Goal: Task Accomplishment & Management: Use online tool/utility

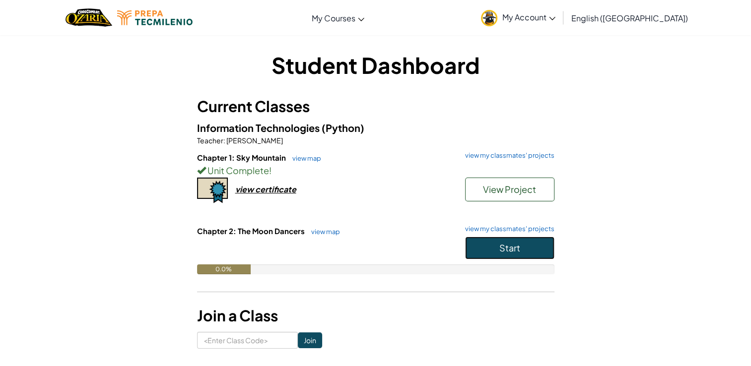
click at [495, 251] on button "Start" at bounding box center [509, 248] width 89 height 23
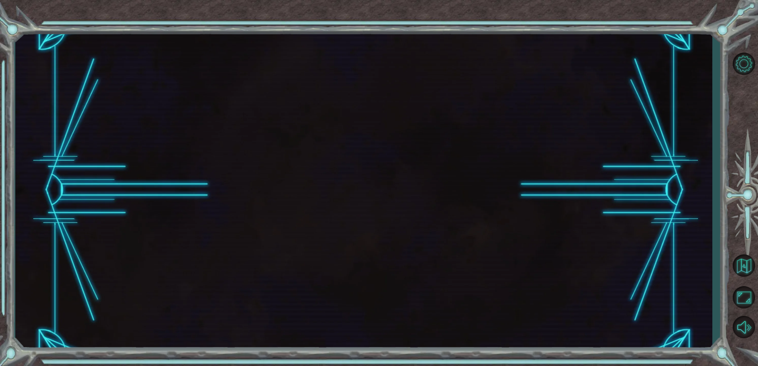
click at [495, 251] on div at bounding box center [363, 190] width 697 height 322
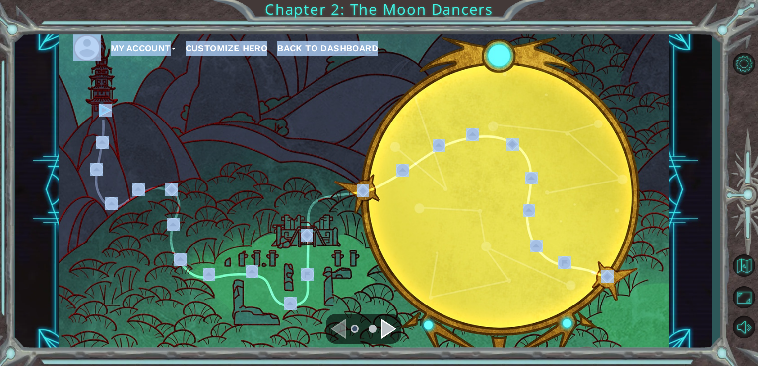
click at [231, 138] on div "My Account Customize Hero Back to Dashboard" at bounding box center [364, 190] width 611 height 322
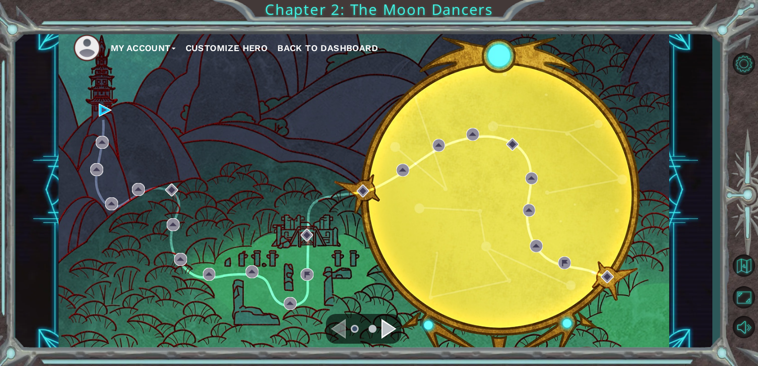
click at [95, 107] on div "My Account Customize Hero Back to Dashboard" at bounding box center [364, 190] width 611 height 322
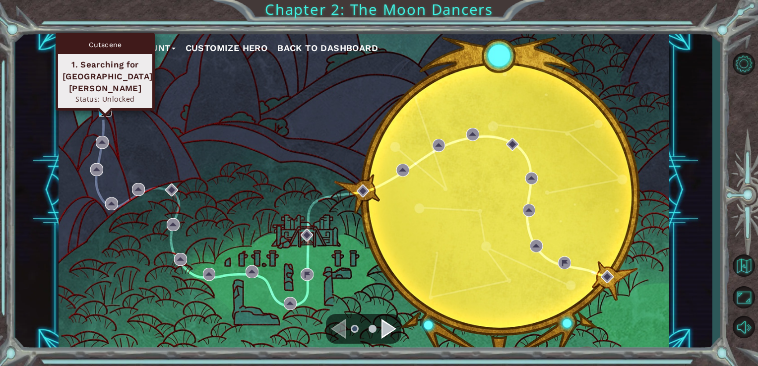
click at [105, 107] on img at bounding box center [105, 110] width 13 height 13
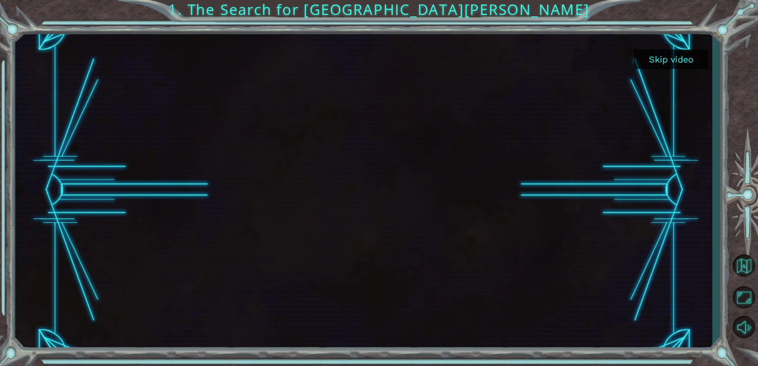
click at [641, 63] on button "Skip video" at bounding box center [671, 59] width 74 height 19
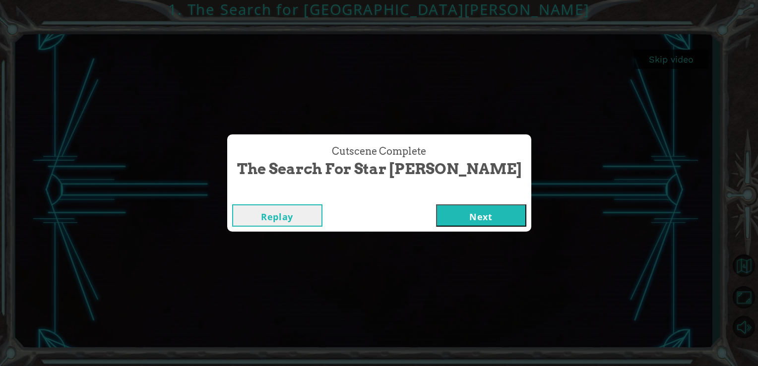
click at [436, 223] on button "Next" at bounding box center [481, 215] width 90 height 22
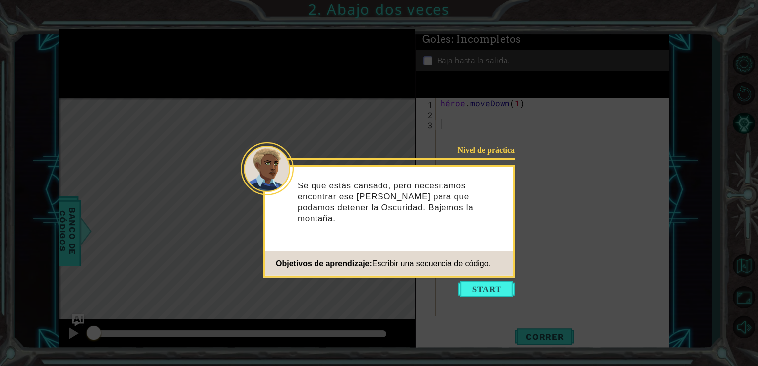
click at [486, 276] on div "Nivel de práctica Sé que estás cansado, pero necesitamos encontrar ese [PERSON_…" at bounding box center [389, 221] width 252 height 113
click at [490, 291] on button "Empezar" at bounding box center [486, 289] width 57 height 16
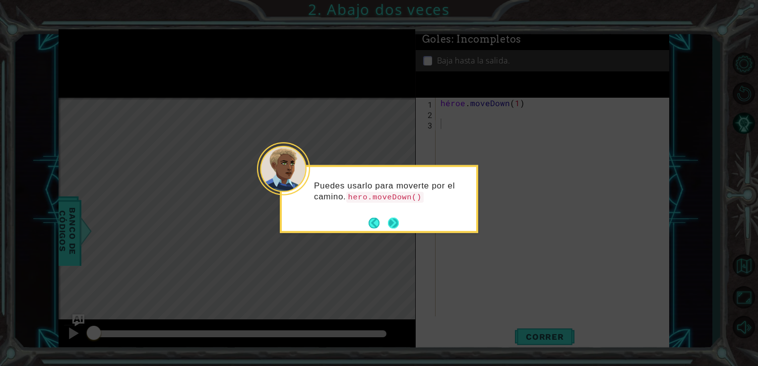
click at [390, 221] on button "Próximo" at bounding box center [393, 222] width 13 height 13
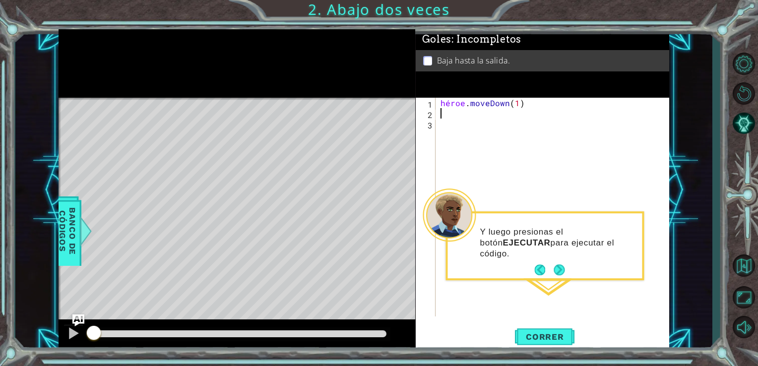
click at [443, 109] on div "héroe . moveDown ( 1 )" at bounding box center [556, 218] width 234 height 240
click at [514, 98] on div "héroe . moveDown ( 1 )" at bounding box center [556, 218] width 234 height 240
type textarea "hero.moveDown(1"
click at [522, 102] on div "héroe . moveDown ( 1" at bounding box center [556, 218] width 234 height 240
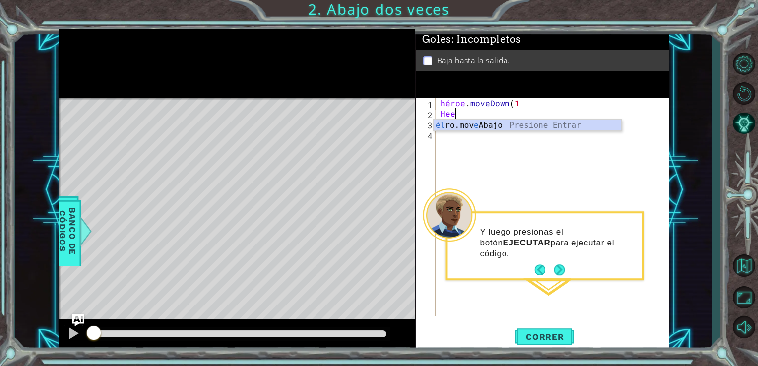
scroll to position [0, 0]
click at [441, 126] on div "h ero.moveDown presione enter" at bounding box center [528, 138] width 188 height 36
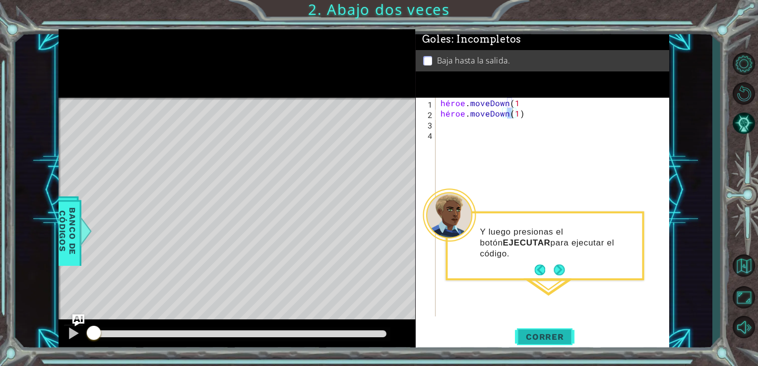
click at [546, 338] on span "Correr" at bounding box center [545, 337] width 58 height 10
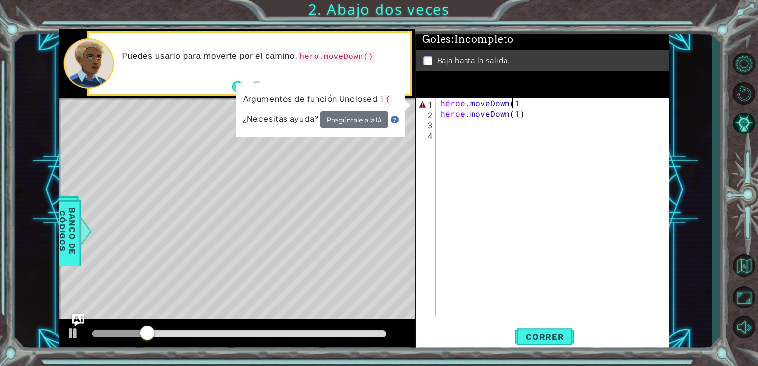
click at [549, 104] on div "héroe . moveDown ( 1 héroe . moveDown ( 1 )" at bounding box center [556, 218] width 234 height 240
click at [526, 102] on div "héroe . moveDown ( 1 héroe . moveDown ( 1 )" at bounding box center [556, 218] width 234 height 240
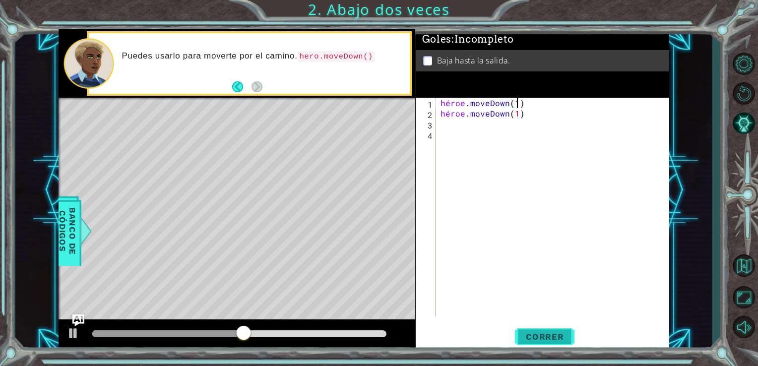
type textarea "hero.moveDown(1)"
click at [560, 332] on span "Correr" at bounding box center [545, 337] width 58 height 10
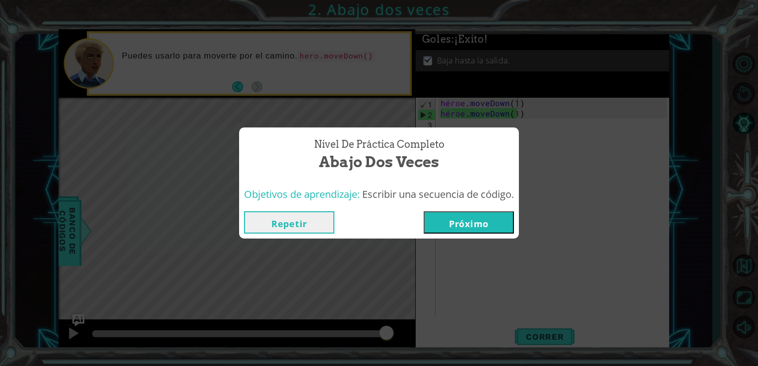
click at [470, 227] on button "Próximo" at bounding box center [469, 222] width 90 height 22
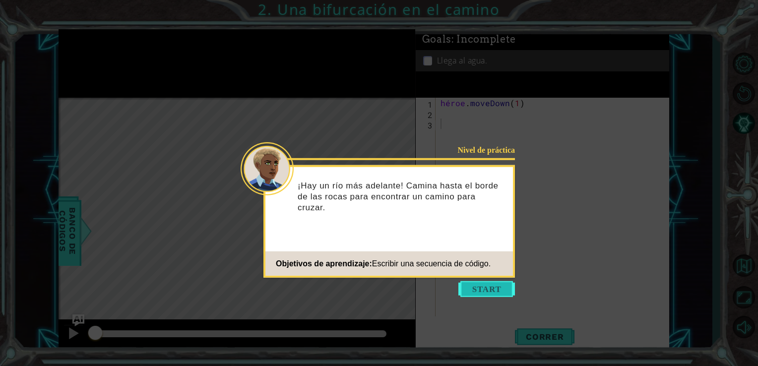
click at [477, 291] on button "Empezar" at bounding box center [486, 289] width 57 height 16
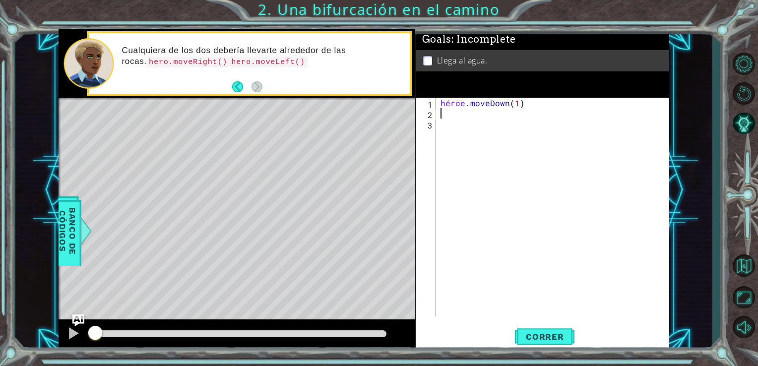
click at [445, 113] on div "héroe . moveDown ( 1 )" at bounding box center [556, 218] width 234 height 240
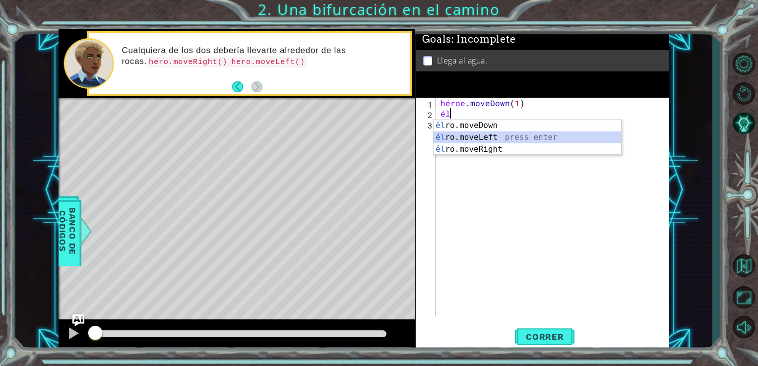
click at [458, 137] on div "él ro.moveDown presiona enter él ro.moveLeft press enter él ro.moveRight press …" at bounding box center [528, 150] width 188 height 60
type textarea "hero.moveLeft(1)"
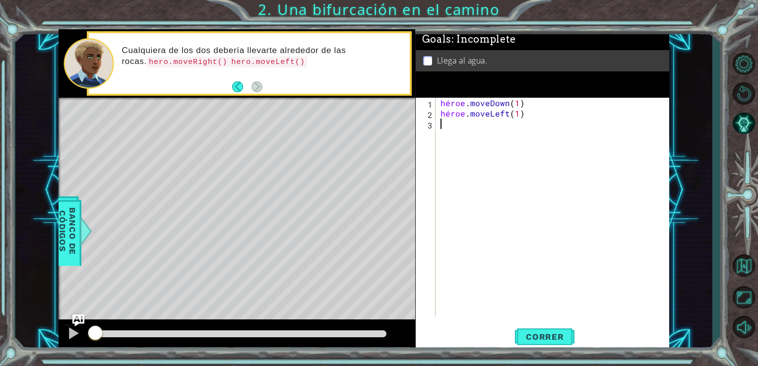
click at [442, 128] on div "héroe . moveDown ( 1 ) héroe . moveLeft ( 1 )" at bounding box center [556, 218] width 234 height 240
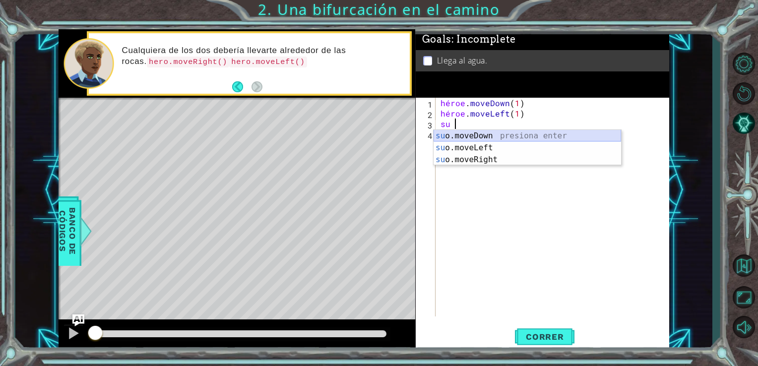
click at [453, 135] on div "su o.moveDown presiona enter su o.moveLeft press enter su o.moveRight press ent…" at bounding box center [528, 160] width 188 height 60
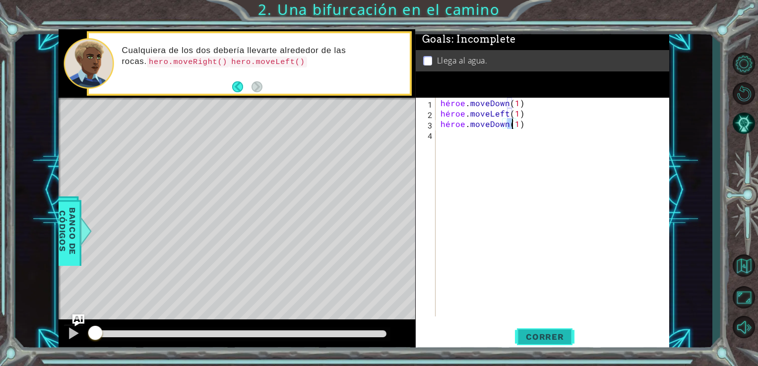
type textarea "hero.moveDown(1)"
click at [533, 334] on span "Correr" at bounding box center [545, 337] width 58 height 10
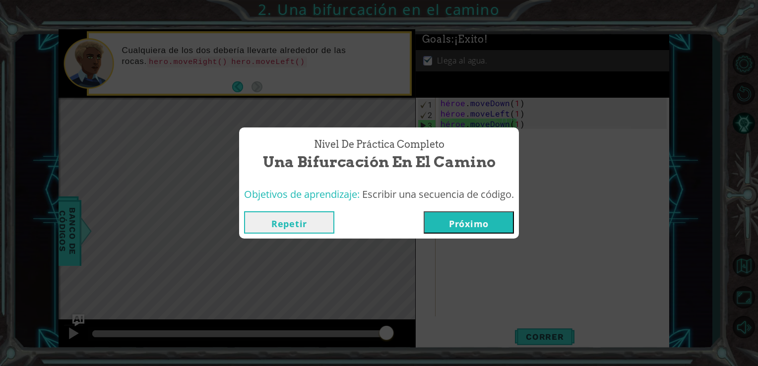
click at [476, 221] on button "Próximo" at bounding box center [469, 222] width 90 height 22
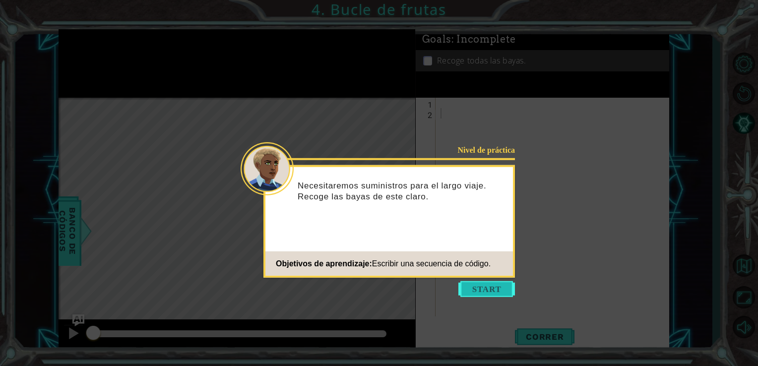
click at [478, 289] on button "Empezar" at bounding box center [486, 289] width 57 height 16
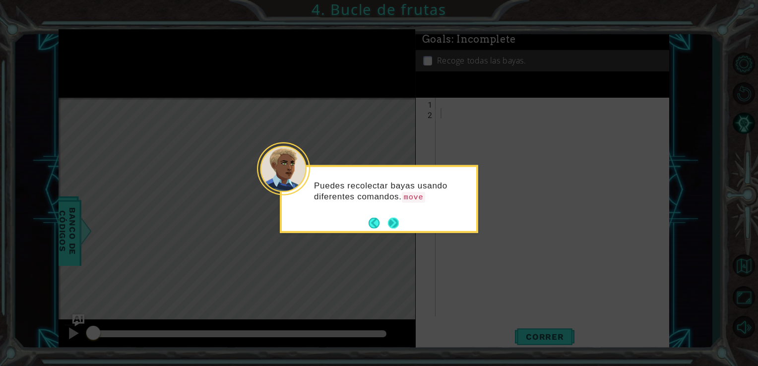
click at [394, 221] on button "Próximo" at bounding box center [393, 222] width 11 height 11
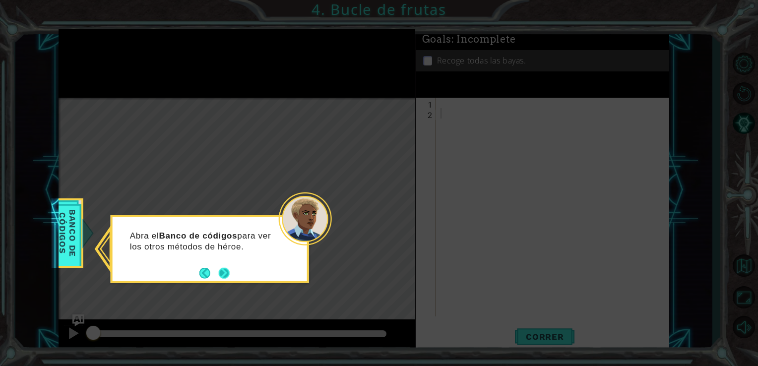
click at [225, 269] on button "Próximo" at bounding box center [223, 272] width 11 height 11
click at [225, 269] on button "Próximo" at bounding box center [223, 274] width 11 height 11
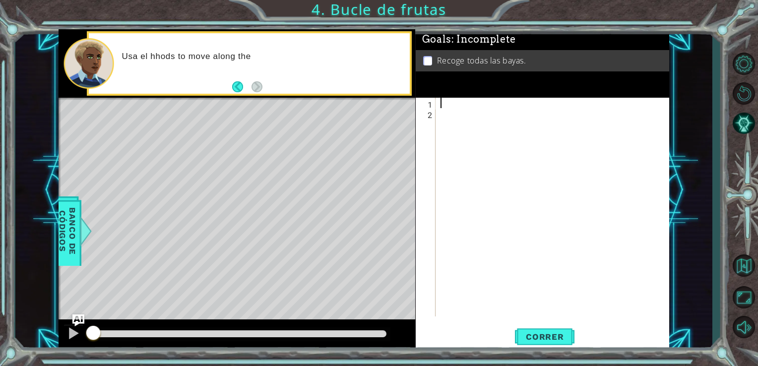
click at [477, 98] on div at bounding box center [556, 218] width 234 height 240
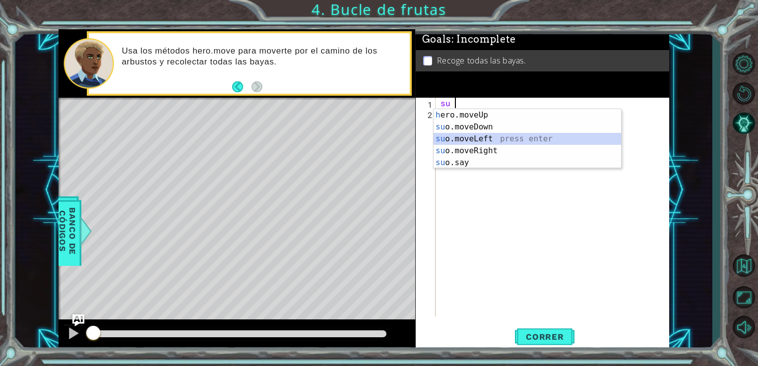
click at [472, 136] on div "h ero.moveUp presione enter su o.moveDown press enter su o.moveLeft press enter…" at bounding box center [528, 150] width 188 height 83
type textarea "hero.moveLeft(1)"
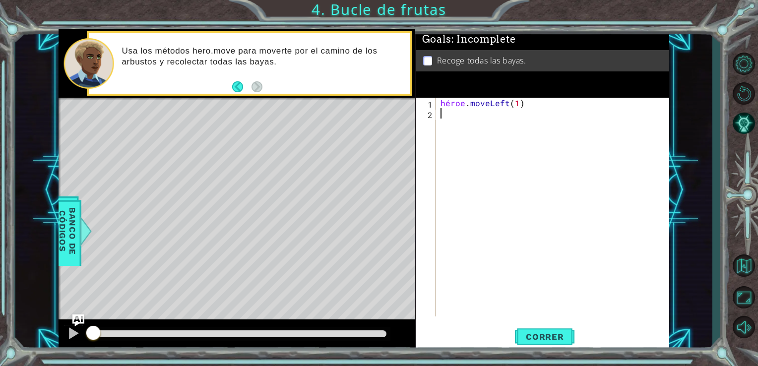
click at [445, 120] on div "héroe . moveLeft ( 1 )" at bounding box center [556, 218] width 234 height 240
click at [70, 217] on span "Banco de códigos" at bounding box center [68, 231] width 26 height 61
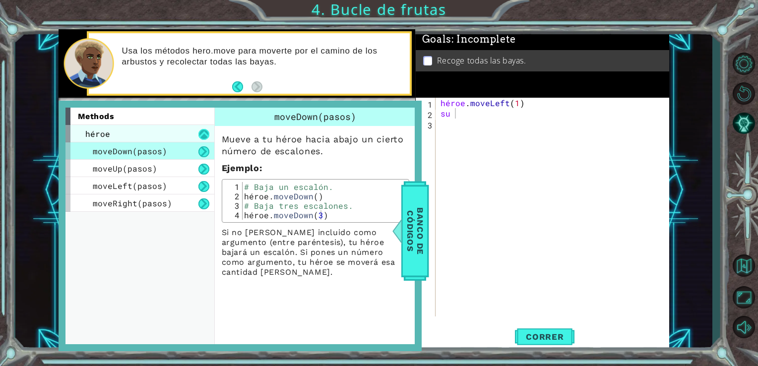
click at [203, 130] on button at bounding box center [203, 134] width 11 height 11
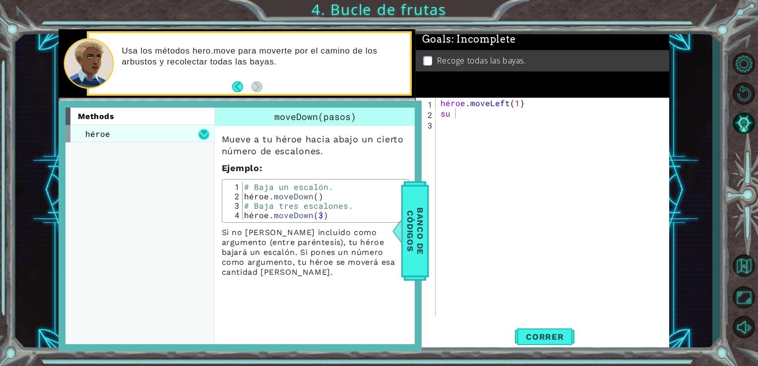
click at [203, 130] on button at bounding box center [203, 134] width 11 height 11
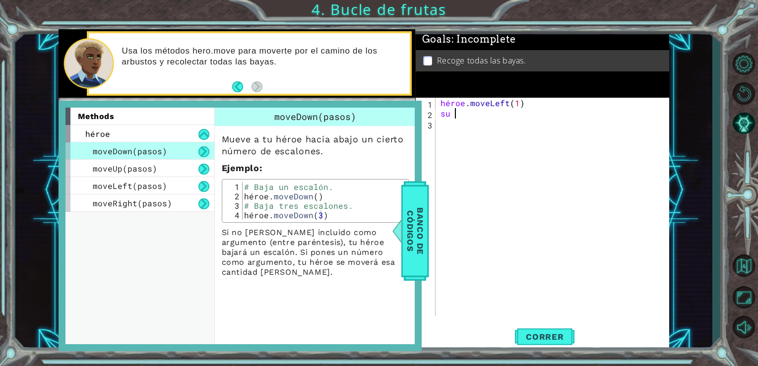
click at [524, 112] on div "héroe . moveLeft ( 1 ) su" at bounding box center [556, 218] width 234 height 240
click at [421, 203] on span "Banco de códigos" at bounding box center [415, 231] width 26 height 88
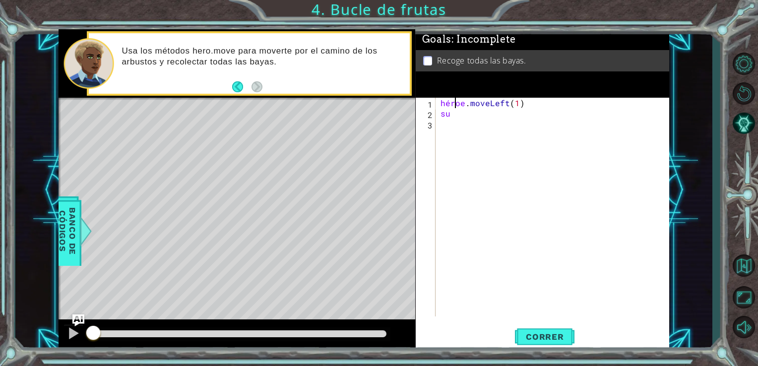
click at [452, 108] on div "héroe . moveLeft ( 1 ) su" at bounding box center [556, 218] width 234 height 240
click at [454, 111] on div "héroe . moveLeft ( 1 ) su" at bounding box center [556, 218] width 234 height 240
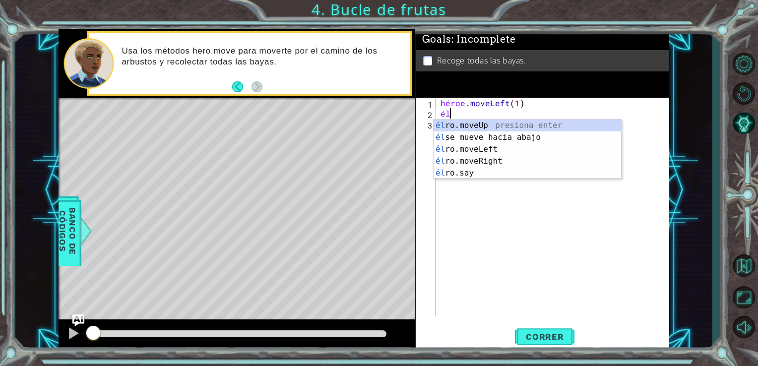
type textarea "h"
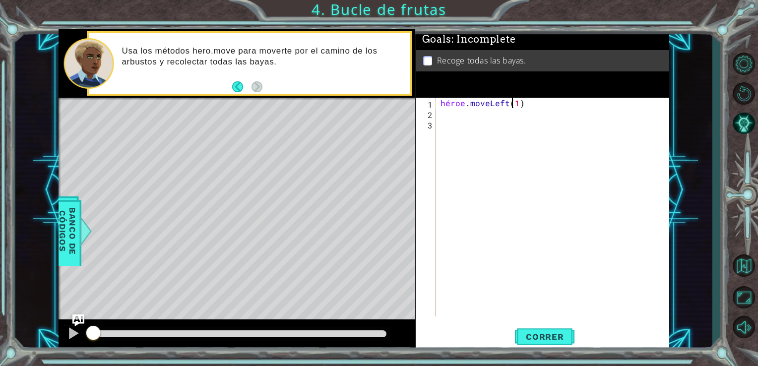
click at [514, 99] on div "héroe . moveLeft ( 1 )" at bounding box center [556, 218] width 234 height 240
click at [516, 98] on div "héroe . moveLeft ( 1 )" at bounding box center [556, 218] width 234 height 240
click at [520, 99] on div "héroe . moveLeft ( 1" at bounding box center [556, 218] width 234 height 240
drag, startPoint x: 520, startPoint y: 99, endPoint x: 513, endPoint y: 103, distance: 8.0
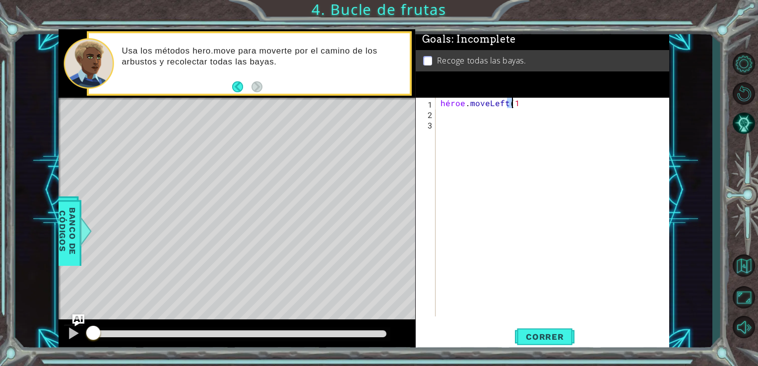
click at [513, 103] on div "héroe . moveLeft ( 1" at bounding box center [556, 218] width 234 height 240
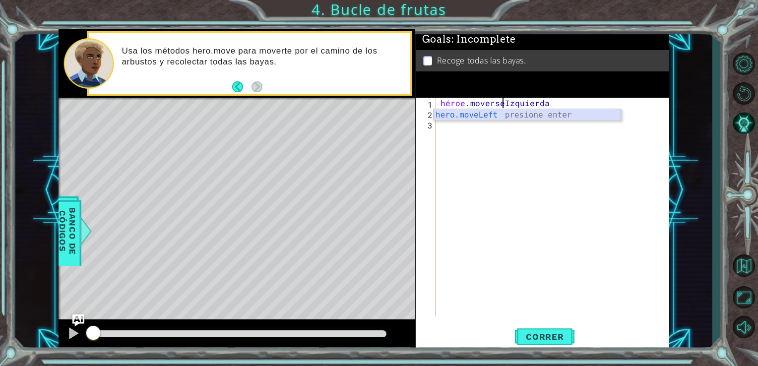
click at [489, 114] on div "hero.moveLeft presione enter" at bounding box center [528, 127] width 188 height 36
type textarea "hero.moveLeft(1)"
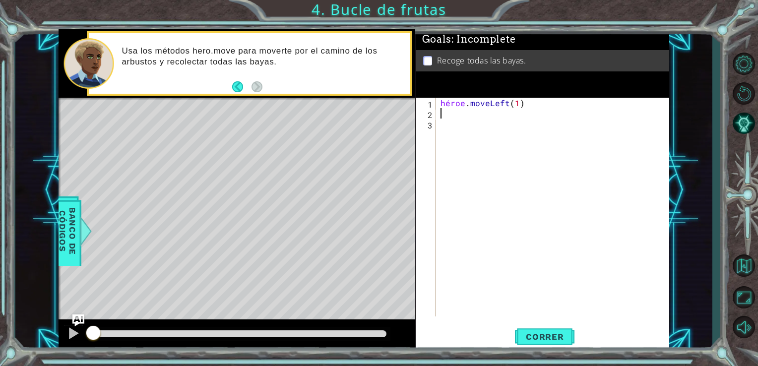
click at [472, 115] on div "héroe . moveLeft ( 1 )" at bounding box center [556, 218] width 234 height 240
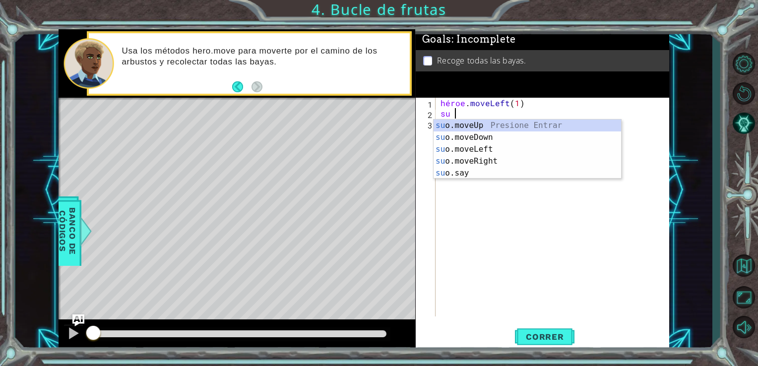
scroll to position [0, 0]
type textarea "hero"
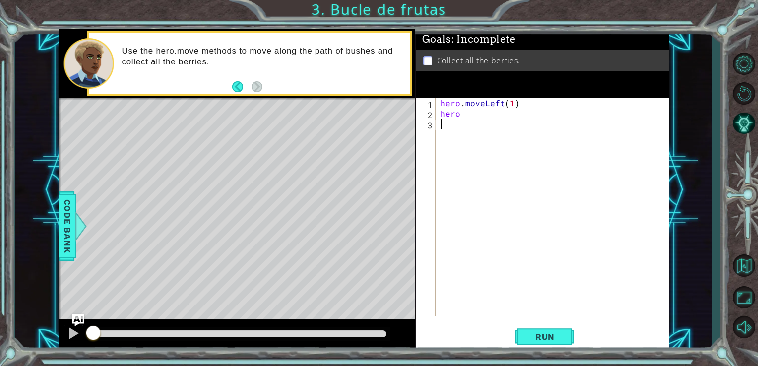
click at [488, 122] on div "hero . moveLeft ( 1 ) hero" at bounding box center [556, 218] width 234 height 240
click at [483, 104] on div "hero . moveLeft ( 1 ) hero" at bounding box center [556, 218] width 234 height 240
click at [474, 114] on div "hero . moveLeft ( 1 ) hero" at bounding box center [556, 218] width 234 height 240
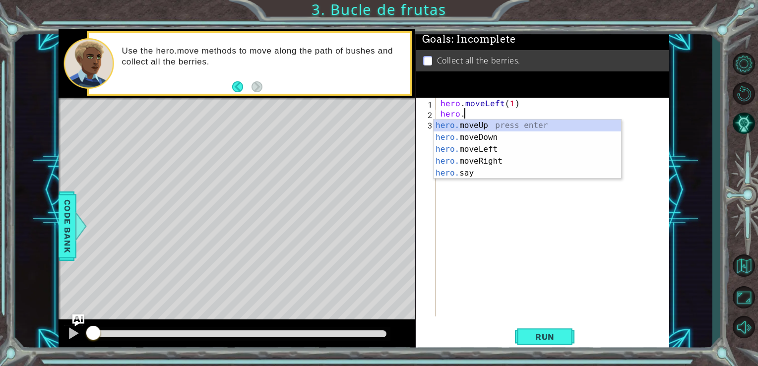
scroll to position [0, 0]
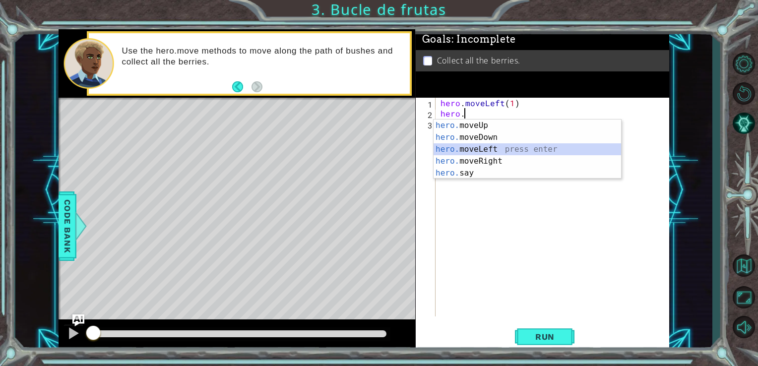
click at [463, 146] on div "hero. moveUp press enter hero. moveDown press enter hero. moveLeft press enter …" at bounding box center [528, 161] width 188 height 83
type textarea "hero.moveLeft(1)"
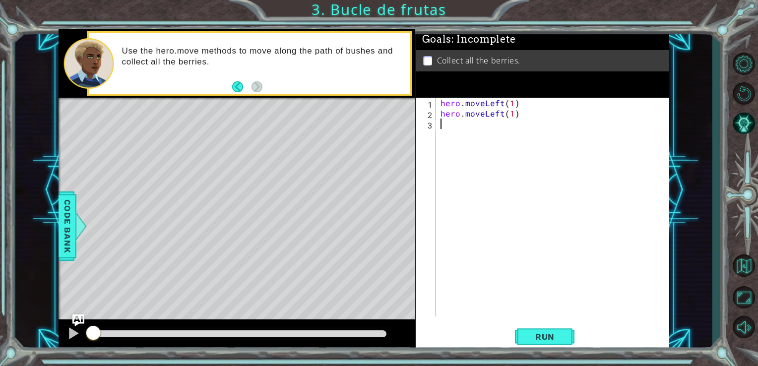
click at [448, 120] on div "hero . moveLeft ( 1 ) hero . moveLeft ( 1 )" at bounding box center [556, 218] width 234 height 240
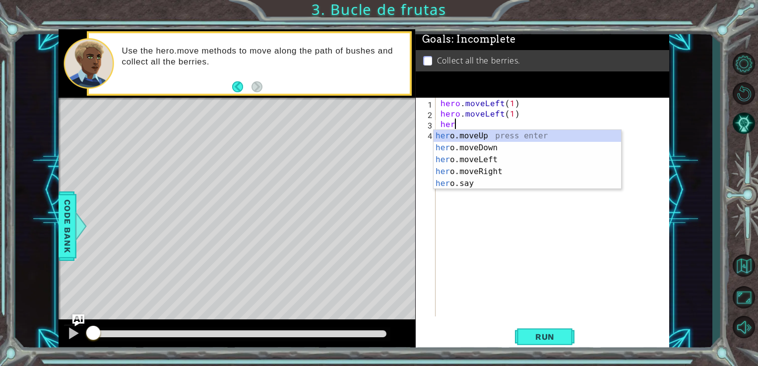
scroll to position [0, 0]
click at [478, 146] on div "her o.moveUp press enter her o.moveDown press enter her o.moveLeft press enter …" at bounding box center [528, 171] width 188 height 83
type textarea "hero.moveDown(1)"
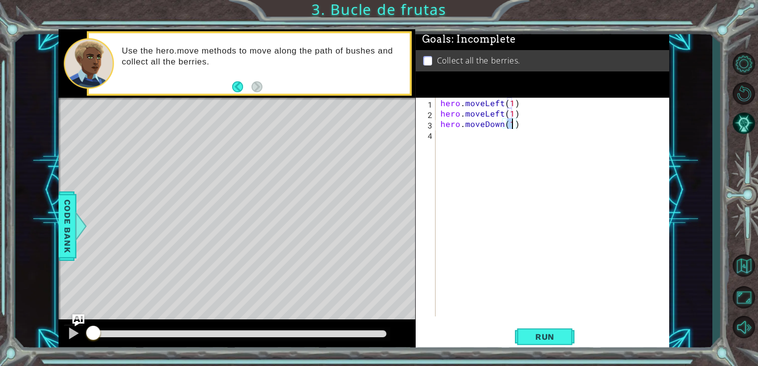
click at [457, 130] on div "hero . moveLeft ( 1 ) hero . moveLeft ( 1 ) hero . moveDown ( 1 )" at bounding box center [556, 218] width 234 height 240
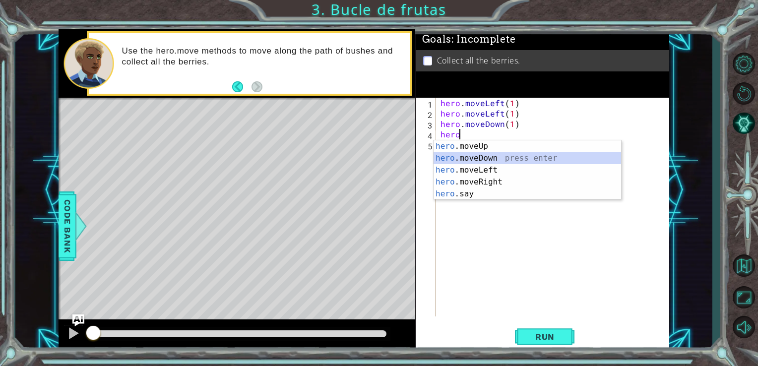
click at [491, 154] on div "hero .moveUp press enter hero .moveDown press enter hero .moveLeft press enter …" at bounding box center [528, 181] width 188 height 83
type textarea "hero.moveDown(1)"
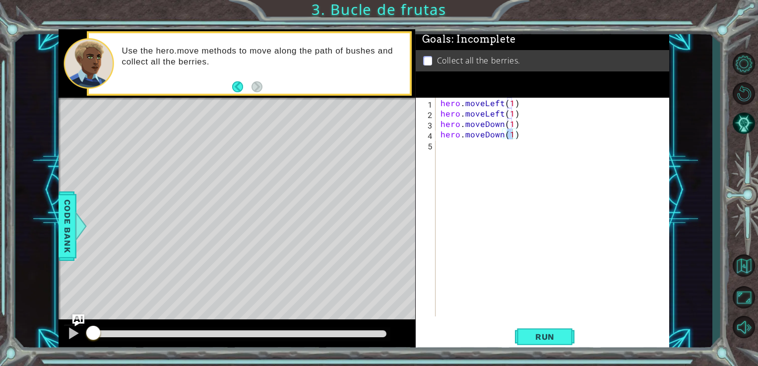
click at [436, 167] on div "hero.moveDown(1) 1 2 3 4 5 hero . moveLeft ( 1 ) hero . moveLeft ( 1 ) hero . m…" at bounding box center [542, 207] width 252 height 219
click at [439, 148] on div "hero . moveLeft ( 1 ) hero . moveLeft ( 1 ) hero . moveDown ( 1 ) hero . moveDo…" at bounding box center [556, 218] width 234 height 240
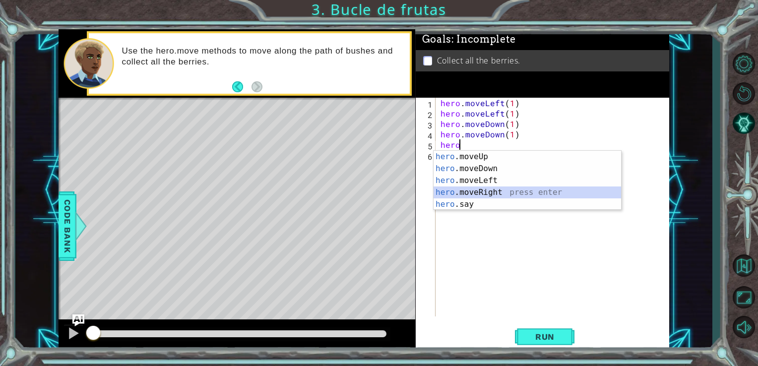
click at [466, 192] on div "hero .moveUp press enter hero .moveDown press enter hero .moveLeft press enter …" at bounding box center [528, 192] width 188 height 83
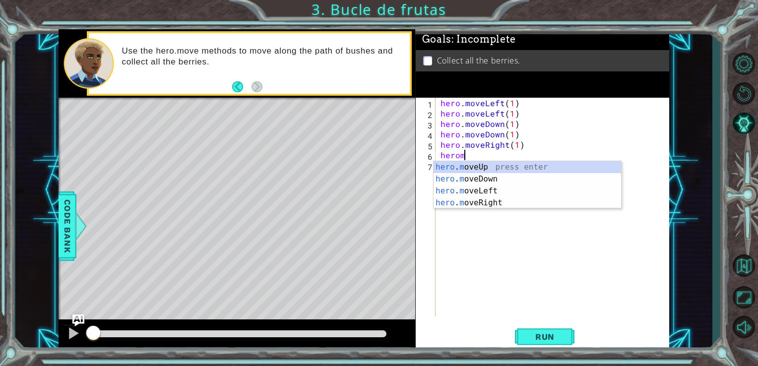
scroll to position [0, 6]
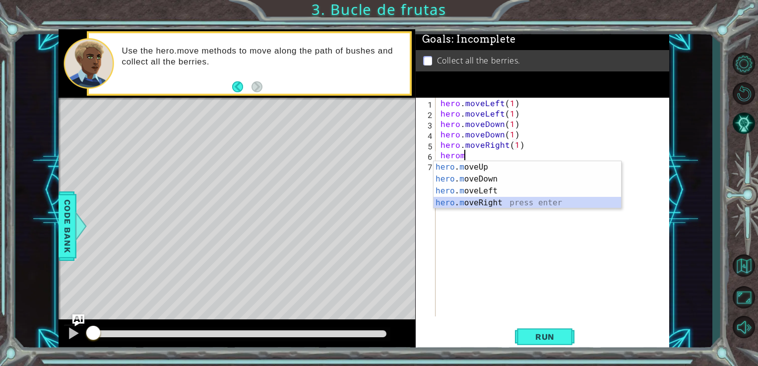
click at [484, 201] on div "hero . m oveUp press enter hero . m oveDown press enter hero . m oveLeft press …" at bounding box center [528, 196] width 188 height 71
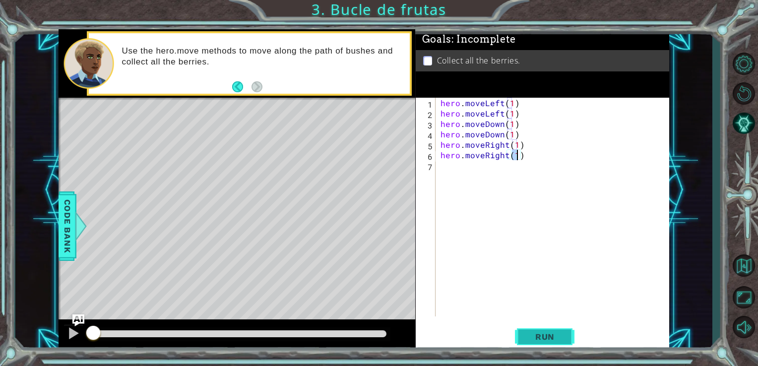
type textarea "hero.moveRight(1)"
click at [556, 335] on span "Run" at bounding box center [544, 337] width 39 height 10
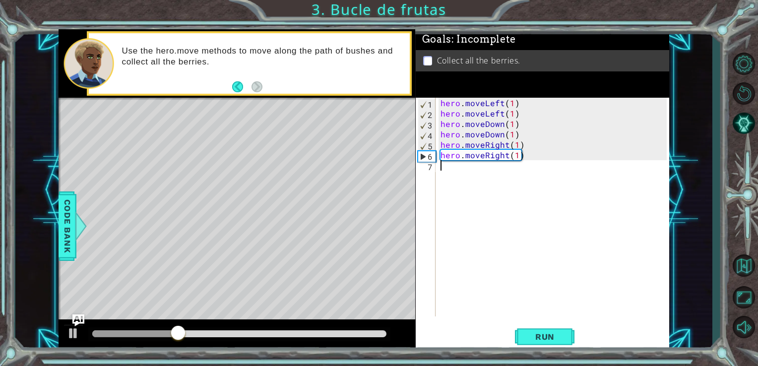
click at [449, 172] on div "hero . moveLeft ( 1 ) hero . moveLeft ( 1 ) hero . moveDown ( 1 ) hero . moveDo…" at bounding box center [556, 218] width 234 height 240
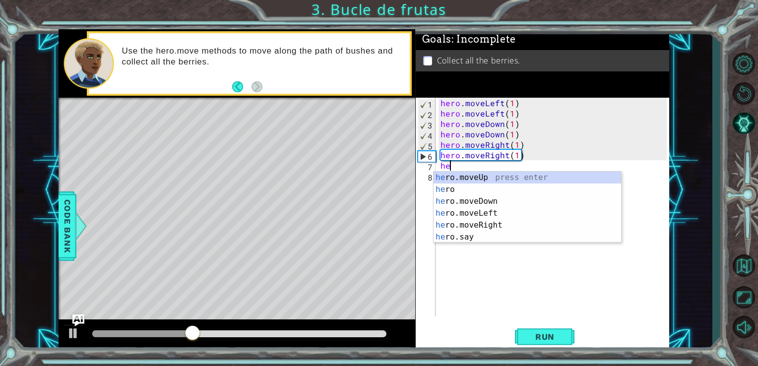
scroll to position [0, 0]
click at [457, 192] on div "her o press enter her o.moveUp press enter her o.moveDown press enter her o.mov…" at bounding box center [528, 219] width 188 height 95
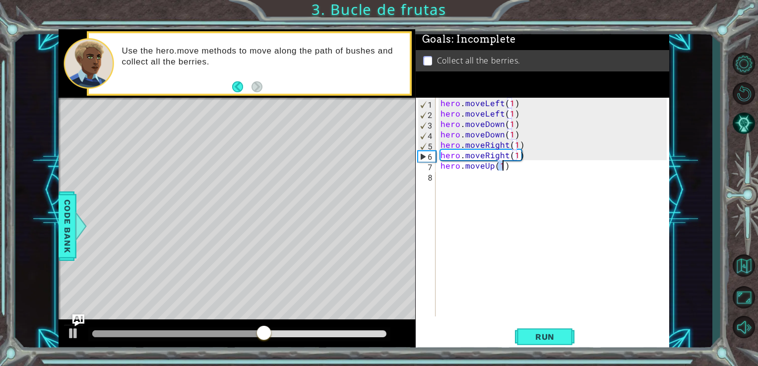
type textarea "hero.moveUp(1)"
click at [457, 192] on div "hero . moveLeft ( 1 ) hero . moveLeft ( 1 ) hero . moveDown ( 1 ) hero . moveDo…" at bounding box center [556, 218] width 234 height 240
click at [502, 167] on div "hero . moveLeft ( 1 ) hero . moveLeft ( 1 ) hero . moveDown ( 1 ) hero . moveDo…" at bounding box center [556, 218] width 234 height 240
type textarea "hero.moveUp(3)"
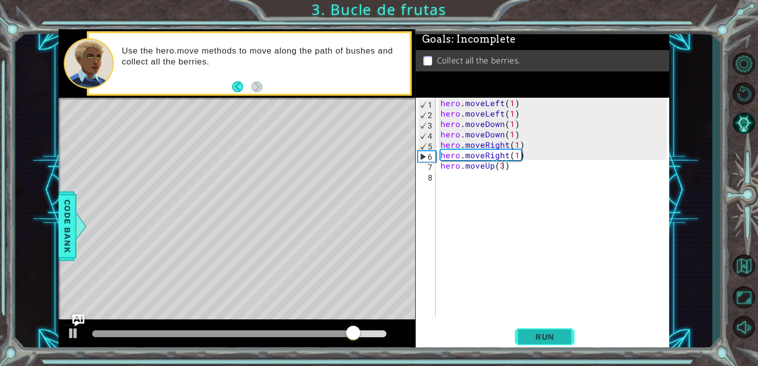
click at [534, 334] on span "Run" at bounding box center [544, 337] width 39 height 10
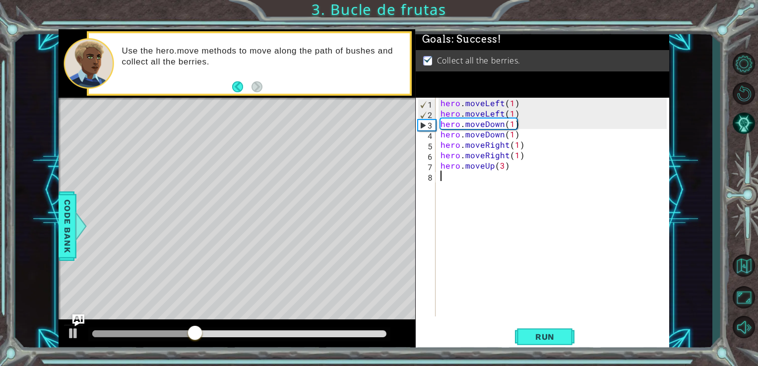
click at [444, 204] on div "hero . moveLeft ( 1 ) hero . moveLeft ( 1 ) hero . moveDown ( 1 ) hero . moveDo…" at bounding box center [556, 218] width 234 height 240
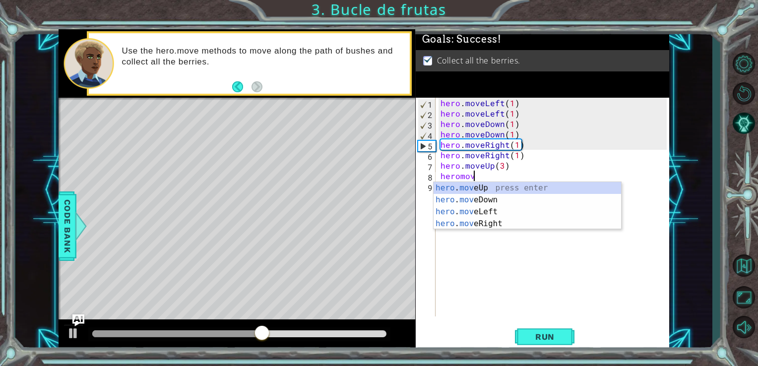
scroll to position [0, 1]
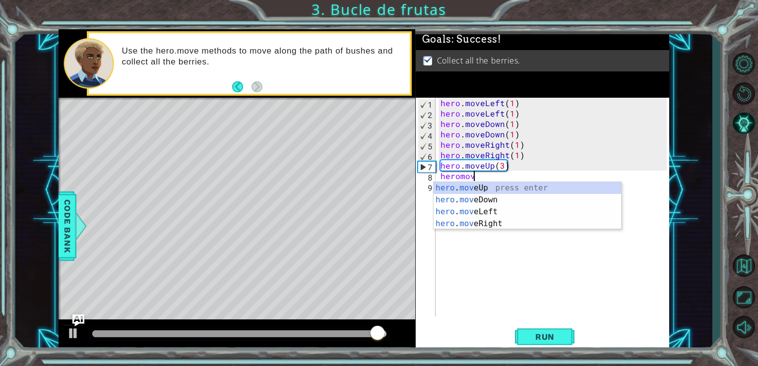
type textarea "heromov"
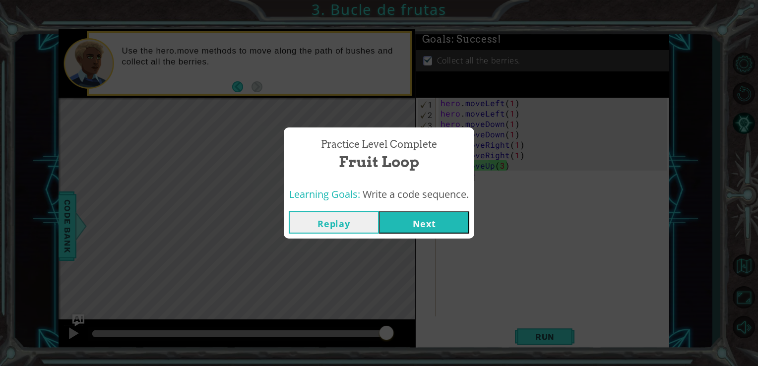
click at [439, 221] on button "Next" at bounding box center [424, 222] width 90 height 22
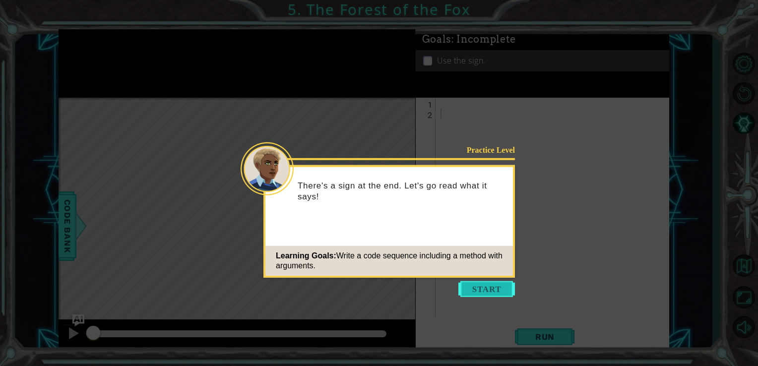
click at [470, 289] on button "Start" at bounding box center [486, 289] width 57 height 16
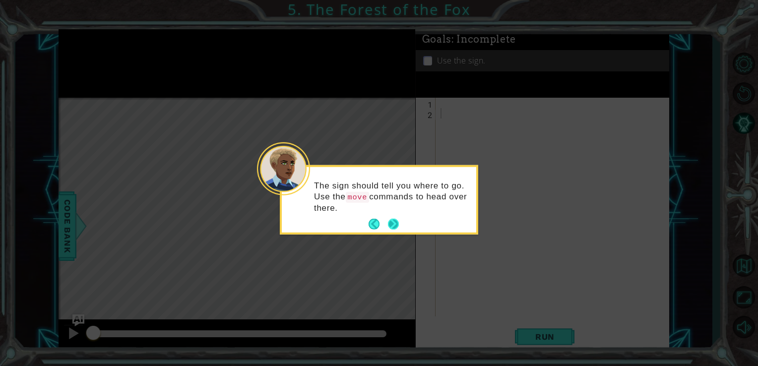
click at [391, 218] on button "Next" at bounding box center [393, 224] width 12 height 12
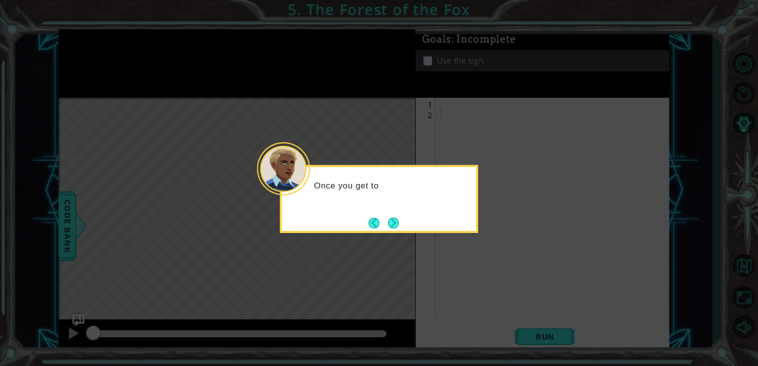
click at [391, 217] on button "Next" at bounding box center [393, 222] width 11 height 11
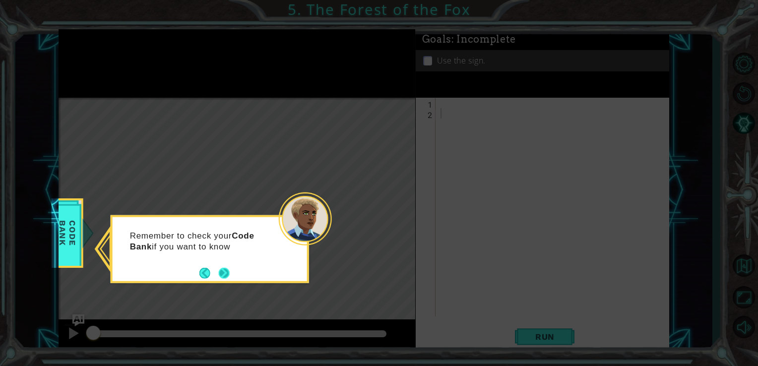
click at [219, 270] on button "Next" at bounding box center [223, 272] width 11 height 11
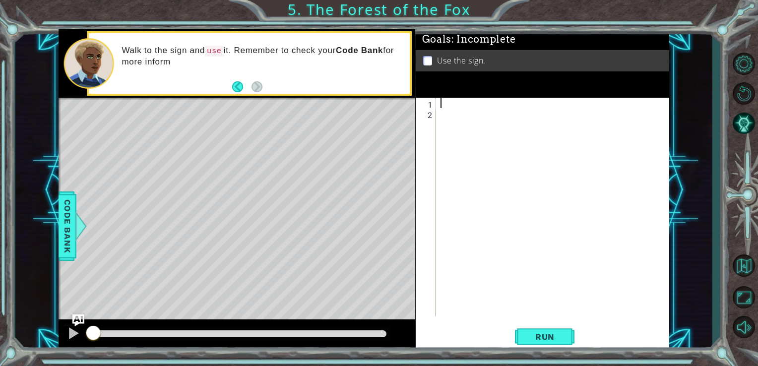
click at [450, 100] on div at bounding box center [556, 218] width 234 height 240
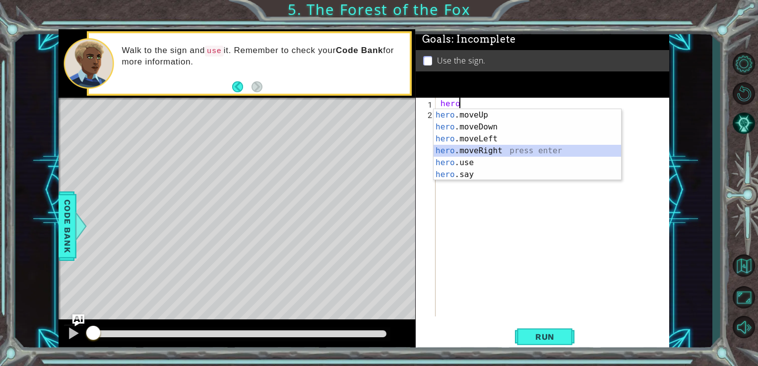
click at [500, 146] on div "hero .moveUp press enter hero .moveDown press enter hero .moveLeft press enter …" at bounding box center [528, 156] width 188 height 95
type textarea "hero.moveRight(1)"
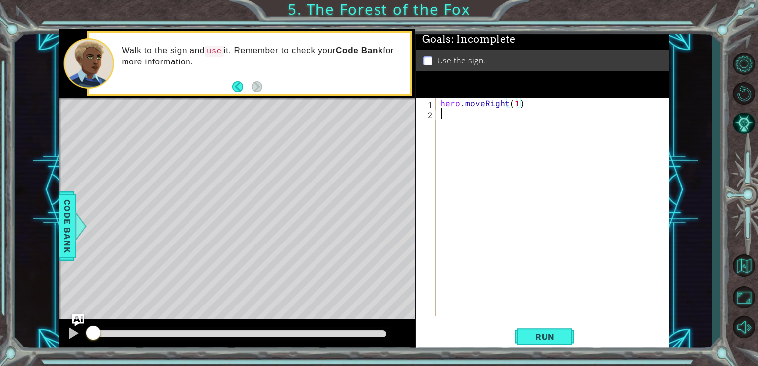
click at [443, 119] on div "hero . moveRight ( 1 )" at bounding box center [556, 218] width 234 height 240
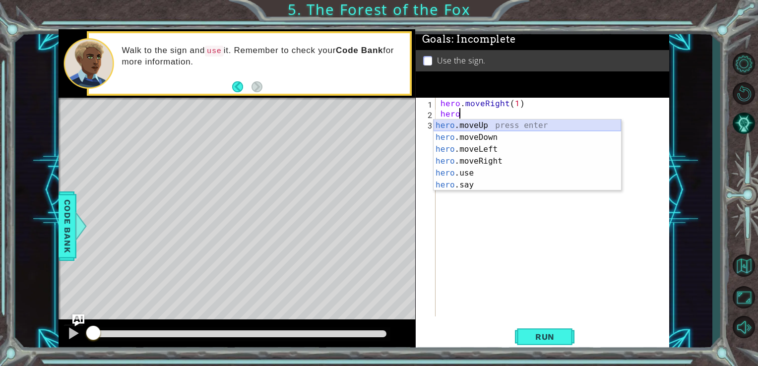
click at [478, 122] on div "hero .moveUp press enter hero .moveDown press enter hero .moveLeft press enter …" at bounding box center [528, 167] width 188 height 95
type textarea "hero.moveUp(1)"
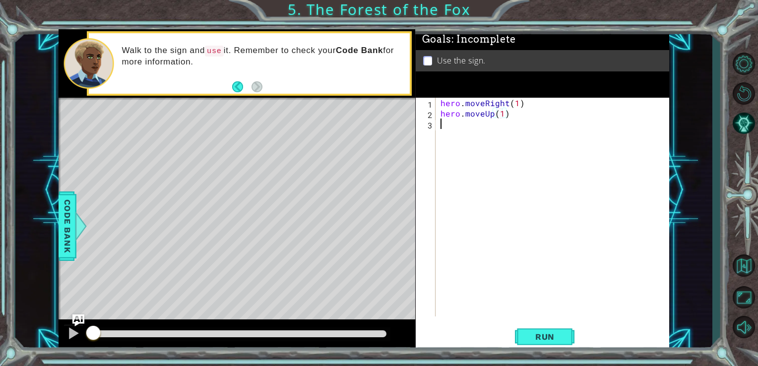
click at [454, 124] on div "hero . moveRight ( 1 ) hero . moveUp ( 1 )" at bounding box center [556, 218] width 234 height 240
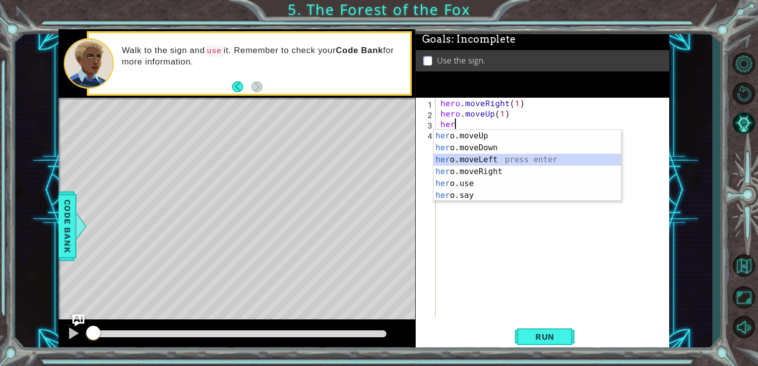
click at [474, 160] on div "her o.moveUp press enter her o.moveDown press enter her o.moveLeft press enter …" at bounding box center [528, 177] width 188 height 95
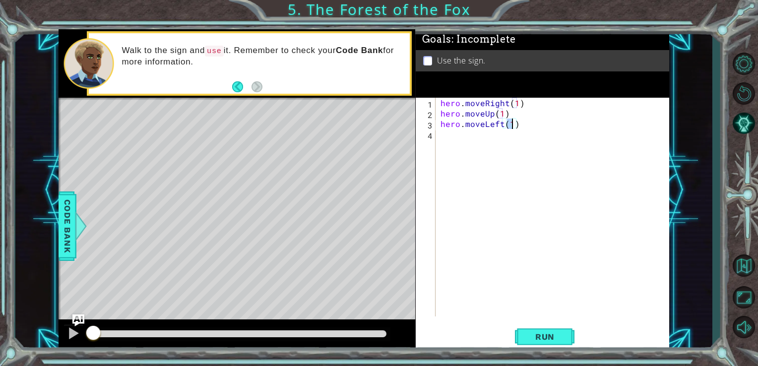
type textarea "hero.moveLeft(1)"
click at [437, 135] on div "hero.moveLeft(1) 1 2 3 4 hero . moveRight ( 1 ) hero . moveUp ( 1 ) hero . move…" at bounding box center [542, 207] width 252 height 219
click at [443, 136] on div "hero . moveRight ( 1 ) hero . moveUp ( 1 ) hero . moveLeft ( 1 )" at bounding box center [556, 218] width 234 height 240
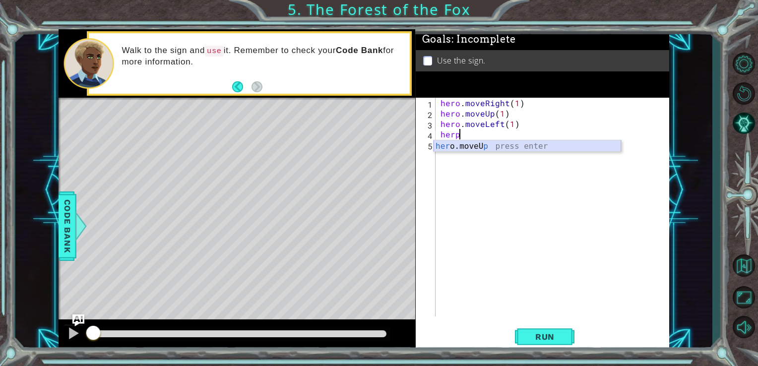
click at [478, 144] on div "her o.moveU p press enter" at bounding box center [528, 158] width 188 height 36
type textarea "hero.moveUp(1)"
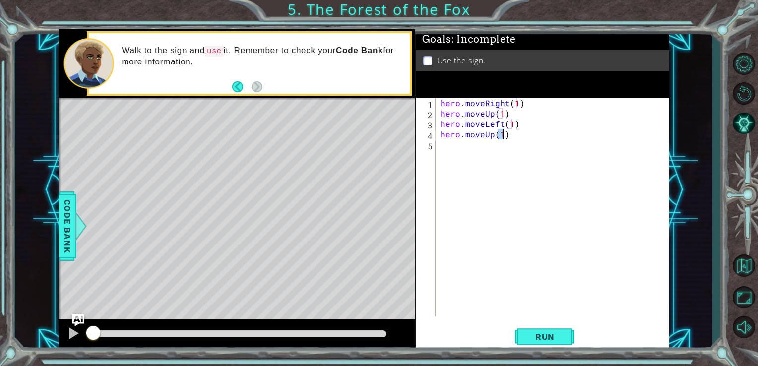
click at [478, 144] on div "hero . moveRight ( 1 ) hero . moveUp ( 1 ) hero . moveLeft ( 1 ) hero . moveUp …" at bounding box center [556, 218] width 234 height 240
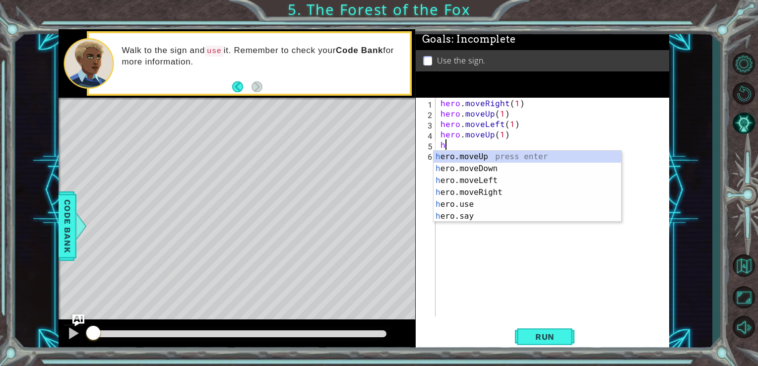
click at [478, 144] on div "hero . moveRight ( 1 ) hero . moveUp ( 1 ) hero . moveLeft ( 1 ) hero . moveUp …" at bounding box center [556, 218] width 234 height 240
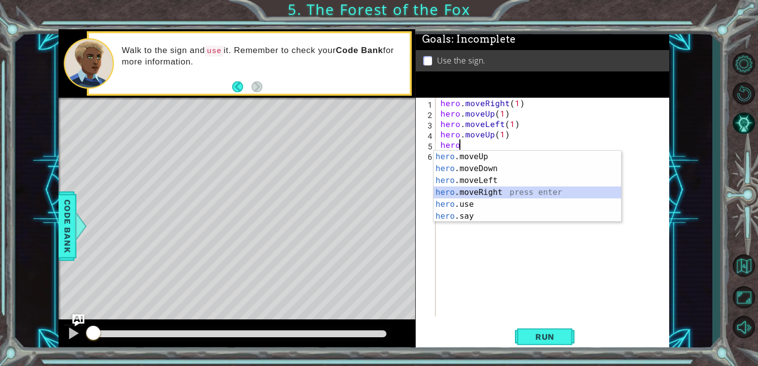
click at [470, 188] on div "hero .moveUp press enter hero .moveDown press enter hero .moveLeft press enter …" at bounding box center [528, 198] width 188 height 95
type textarea "hero.moveRight(1)"
click at [470, 188] on div "hero . moveRight ( 1 ) hero . moveUp ( 1 ) hero . moveLeft ( 1 ) hero . moveUp …" at bounding box center [556, 218] width 234 height 240
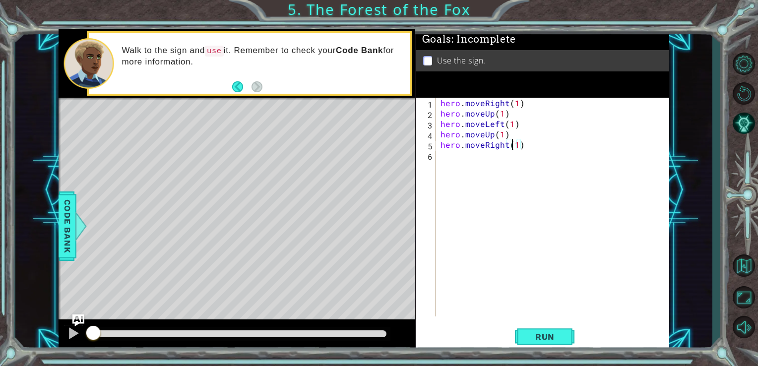
click at [511, 140] on div "hero . moveRight ( 1 ) hero . moveUp ( 1 ) hero . moveLeft ( 1 ) hero . moveUp …" at bounding box center [556, 218] width 234 height 240
click at [516, 140] on div "hero . moveRight ( 1 ) hero . moveUp ( 1 ) hero . moveLeft ( 1 ) hero . moveUp …" at bounding box center [556, 218] width 234 height 240
type textarea "hero.moveRight(2)"
click at [447, 158] on div "hero . moveRight ( 1 ) hero . moveUp ( 1 ) hero . moveLeft ( 1 ) hero . moveUp …" at bounding box center [556, 218] width 234 height 240
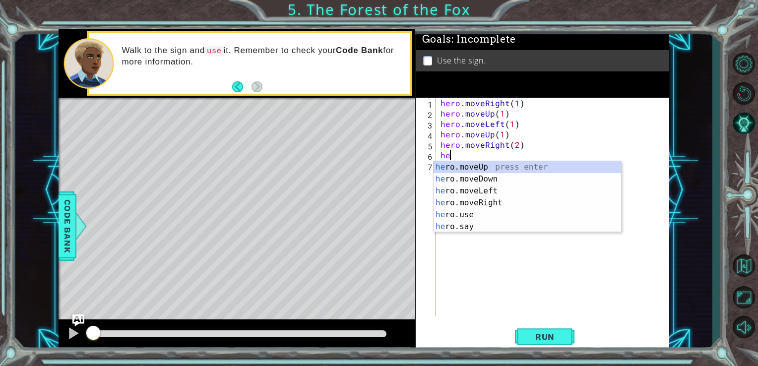
scroll to position [0, 0]
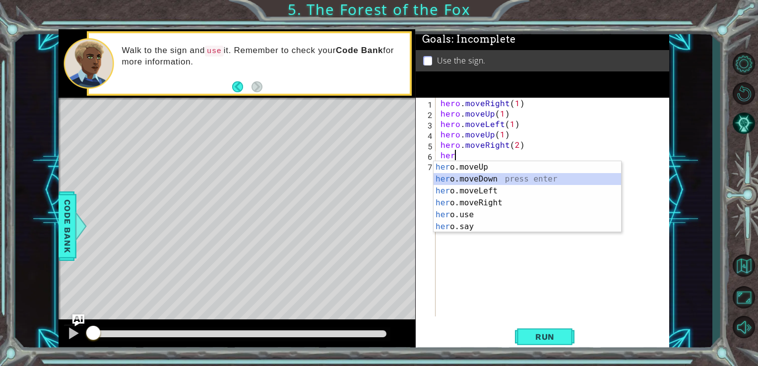
click at [465, 176] on div "her o.moveUp press enter her o.moveDown press enter her o.moveLeft press enter …" at bounding box center [528, 208] width 188 height 95
type textarea "hero.moveDown(1)"
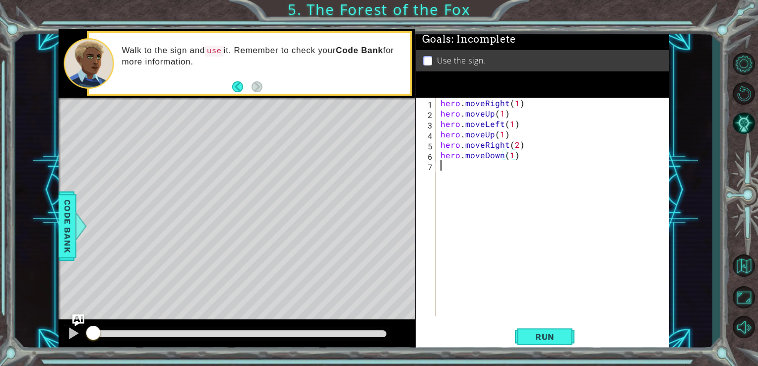
click at [443, 195] on div "hero . moveRight ( 1 ) hero . moveUp ( 1 ) hero . moveLeft ( 1 ) hero . moveUp …" at bounding box center [556, 218] width 234 height 240
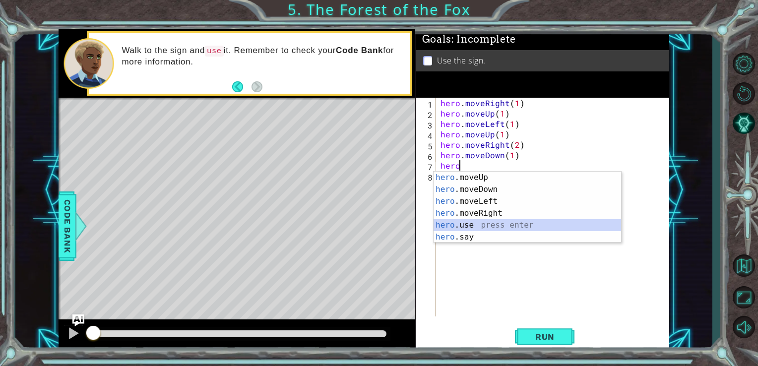
click at [463, 221] on div "hero .moveUp press enter hero .moveDown press enter hero .moveLeft press enter …" at bounding box center [528, 219] width 188 height 95
type textarea "hero.use("name")"
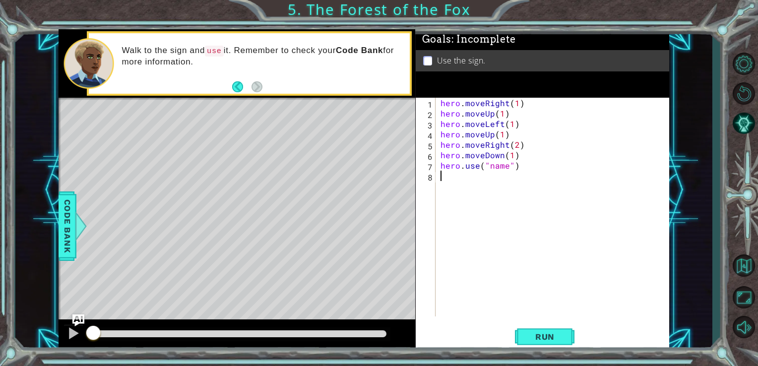
click at [463, 221] on div "hero . moveRight ( 1 ) hero . moveUp ( 1 ) hero . moveLeft ( 1 ) hero . moveUp …" at bounding box center [556, 218] width 234 height 240
click at [502, 158] on div "hero . moveRight ( 1 ) hero . moveUp ( 1 ) hero . moveLeft ( 1 ) hero . moveUp …" at bounding box center [556, 218] width 234 height 240
click at [505, 167] on div "hero . moveRight ( 1 ) hero . moveUp ( 1 ) hero . moveLeft ( 1 ) hero . moveUp …" at bounding box center [556, 218] width 234 height 240
type textarea "hero.use("sign")"
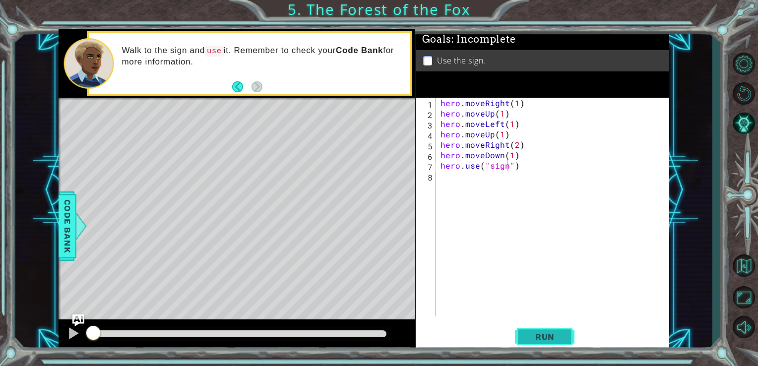
click at [543, 334] on span "Run" at bounding box center [544, 337] width 39 height 10
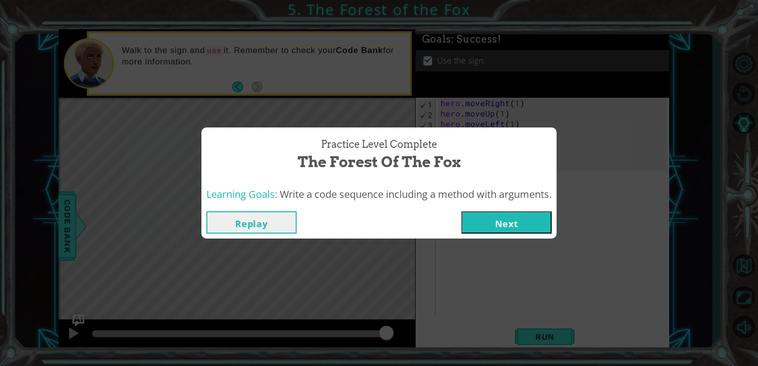
click at [471, 229] on button "Next" at bounding box center [506, 222] width 90 height 22
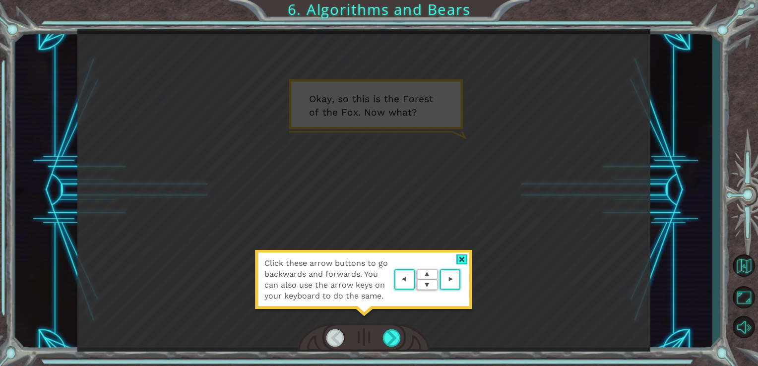
click at [461, 260] on div at bounding box center [461, 259] width 11 height 10
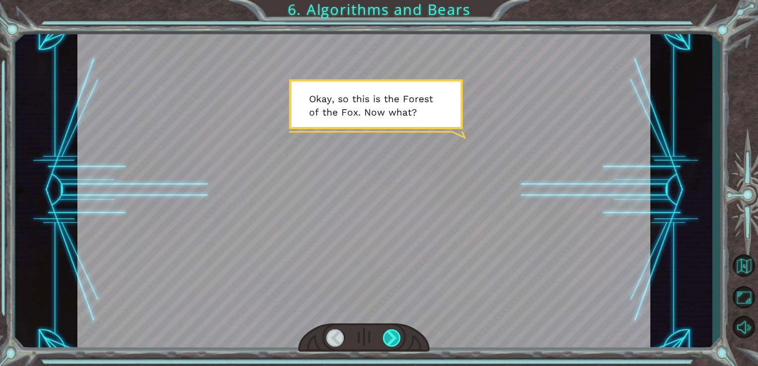
click at [392, 334] on div at bounding box center [392, 337] width 18 height 17
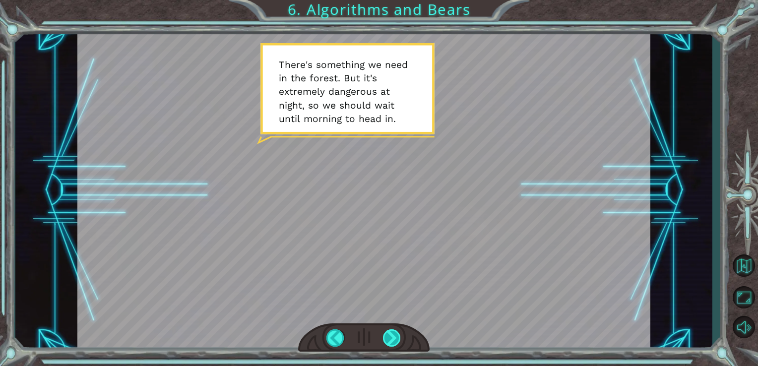
click at [398, 333] on div at bounding box center [392, 337] width 18 height 17
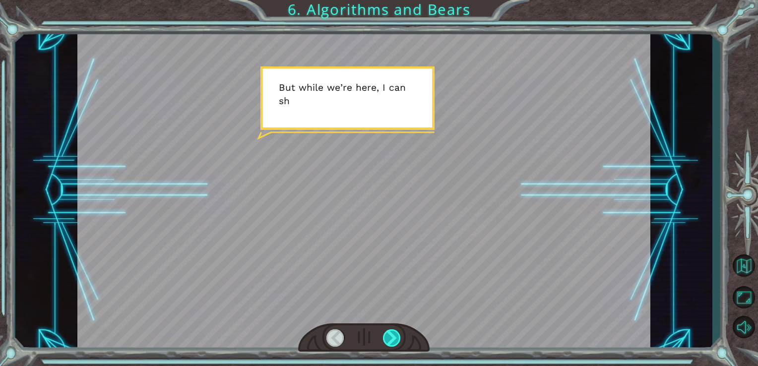
click at [398, 333] on div at bounding box center [392, 337] width 18 height 17
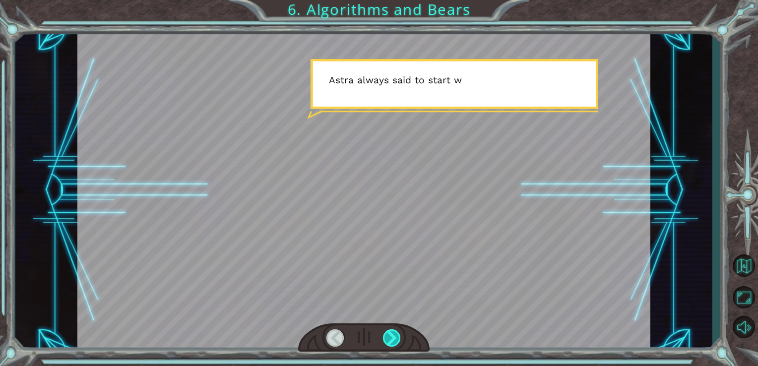
click at [398, 333] on div at bounding box center [392, 337] width 18 height 17
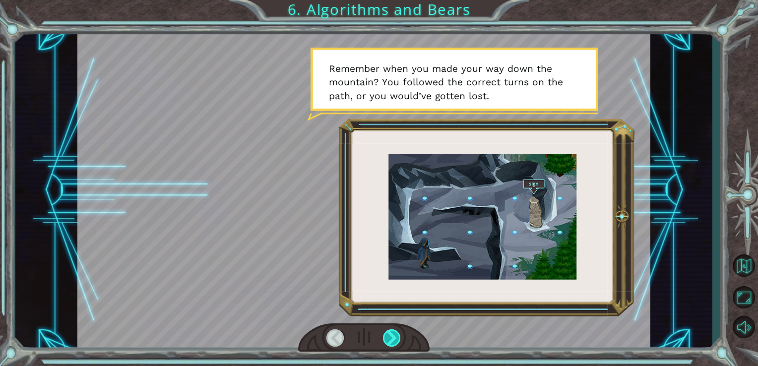
click at [398, 333] on div at bounding box center [392, 337] width 18 height 17
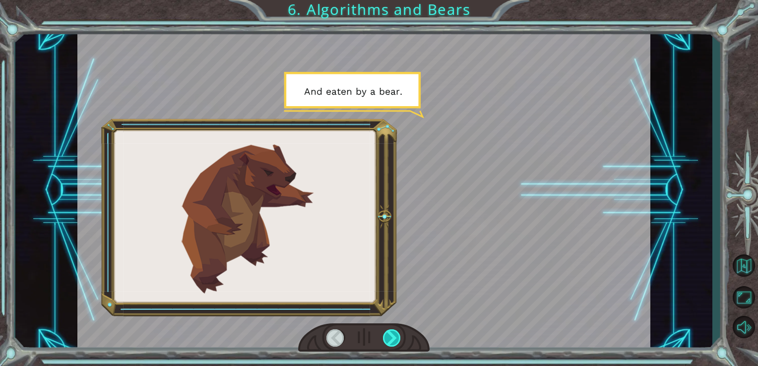
click at [398, 333] on div at bounding box center [392, 337] width 18 height 17
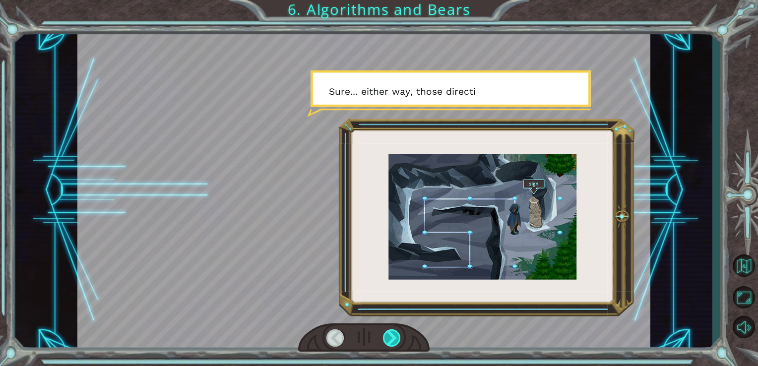
click at [398, 333] on div at bounding box center [392, 337] width 18 height 17
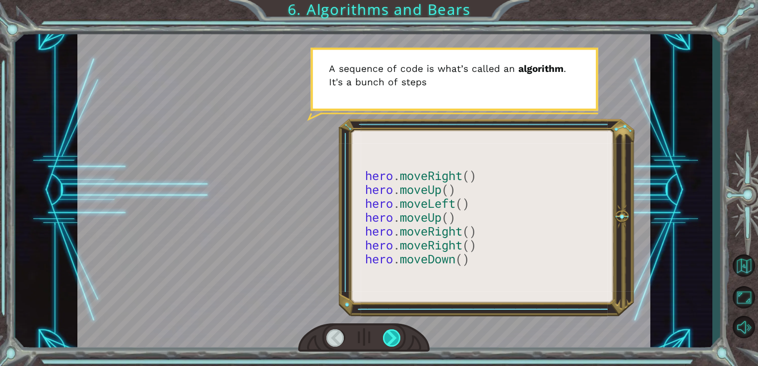
click at [398, 333] on div at bounding box center [392, 337] width 18 height 17
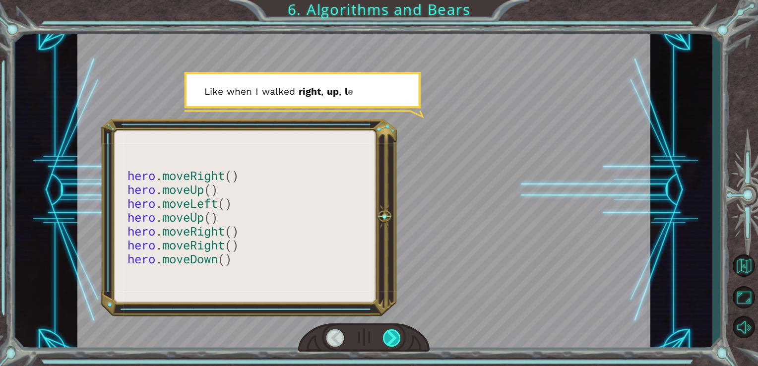
click at [398, 333] on div at bounding box center [392, 337] width 18 height 17
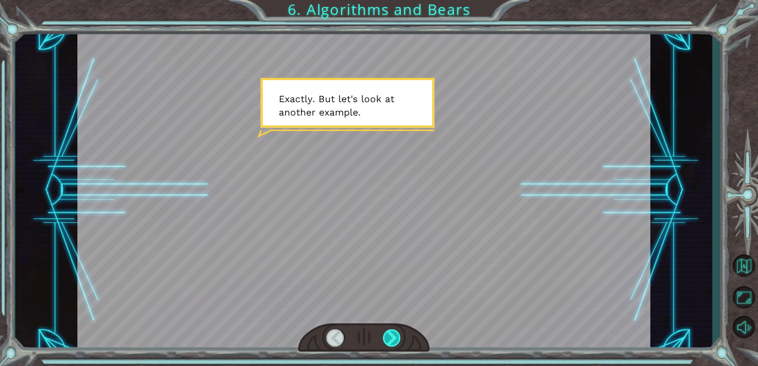
click at [398, 333] on div at bounding box center [392, 337] width 18 height 17
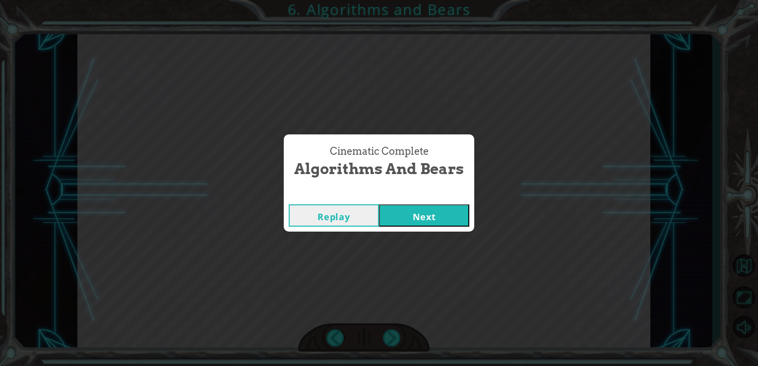
click at [403, 215] on button "Next" at bounding box center [424, 215] width 90 height 22
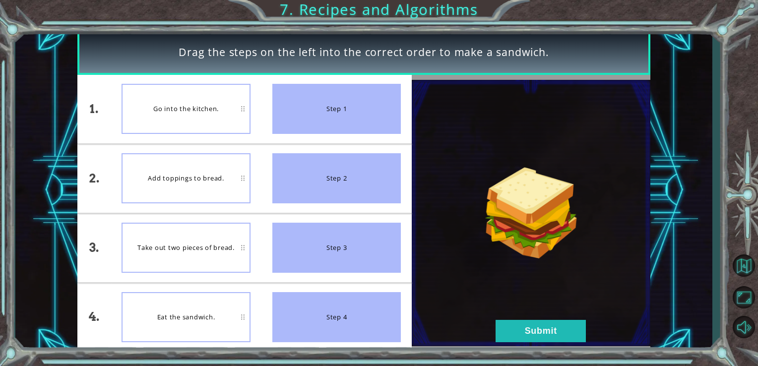
click at [532, 319] on img at bounding box center [531, 213] width 239 height 266
click at [537, 327] on button "Submit" at bounding box center [541, 331] width 90 height 22
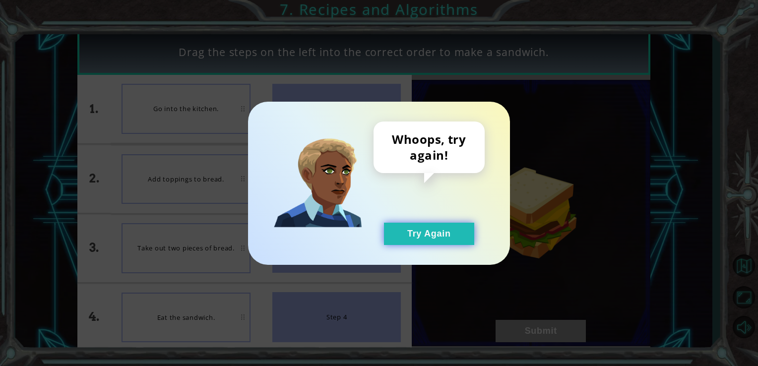
click at [416, 240] on button "Try Again" at bounding box center [429, 234] width 90 height 22
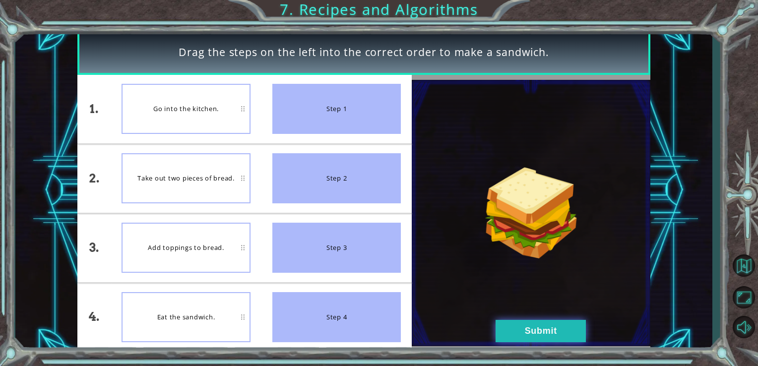
click at [506, 321] on button "Submit" at bounding box center [541, 331] width 90 height 22
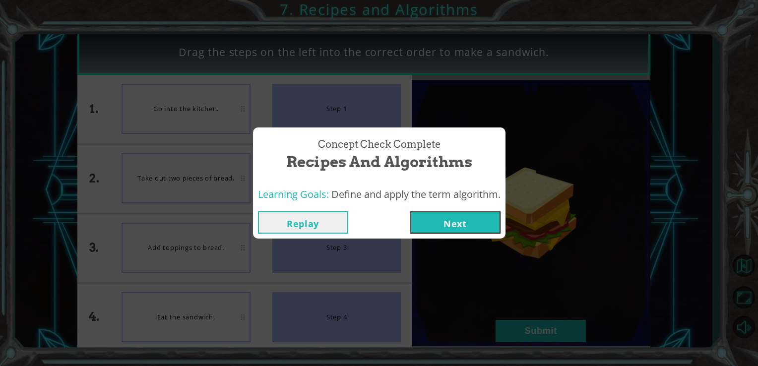
click at [459, 221] on button "Next" at bounding box center [455, 222] width 90 height 22
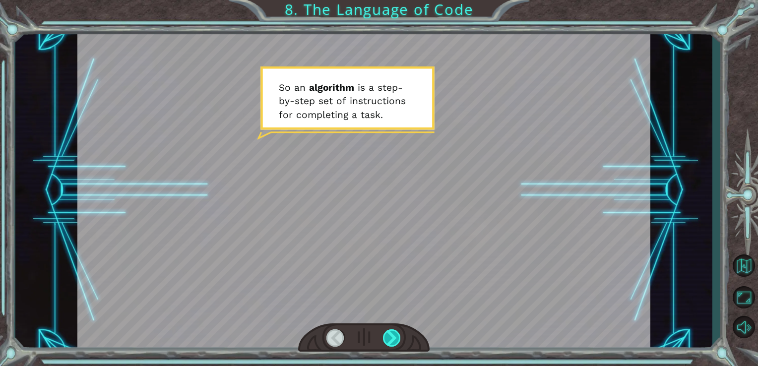
click at [387, 334] on div at bounding box center [392, 337] width 18 height 17
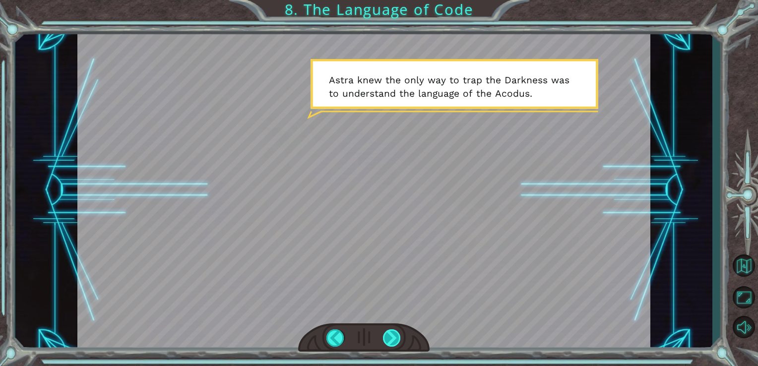
click at [387, 334] on div at bounding box center [392, 337] width 18 height 17
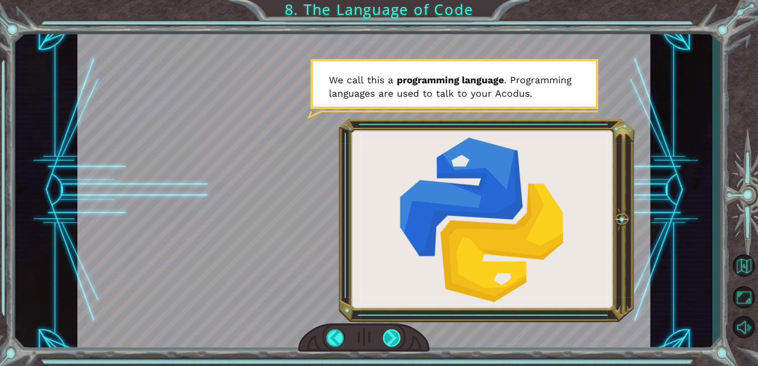
click at [387, 334] on div at bounding box center [392, 337] width 18 height 17
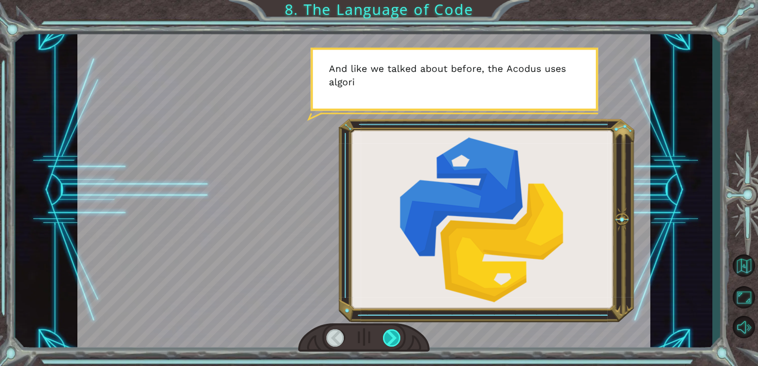
click at [387, 334] on div at bounding box center [392, 337] width 18 height 17
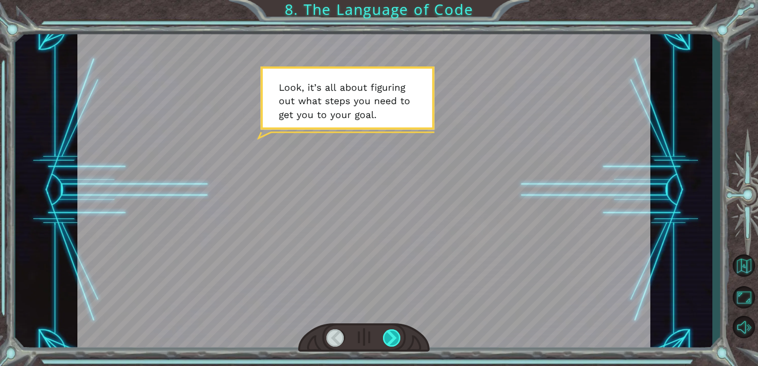
click at [387, 334] on div at bounding box center [392, 337] width 18 height 17
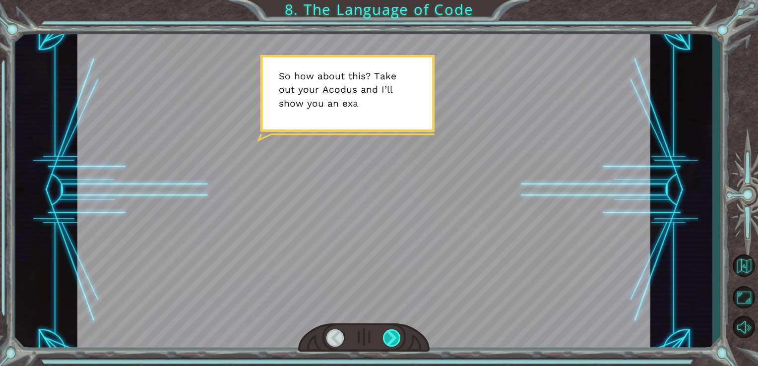
click at [387, 334] on div at bounding box center [392, 337] width 18 height 17
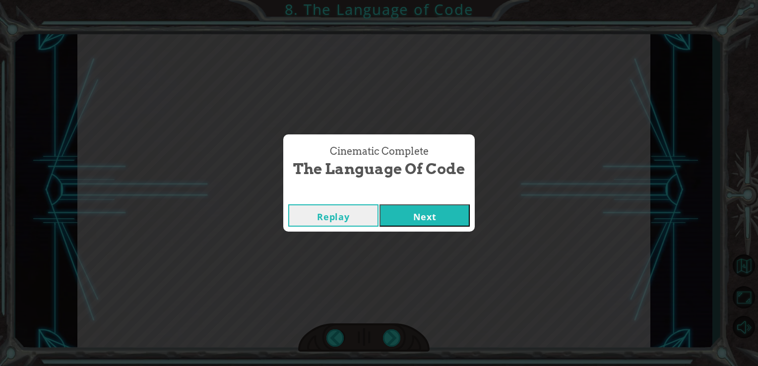
click at [406, 214] on button "Next" at bounding box center [424, 215] width 90 height 22
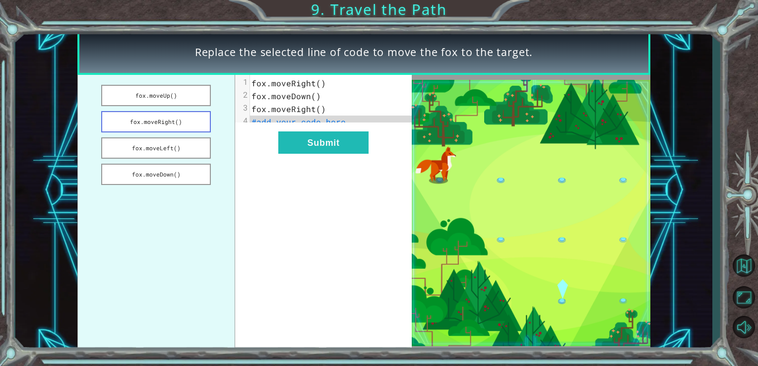
drag, startPoint x: 157, startPoint y: 121, endPoint x: 147, endPoint y: 119, distance: 9.7
click at [147, 119] on button "fox.moveRight()" at bounding box center [156, 121] width 110 height 21
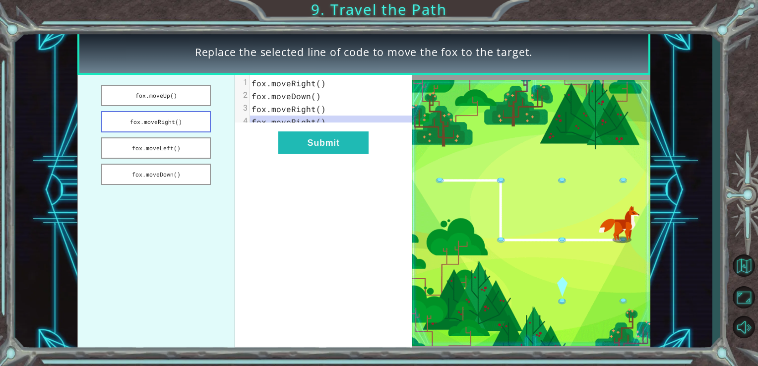
drag, startPoint x: 148, startPoint y: 119, endPoint x: 187, endPoint y: 124, distance: 38.6
click at [187, 124] on button "fox.moveRight()" at bounding box center [156, 121] width 110 height 21
click at [147, 126] on button "fox.moveRight()" at bounding box center [156, 121] width 110 height 21
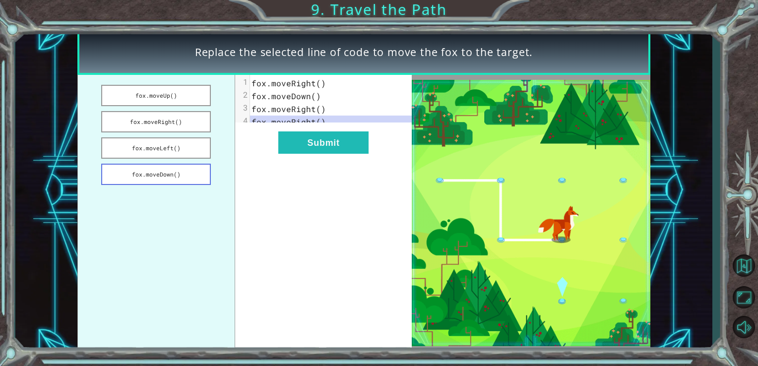
click at [158, 172] on button "fox.moveDown()" at bounding box center [156, 174] width 110 height 21
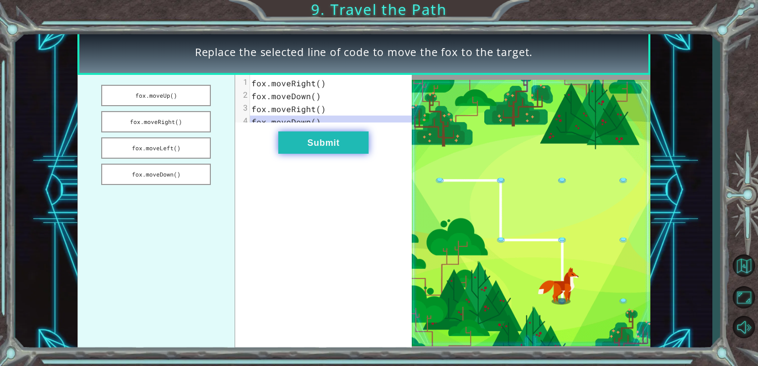
click at [298, 147] on button "Submit" at bounding box center [323, 142] width 90 height 22
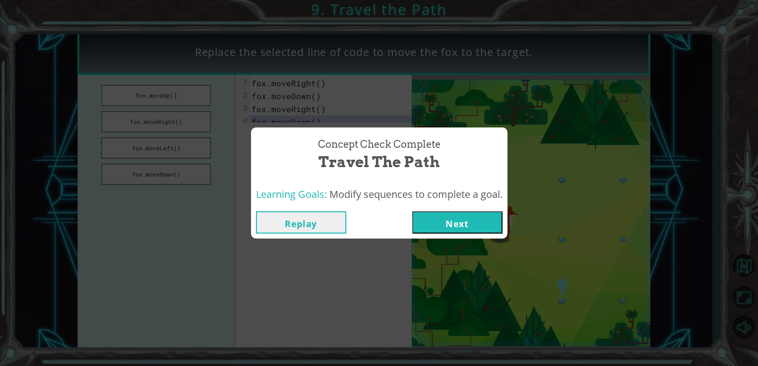
click at [458, 222] on button "Next" at bounding box center [457, 222] width 90 height 22
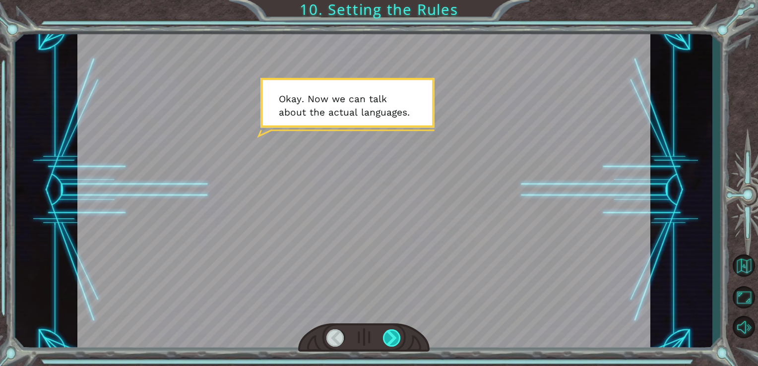
click at [394, 337] on div at bounding box center [392, 337] width 18 height 17
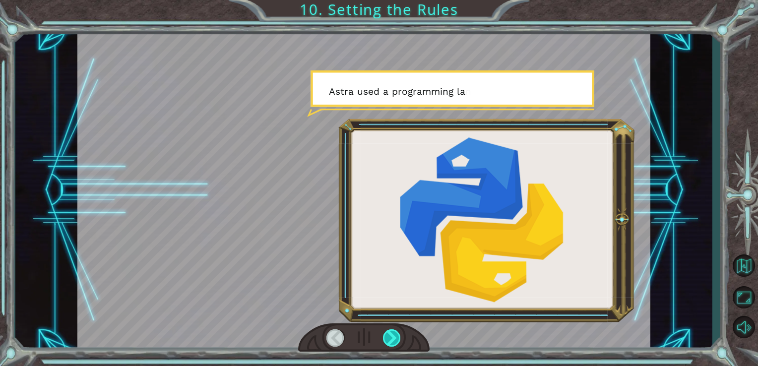
click at [394, 337] on div at bounding box center [392, 337] width 18 height 17
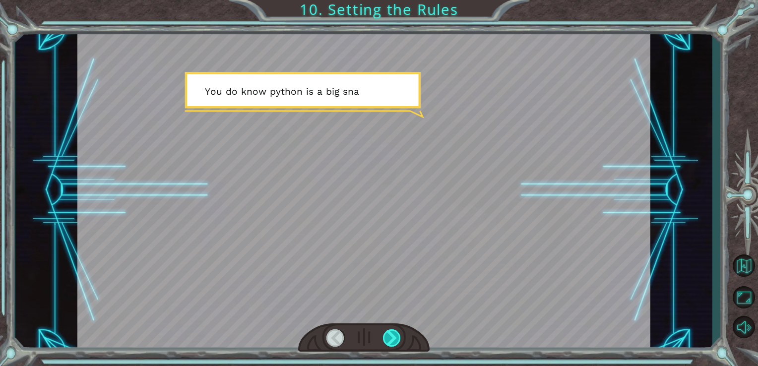
click at [394, 337] on div at bounding box center [392, 337] width 18 height 17
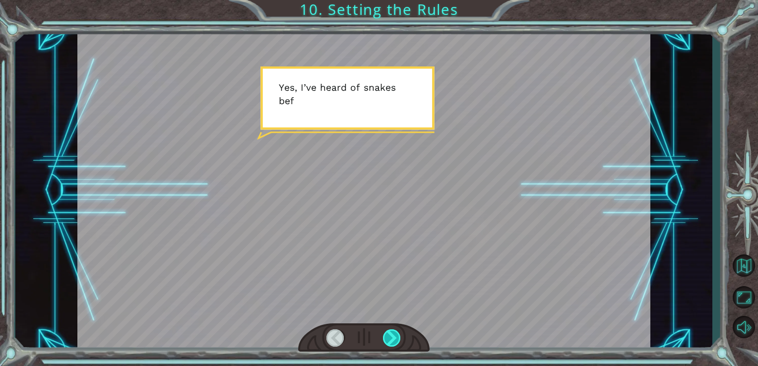
click at [394, 337] on div at bounding box center [392, 337] width 18 height 17
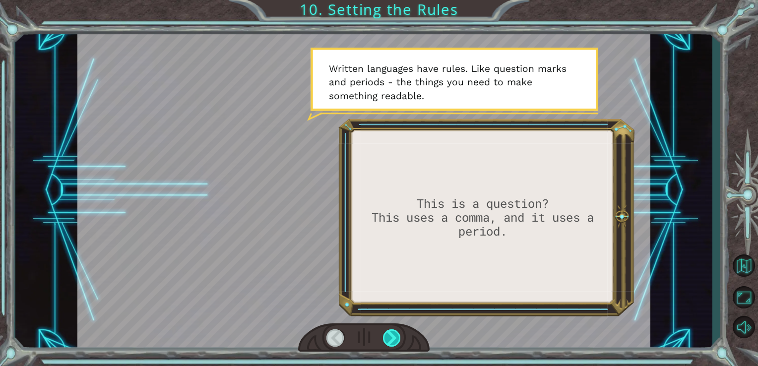
click at [394, 337] on div at bounding box center [392, 337] width 18 height 17
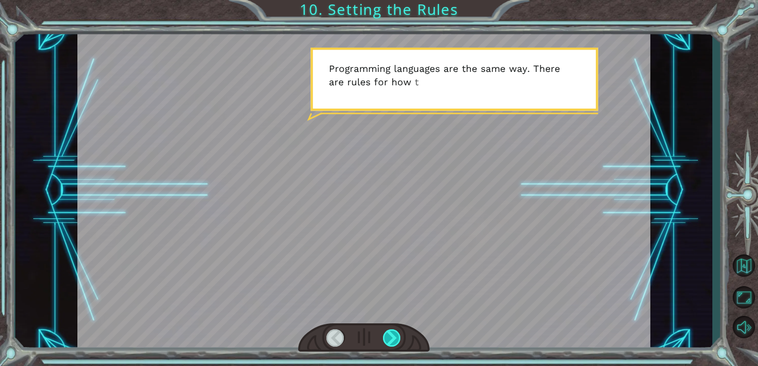
click at [394, 337] on div at bounding box center [392, 337] width 18 height 17
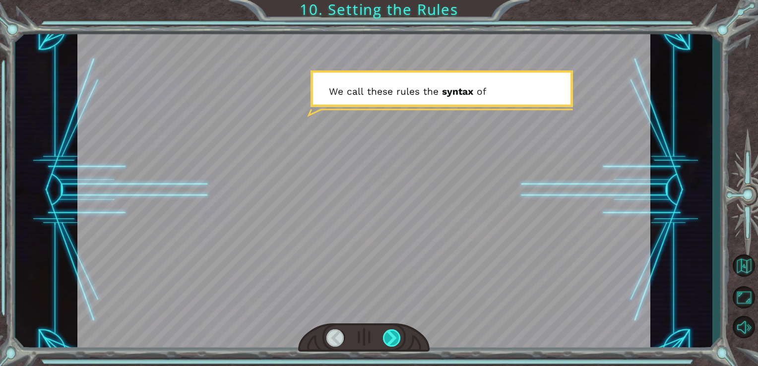
click at [394, 337] on div at bounding box center [392, 337] width 18 height 17
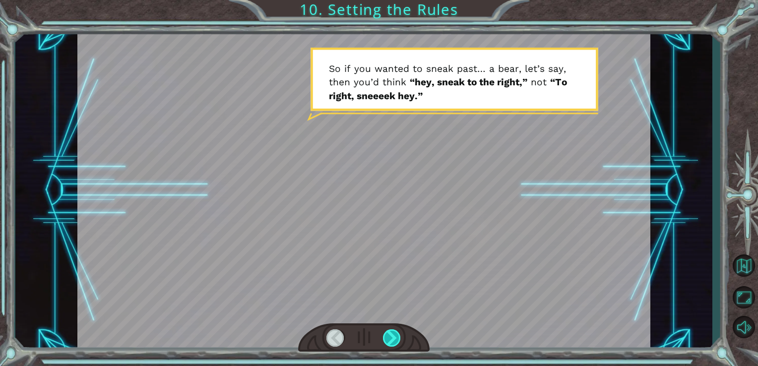
click at [394, 337] on div at bounding box center [392, 337] width 18 height 17
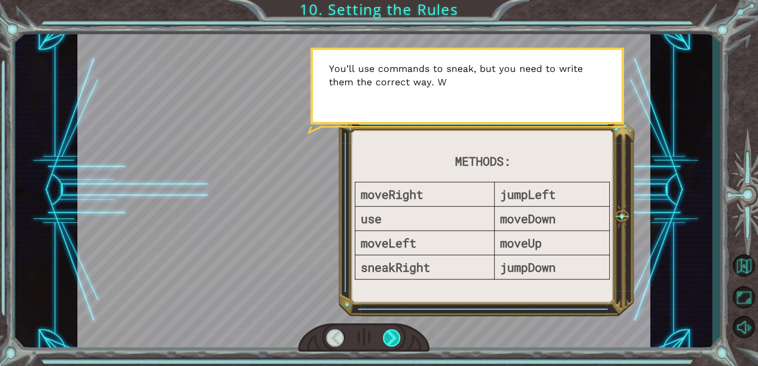
click at [394, 337] on div at bounding box center [392, 337] width 18 height 17
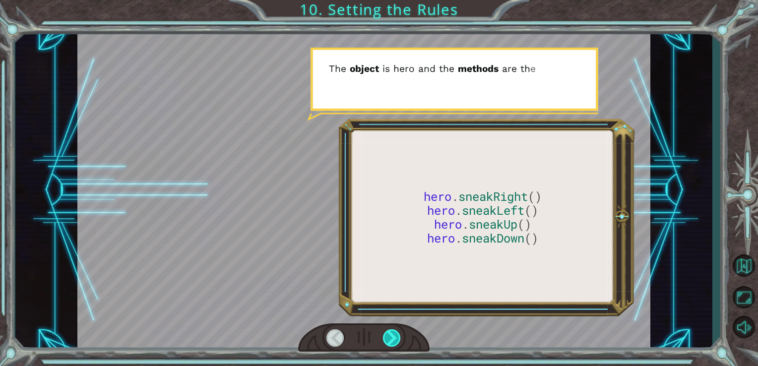
click at [394, 337] on div at bounding box center [392, 337] width 18 height 17
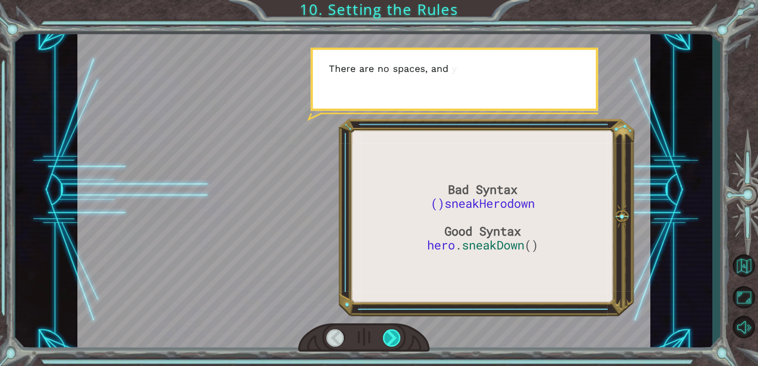
click at [394, 337] on div at bounding box center [392, 337] width 18 height 17
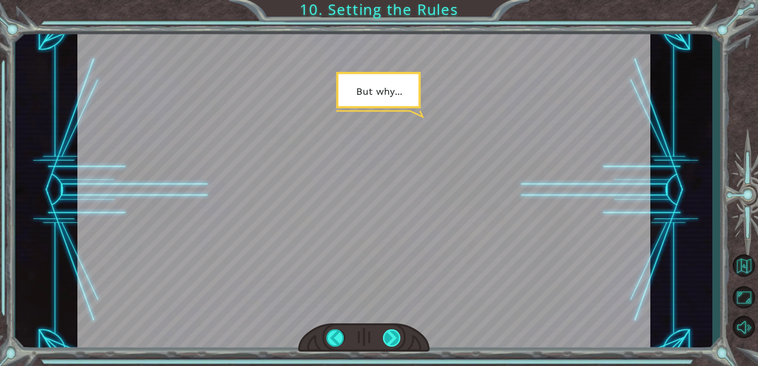
click at [395, 334] on div at bounding box center [392, 337] width 18 height 17
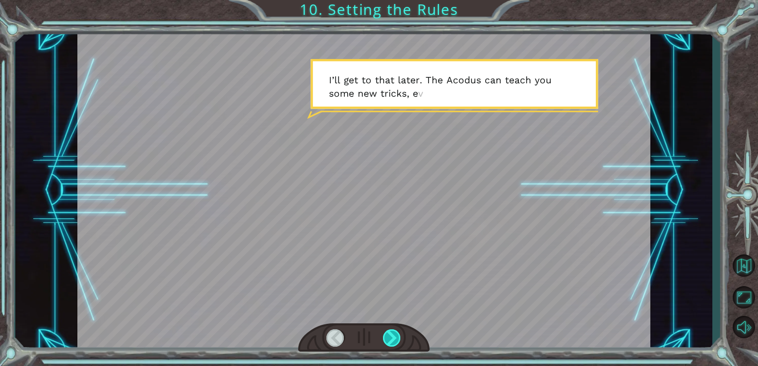
click at [394, 337] on div at bounding box center [392, 337] width 18 height 17
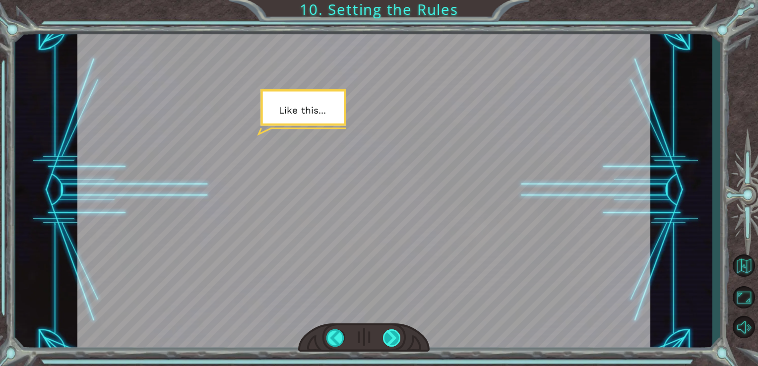
click at [394, 337] on div at bounding box center [392, 337] width 18 height 17
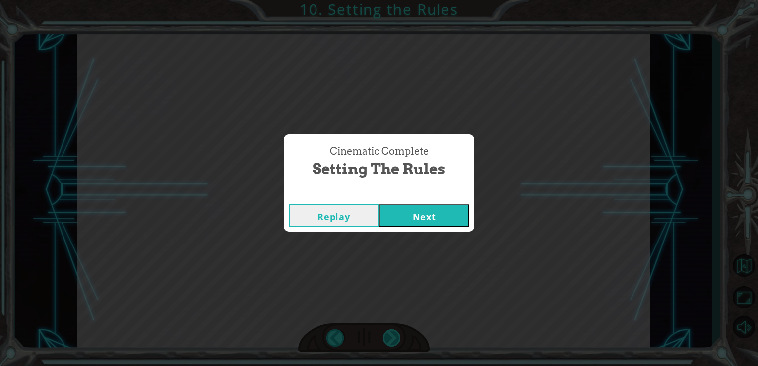
click at [394, 0] on div "Bad Syntax ()sneakHerodown Good Syntax hero . sneakDown () O k a y . N o w w e …" at bounding box center [379, 0] width 758 height 0
click at [406, 215] on button "Next" at bounding box center [424, 215] width 90 height 22
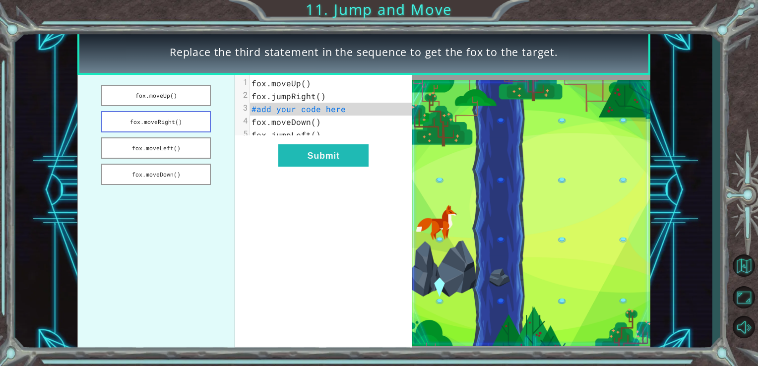
click at [143, 119] on button "fox.moveRight()" at bounding box center [156, 121] width 110 height 21
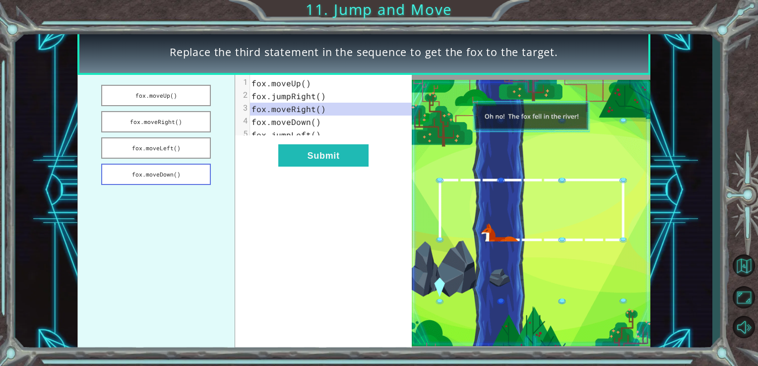
click at [171, 174] on button "fox.moveDown()" at bounding box center [156, 174] width 110 height 21
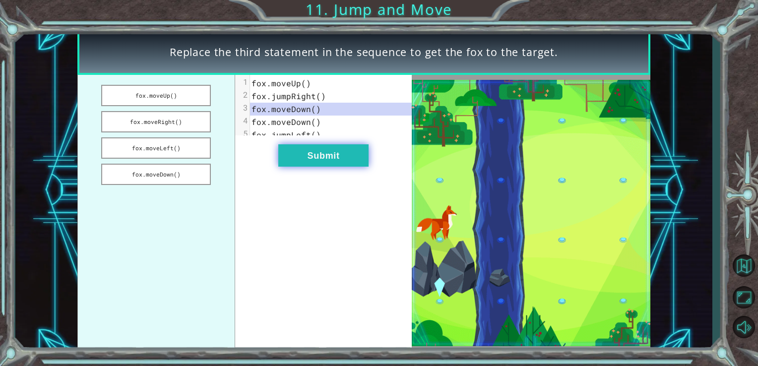
click at [325, 156] on button "Submit" at bounding box center [323, 155] width 90 height 22
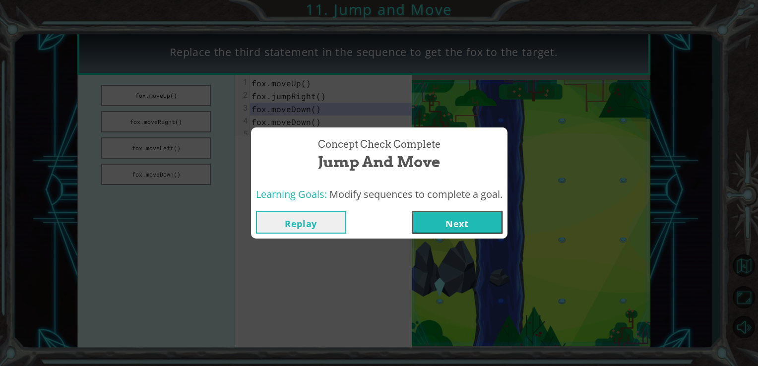
click at [454, 221] on button "Next" at bounding box center [457, 222] width 90 height 22
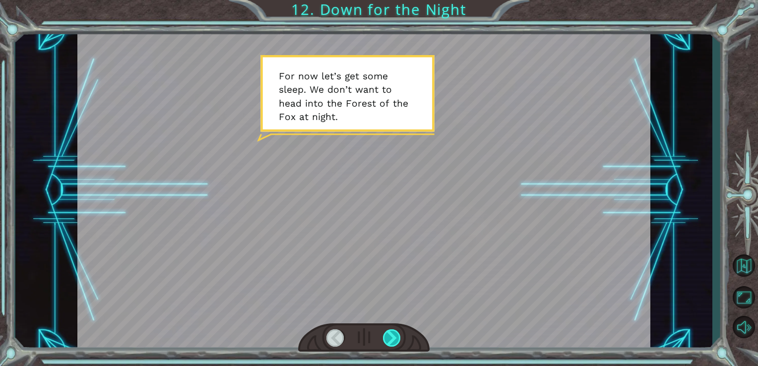
click at [396, 338] on div at bounding box center [392, 337] width 18 height 17
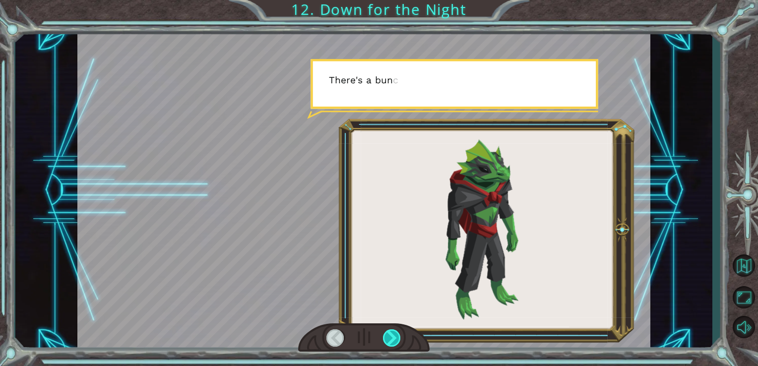
click at [396, 338] on div at bounding box center [392, 337] width 18 height 17
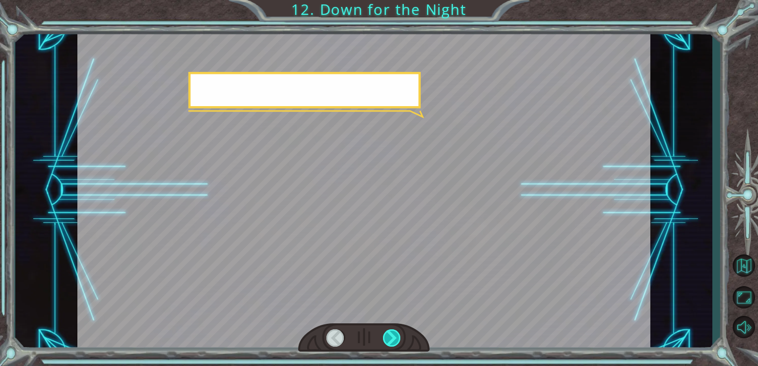
click at [396, 338] on div at bounding box center [392, 337] width 18 height 17
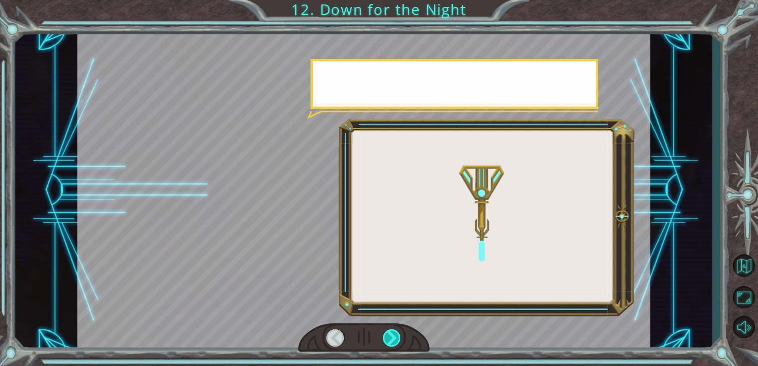
click at [396, 338] on div at bounding box center [392, 337] width 18 height 17
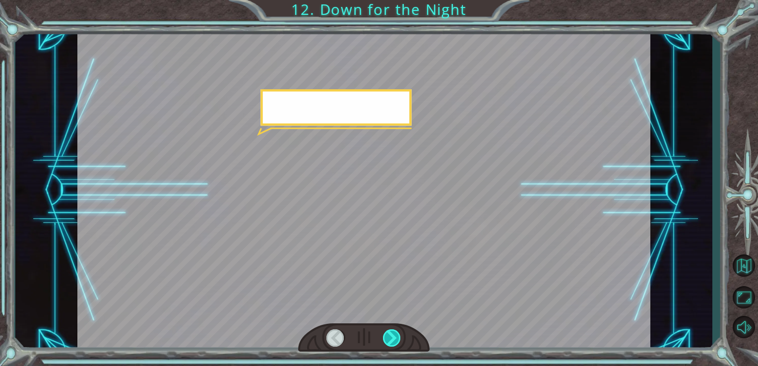
click at [396, 338] on div at bounding box center [392, 337] width 18 height 17
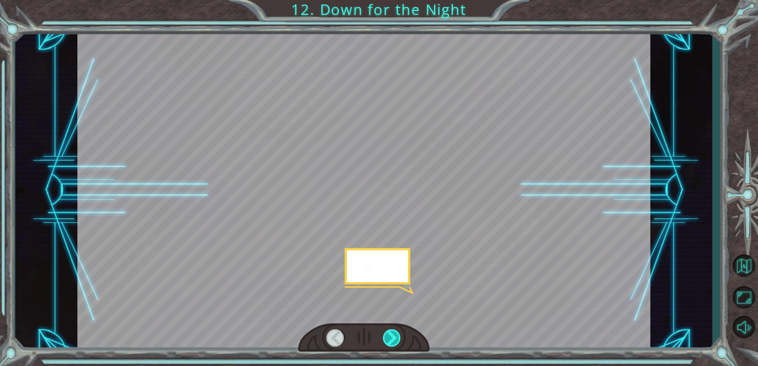
click at [396, 338] on div at bounding box center [392, 337] width 18 height 17
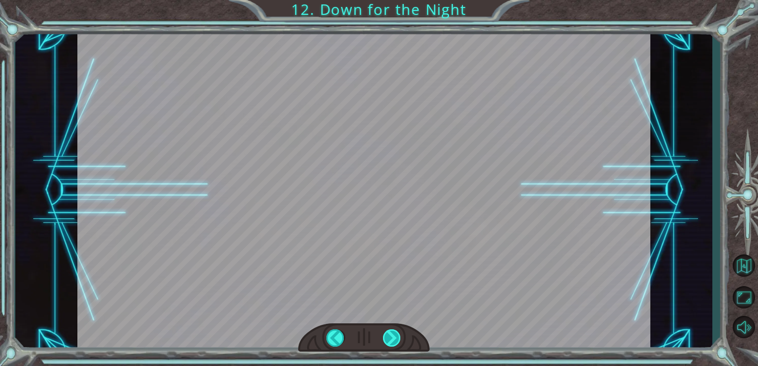
click at [396, 338] on div at bounding box center [392, 337] width 18 height 17
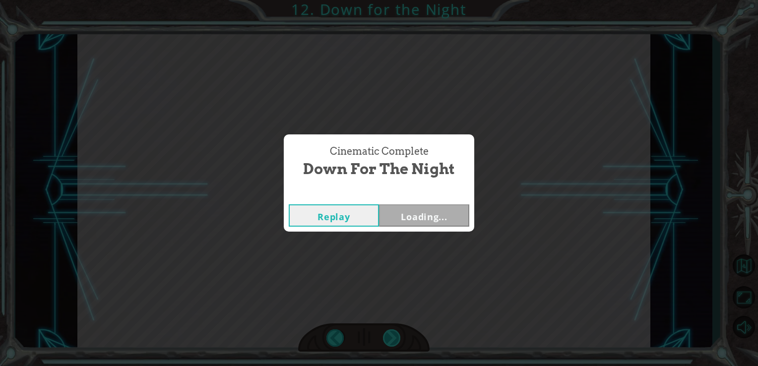
click at [396, 0] on div "F o r n o w l e t ’ s g e t s o m e s l e e p . W e d o n ’ t w a n t t o h e a…" at bounding box center [379, 0] width 758 height 0
click at [396, 338] on div "Cinematic Complete Down for the Night Replay Loading..." at bounding box center [379, 183] width 758 height 366
drag, startPoint x: 396, startPoint y: 338, endPoint x: 395, endPoint y: 219, distance: 119.1
click at [395, 219] on button "Next" at bounding box center [424, 215] width 90 height 22
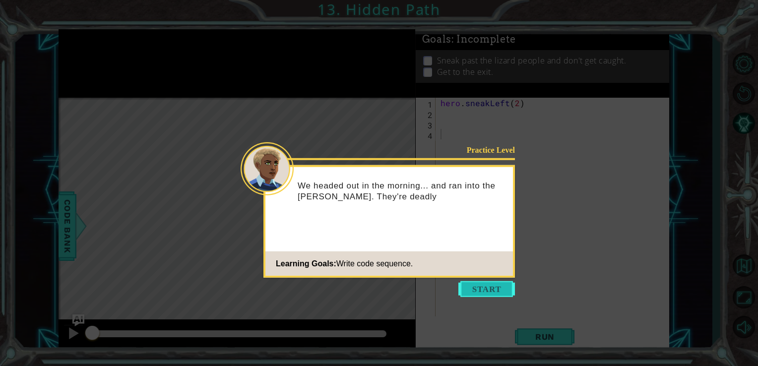
click at [487, 285] on button "Start" at bounding box center [486, 289] width 57 height 16
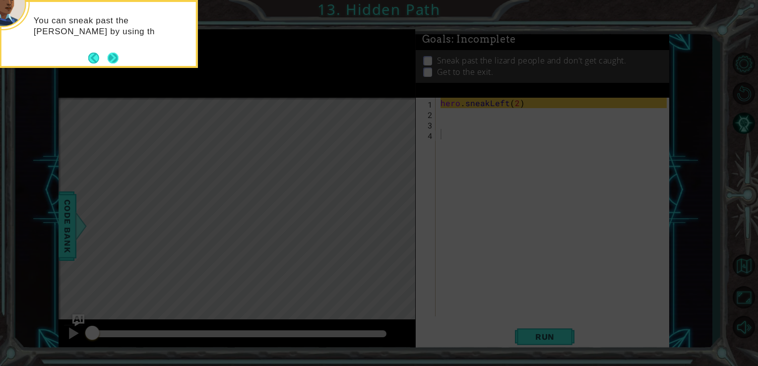
click at [111, 59] on button "Next" at bounding box center [113, 58] width 11 height 11
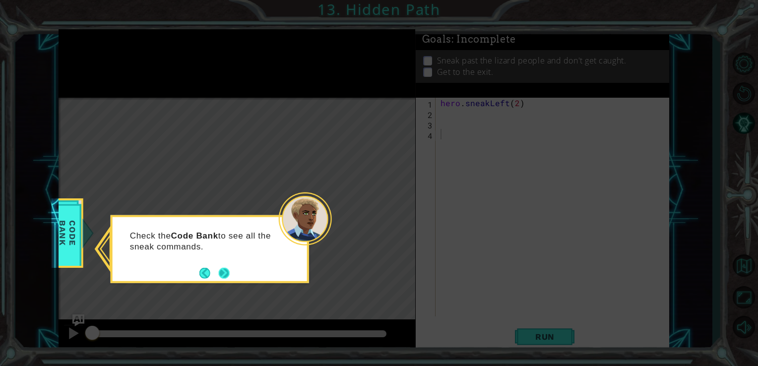
click at [223, 265] on button "Next" at bounding box center [223, 272] width 15 height 15
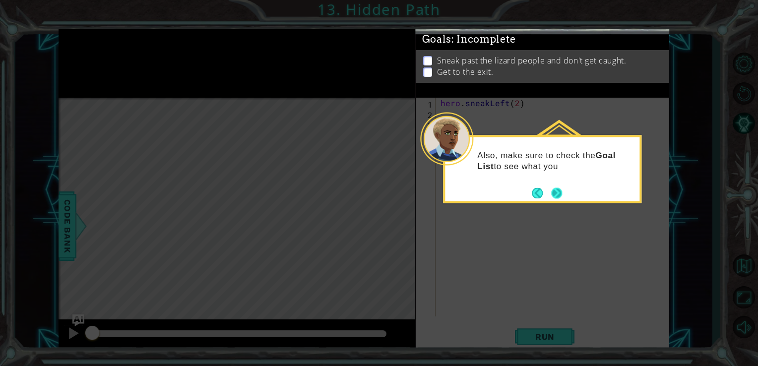
click at [560, 195] on button "Next" at bounding box center [556, 193] width 11 height 11
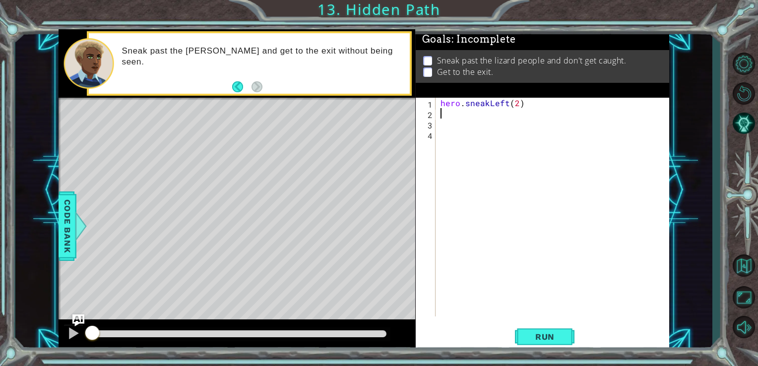
click at [455, 113] on div "hero . sneakLeft ( 2 )" at bounding box center [556, 218] width 234 height 240
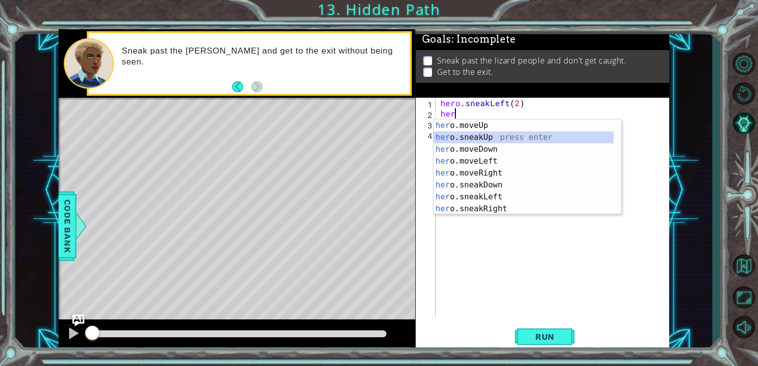
click at [467, 137] on div "her o.moveUp press enter her o.sneakUp press enter her o.moveDown press enter h…" at bounding box center [524, 179] width 180 height 119
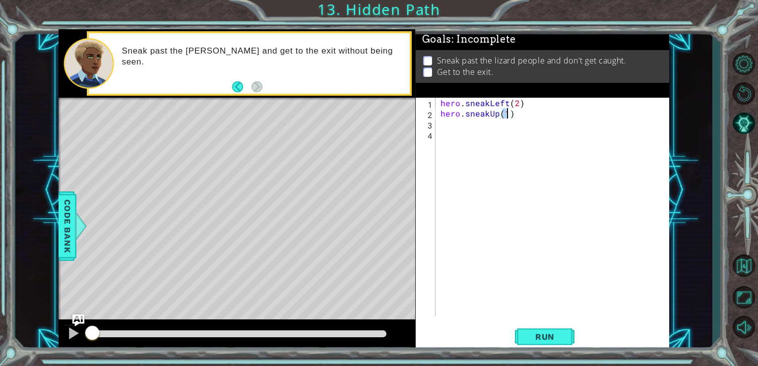
scroll to position [0, 4]
type textarea "hero.sneakUp(2)"
drag, startPoint x: 516, startPoint y: 318, endPoint x: 532, endPoint y: 334, distance: 22.1
click at [532, 334] on div "hero.sneakUp(2) 1 2 3 4 hero . sneakLeft ( 2 ) hero . sneakUp ( 2 ) ההההההההההה…" at bounding box center [543, 224] width 254 height 253
click at [532, 334] on span "Run" at bounding box center [544, 337] width 39 height 10
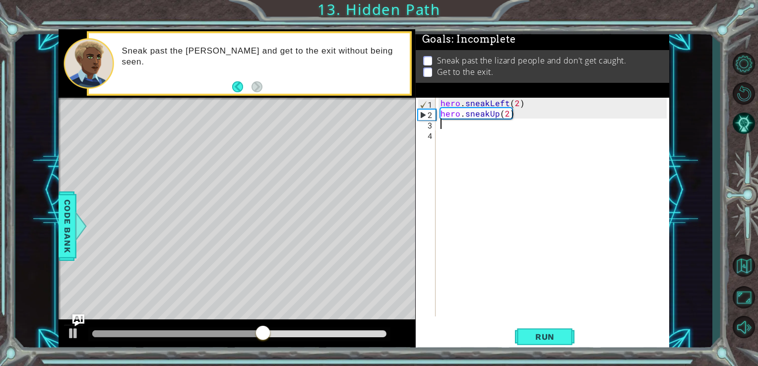
click at [439, 127] on div "hero . sneakLeft ( 2 ) hero . sneakUp ( 2 )" at bounding box center [556, 218] width 234 height 240
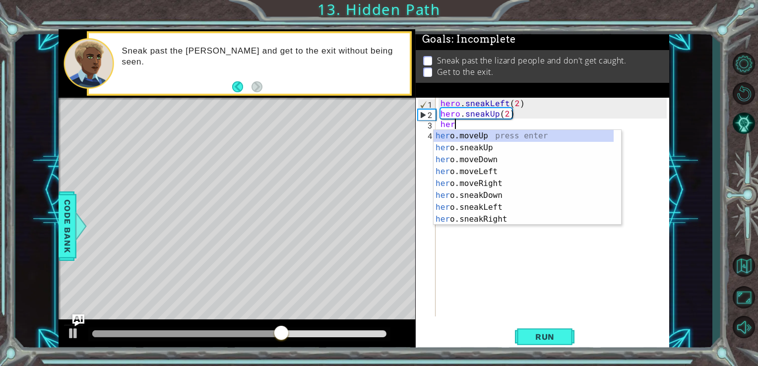
scroll to position [0, 0]
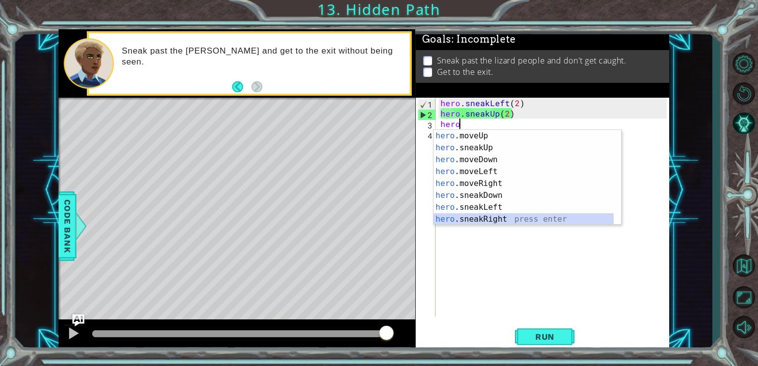
click at [481, 216] on div "hero .moveUp press enter hero .sneakUp press enter hero .moveDown press enter h…" at bounding box center [524, 189] width 180 height 119
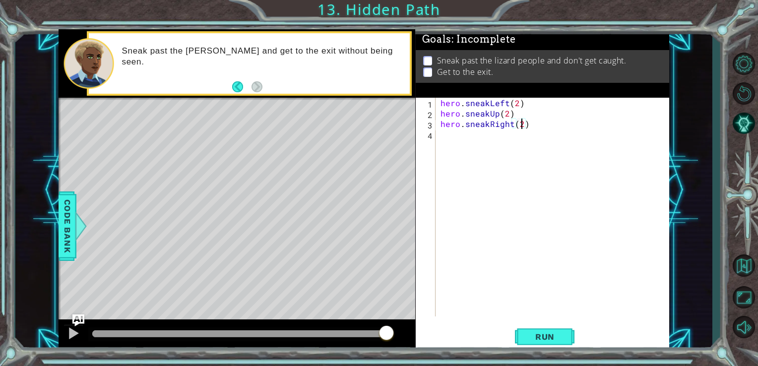
scroll to position [0, 4]
type textarea "hero.sneakRight(2)"
click at [530, 333] on span "Run" at bounding box center [544, 337] width 39 height 10
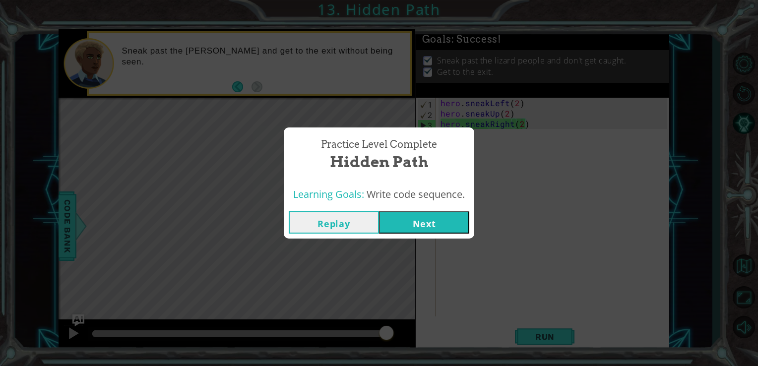
click at [416, 214] on button "Next" at bounding box center [424, 222] width 90 height 22
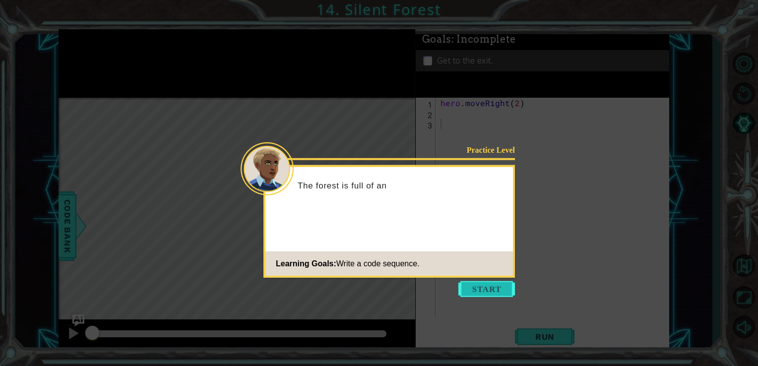
click at [492, 294] on button "Start" at bounding box center [486, 289] width 57 height 16
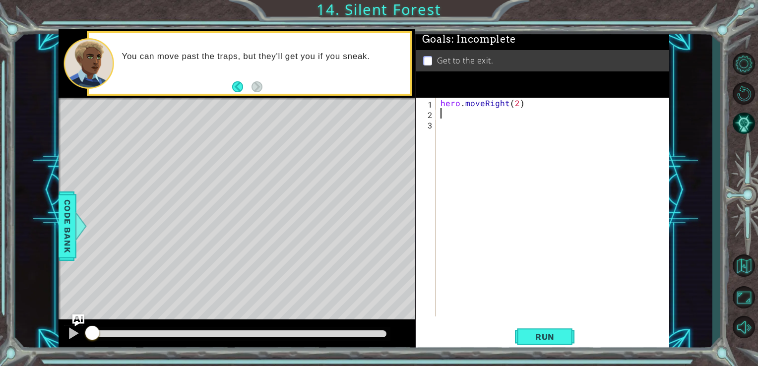
click at [444, 116] on div "hero . moveRight ( 2 )" at bounding box center [556, 218] width 234 height 240
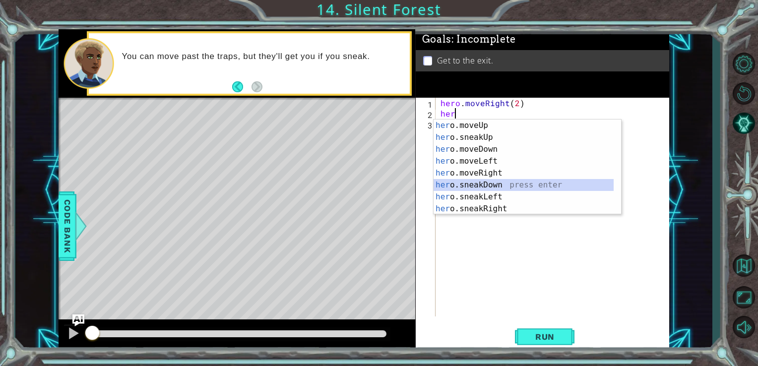
click at [470, 186] on div "her o.moveUp press enter her o.sneakUp press enter her o.moveDown press enter h…" at bounding box center [524, 179] width 180 height 119
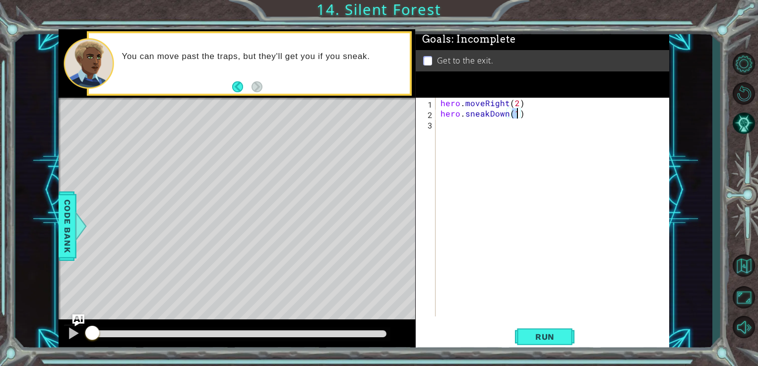
scroll to position [0, 4]
click at [528, 334] on span "Run" at bounding box center [544, 337] width 39 height 10
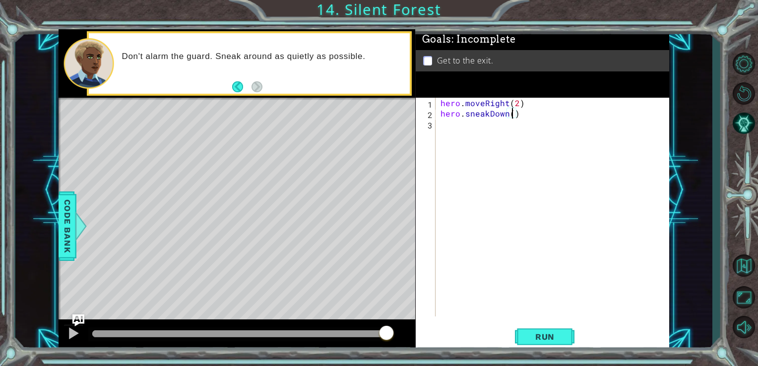
type textarea "hero.sneakDown(1)"
click at [480, 134] on div "hero . moveRight ( 2 ) hero . sneakDown ( 1 )" at bounding box center [556, 218] width 234 height 240
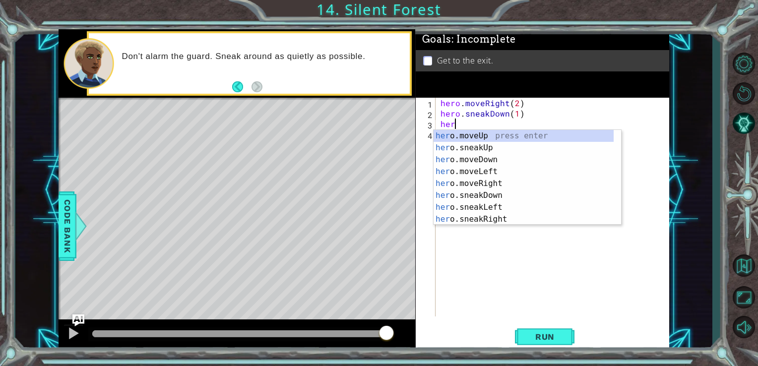
scroll to position [0, 0]
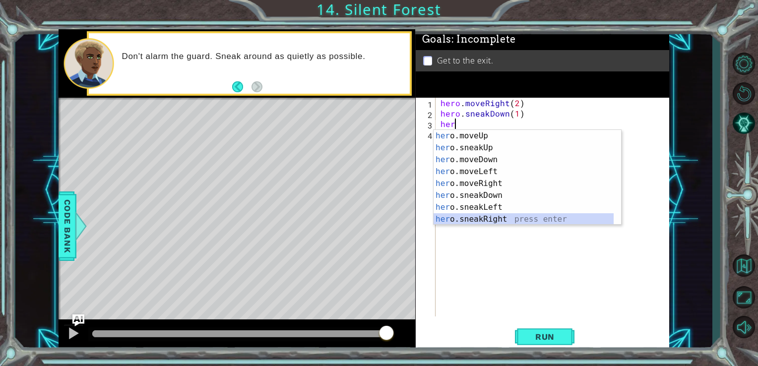
click at [476, 215] on div "her o.moveUp press enter her o.sneakUp press enter her o.moveDown press enter h…" at bounding box center [524, 189] width 180 height 119
type textarea "hero.sneakRight(1)"
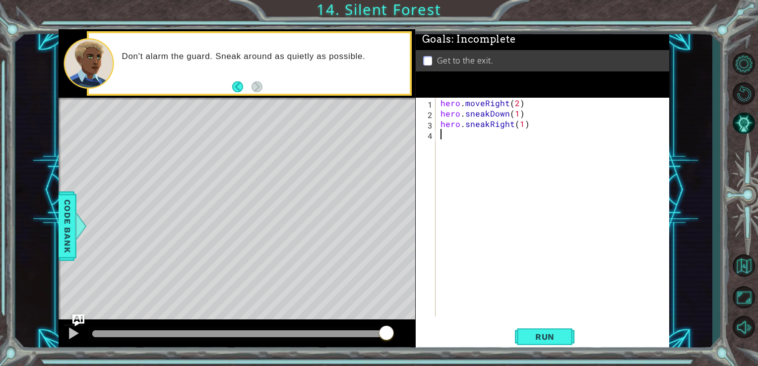
click at [476, 139] on div "hero . moveRight ( 2 ) hero . sneakDown ( 1 ) hero . sneakRight ( 1 )" at bounding box center [556, 218] width 234 height 240
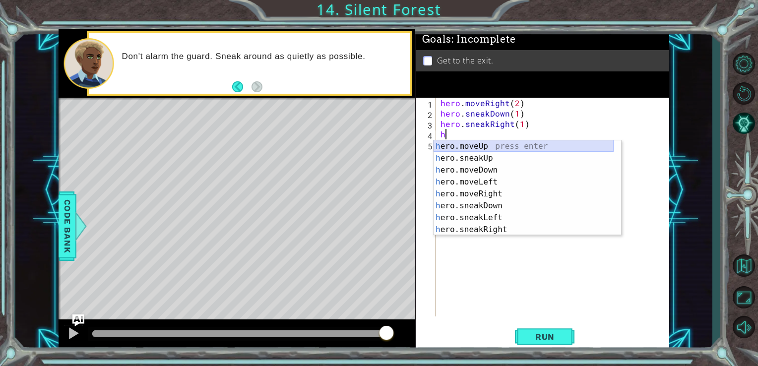
click at [465, 143] on div "h ero.moveUp press enter h ero.sneakUp press enter h ero.moveDown press enter h…" at bounding box center [524, 199] width 180 height 119
type textarea "hero.moveUp(1)"
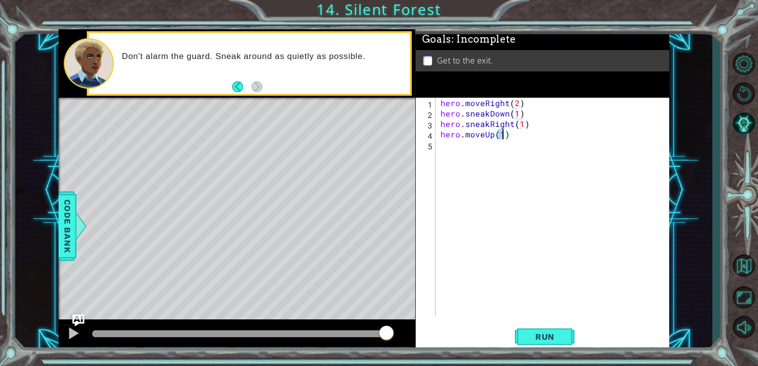
click at [484, 143] on div "hero . moveRight ( 2 ) hero . sneakDown ( 1 ) hero . sneakRight ( 1 ) hero . mo…" at bounding box center [556, 218] width 234 height 240
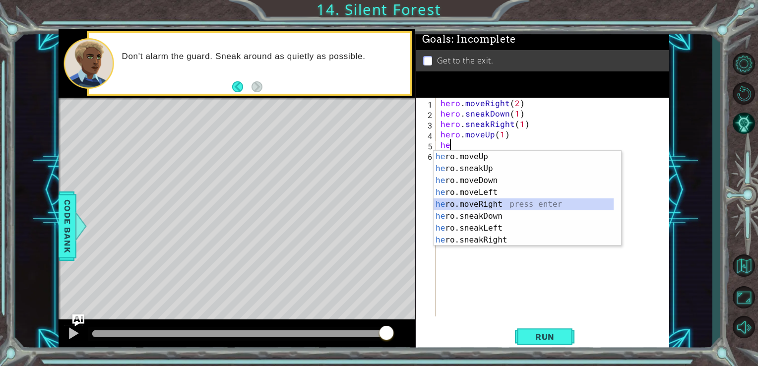
click at [472, 202] on div "he ro.moveUp press enter he ro.sneakUp press enter he ro.moveDown press enter h…" at bounding box center [524, 210] width 180 height 119
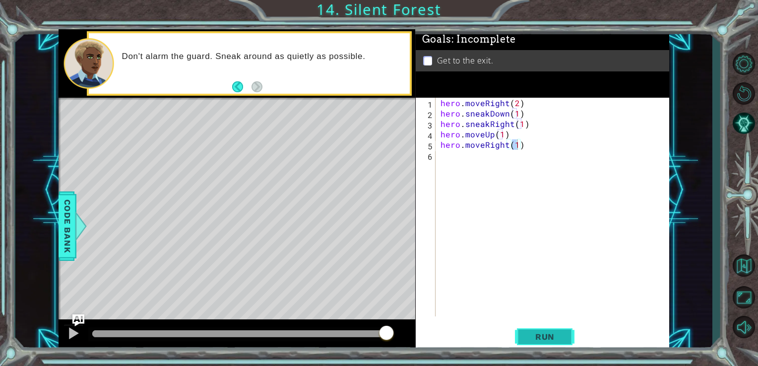
click at [524, 332] on button "Run" at bounding box center [545, 336] width 60 height 25
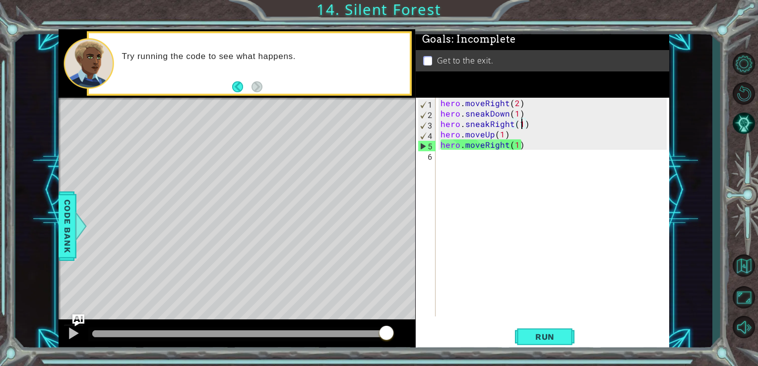
click at [522, 120] on div "hero . moveRight ( 2 ) hero . sneakDown ( 1 ) hero . sneakRight ( 1 ) hero . mo…" at bounding box center [556, 218] width 234 height 240
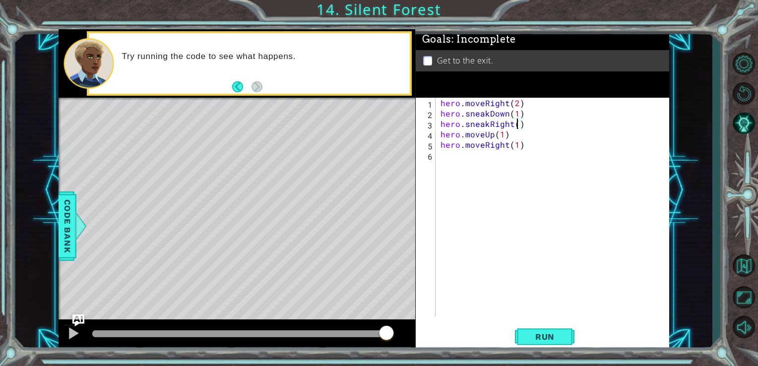
scroll to position [0, 4]
type textarea "hero.sneakRight(2)"
click at [539, 333] on span "Run" at bounding box center [544, 337] width 39 height 10
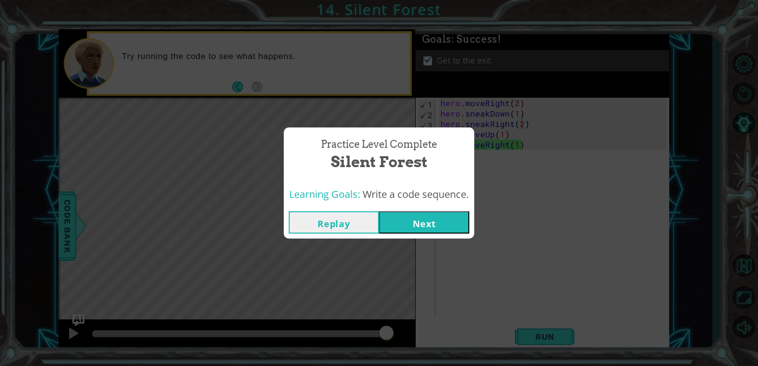
click at [416, 211] on div "Replay Next" at bounding box center [379, 222] width 190 height 32
click at [427, 224] on button "Next" at bounding box center [424, 222] width 90 height 22
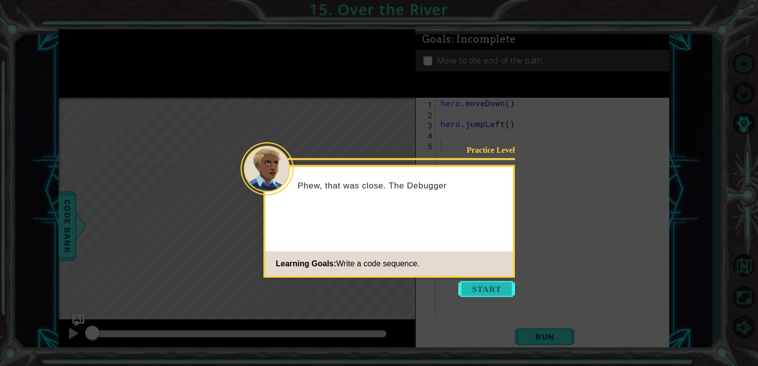
click at [472, 287] on button "Start" at bounding box center [486, 289] width 57 height 16
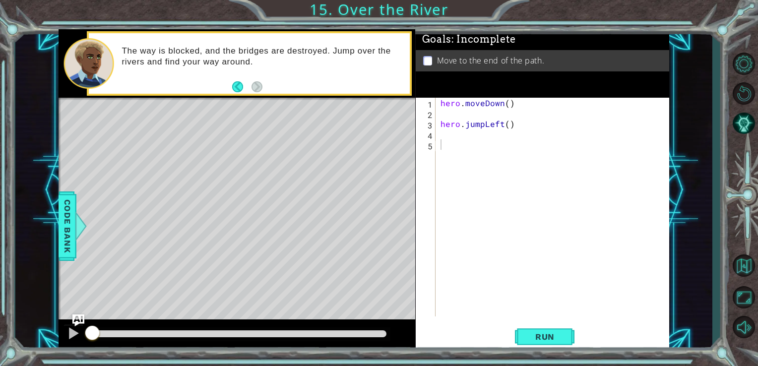
click at [437, 130] on div "1 2 3 4 5 hero . moveDown ( ) hero . jumpLeft ( ) ההההההההההההההההההההההההההההה…" at bounding box center [542, 207] width 252 height 219
click at [449, 134] on div "hero . moveDown ( ) hero . jumpLeft ( )" at bounding box center [556, 218] width 234 height 240
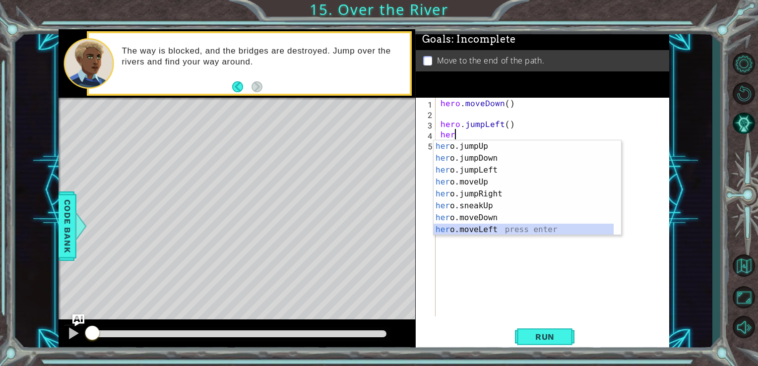
click at [480, 229] on div "her o.jumpUp press enter her o.jumpDown press enter her o.jumpLeft press enter …" at bounding box center [524, 199] width 180 height 119
type textarea "hero.moveLeft(1)"
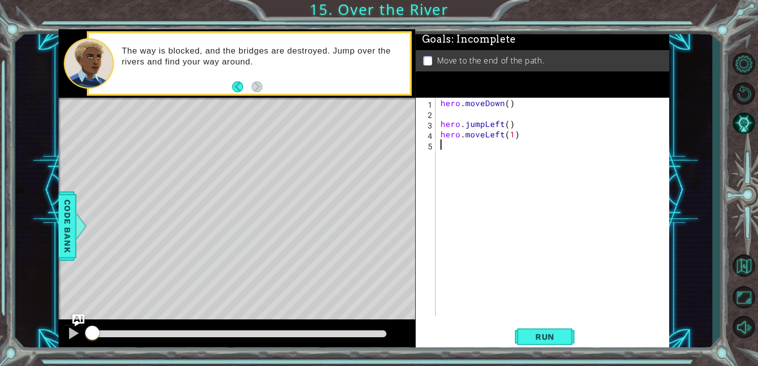
click at [445, 146] on div "hero . moveDown ( ) hero . jumpLeft ( ) hero . moveLeft ( 1 )" at bounding box center [556, 218] width 234 height 240
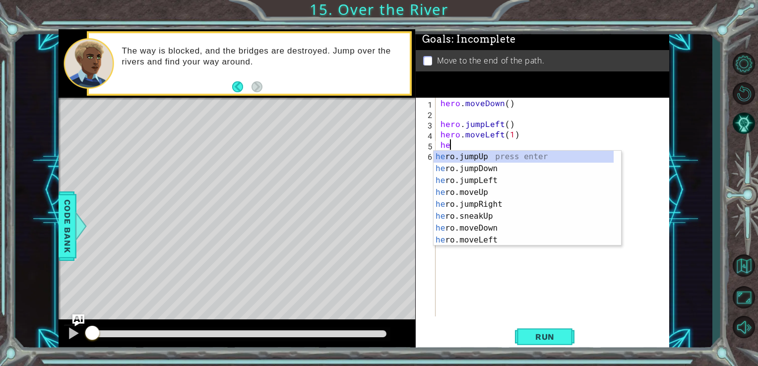
type textarea "her"
click at [465, 167] on div "her o.jumpUp press enter her o.jumpDown press enter her o.jumpLeft press enter …" at bounding box center [524, 210] width 180 height 119
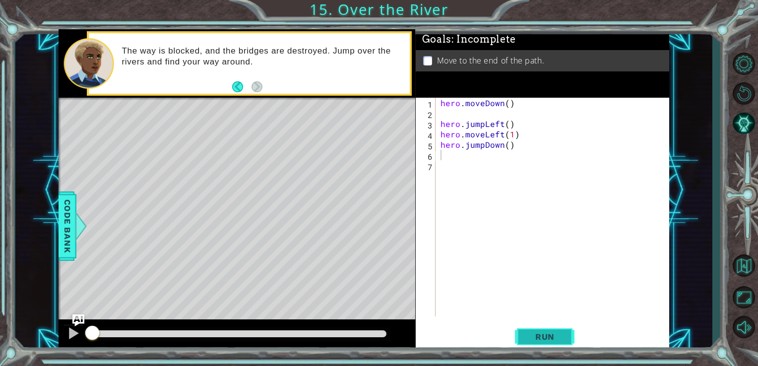
click at [524, 332] on button "Run" at bounding box center [545, 336] width 60 height 25
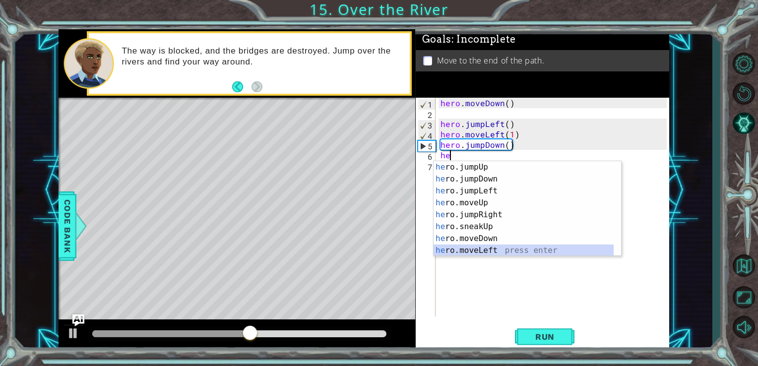
click at [466, 251] on div "he ro.jumpUp press enter he ro.jumpDown press enter he ro.jumpLeft press enter …" at bounding box center [524, 220] width 180 height 119
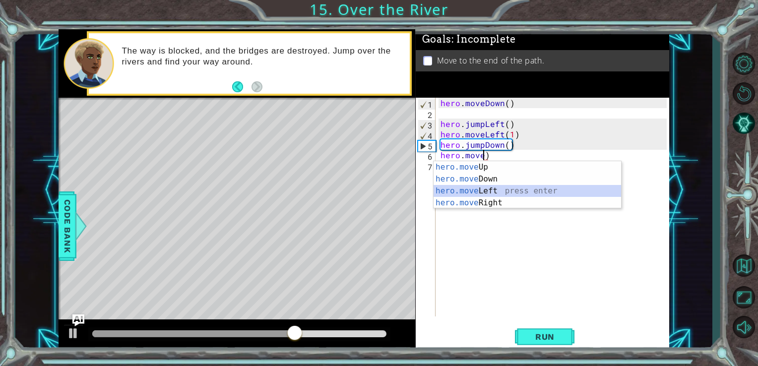
click at [484, 191] on div "hero.move Up press enter hero.move Down press enter hero.move Left press enter …" at bounding box center [528, 196] width 188 height 71
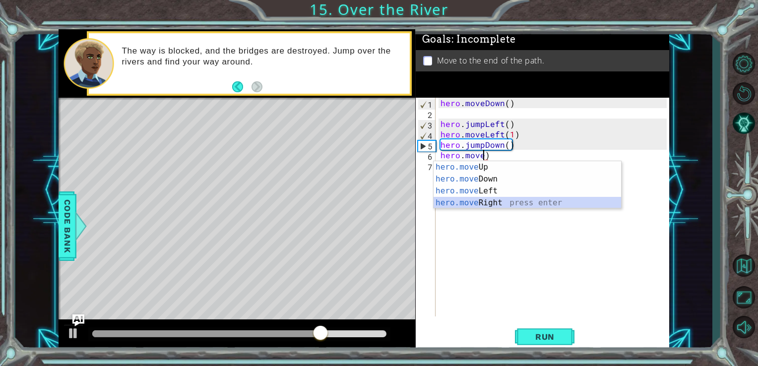
click at [492, 201] on div "hero.move Up press enter hero.move Down press enter hero.move Left press enter …" at bounding box center [528, 196] width 188 height 71
type textarea "hero.moveRight(1)"
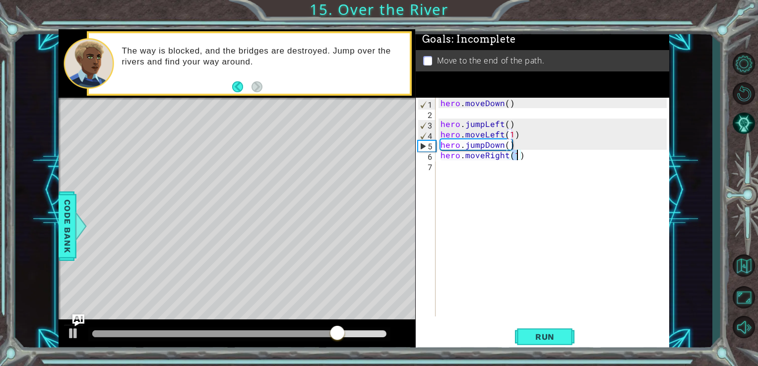
click at [441, 166] on div "hero . moveDown ( ) hero . jumpLeft ( ) hero . moveLeft ( 1 ) hero . jumpDown (…" at bounding box center [556, 218] width 234 height 240
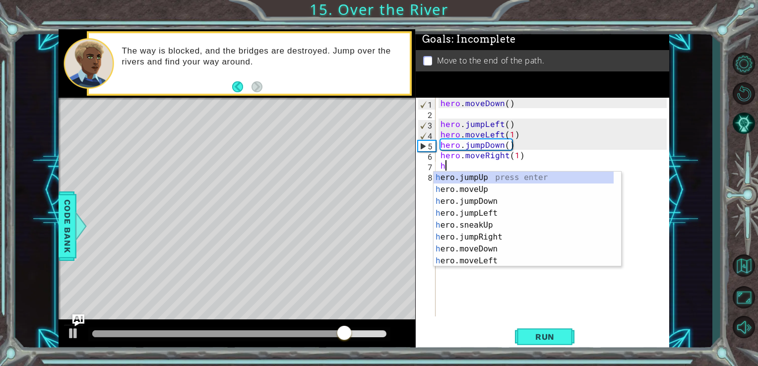
type textarea "her"
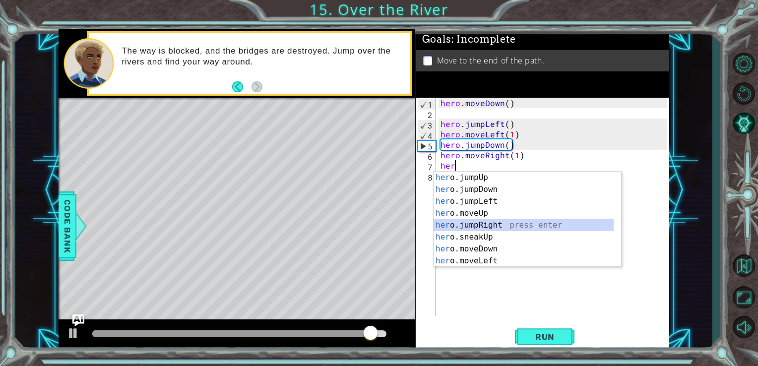
click at [472, 225] on div "her o.jumpUp press enter her o.jumpDown press enter her o.jumpLeft press enter …" at bounding box center [524, 231] width 180 height 119
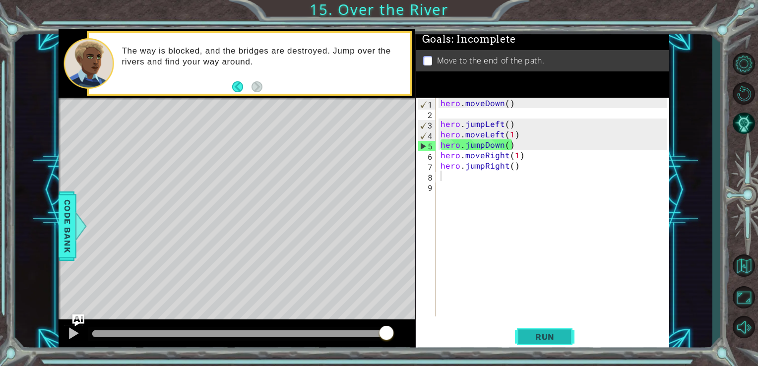
click at [552, 332] on span "Run" at bounding box center [544, 337] width 39 height 10
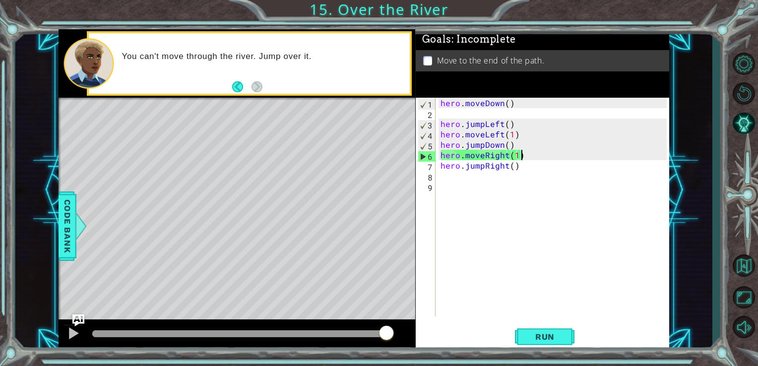
click at [534, 158] on div "hero . moveDown ( ) hero . jumpLeft ( ) hero . moveLeft ( 1 ) hero . jumpDown (…" at bounding box center [556, 218] width 234 height 240
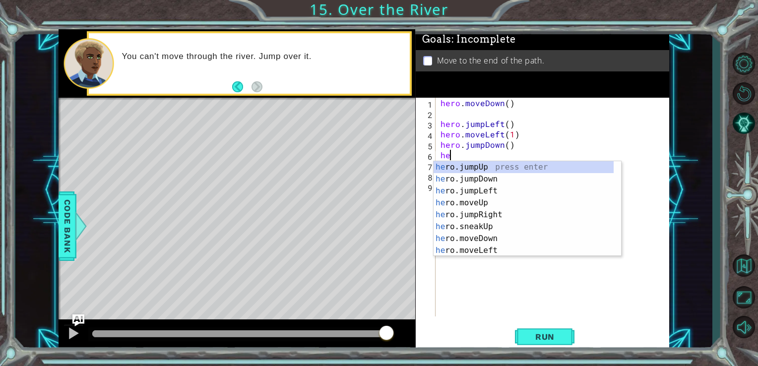
type textarea "h"
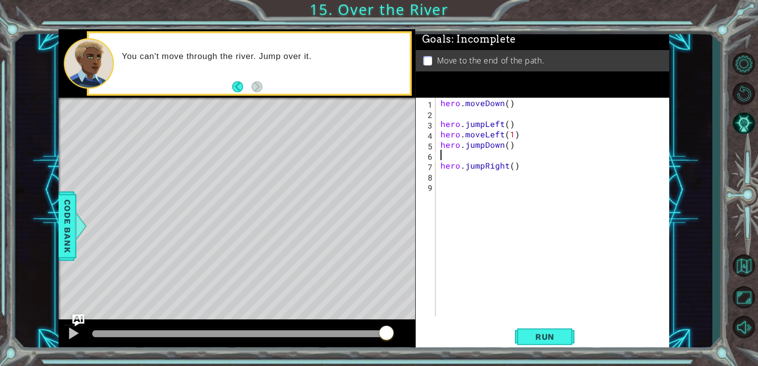
type textarea "hero.jumpDown()"
drag, startPoint x: 534, startPoint y: 158, endPoint x: 491, endPoint y: 173, distance: 45.5
click at [491, 173] on div "hero . moveDown ( ) hero . jumpLeft ( ) hero . moveLeft ( 1 ) hero . jumpDown (…" at bounding box center [556, 218] width 234 height 240
click at [469, 161] on div "hero . moveDown ( ) hero . jumpLeft ( ) hero . moveLeft ( 1 ) hero . jumpDown (…" at bounding box center [556, 218] width 234 height 240
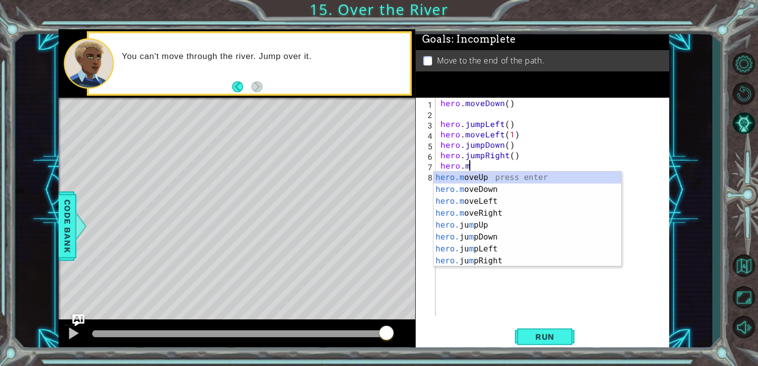
scroll to position [0, 1]
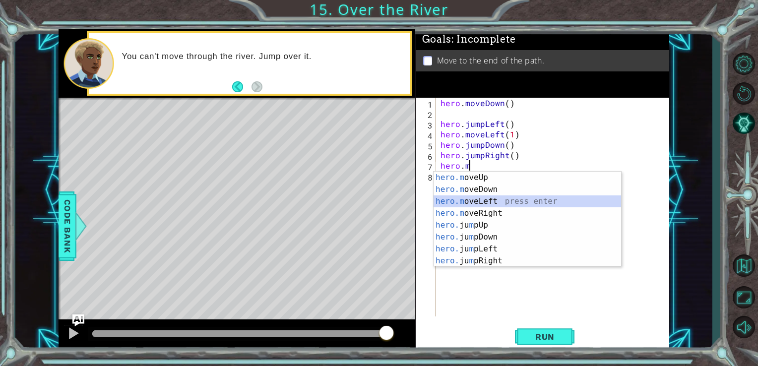
click at [474, 207] on div "hero.m oveUp press enter hero.m oveDown press enter hero.m oveLeft press enter …" at bounding box center [528, 231] width 188 height 119
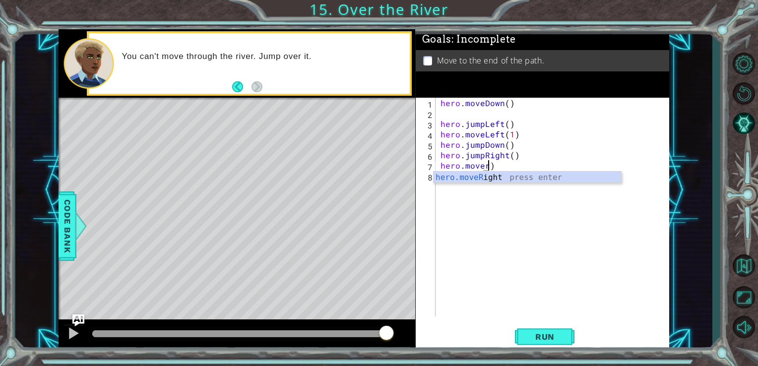
scroll to position [0, 2]
click at [476, 178] on div "hero.moveR ight press enter" at bounding box center [528, 190] width 188 height 36
click at [476, 178] on div "hero . moveDown ( ) hero . jumpLeft ( ) hero . moveLeft ( 1 ) hero . jumpDown (…" at bounding box center [556, 218] width 234 height 240
type textarea "hero.moveRight(1)"
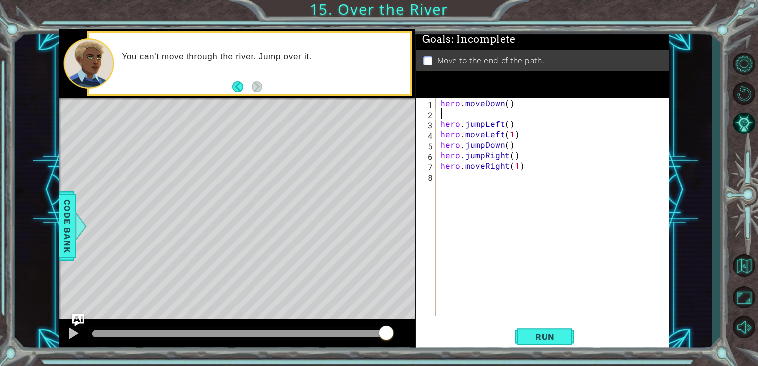
click at [445, 115] on div "hero . moveDown ( ) hero . jumpLeft ( ) hero . moveLeft ( 1 ) hero . jumpDown (…" at bounding box center [556, 218] width 234 height 240
type textarea "hero.moveDown()"
click at [526, 331] on button "Run" at bounding box center [545, 336] width 60 height 25
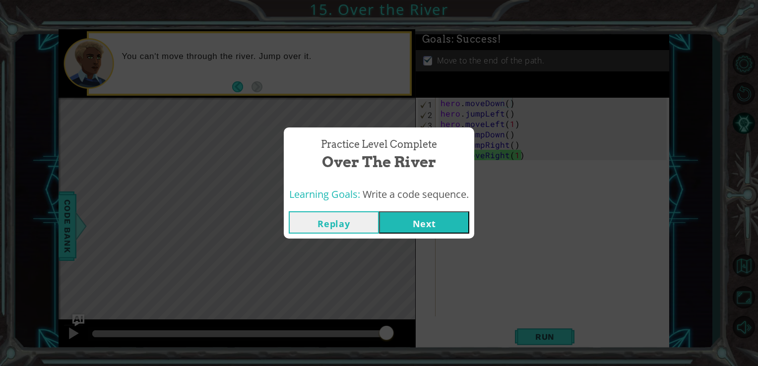
click at [411, 222] on button "Next" at bounding box center [424, 222] width 90 height 22
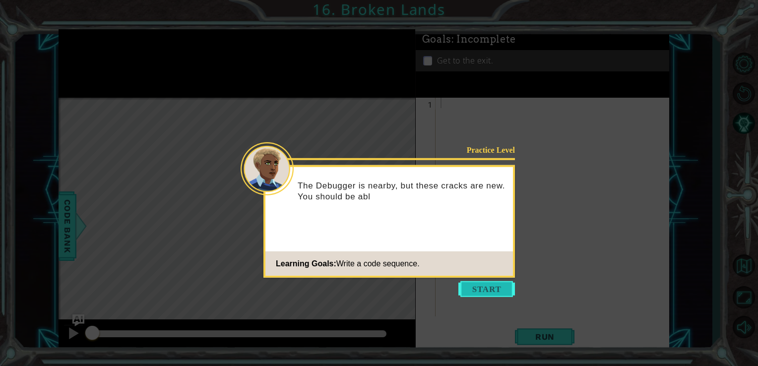
click at [476, 288] on button "Start" at bounding box center [486, 289] width 57 height 16
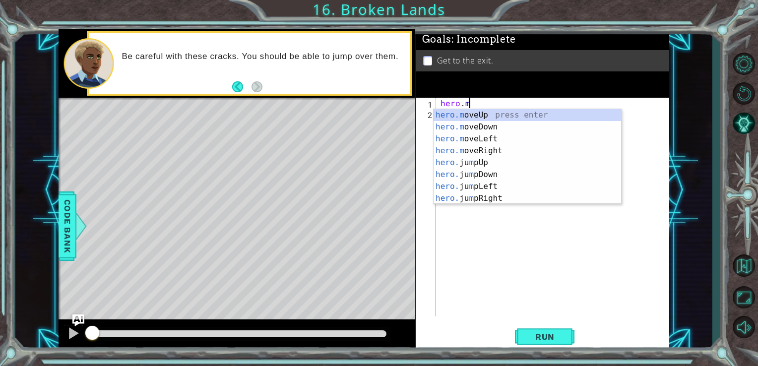
scroll to position [0, 1]
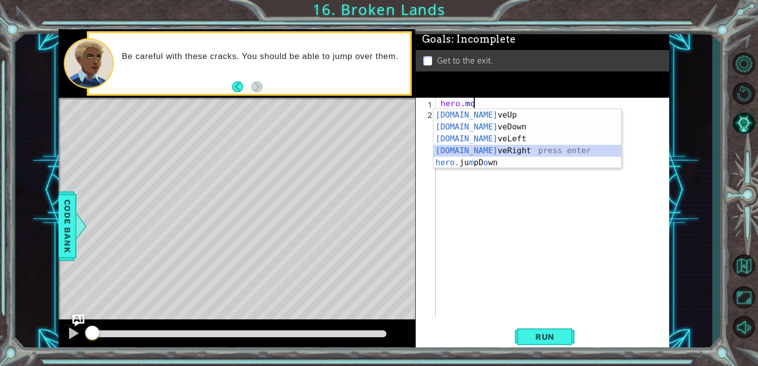
click at [480, 146] on div "[DOMAIN_NAME] veUp press enter [DOMAIN_NAME] veDown press enter [DOMAIN_NAME] v…" at bounding box center [528, 150] width 188 height 83
type textarea "hero.moveRight(1)"
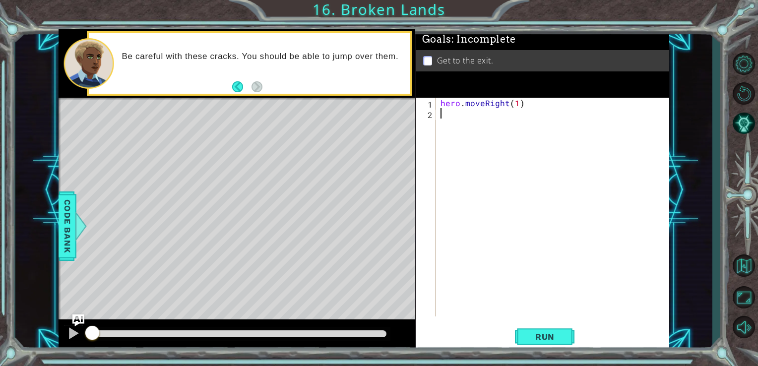
click at [472, 113] on div "hero . moveRight ( 1 )" at bounding box center [556, 218] width 234 height 240
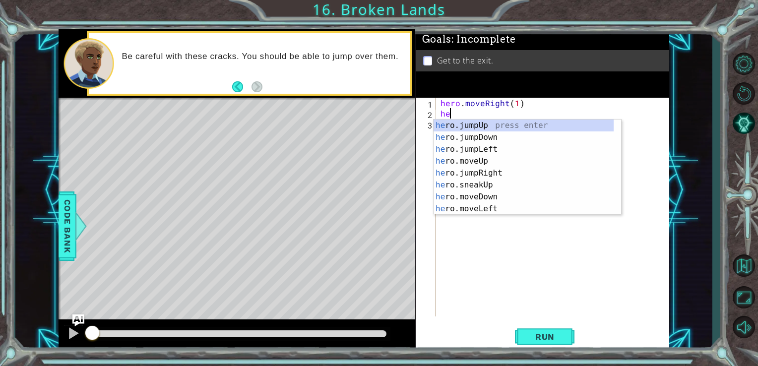
scroll to position [0, 0]
type textarea "hero"
click at [480, 128] on div "hero .jumpUp press enter hero .jumpDown press enter hero .jumpLeft press enter …" at bounding box center [524, 179] width 180 height 119
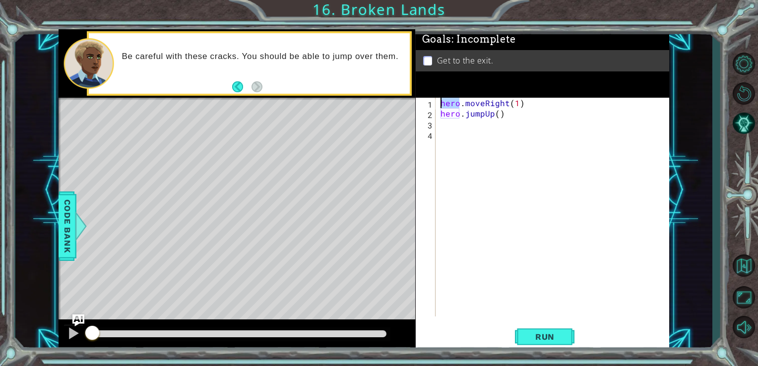
click at [480, 128] on div "hero . moveRight ( 1 ) hero . jumpUp ( )" at bounding box center [556, 218] width 234 height 240
type textarea "hero.jumpUp()"
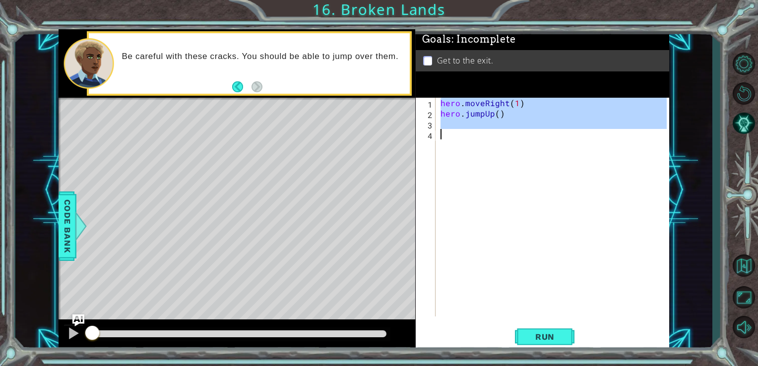
click at [480, 128] on div "hero . moveRight ( 1 ) hero . jumpUp ( )" at bounding box center [556, 218] width 234 height 240
click at [500, 173] on div "hero . moveRight ( 1 ) hero . jumpUp ( )" at bounding box center [553, 207] width 229 height 219
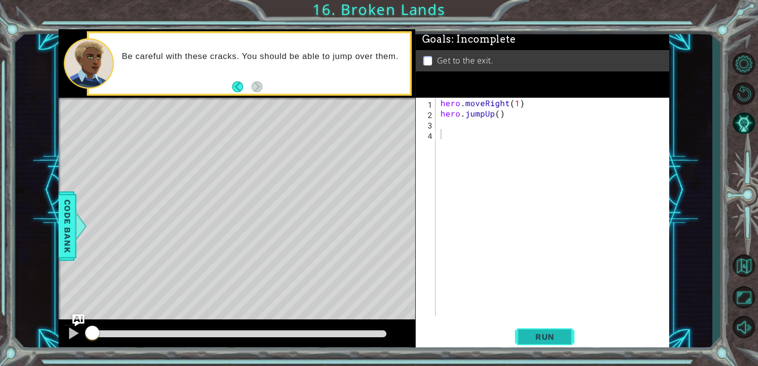
click at [520, 328] on button "Run" at bounding box center [545, 336] width 60 height 25
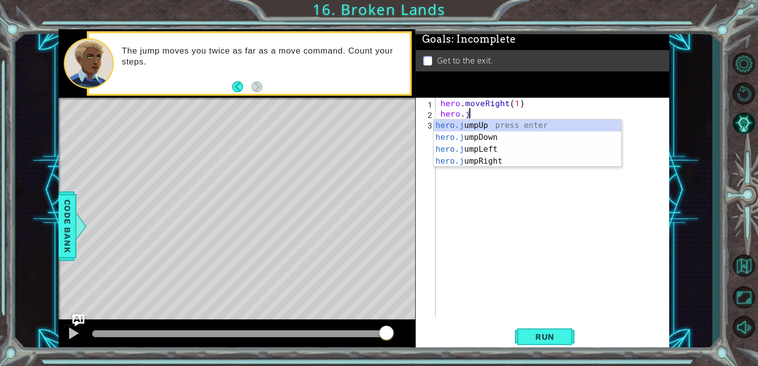
type textarea "hero."
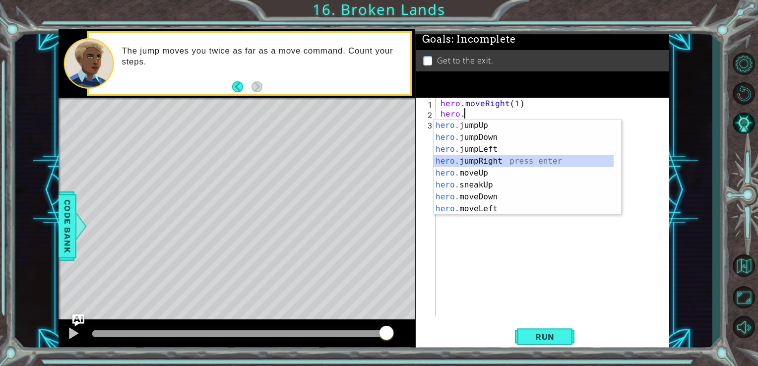
click at [464, 167] on div "hero. jumpUp press enter hero. jumpDown press enter hero. jumpLeft press enter …" at bounding box center [524, 179] width 180 height 119
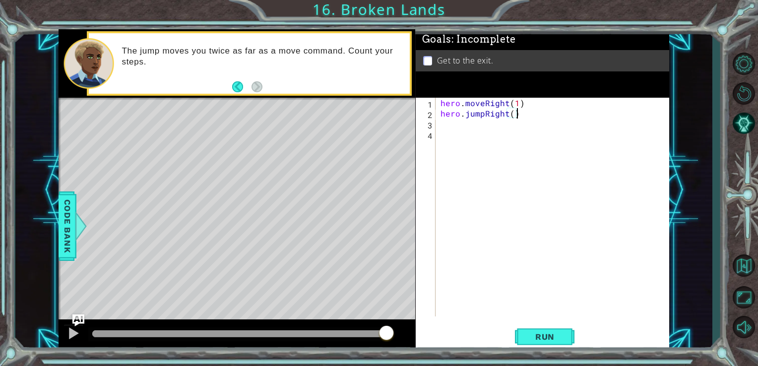
click at [521, 117] on div "hero . moveRight ( 1 ) hero . jumpRight ( )" at bounding box center [556, 218] width 234 height 240
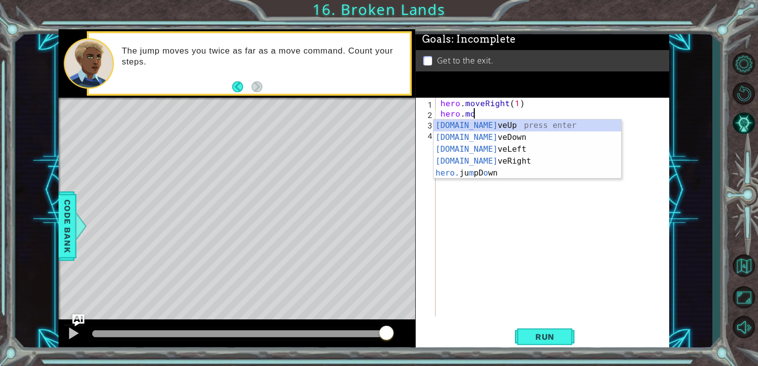
scroll to position [0, 1]
click at [461, 126] on div "[DOMAIN_NAME] veUp press enter [DOMAIN_NAME] veDown press enter [DOMAIN_NAME] v…" at bounding box center [528, 161] width 188 height 83
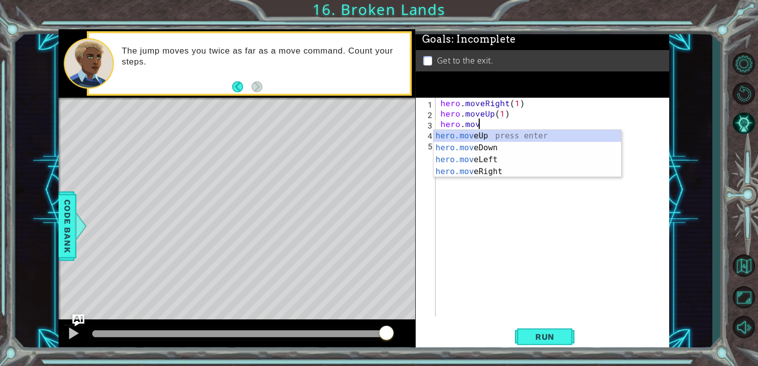
scroll to position [0, 6]
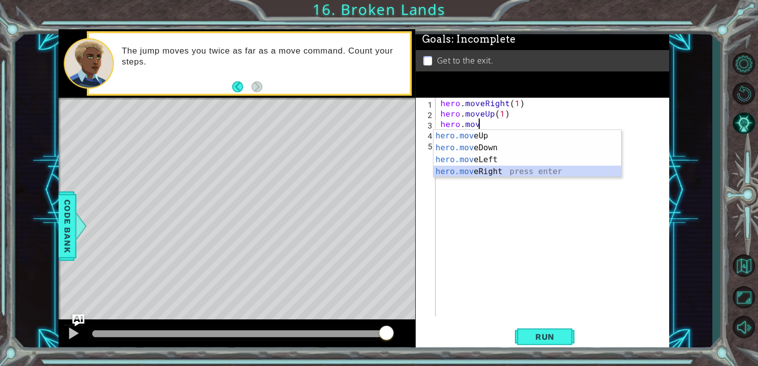
click at [478, 170] on div "hero.mov eUp press enter hero.mov eDown press enter hero.mov eLeft press enter …" at bounding box center [528, 165] width 188 height 71
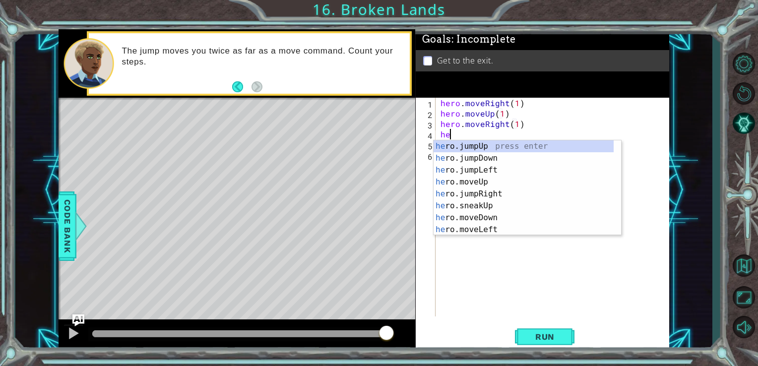
scroll to position [0, 5]
type textarea "hero.moveRight(1)hero.j"
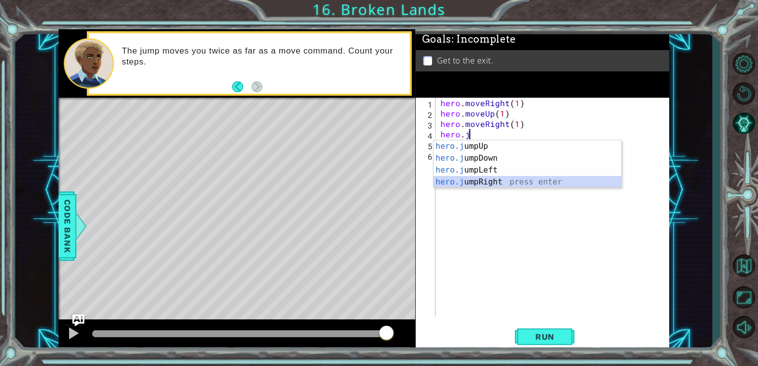
click at [482, 179] on div "hero.j umpUp press enter hero.j umpDown press enter hero.j umpLeft press enter …" at bounding box center [528, 175] width 188 height 71
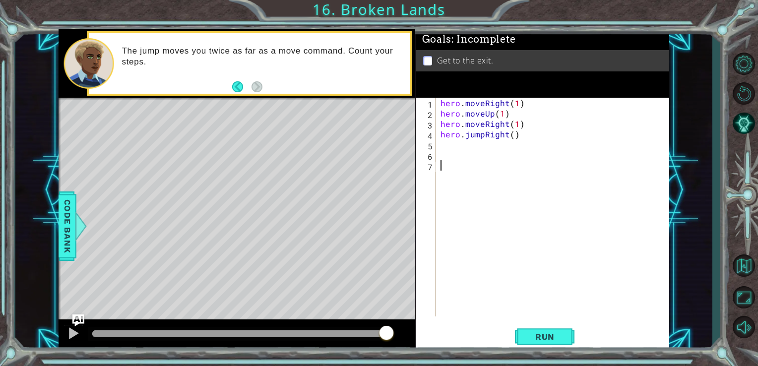
click at [482, 179] on div "hero . moveRight ( 1 ) hero . moveUp ( 1 ) hero . moveRight ( 1 ) hero . jumpRi…" at bounding box center [556, 218] width 234 height 240
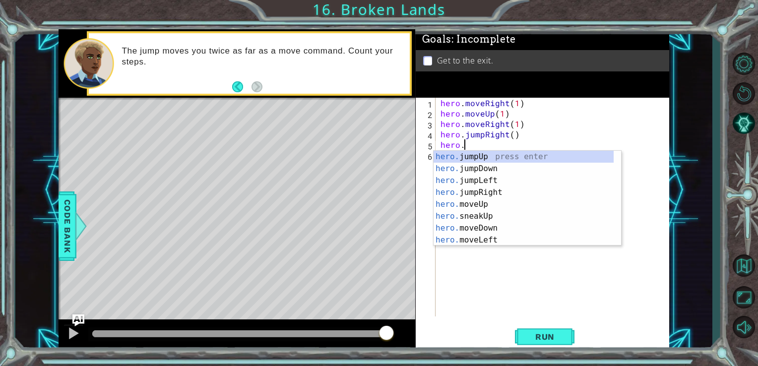
scroll to position [0, 1]
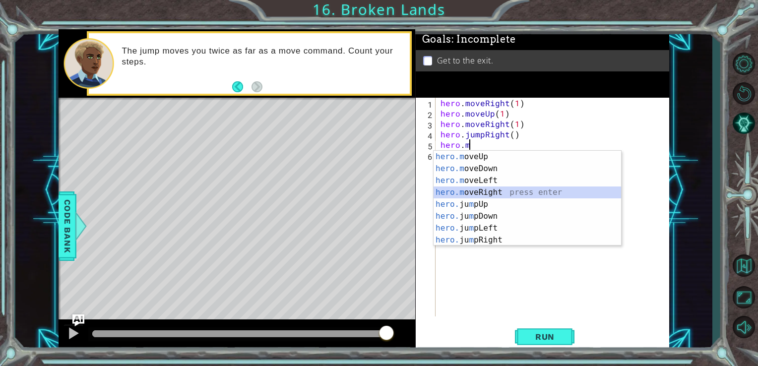
click at [476, 191] on div "hero.m oveUp press enter hero.m oveDown press enter hero.m oveLeft press enter …" at bounding box center [528, 210] width 188 height 119
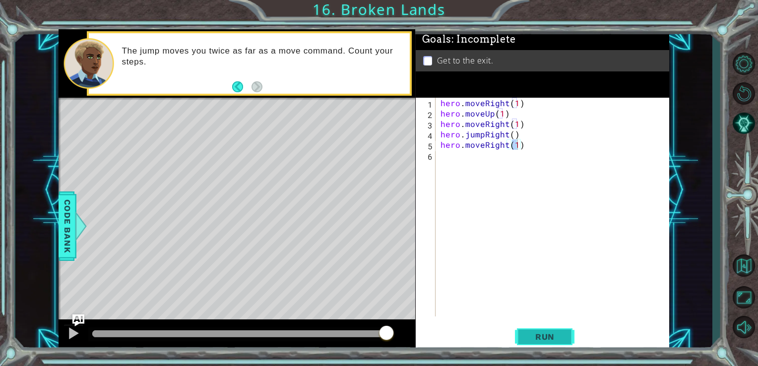
click at [542, 331] on button "Run" at bounding box center [545, 336] width 60 height 25
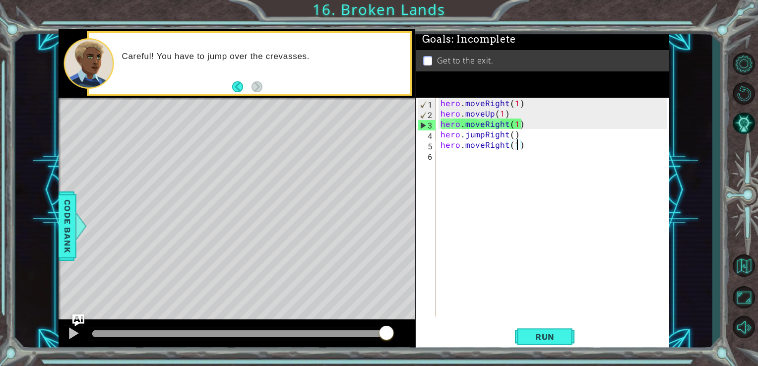
click at [505, 101] on div "hero . moveRight ( 1 ) hero . moveUp ( 1 ) hero . moveRight ( 1 ) hero . jumpRi…" at bounding box center [556, 218] width 234 height 240
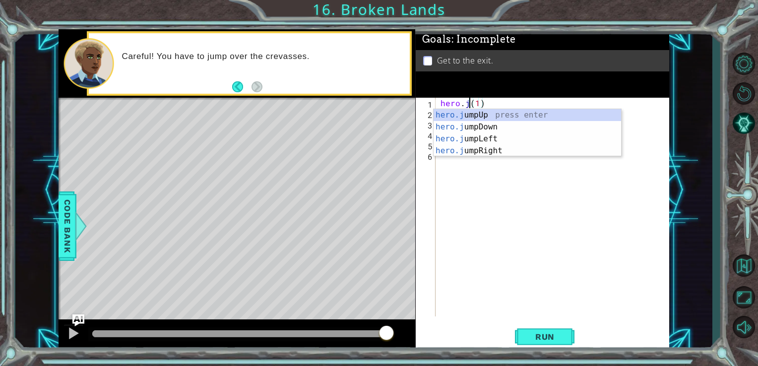
scroll to position [0, 2]
click at [480, 112] on div "hero.jum pUp press enter hero.jum pDown press enter hero.jum pLeft press enter …" at bounding box center [528, 144] width 188 height 71
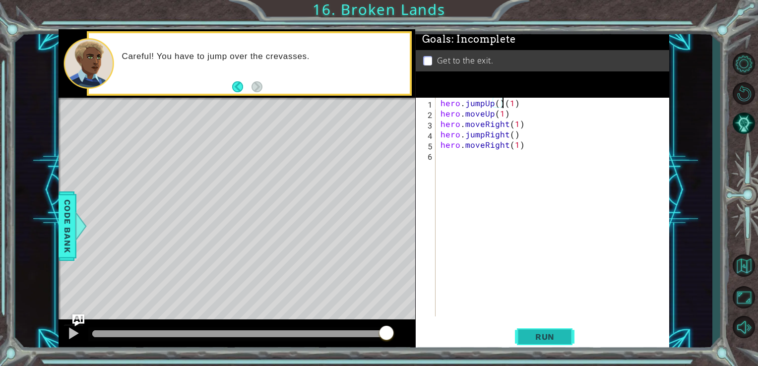
click at [555, 337] on span "Run" at bounding box center [544, 337] width 39 height 10
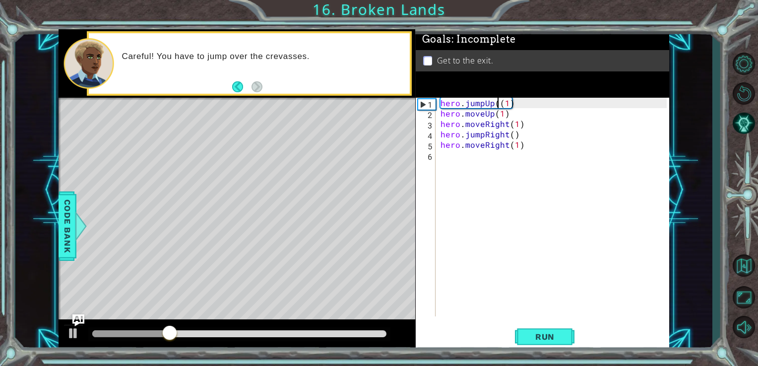
type textarea "hero.jumpUp(1)"
click at [558, 338] on span "Run" at bounding box center [544, 337] width 39 height 10
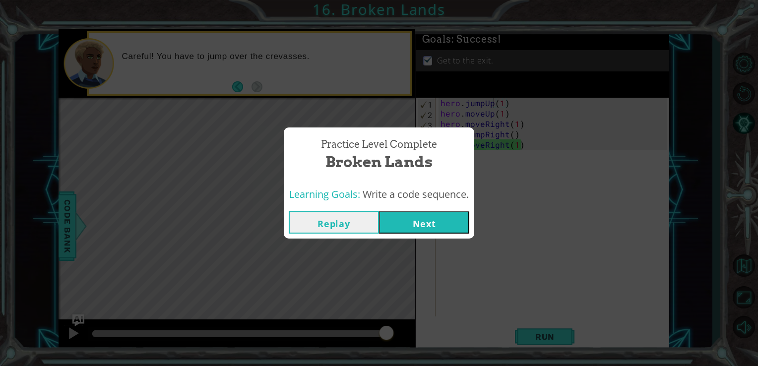
click at [438, 231] on button "Next" at bounding box center [424, 222] width 90 height 22
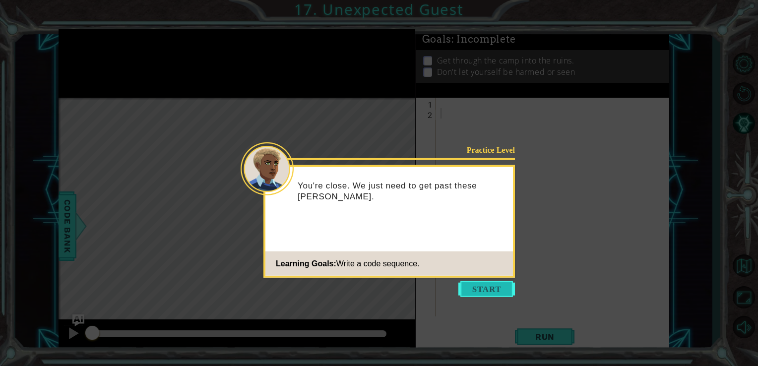
click at [478, 284] on button "Start" at bounding box center [486, 289] width 57 height 16
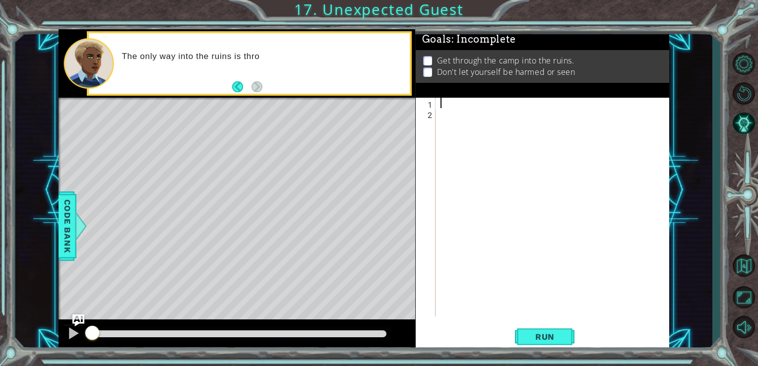
click at [444, 100] on div at bounding box center [556, 218] width 234 height 240
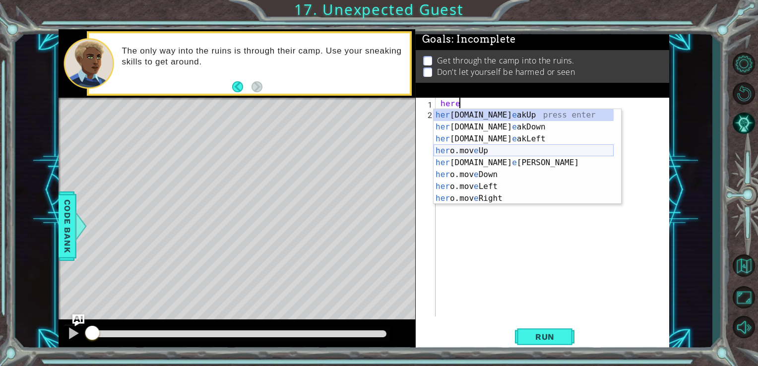
click at [464, 151] on div "her [DOMAIN_NAME] e akUp press enter her [DOMAIN_NAME] e akDown press enter her…" at bounding box center [524, 168] width 180 height 119
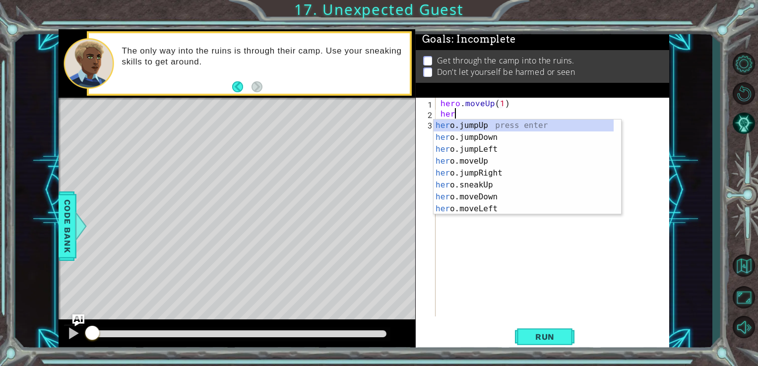
type textarea "hero.moveUp(1)hero"
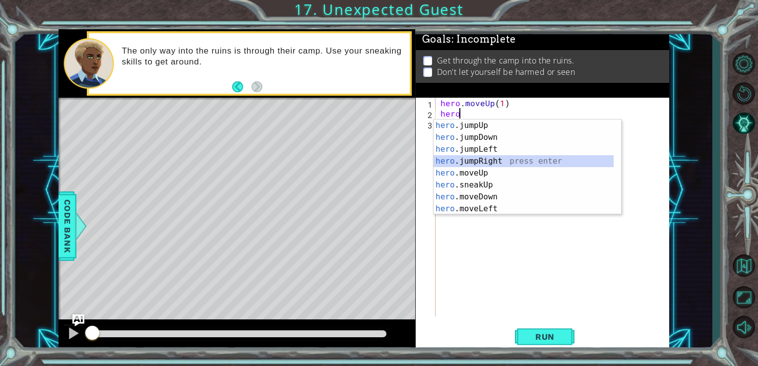
click at [485, 159] on div "hero .jumpUp press enter hero .jumpDown press enter hero .jumpLeft press enter …" at bounding box center [524, 179] width 180 height 119
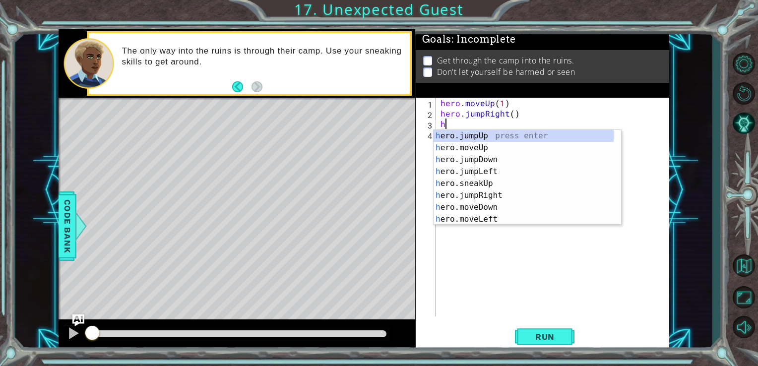
type textarea "he"
click at [469, 146] on div "he ro.jumpUp press enter he ro.jumpDown press enter he ro.jumpLeft press enter …" at bounding box center [524, 189] width 180 height 119
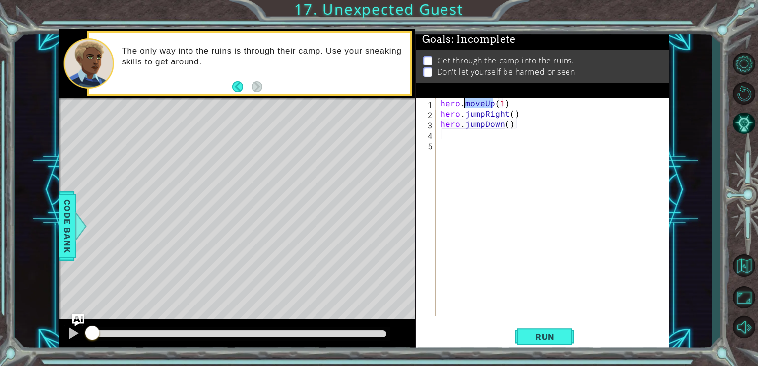
click at [469, 146] on div "hero . moveUp ( 1 ) hero . jumpRight ( ) hero . jumpDown ( )" at bounding box center [556, 218] width 234 height 240
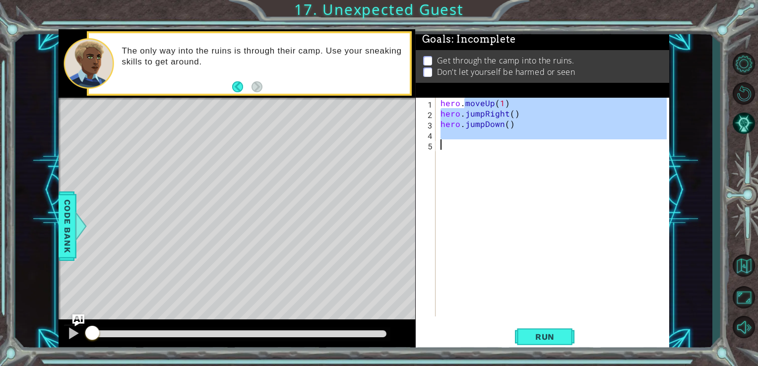
click at [462, 136] on div "hero . moveUp ( 1 ) hero . jumpRight ( ) hero . jumpDown ( )" at bounding box center [553, 207] width 229 height 219
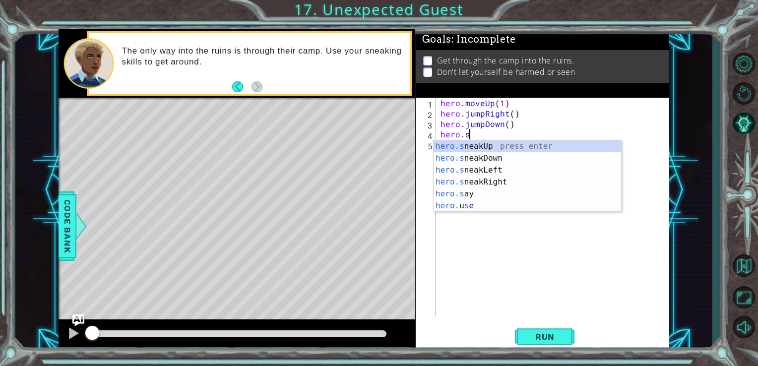
scroll to position [0, 1]
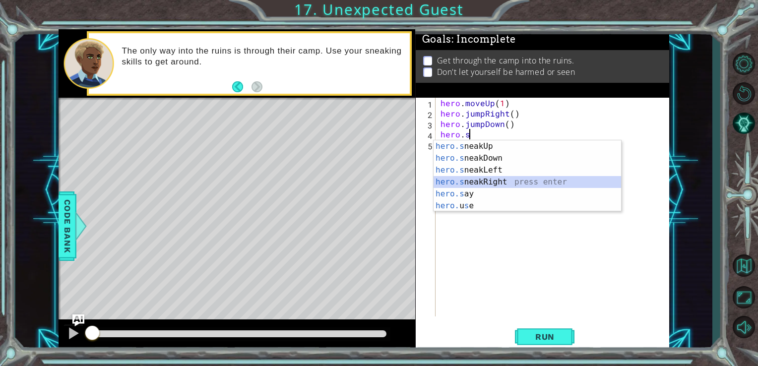
click at [499, 179] on div "hero.s neakUp press enter hero.s neakDown press enter hero.s neakLeft press ent…" at bounding box center [528, 187] width 188 height 95
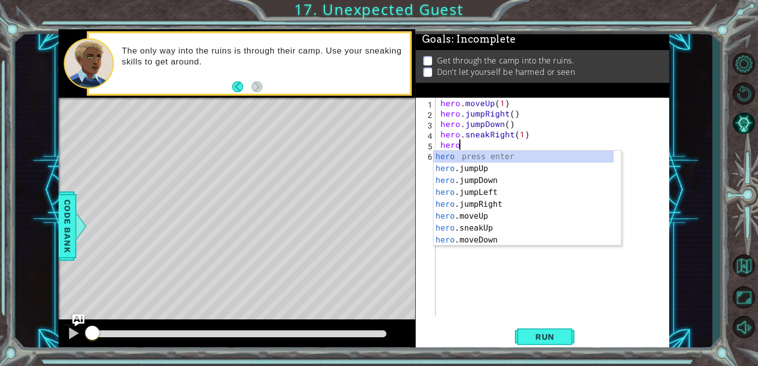
scroll to position [0, 6]
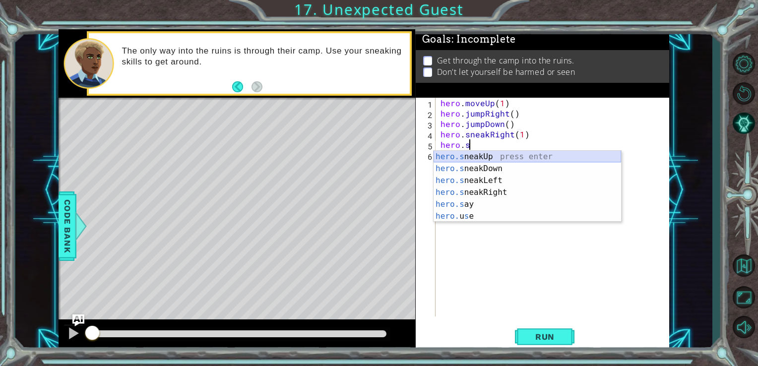
click at [531, 155] on div "hero.s neakUp press enter hero.s neakDown press enter hero.s neakLeft press ent…" at bounding box center [528, 198] width 188 height 95
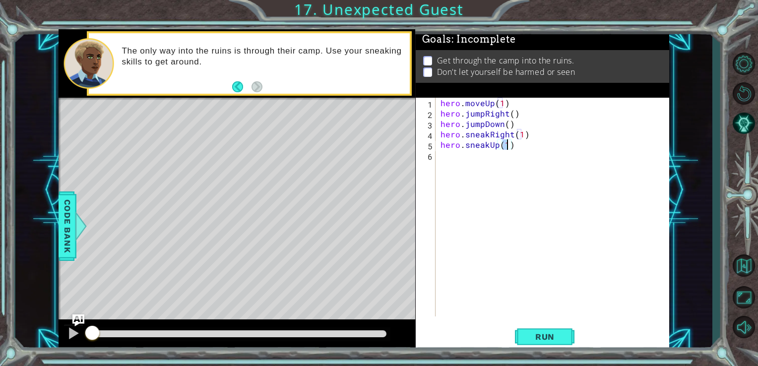
scroll to position [0, 4]
type textarea "hero.sneakUp(2)"
drag, startPoint x: 531, startPoint y: 155, endPoint x: 500, endPoint y: 155, distance: 31.3
click at [500, 155] on div "hero . moveUp ( 1 ) hero . jumpRight ( ) hero . jumpDown ( ) hero . sneakRight …" at bounding box center [556, 218] width 234 height 240
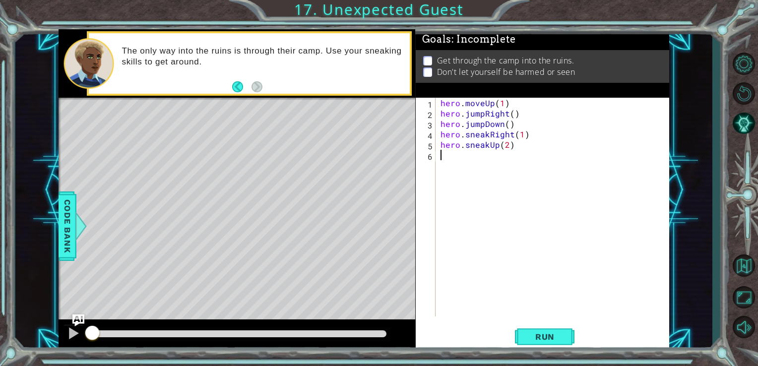
click at [500, 155] on div "hero . moveUp ( 1 ) hero . jumpRight ( ) hero . jumpDown ( ) hero . sneakRight …" at bounding box center [556, 218] width 234 height 240
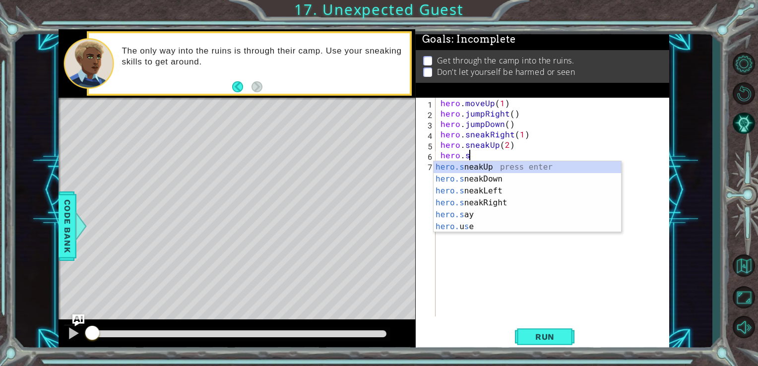
scroll to position [0, 1]
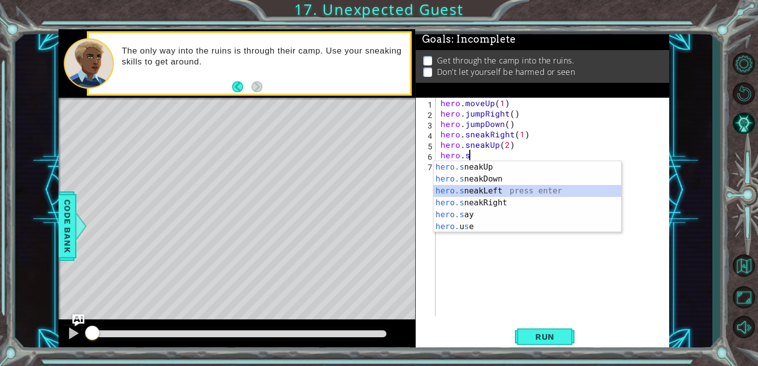
click at [537, 188] on div "hero.s neakUp press enter hero.s neakDown press enter hero.s neakLeft press ent…" at bounding box center [528, 208] width 188 height 95
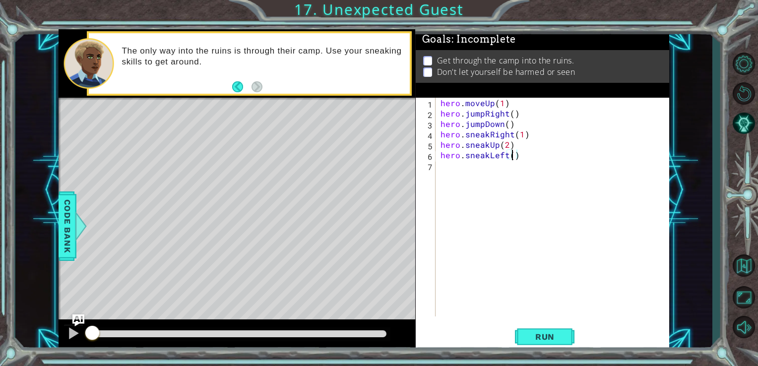
type textarea "hero.sneakLeft(2)"
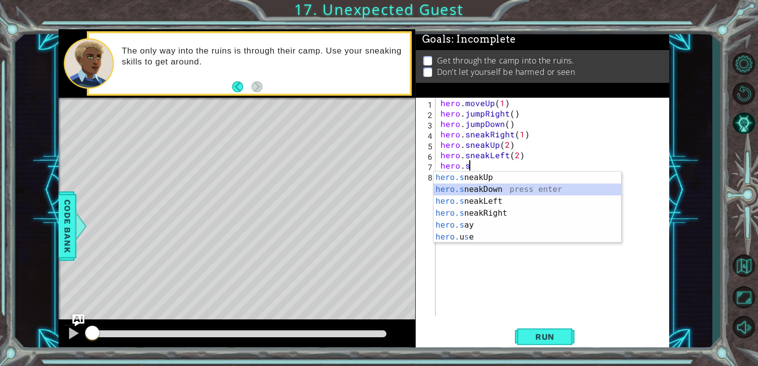
click at [465, 190] on div "hero.s neakUp press enter hero.s neakDown press enter hero.s neakLeft press ent…" at bounding box center [528, 219] width 188 height 95
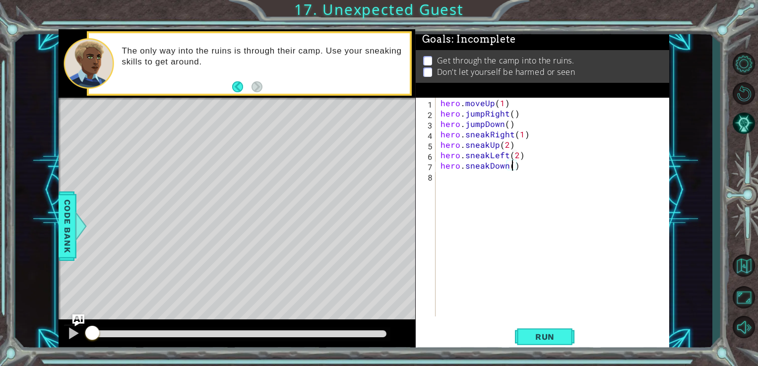
scroll to position [0, 4]
click at [504, 161] on div "hero . moveUp ( 1 ) hero . jumpRight ( ) hero . jumpDown ( ) hero . sneakRight …" at bounding box center [556, 218] width 234 height 240
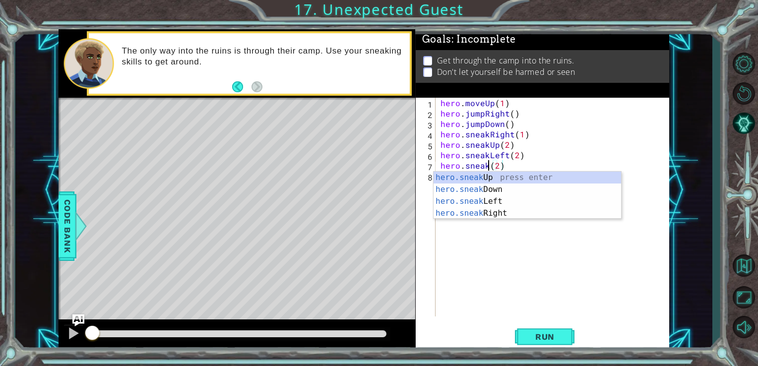
scroll to position [0, 3]
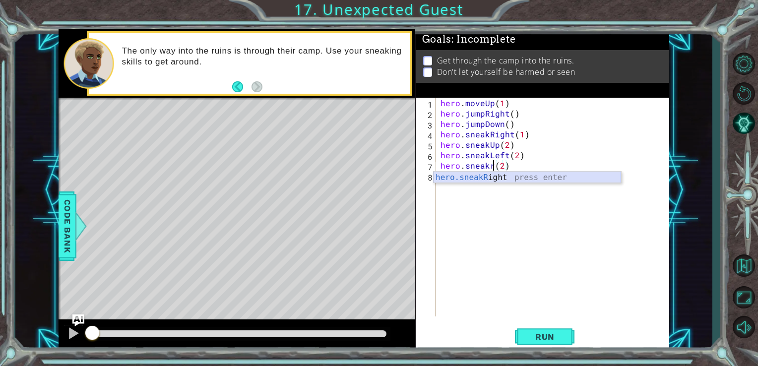
click at [512, 175] on div "hero.sneakR ight press enter" at bounding box center [528, 190] width 188 height 36
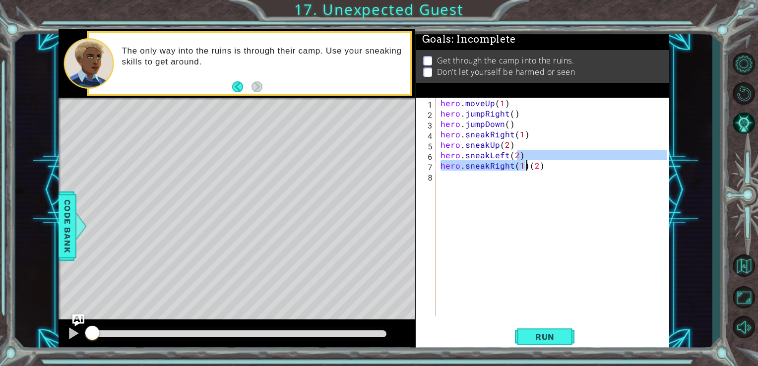
drag, startPoint x: 516, startPoint y: 157, endPoint x: 527, endPoint y: 166, distance: 14.1
click at [527, 166] on div "hero . moveUp ( 1 ) hero . jumpRight ( ) hero . jumpDown ( ) hero . sneakRight …" at bounding box center [556, 218] width 234 height 240
click at [527, 166] on div "hero . moveUp ( 1 ) hero . jumpRight ( ) hero . jumpDown ( ) hero . sneakRight …" at bounding box center [553, 207] width 229 height 219
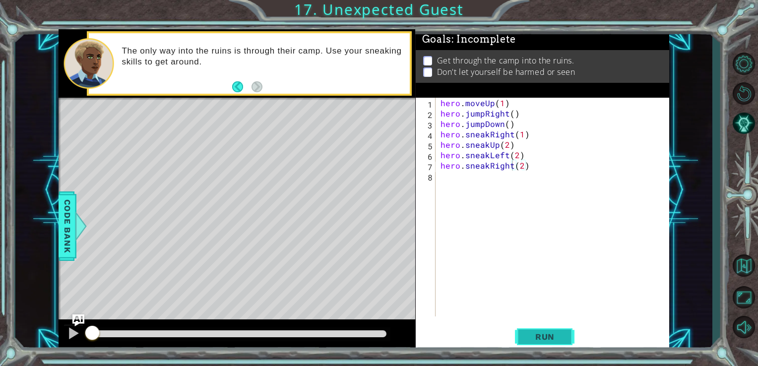
click at [548, 336] on span "Run" at bounding box center [544, 337] width 39 height 10
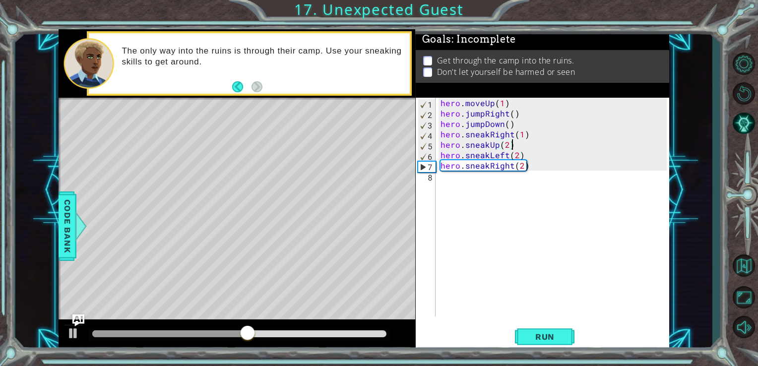
click at [536, 146] on div "hero . moveUp ( 1 ) hero . jumpRight ( ) hero . jumpDown ( ) hero . sneakRight …" at bounding box center [556, 218] width 234 height 240
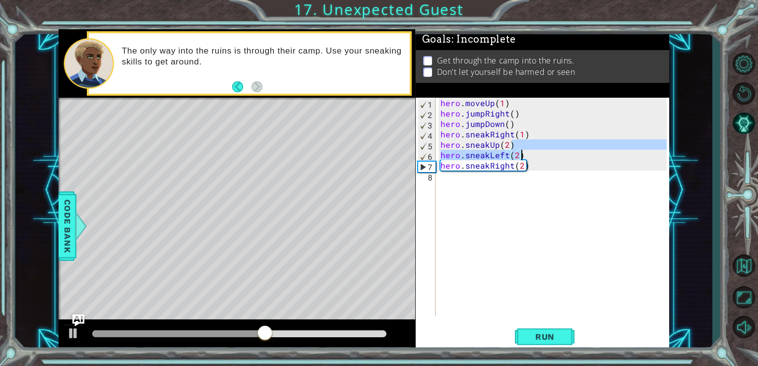
drag, startPoint x: 539, startPoint y: 149, endPoint x: 523, endPoint y: 158, distance: 18.2
click at [523, 158] on div "hero . moveUp ( 1 ) hero . jumpRight ( ) hero . jumpDown ( ) hero . sneakRight …" at bounding box center [556, 218] width 234 height 240
click at [523, 158] on div "hero . moveUp ( 1 ) hero . jumpRight ( ) hero . jumpDown ( ) hero . sneakRight …" at bounding box center [553, 207] width 229 height 219
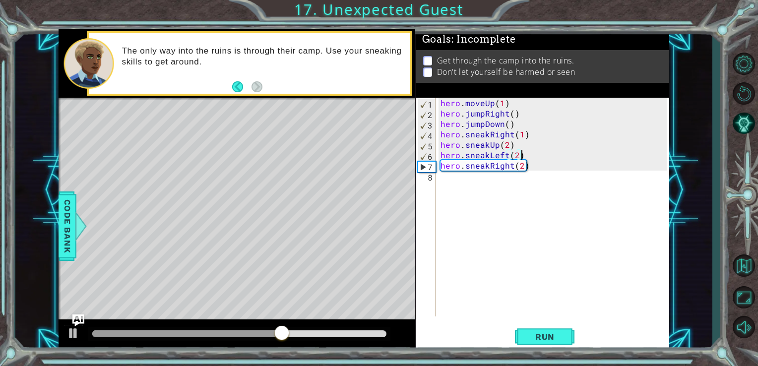
click at [524, 156] on div "hero . moveUp ( 1 ) hero . jumpRight ( ) hero . jumpDown ( ) hero . sneakRight …" at bounding box center [556, 218] width 234 height 240
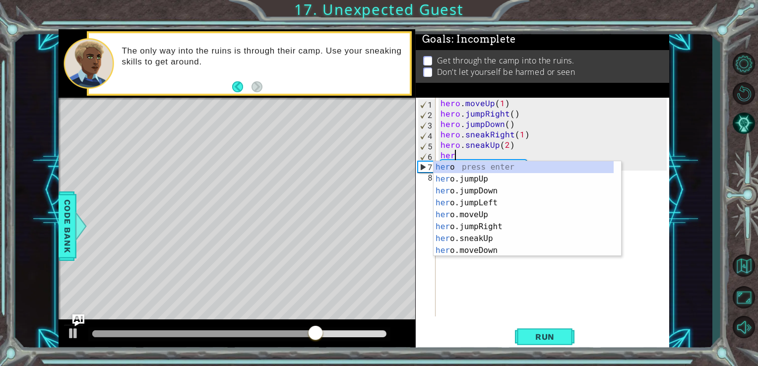
scroll to position [0, 0]
type textarea "h"
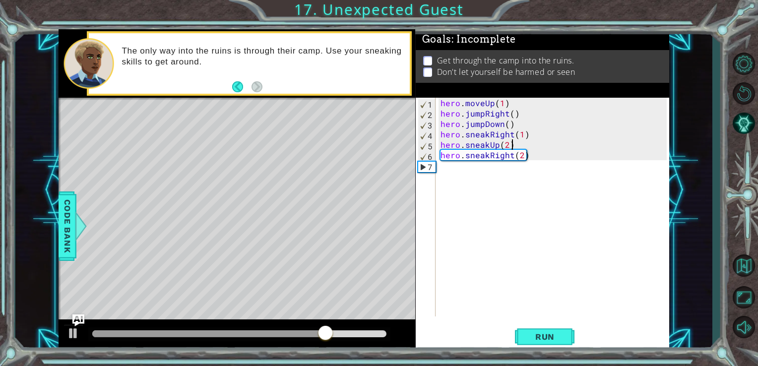
type textarea "hero.sneakUp(2)"
click at [446, 171] on div "hero . moveUp ( 1 ) hero . jumpRight ( ) hero . jumpDown ( ) hero . sneakRight …" at bounding box center [556, 218] width 234 height 240
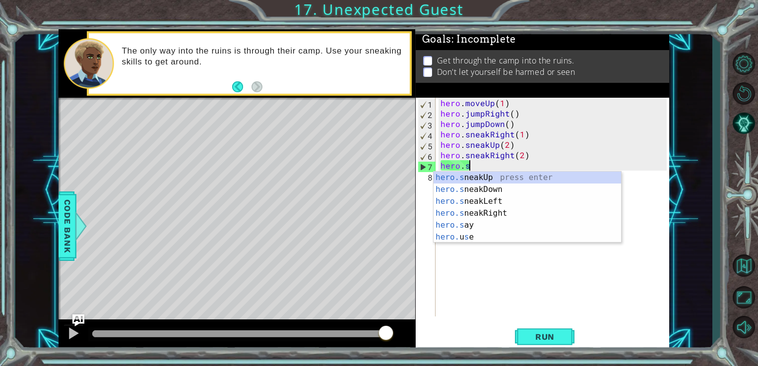
scroll to position [0, 1]
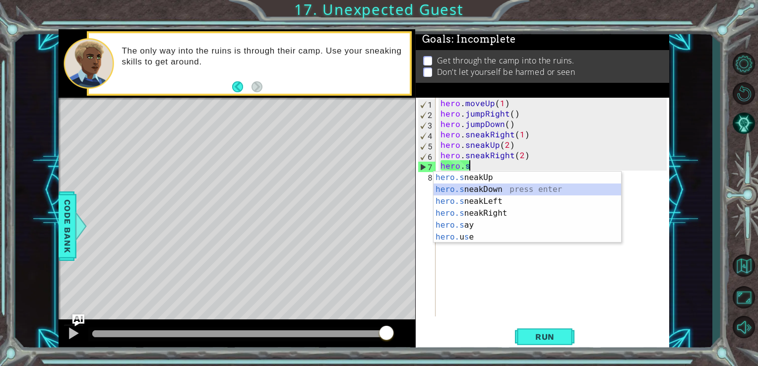
click at [461, 188] on div "hero.s neakUp press enter hero.s neakDown press enter hero.s neakLeft press ent…" at bounding box center [528, 219] width 188 height 95
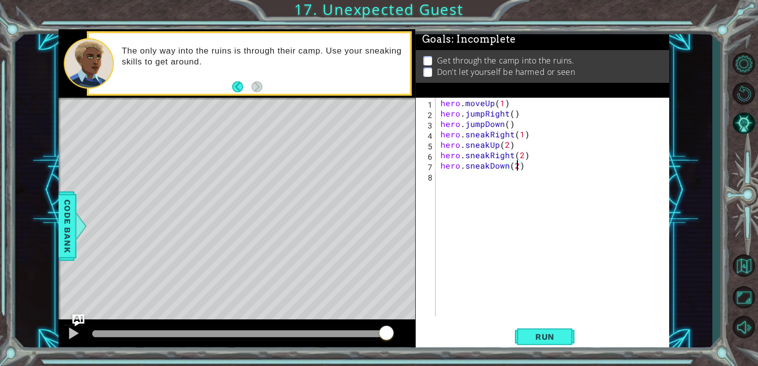
scroll to position [0, 4]
type textarea "hero.sneakDown(2)"
click at [525, 331] on button "Run" at bounding box center [545, 336] width 60 height 25
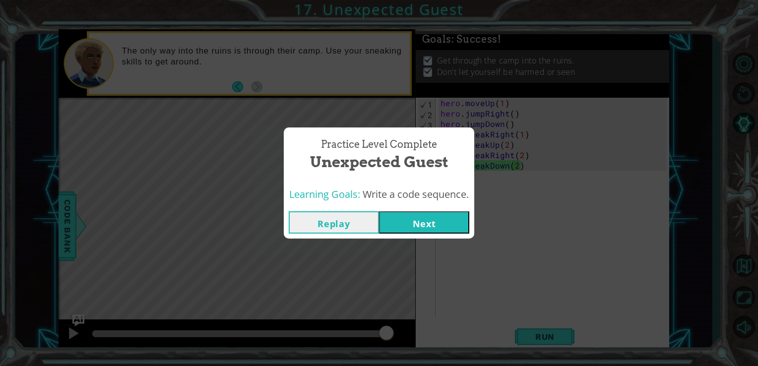
click at [424, 230] on button "Next" at bounding box center [424, 222] width 90 height 22
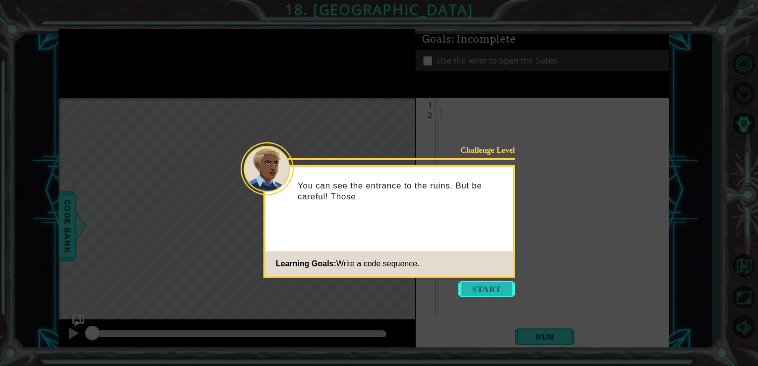
click at [475, 286] on button "Start" at bounding box center [486, 289] width 57 height 16
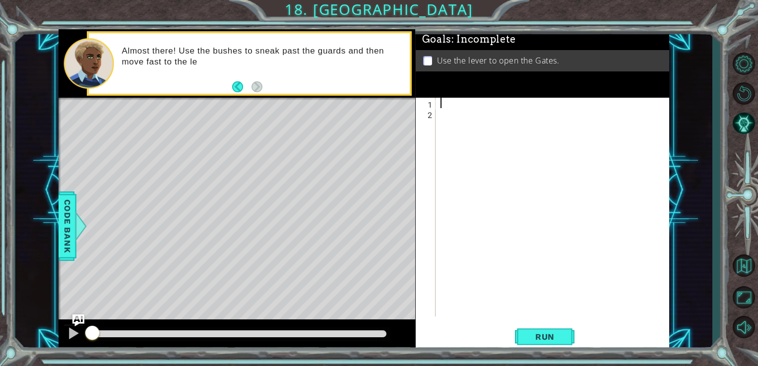
click at [445, 106] on div at bounding box center [556, 218] width 234 height 240
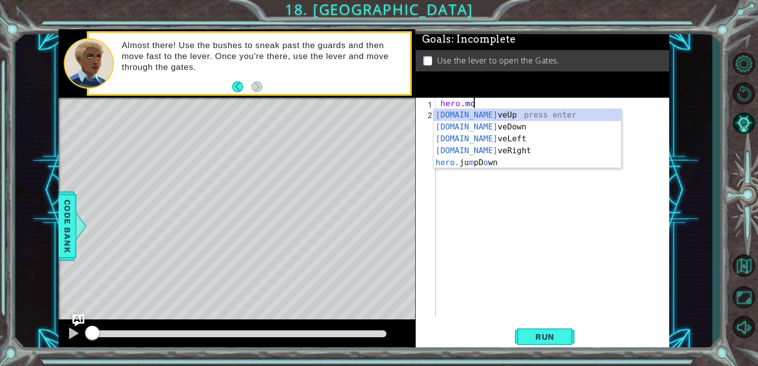
scroll to position [0, 1]
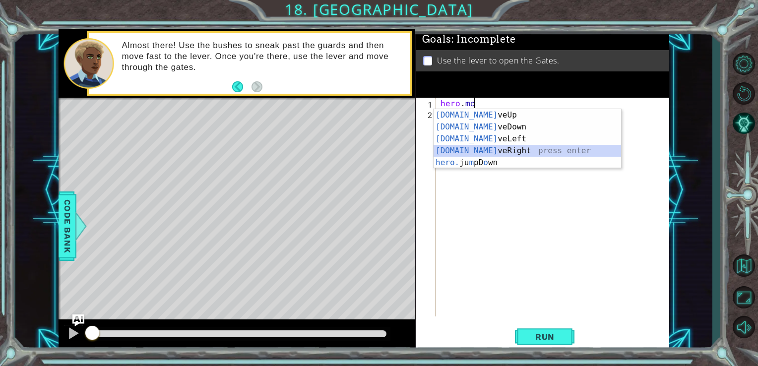
click at [470, 151] on div "[DOMAIN_NAME] veUp press enter [DOMAIN_NAME] veDown press enter [DOMAIN_NAME] v…" at bounding box center [528, 150] width 188 height 83
type textarea "hero.moveRight(1)"
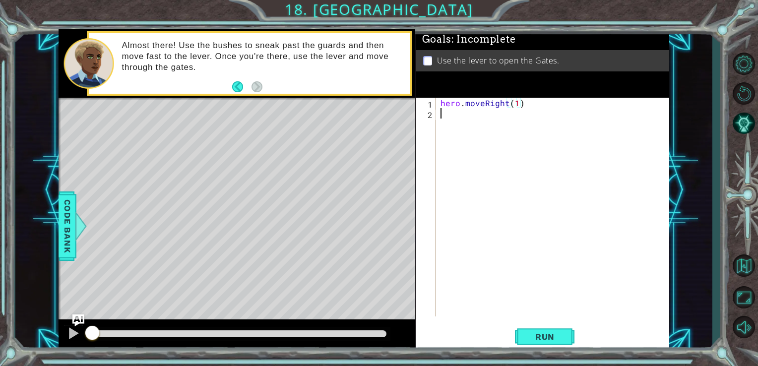
click at [446, 119] on div "hero . moveRight ( 1 )" at bounding box center [556, 218] width 234 height 240
click at [507, 106] on div "hero . moveRight ( 1 )" at bounding box center [556, 218] width 234 height 240
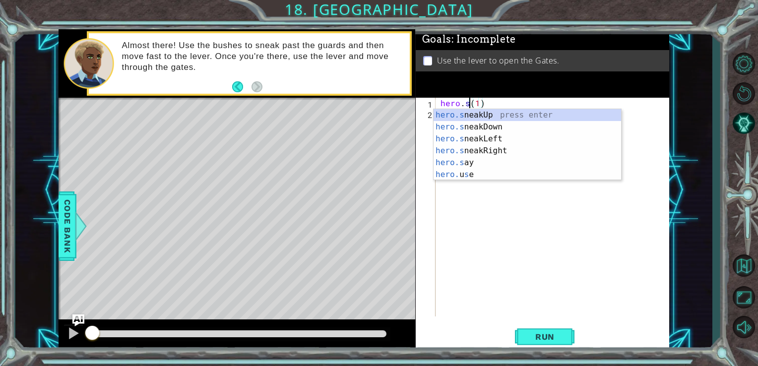
scroll to position [0, 2]
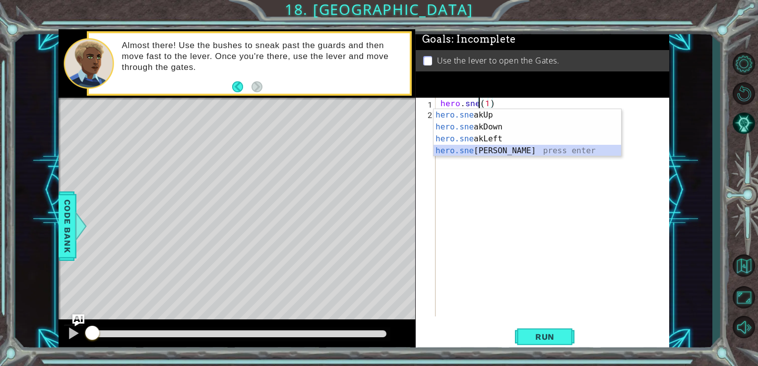
click at [509, 146] on div "hero.sne akUp press enter hero.sne akDown press enter hero.sne akLeft press ent…" at bounding box center [528, 144] width 188 height 71
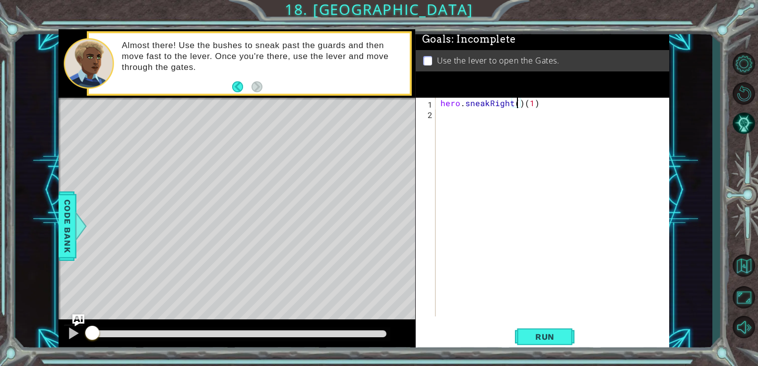
click at [522, 102] on div "hero . sneakRight ( ) ( 1 )" at bounding box center [556, 218] width 234 height 240
type textarea "hero.sneakRight(1)"
click at [530, 106] on div "hero . sneakRight ( 1 )" at bounding box center [556, 218] width 234 height 240
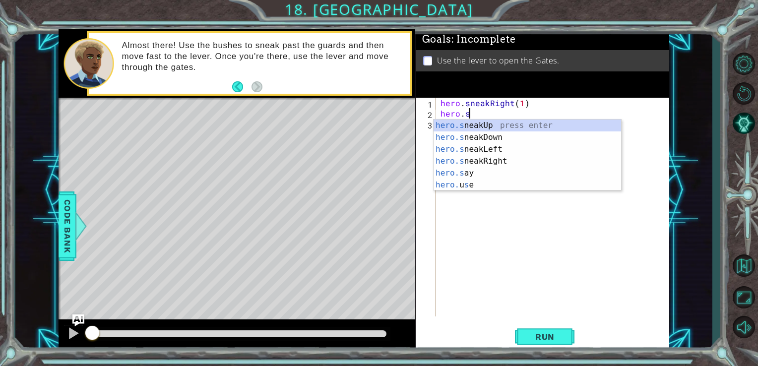
scroll to position [0, 1]
click at [479, 125] on div "hero.s neakUp press enter hero.s neakDown press enter hero.s neakLeft press ent…" at bounding box center [528, 167] width 188 height 95
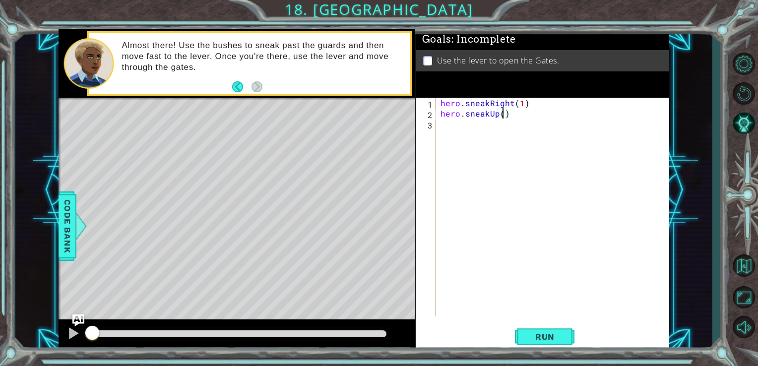
scroll to position [0, 4]
type textarea "hero.sneakUp(2)"
click at [538, 337] on span "Run" at bounding box center [544, 337] width 39 height 10
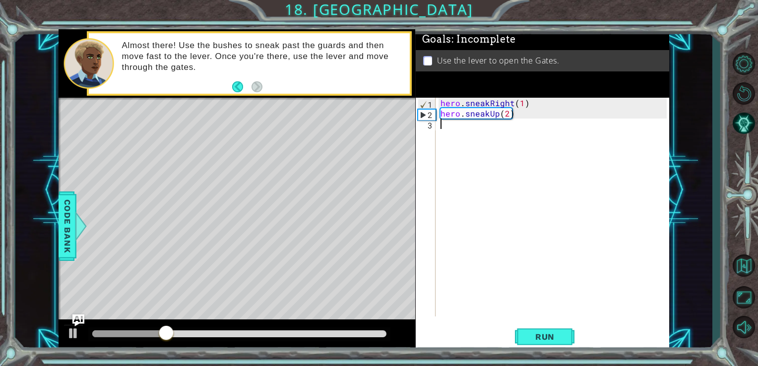
click at [447, 125] on div "hero . sneakRight ( 1 ) hero . sneakUp ( 2 )" at bounding box center [556, 218] width 234 height 240
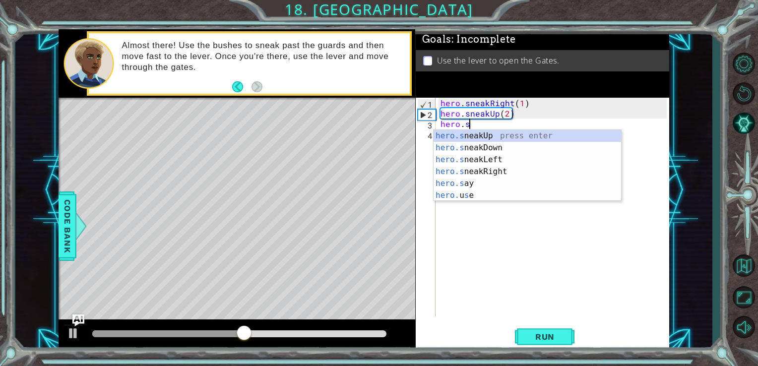
scroll to position [0, 1]
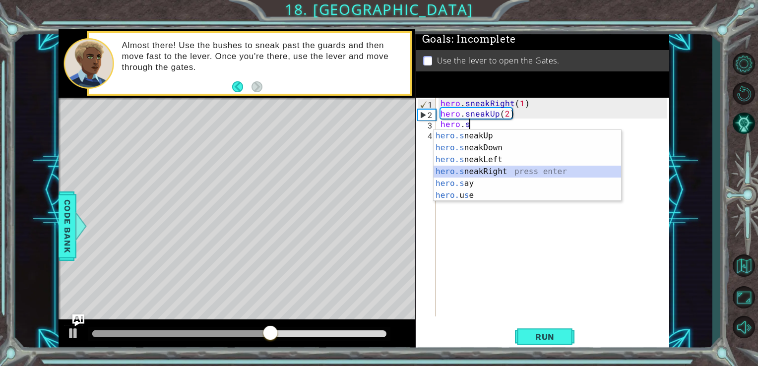
click at [482, 170] on div "hero.s neakUp press enter hero.s neakDown press enter hero.s neakLeft press ent…" at bounding box center [528, 177] width 188 height 95
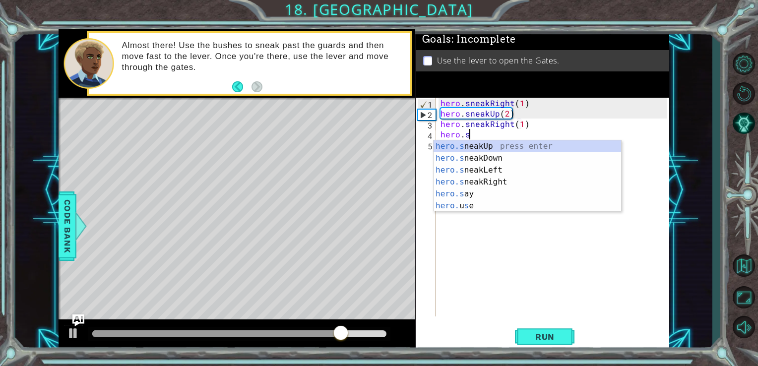
scroll to position [0, 6]
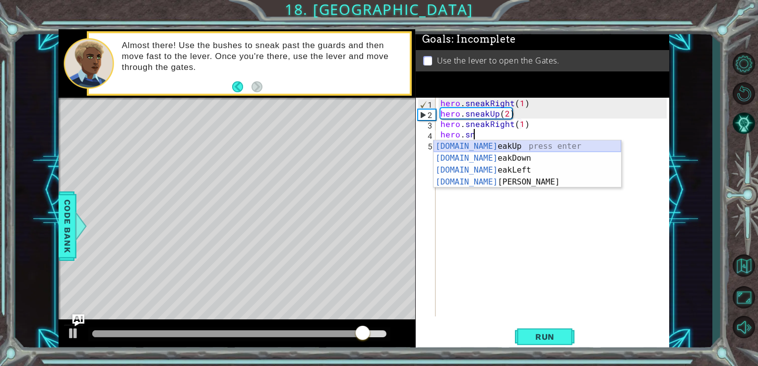
click at [458, 144] on div "[DOMAIN_NAME] eakUp press enter [DOMAIN_NAME] eakDown press enter [DOMAIN_NAME]…" at bounding box center [528, 175] width 188 height 71
type textarea "hero.sneakUp(1)"
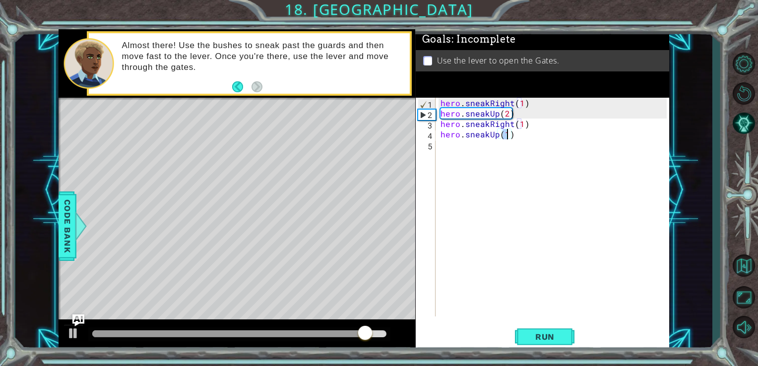
scroll to position [0, 4]
drag, startPoint x: 421, startPoint y: 163, endPoint x: 439, endPoint y: 151, distance: 21.9
click at [439, 151] on div "hero.sneakUp(1) 1 2 3 4 5 hero . sneakRight ( 1 ) hero . sneakUp ( 2 ) hero . s…" at bounding box center [542, 207] width 252 height 219
click at [439, 151] on div "hero . sneakRight ( 1 ) hero . sneakUp ( 2 ) hero . sneakRight ( 1 ) hero . sne…" at bounding box center [556, 218] width 234 height 240
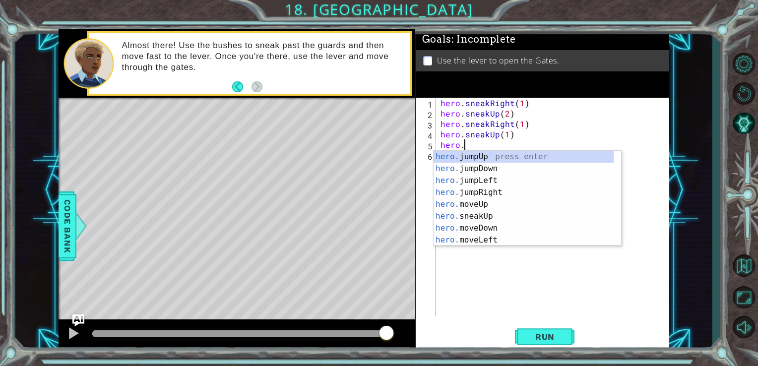
scroll to position [0, 1]
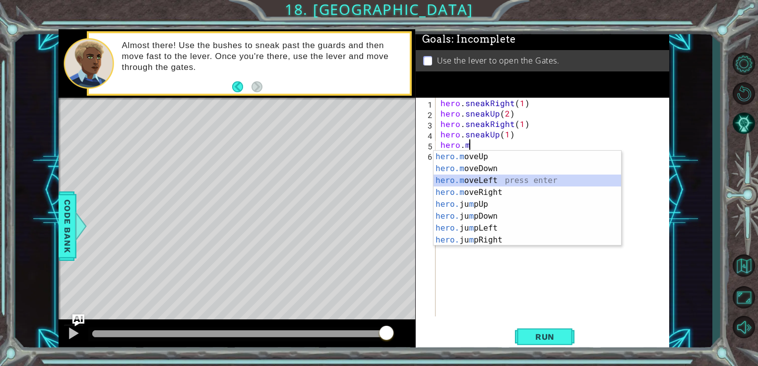
click at [474, 186] on div "hero.m oveUp press enter hero.m oveDown press enter hero.m oveLeft press enter …" at bounding box center [528, 210] width 188 height 119
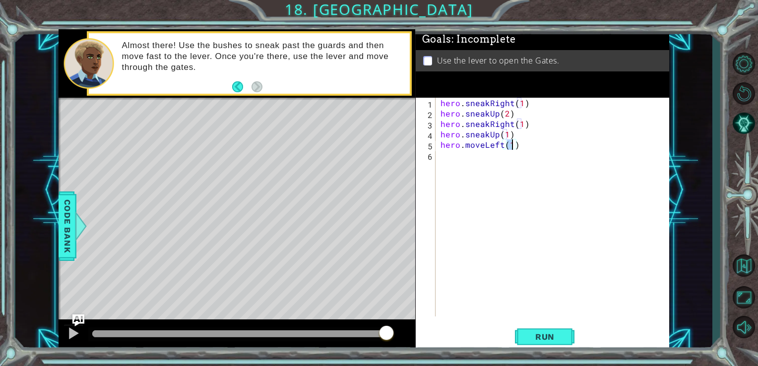
type textarea "hero.moveLeft(2)"
click at [549, 330] on button "Run" at bounding box center [545, 336] width 60 height 25
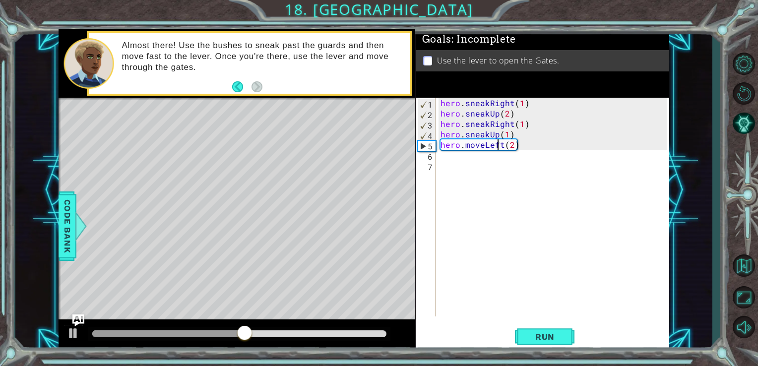
click at [499, 145] on div "hero . sneakRight ( 1 ) hero . sneakUp ( 2 ) hero . sneakRight ( 1 ) hero . sne…" at bounding box center [556, 218] width 234 height 240
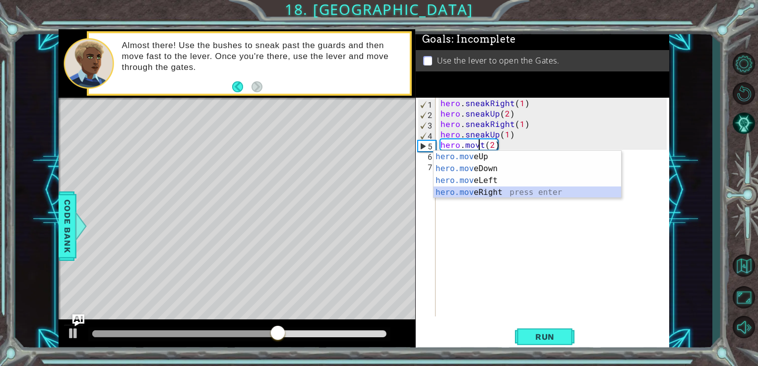
click at [477, 189] on div "hero.mov eUp press enter hero.mov eDown press enter hero.mov eLeft press enter …" at bounding box center [528, 186] width 188 height 71
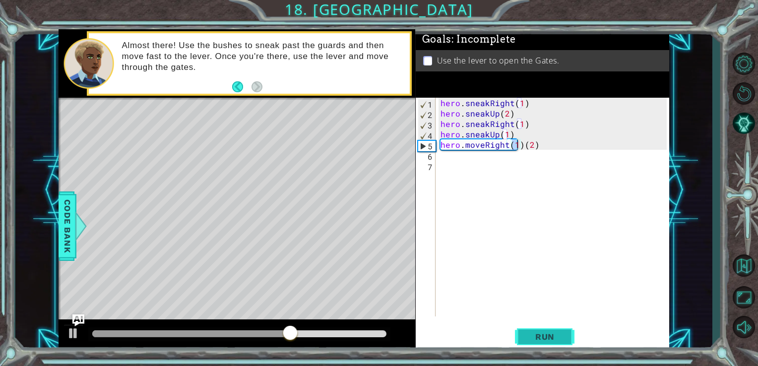
click at [526, 328] on button "Run" at bounding box center [545, 336] width 60 height 25
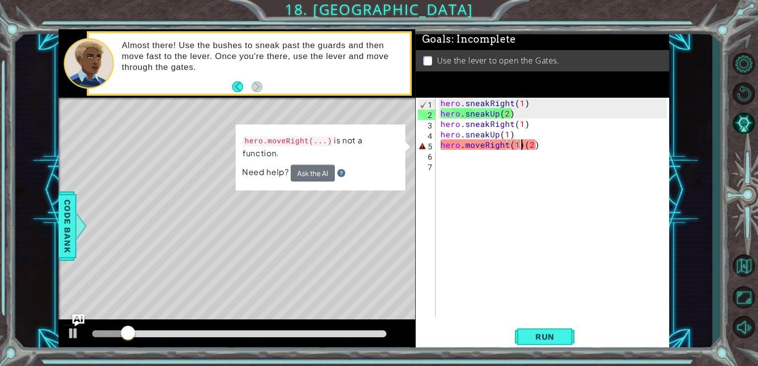
click at [519, 146] on div "hero . sneakRight ( 1 ) hero . sneakUp ( 2 ) hero . sneakRight ( 1 ) hero . sne…" at bounding box center [556, 218] width 234 height 240
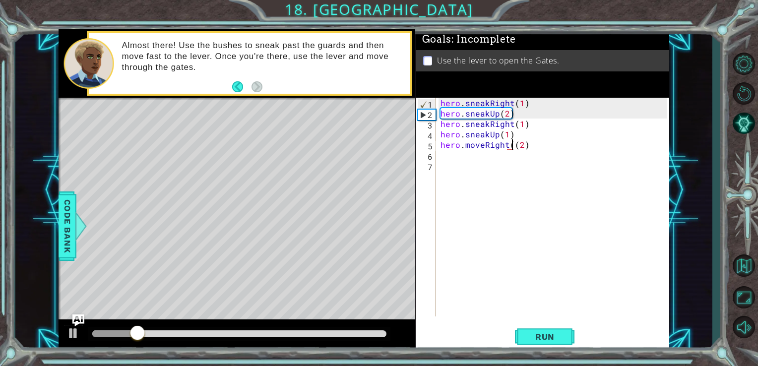
type textarea "hero.moveRight(2)"
click at [497, 205] on div "hero . sneakRight ( 1 ) hero . sneakUp ( 2 ) hero . sneakRight ( 1 ) hero . sne…" at bounding box center [556, 218] width 234 height 240
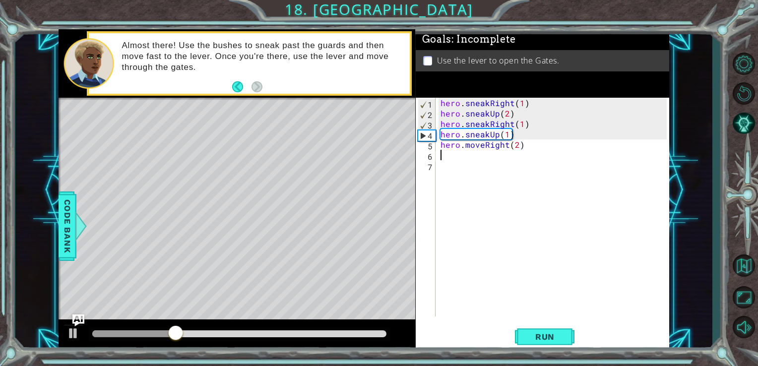
click at [448, 159] on div "hero . sneakRight ( 1 ) hero . sneakUp ( 2 ) hero . sneakRight ( 1 ) hero . sne…" at bounding box center [556, 218] width 234 height 240
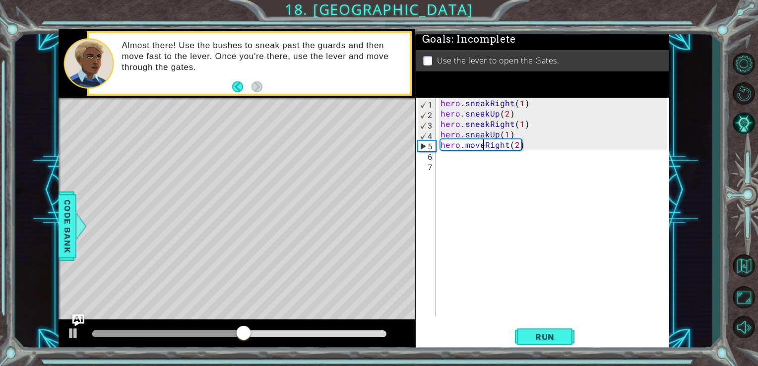
click at [482, 142] on div "hero . sneakRight ( 1 ) hero . sneakUp ( 2 ) hero . sneakRight ( 1 ) hero . sne…" at bounding box center [556, 218] width 234 height 240
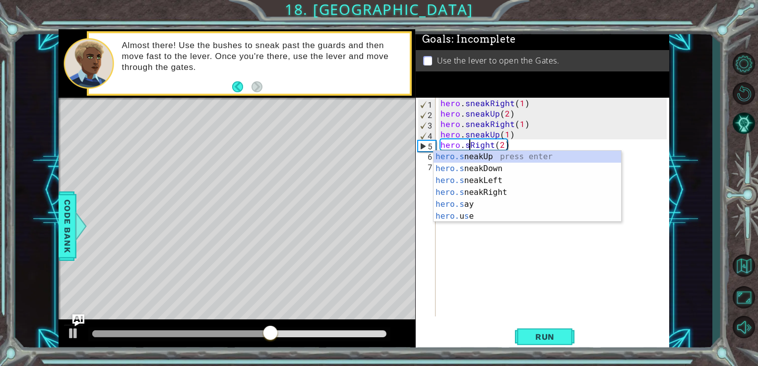
scroll to position [0, 2]
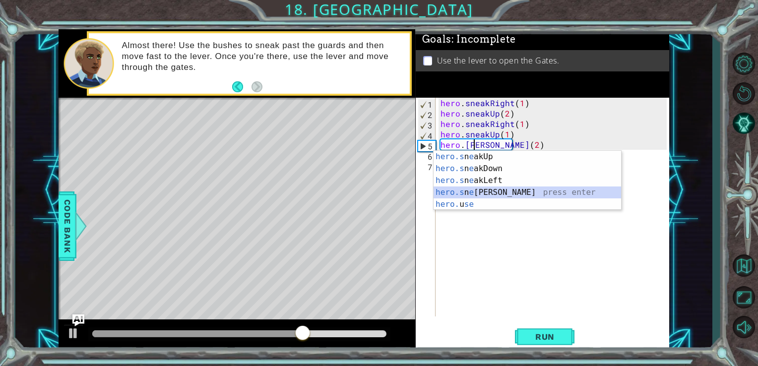
click at [478, 192] on div "hero.s n e akUp press enter hero.s n e akDown press enter hero.s n e akLeft pre…" at bounding box center [528, 192] width 188 height 83
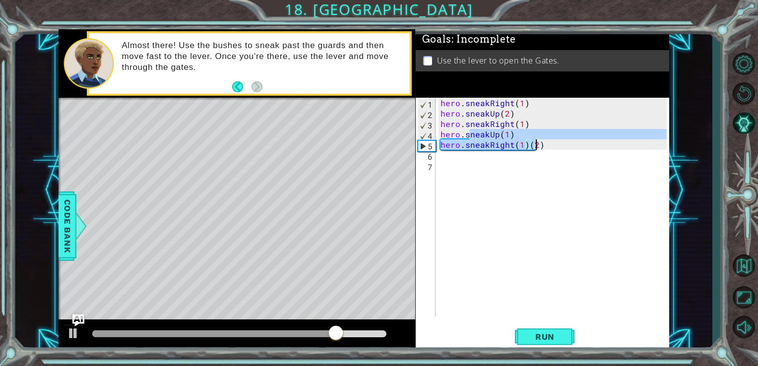
drag, startPoint x: 467, startPoint y: 136, endPoint x: 531, endPoint y: 145, distance: 64.7
click at [531, 145] on div "hero . sneakRight ( 1 ) hero . sneakUp ( 2 ) hero . sneakRight ( 1 ) hero . sne…" at bounding box center [556, 218] width 234 height 240
click at [531, 145] on div "hero . sneakRight ( 1 ) hero . sneakUp ( 2 ) hero . sneakRight ( 1 ) hero . sne…" at bounding box center [553, 207] width 229 height 219
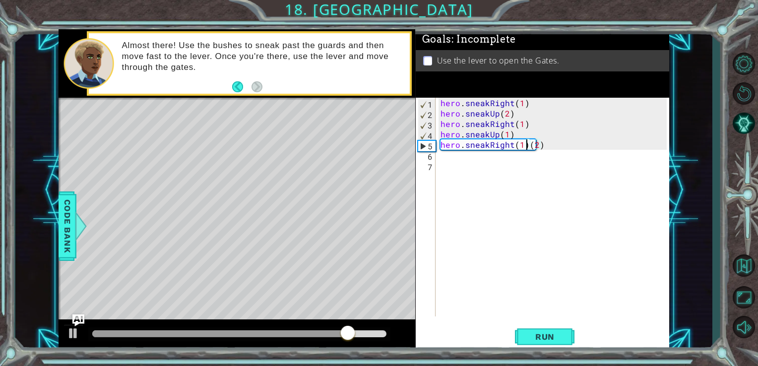
click at [526, 144] on div "hero . sneakRight ( 1 ) hero . sneakUp ( 2 ) hero . sneakRight ( 1 ) hero . sne…" at bounding box center [556, 218] width 234 height 240
type textarea "hero.sneakRight(2)"
click at [522, 141] on div "hero . sneakRight ( 1 ) hero . sneakUp ( 2 ) hero . sneakRight ( 1 ) hero . sne…" at bounding box center [556, 218] width 234 height 240
click at [528, 141] on div "hero . sneakRight ( 1 ) hero . sneakUp ( 2 ) hero . sneakRight ( 1 ) hero . sne…" at bounding box center [556, 218] width 234 height 240
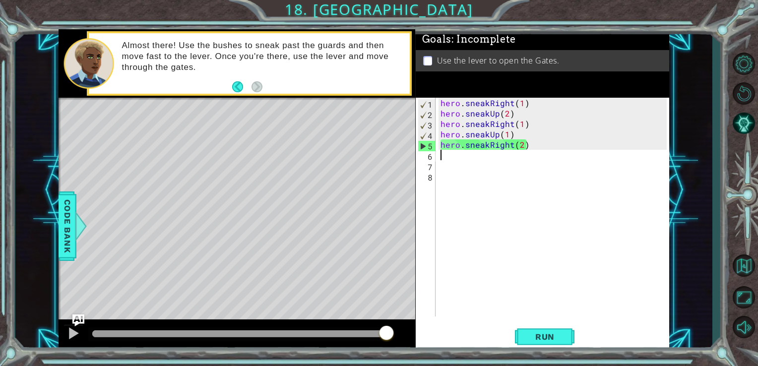
click at [528, 141] on div "hero . sneakRight ( 1 ) hero . sneakUp ( 2 ) hero . sneakRight ( 1 ) hero . sne…" at bounding box center [556, 218] width 234 height 240
click at [541, 336] on span "Run" at bounding box center [544, 337] width 39 height 10
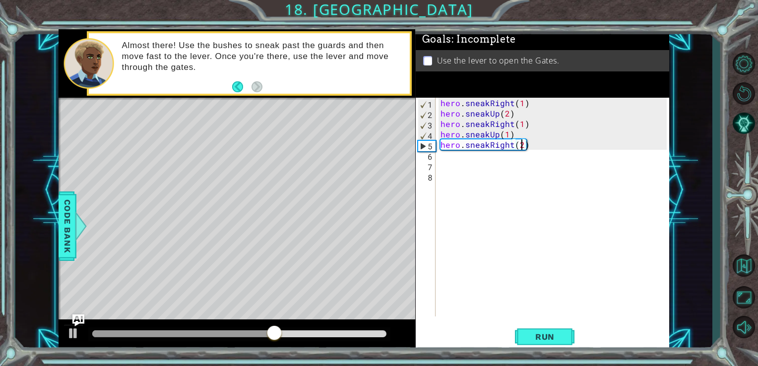
click at [521, 143] on div "hero . sneakRight ( 1 ) hero . sneakUp ( 2 ) hero . sneakRight ( 1 ) hero . sne…" at bounding box center [556, 218] width 234 height 240
click at [547, 331] on button "Run" at bounding box center [545, 336] width 60 height 25
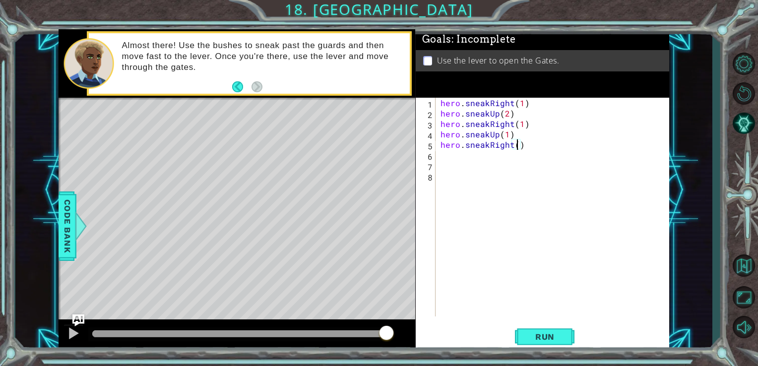
type textarea "hero.sneakRight(2)"
click at [441, 158] on div "hero . sneakRight ( 1 ) hero . sneakUp ( 2 ) hero . sneakRight ( 1 ) hero . sne…" at bounding box center [556, 218] width 234 height 240
click at [64, 219] on span "Code Bank" at bounding box center [68, 226] width 16 height 61
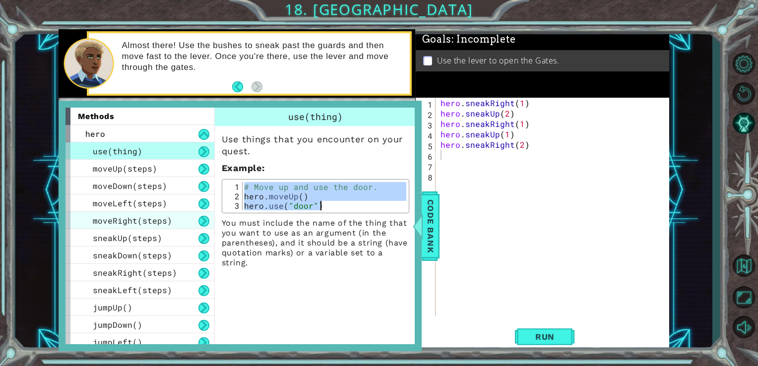
drag, startPoint x: 246, startPoint y: 184, endPoint x: 143, endPoint y: 223, distance: 110.4
click at [143, 223] on div "methods hero use(thing) moveUp(steps) moveDown(steps) moveLeft(steps) moveRight…" at bounding box center [239, 226] width 349 height 237
type textarea "hero.moveUp() hero.use("door")"
drag, startPoint x: 143, startPoint y: 223, endPoint x: 339, endPoint y: 275, distance: 203.4
click at [339, 275] on div "methods hero use(thing) moveUp(steps) moveDown(steps) moveLeft(steps) moveRight…" at bounding box center [239, 226] width 349 height 237
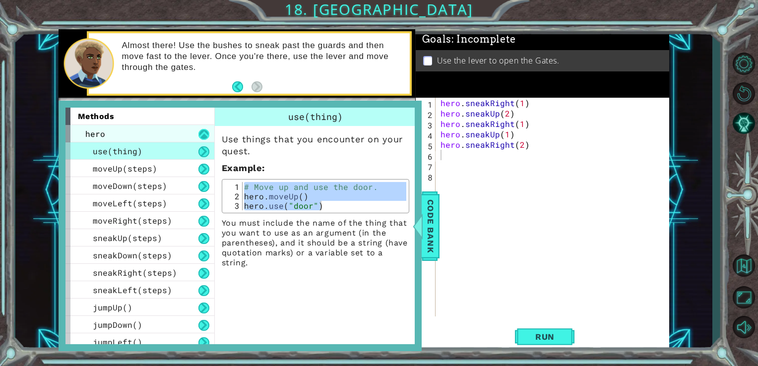
click at [202, 132] on button at bounding box center [203, 134] width 11 height 11
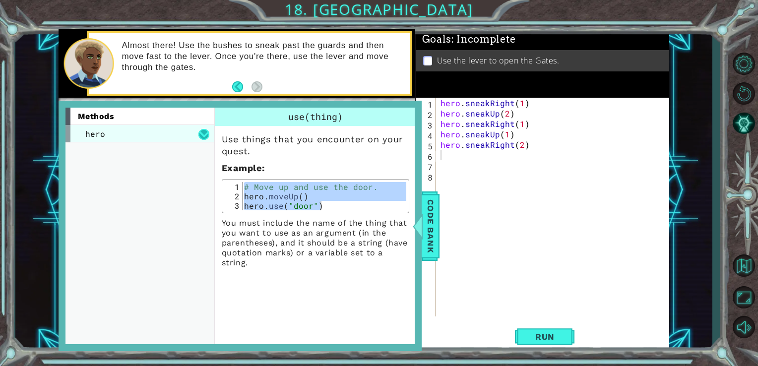
click at [202, 132] on button at bounding box center [203, 134] width 11 height 11
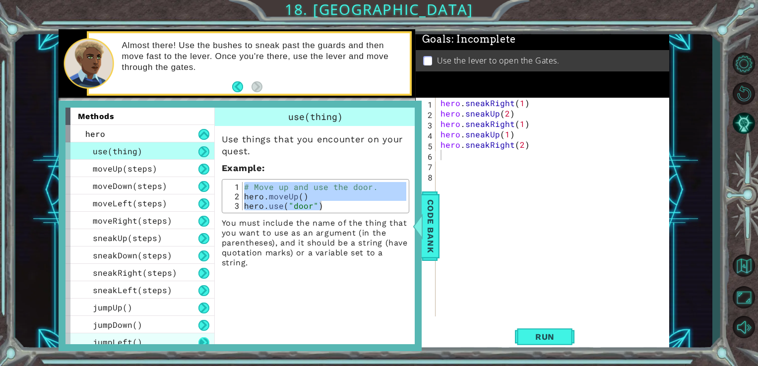
click at [202, 339] on button at bounding box center [203, 342] width 11 height 11
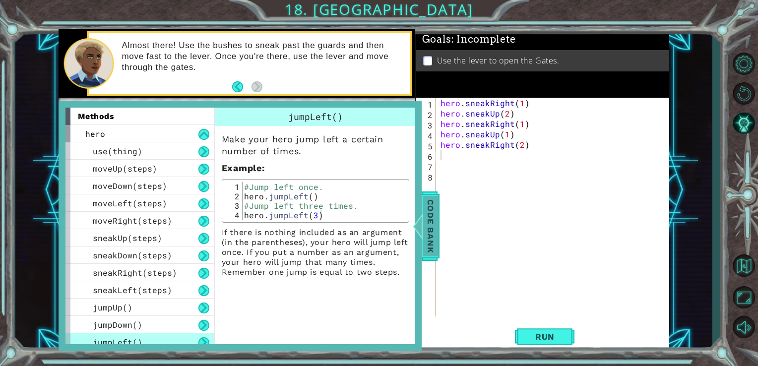
click at [433, 213] on span "Code Bank" at bounding box center [431, 226] width 16 height 61
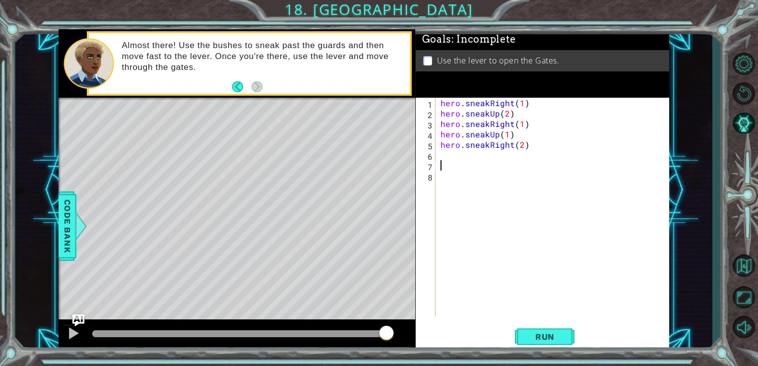
click at [467, 161] on div "hero . sneakRight ( 1 ) hero . sneakUp ( 2 ) hero . sneakRight ( 1 ) hero . sne…" at bounding box center [556, 218] width 234 height 240
click at [460, 160] on div "hero . sneakRight ( 1 ) hero . sneakUp ( 2 ) hero . sneakRight ( 1 ) hero . sne…" at bounding box center [556, 218] width 234 height 240
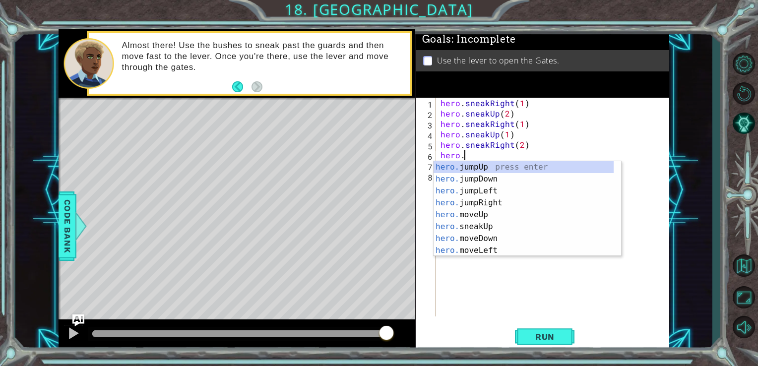
scroll to position [0, 1]
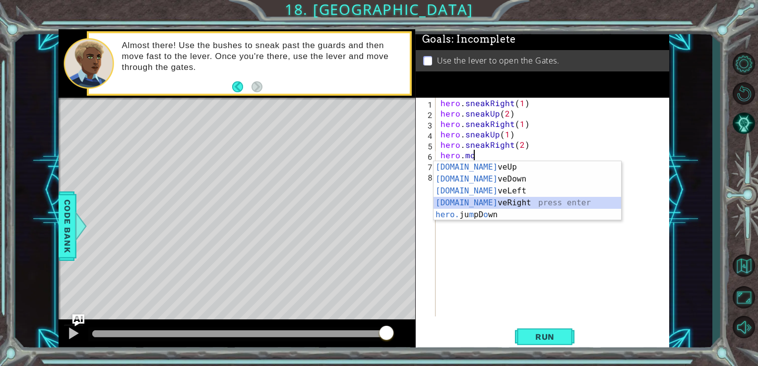
click at [480, 199] on div "[DOMAIN_NAME] veUp press enter [DOMAIN_NAME] veDown press enter [DOMAIN_NAME] v…" at bounding box center [528, 202] width 188 height 83
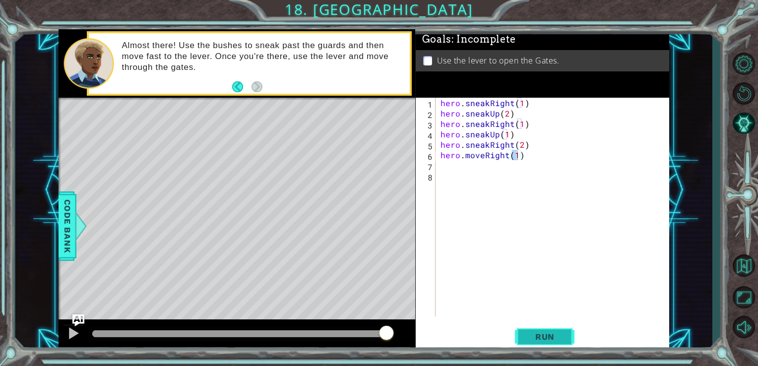
click at [524, 337] on button "Run" at bounding box center [545, 336] width 60 height 25
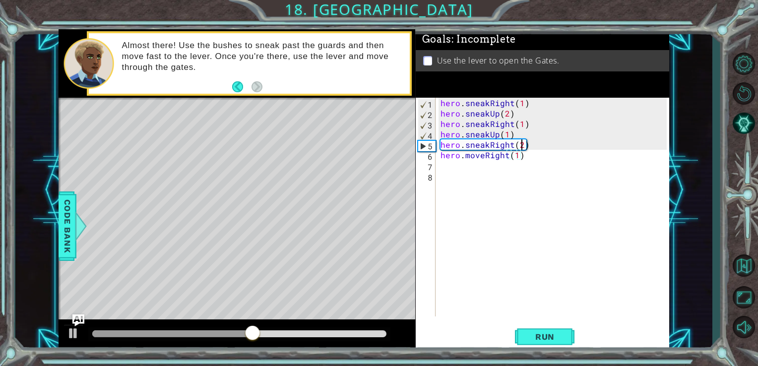
click at [521, 146] on div "hero . sneakRight ( 1 ) hero . sneakUp ( 2 ) hero . sneakRight ( 1 ) hero . sne…" at bounding box center [556, 218] width 234 height 240
type textarea "hero.sneakRight(1)"
click at [525, 341] on span "Run" at bounding box center [544, 337] width 39 height 10
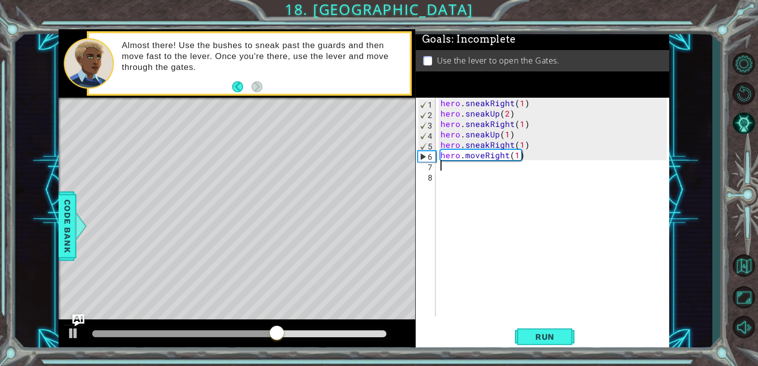
click at [529, 170] on div "hero . sneakRight ( 1 ) hero . sneakUp ( 2 ) hero . sneakRight ( 1 ) hero . sne…" at bounding box center [556, 218] width 234 height 240
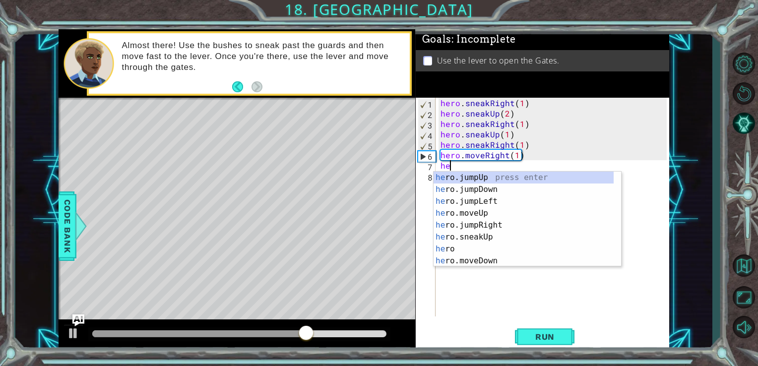
scroll to position [0, 0]
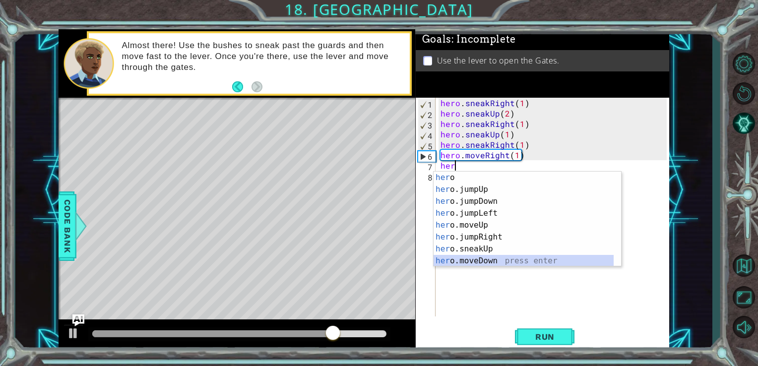
click at [492, 263] on div "her o press enter her o.jumpUp press enter her o.jumpDown press enter her o.jum…" at bounding box center [524, 231] width 180 height 119
type textarea "hero.moveDown(1)"
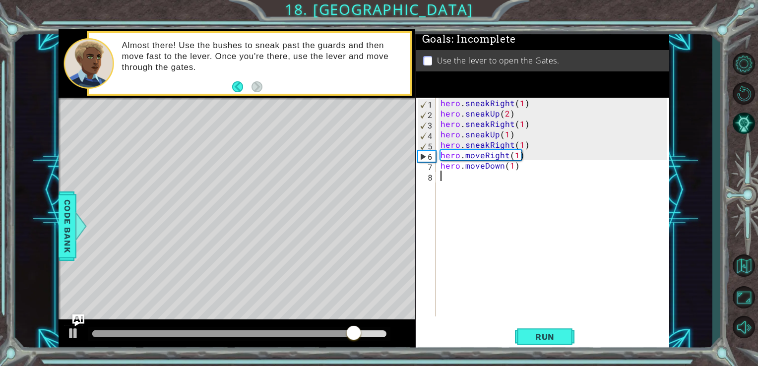
click at [470, 199] on div "hero . sneakRight ( 1 ) hero . sneakUp ( 2 ) hero . sneakRight ( 1 ) hero . sne…" at bounding box center [556, 218] width 234 height 240
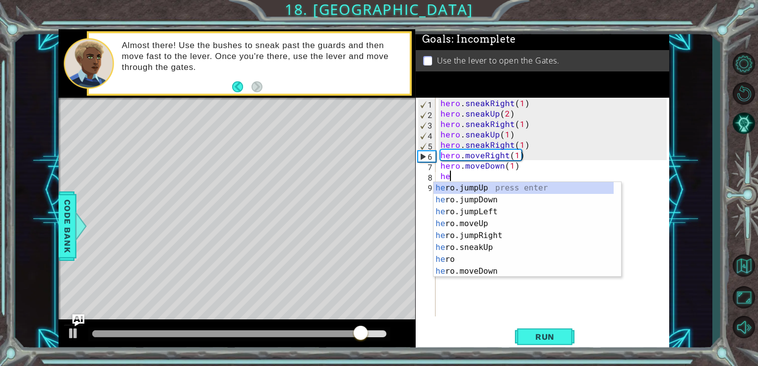
type textarea "her"
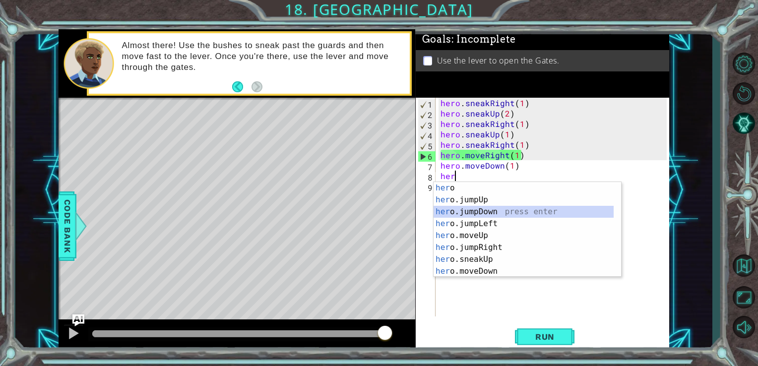
click at [474, 214] on div "her o press enter her o.jumpUp press enter her o.jumpDown press enter her o.jum…" at bounding box center [524, 241] width 180 height 119
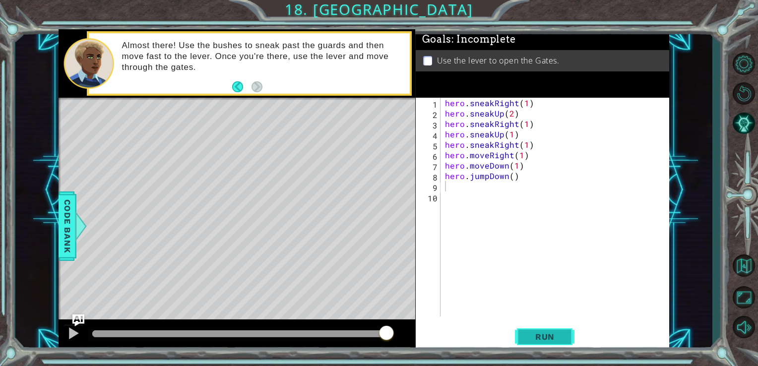
click at [550, 334] on span "Run" at bounding box center [544, 337] width 39 height 10
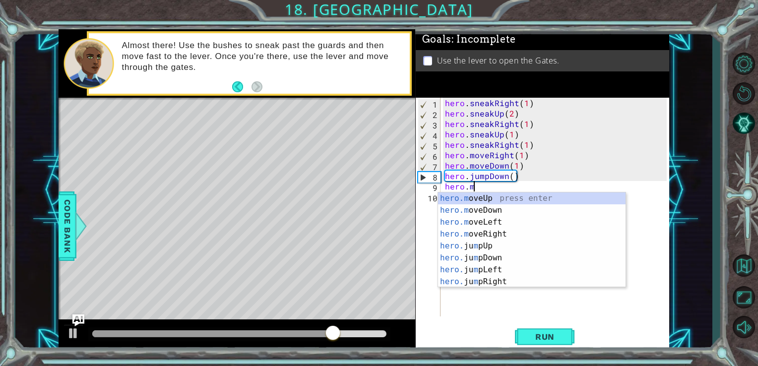
scroll to position [0, 1]
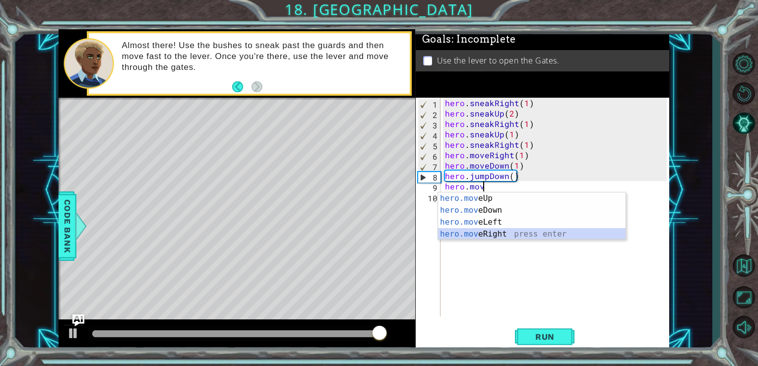
click at [485, 232] on div "hero.mov eUp press enter hero.mov eDown press enter hero.mov eLeft press enter …" at bounding box center [532, 227] width 188 height 71
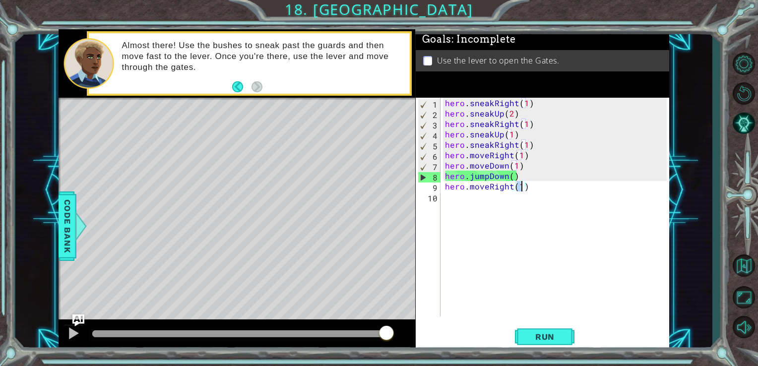
type textarea "hero.moveRight(2)"
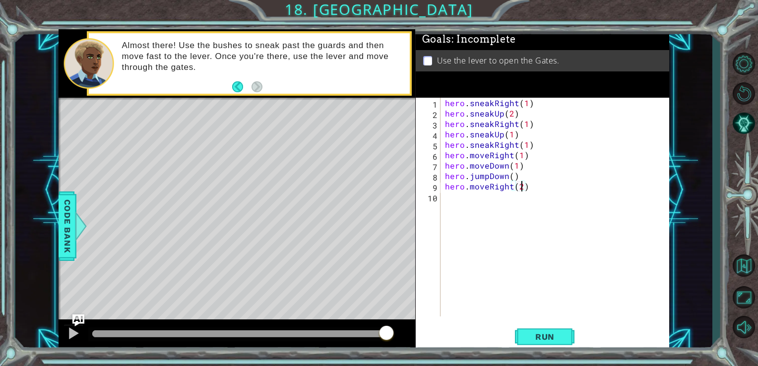
scroll to position [0, 4]
click at [472, 206] on div "hero . sneakRight ( 1 ) hero . sneakUp ( 2 ) hero . sneakRight ( 1 ) hero . sne…" at bounding box center [557, 218] width 229 height 240
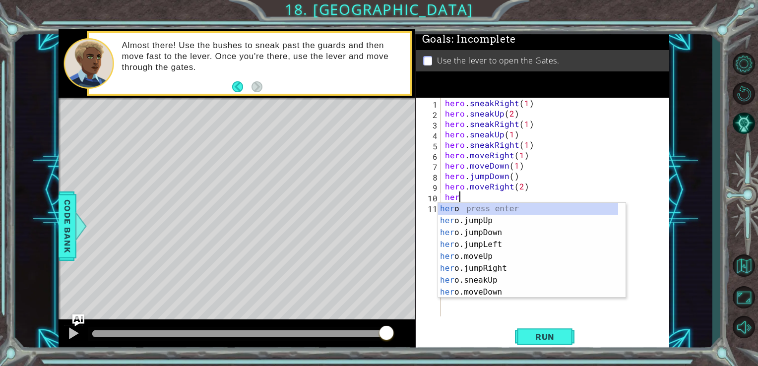
scroll to position [0, 0]
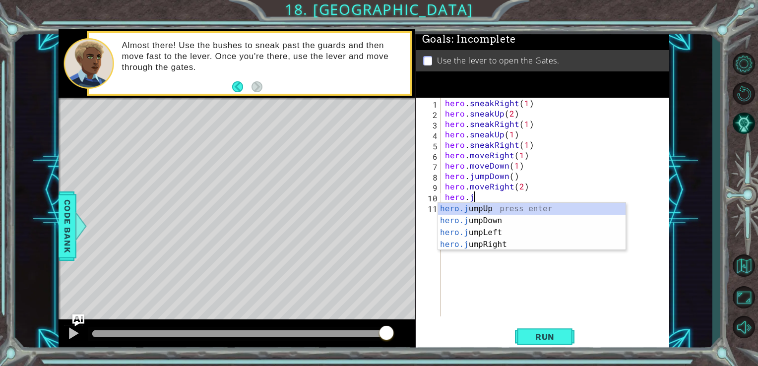
type textarea "hero.ju"
click at [478, 209] on div "hero.ju mpUp press enter hero.ju mpDown press enter hero.[PERSON_NAME] mpLeft p…" at bounding box center [532, 238] width 188 height 71
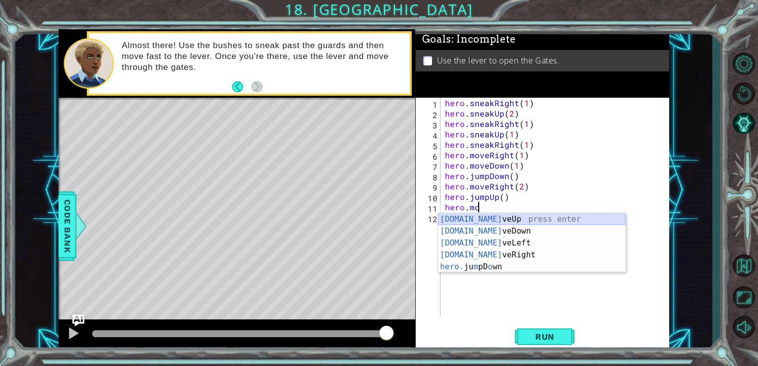
click at [486, 219] on div "[DOMAIN_NAME] veUp press enter [DOMAIN_NAME] veDown press enter [DOMAIN_NAME] v…" at bounding box center [532, 254] width 188 height 83
type textarea "hero.moveUp(1)"
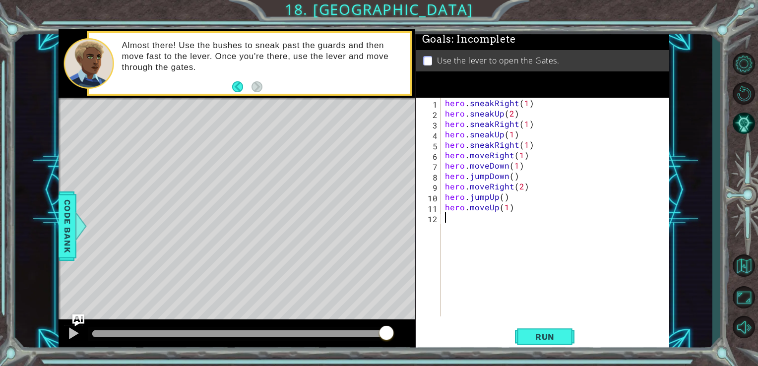
click at [486, 219] on div "hero . sneakRight ( 1 ) hero . sneakUp ( 2 ) hero . sneakRight ( 1 ) hero . sne…" at bounding box center [557, 218] width 229 height 240
type textarea "hero.use(lever)"
click at [521, 331] on button "Run" at bounding box center [545, 336] width 60 height 25
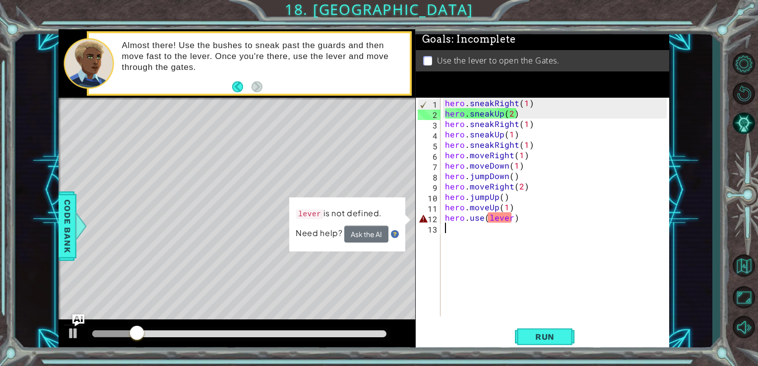
click at [516, 224] on div "hero . sneakRight ( 1 ) hero . sneakUp ( 2 ) hero . sneakRight ( 1 ) hero . sne…" at bounding box center [557, 218] width 229 height 240
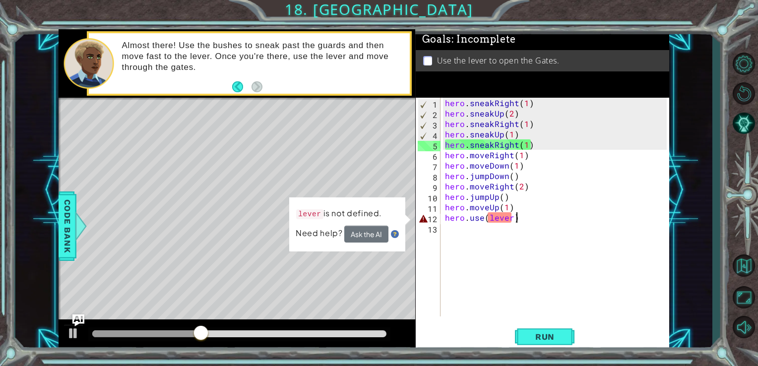
click at [522, 213] on div "hero . sneakRight ( 1 ) hero . sneakUp ( 2 ) hero . sneakRight ( 1 ) hero . sne…" at bounding box center [557, 218] width 229 height 240
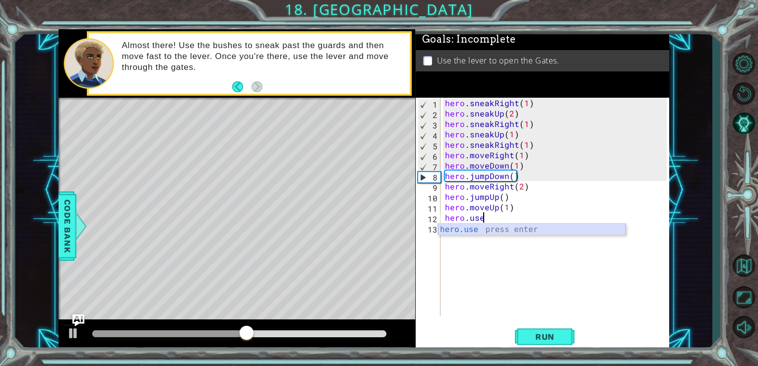
click at [470, 231] on div "hero.use press enter" at bounding box center [532, 242] width 188 height 36
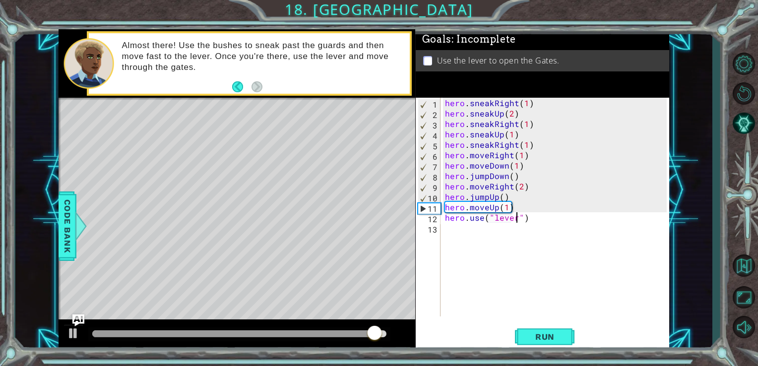
scroll to position [0, 4]
type textarea "hero.use("lever")"
click at [540, 335] on span "Run" at bounding box center [544, 337] width 39 height 10
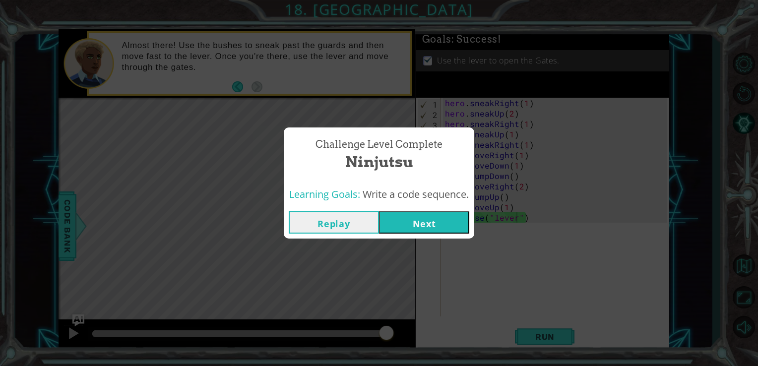
click at [314, 200] on span "Learning Goals:" at bounding box center [324, 194] width 71 height 13
click at [425, 225] on button "Next" at bounding box center [424, 222] width 90 height 22
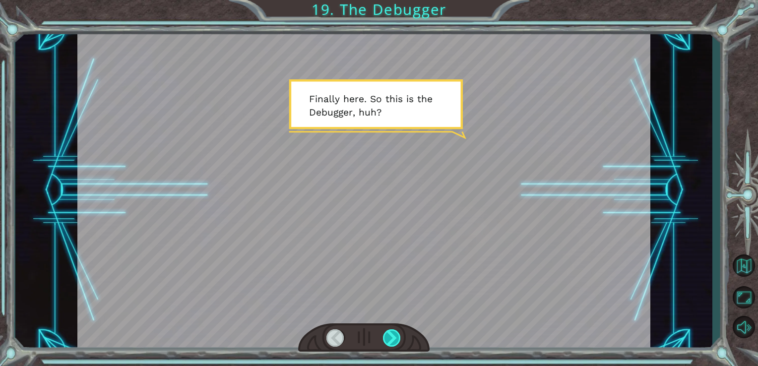
click at [393, 330] on div at bounding box center [392, 337] width 18 height 17
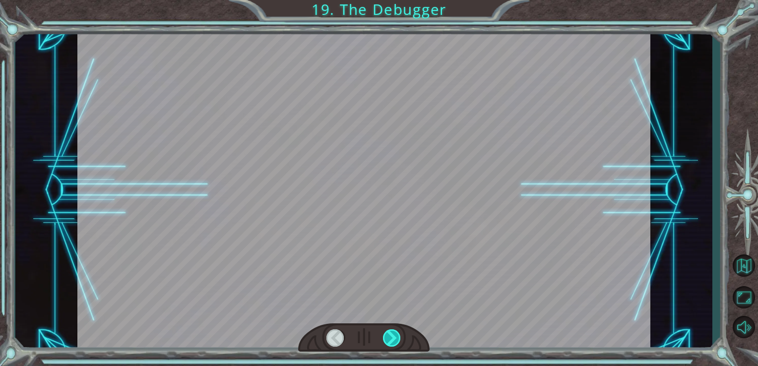
click at [393, 330] on div at bounding box center [392, 337] width 18 height 17
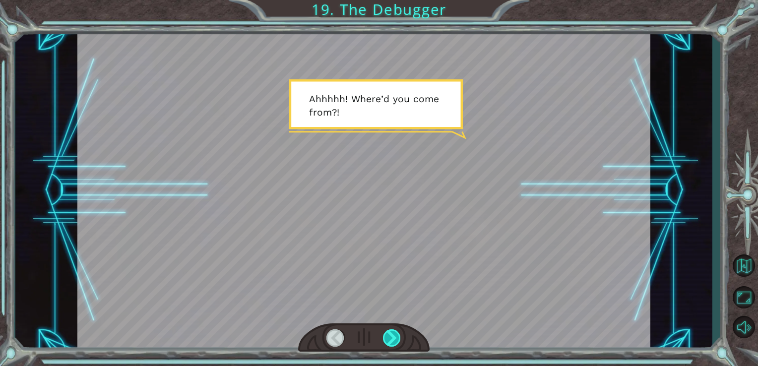
click at [393, 330] on div at bounding box center [392, 337] width 18 height 17
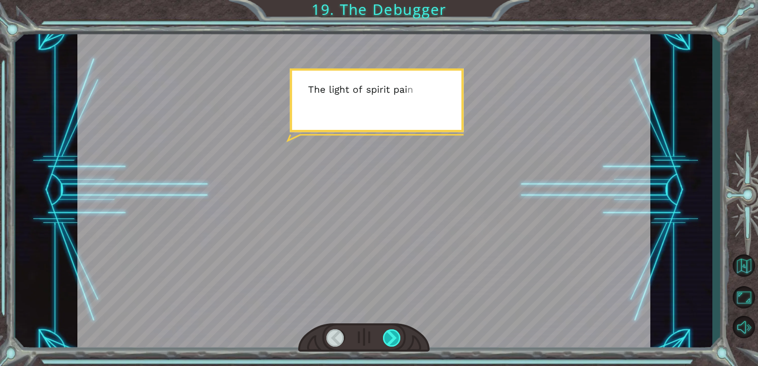
click at [393, 330] on div at bounding box center [392, 337] width 18 height 17
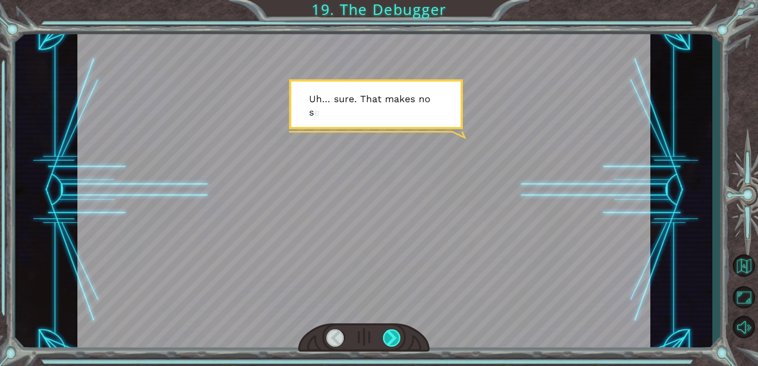
click at [393, 330] on div at bounding box center [392, 337] width 18 height 17
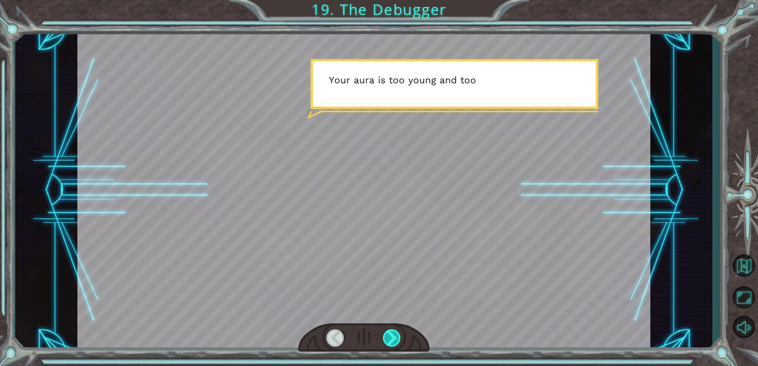
click at [393, 330] on div at bounding box center [392, 337] width 18 height 17
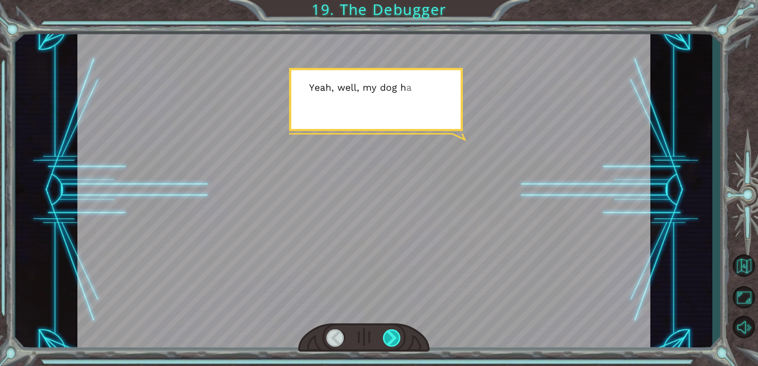
click at [393, 330] on div at bounding box center [392, 337] width 18 height 17
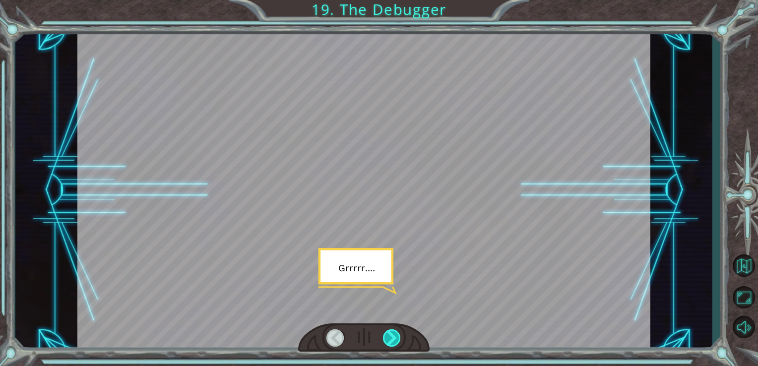
click at [393, 330] on div at bounding box center [392, 337] width 18 height 17
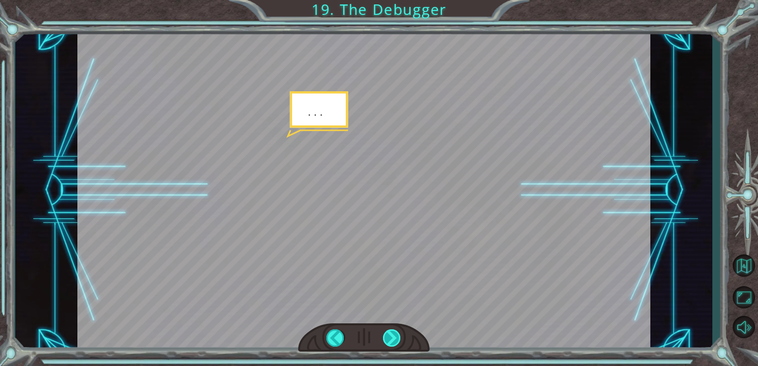
click at [393, 330] on div at bounding box center [392, 337] width 18 height 17
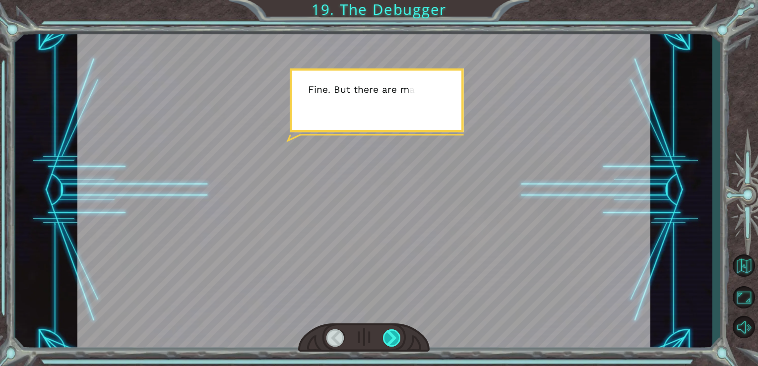
click at [393, 330] on div at bounding box center [392, 337] width 18 height 17
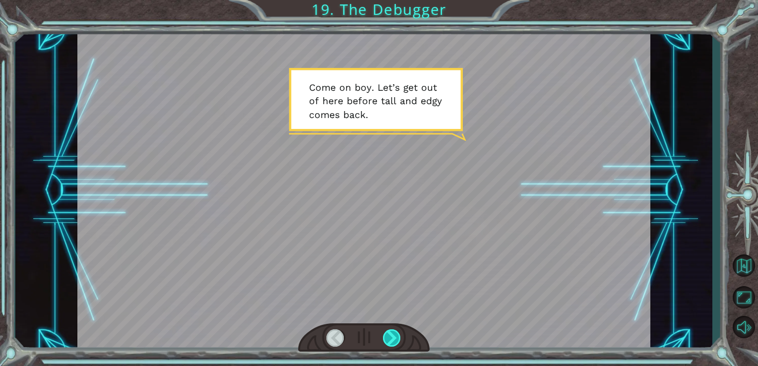
click at [393, 330] on div at bounding box center [392, 337] width 18 height 17
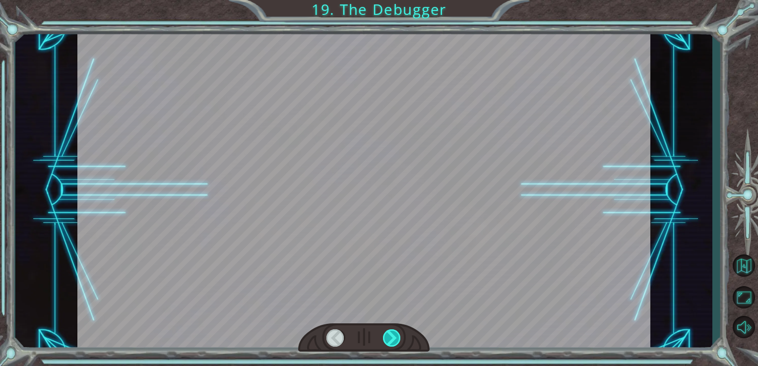
click at [393, 330] on div at bounding box center [392, 337] width 18 height 17
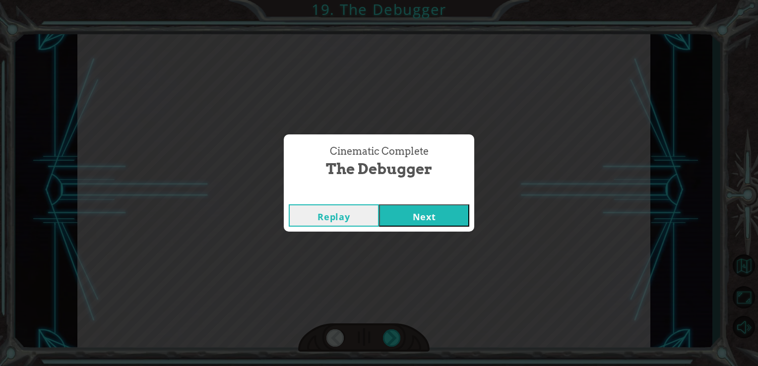
click at [409, 217] on button "Next" at bounding box center [424, 215] width 90 height 22
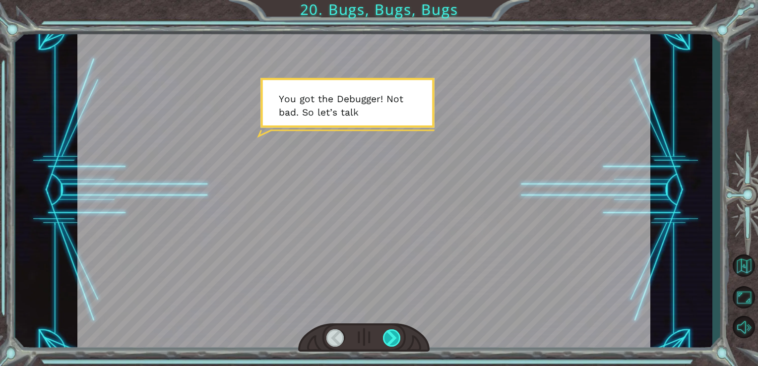
click at [393, 339] on div at bounding box center [392, 337] width 18 height 17
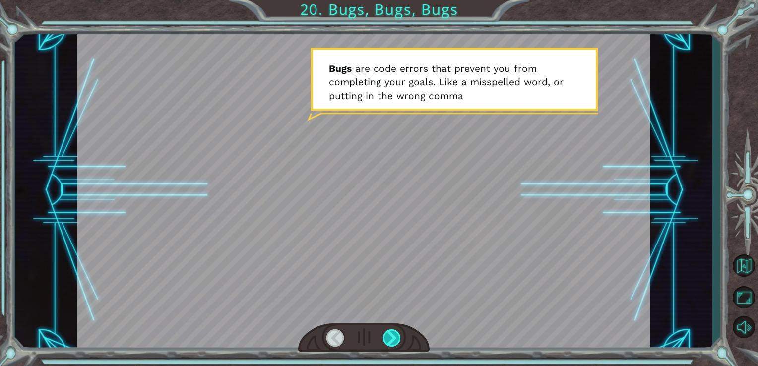
click at [393, 339] on div at bounding box center [392, 337] width 18 height 17
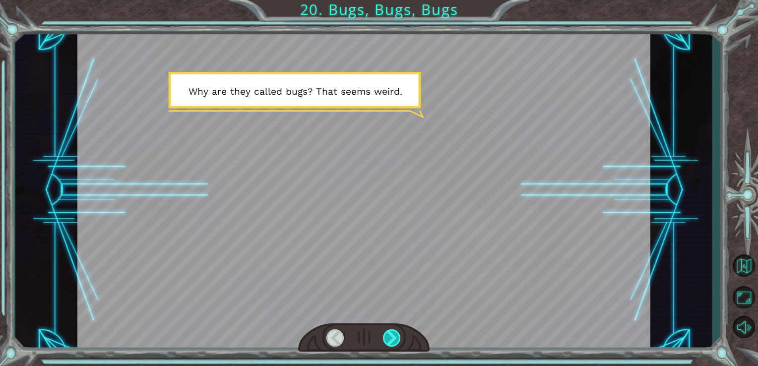
click at [393, 339] on div at bounding box center [392, 337] width 18 height 17
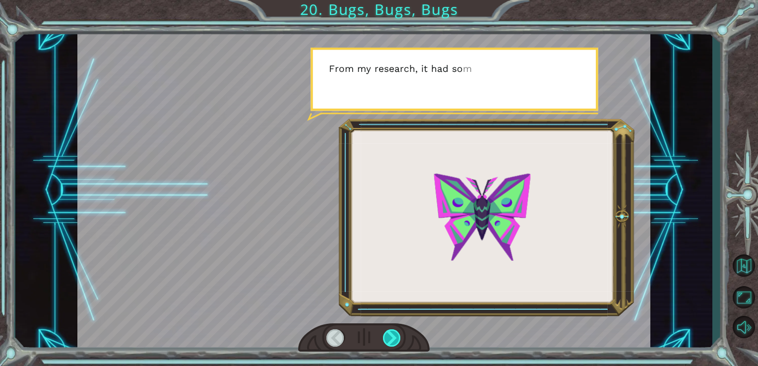
click at [393, 339] on div at bounding box center [392, 337] width 18 height 17
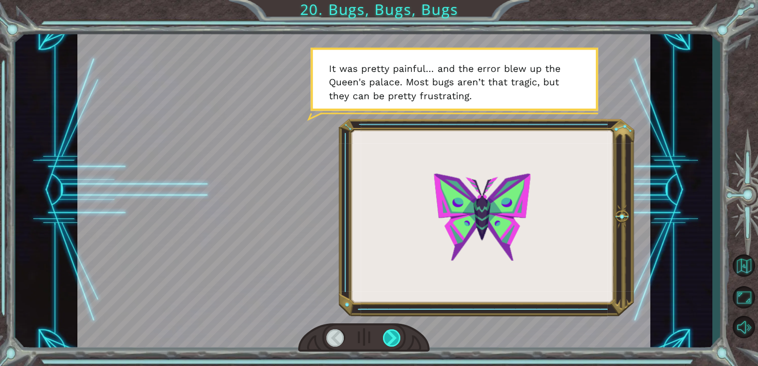
click at [393, 339] on div at bounding box center [392, 337] width 18 height 17
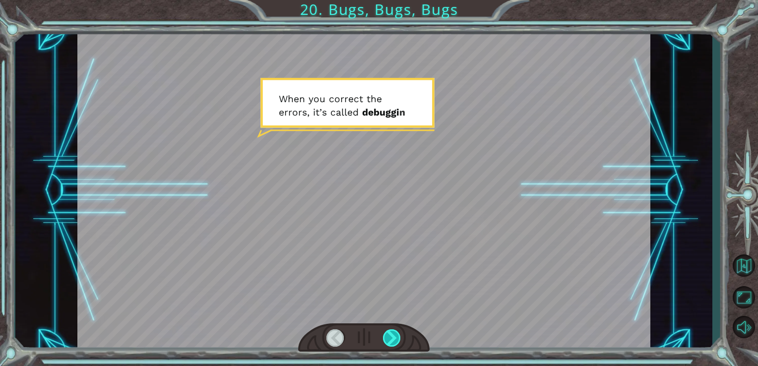
click at [393, 339] on div at bounding box center [392, 337] width 18 height 17
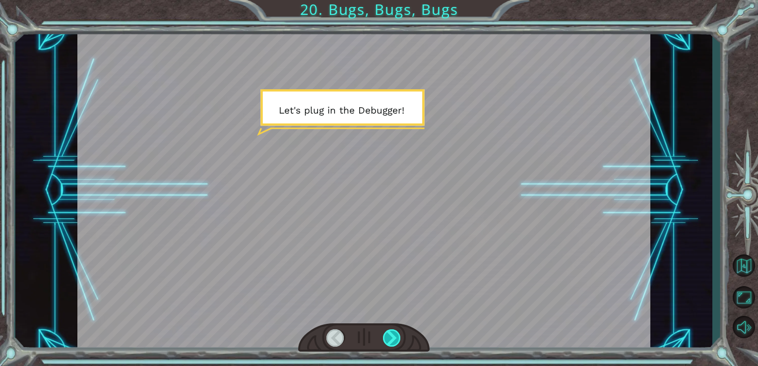
click at [393, 339] on div at bounding box center [392, 337] width 18 height 17
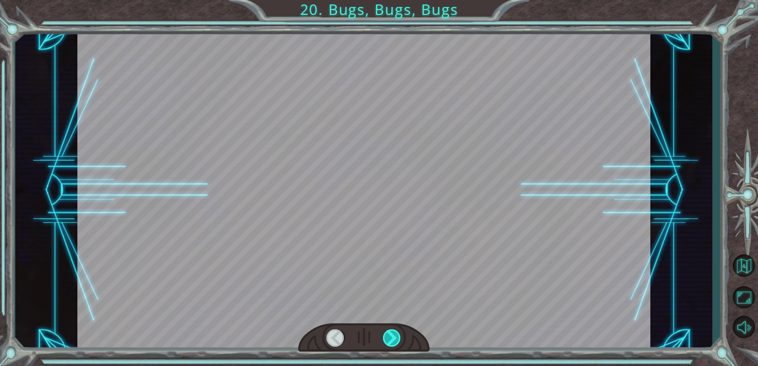
click at [393, 339] on div at bounding box center [392, 337] width 18 height 17
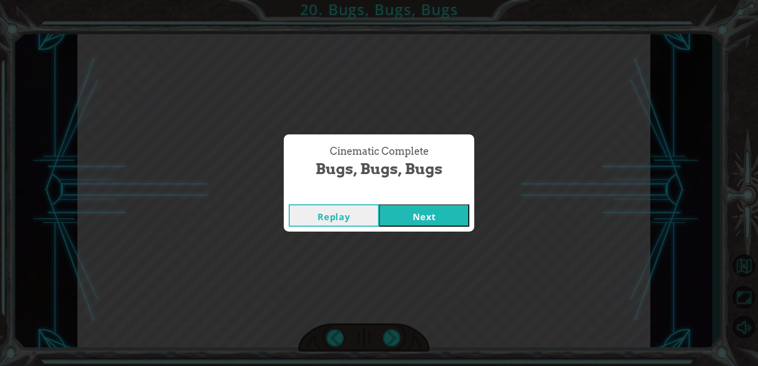
click at [415, 232] on div "Cinematic Complete Bugs, Bugs, Bugs Replay Next" at bounding box center [379, 183] width 758 height 366
click at [415, 217] on button "Next" at bounding box center [424, 215] width 90 height 22
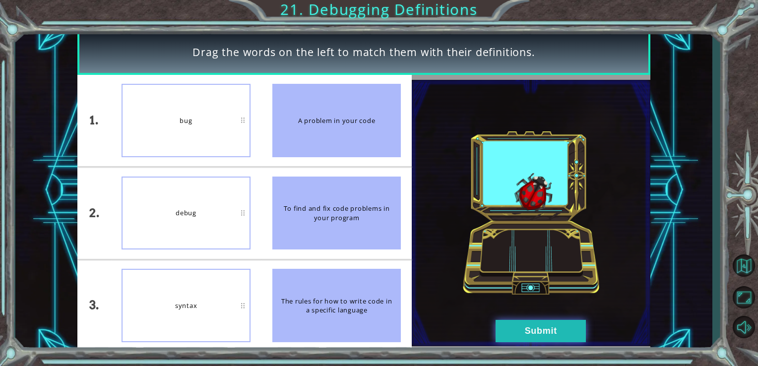
click at [518, 324] on button "Submit" at bounding box center [541, 331] width 90 height 22
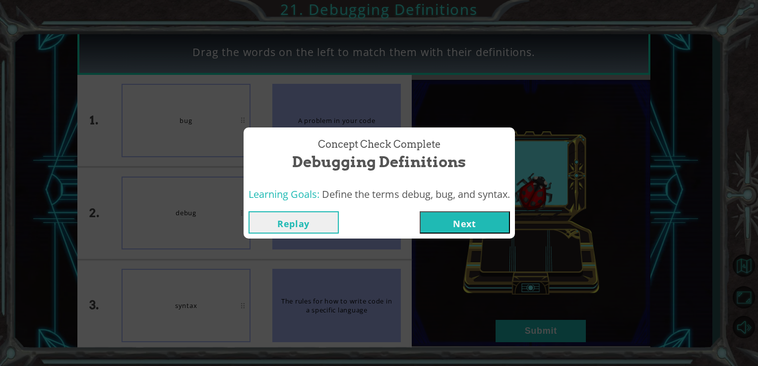
click at [460, 225] on button "Next" at bounding box center [465, 222] width 90 height 22
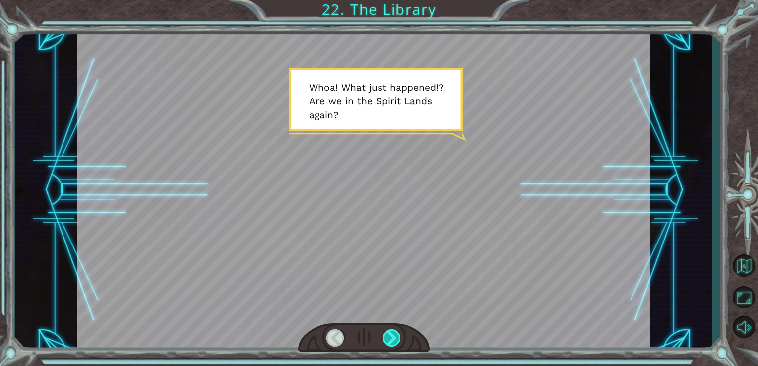
click at [396, 329] on div at bounding box center [392, 337] width 18 height 17
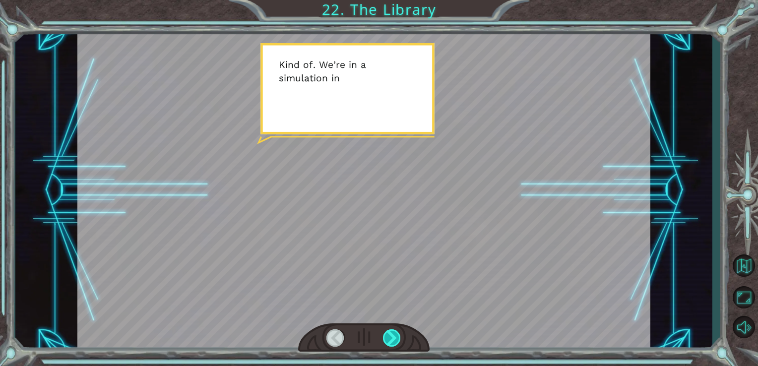
click at [396, 329] on div at bounding box center [392, 337] width 18 height 17
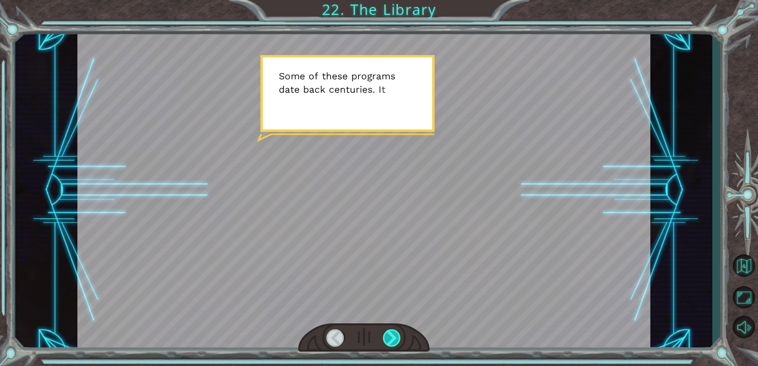
click at [395, 333] on div at bounding box center [392, 337] width 18 height 17
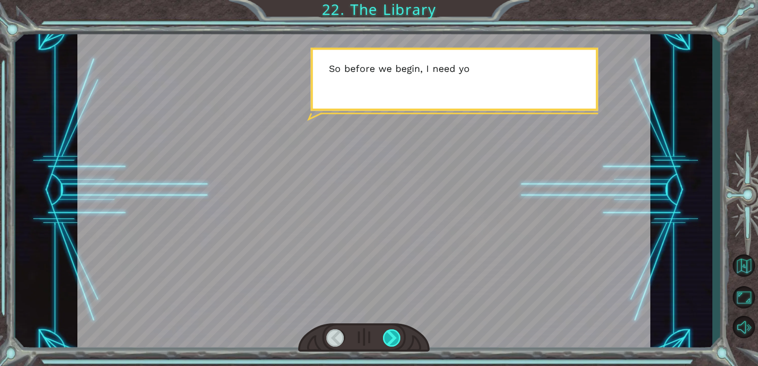
click at [395, 333] on div at bounding box center [392, 337] width 18 height 17
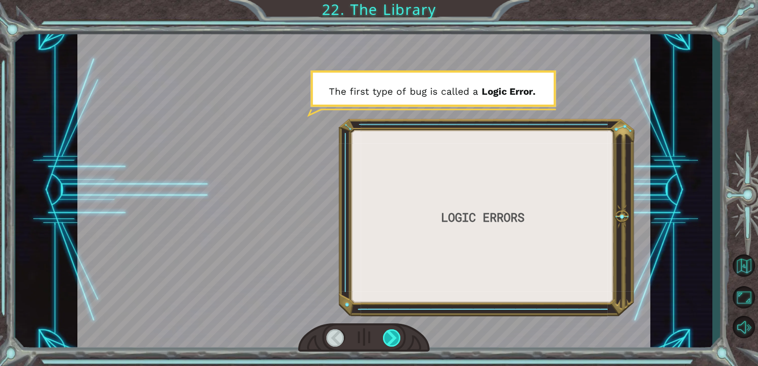
click at [395, 333] on div at bounding box center [392, 337] width 18 height 17
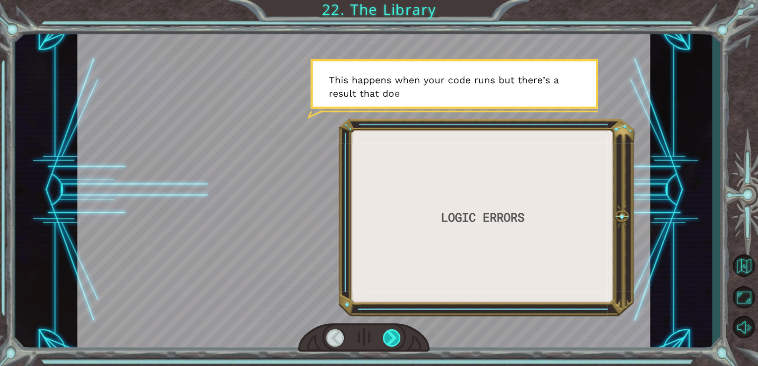
click at [395, 333] on div at bounding box center [392, 337] width 18 height 17
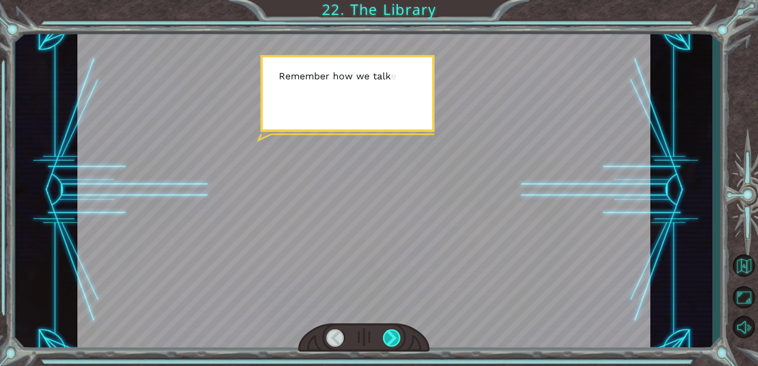
click at [395, 333] on div at bounding box center [392, 337] width 18 height 17
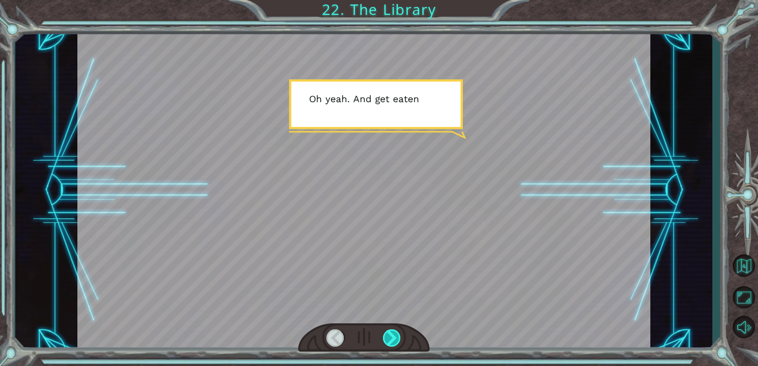
click at [395, 333] on div at bounding box center [392, 337] width 18 height 17
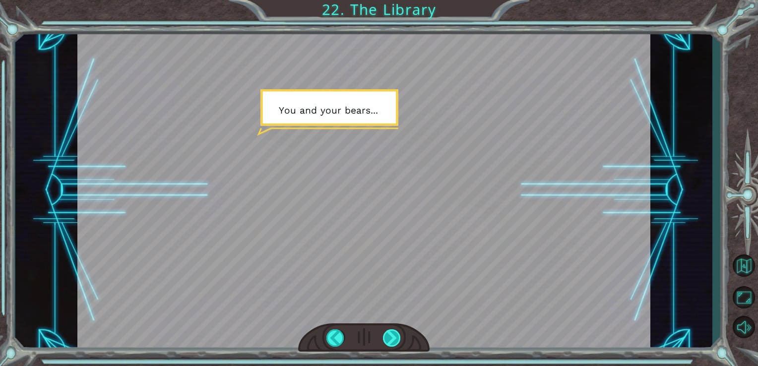
click at [395, 333] on div at bounding box center [392, 337] width 18 height 17
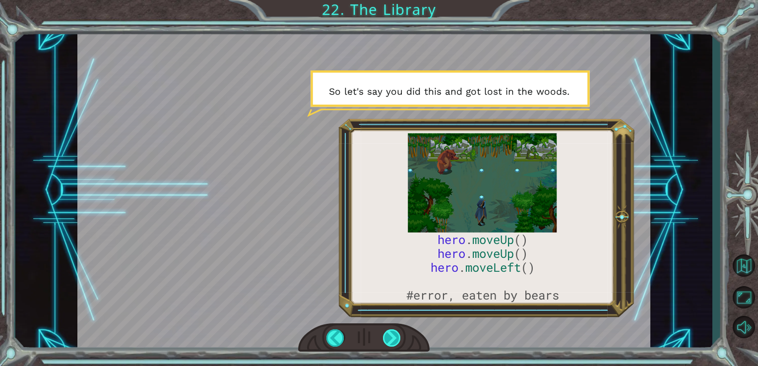
click at [395, 333] on div at bounding box center [392, 337] width 18 height 17
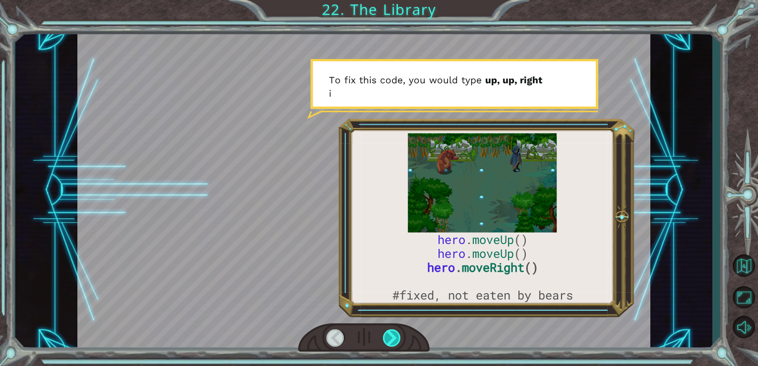
click at [395, 333] on div at bounding box center [392, 337] width 18 height 17
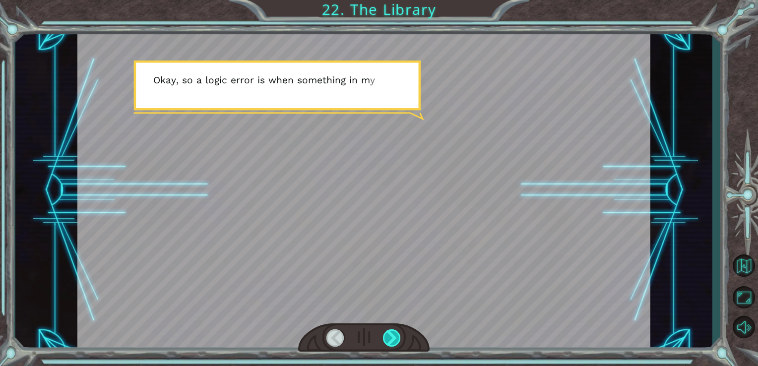
click at [395, 333] on div at bounding box center [392, 337] width 18 height 17
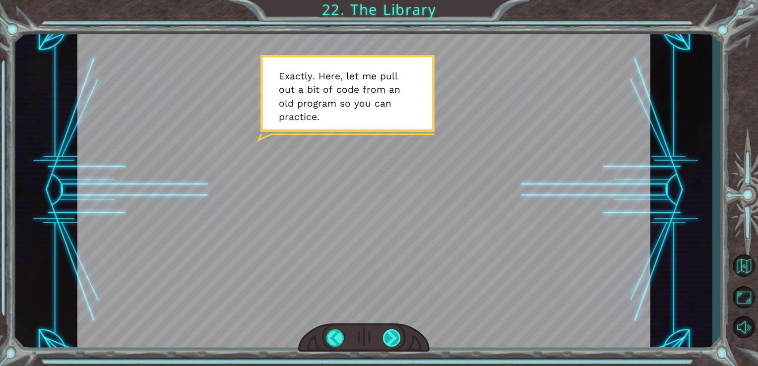
click at [395, 333] on div at bounding box center [392, 337] width 18 height 17
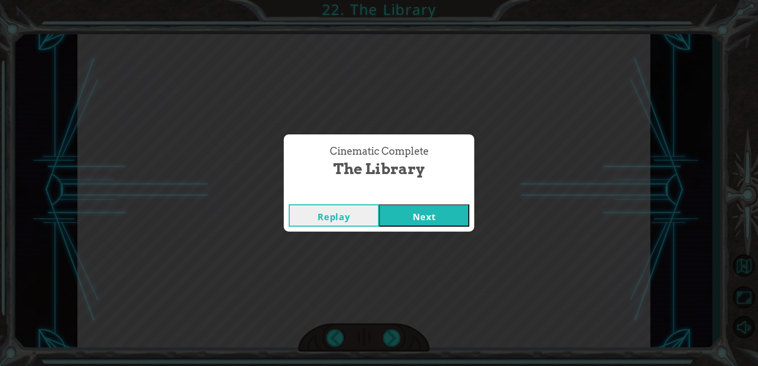
click at [409, 221] on button "Next" at bounding box center [424, 215] width 90 height 22
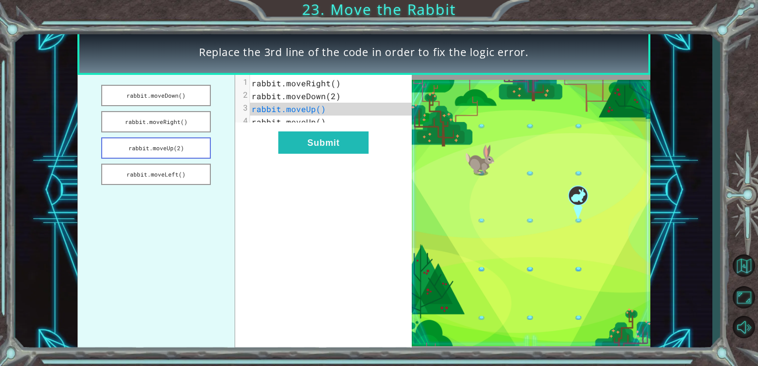
click at [164, 146] on button "rabbit.moveUp(2)" at bounding box center [156, 147] width 110 height 21
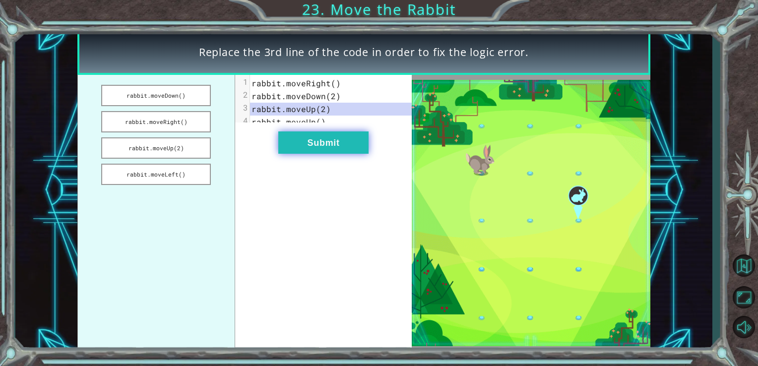
click at [321, 145] on button "Submit" at bounding box center [323, 142] width 90 height 22
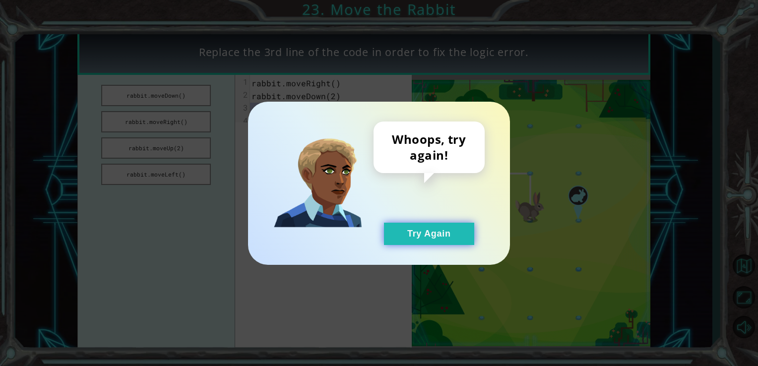
click at [424, 229] on button "Try Again" at bounding box center [429, 234] width 90 height 22
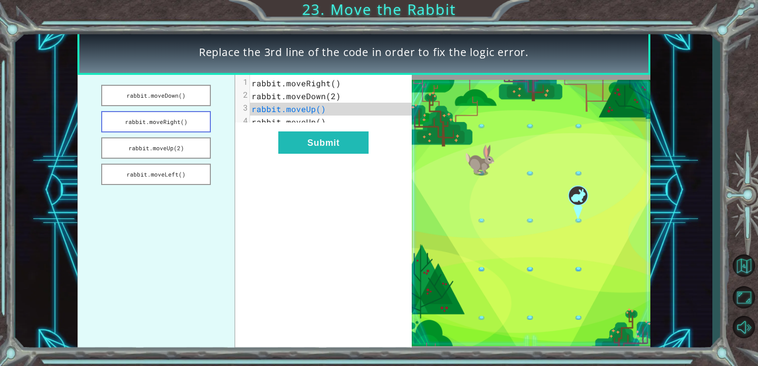
click at [186, 112] on button "rabbit.moveRight()" at bounding box center [156, 121] width 110 height 21
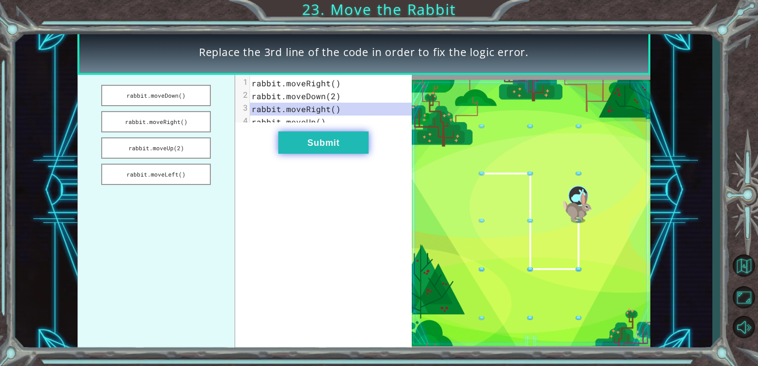
click at [309, 147] on button "Submit" at bounding box center [323, 142] width 90 height 22
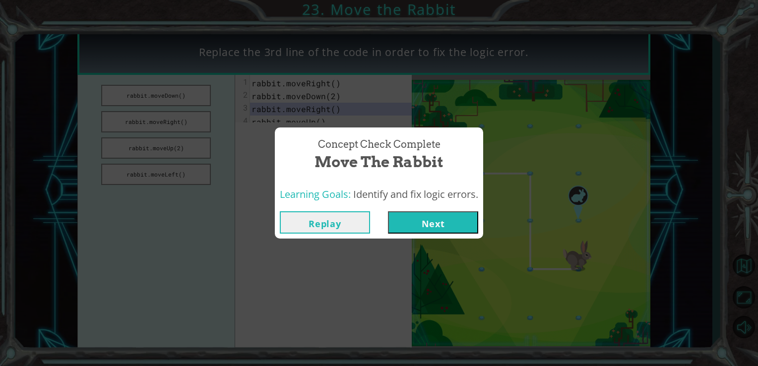
click at [411, 225] on button "Next" at bounding box center [433, 222] width 90 height 22
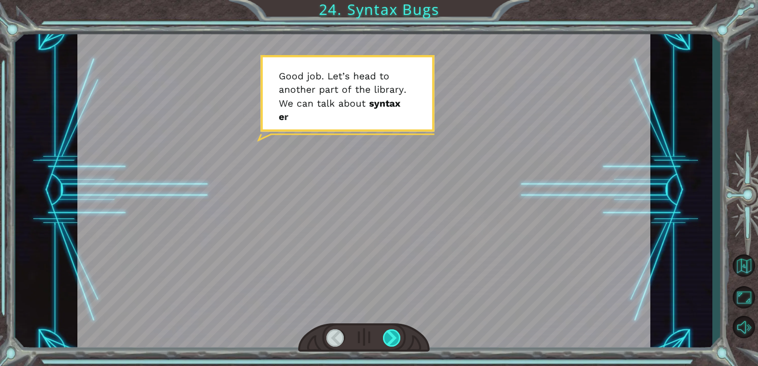
click at [396, 335] on div at bounding box center [392, 337] width 18 height 17
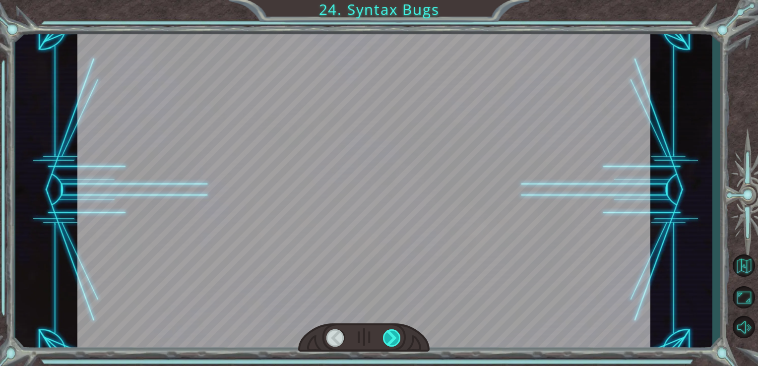
click at [396, 335] on div at bounding box center [392, 337] width 18 height 17
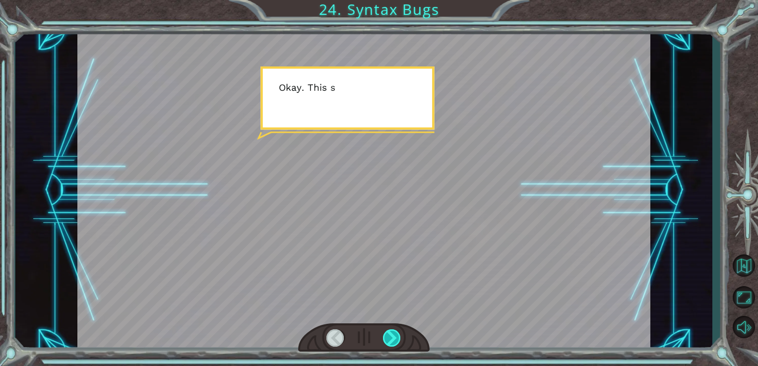
click at [396, 335] on div at bounding box center [392, 337] width 18 height 17
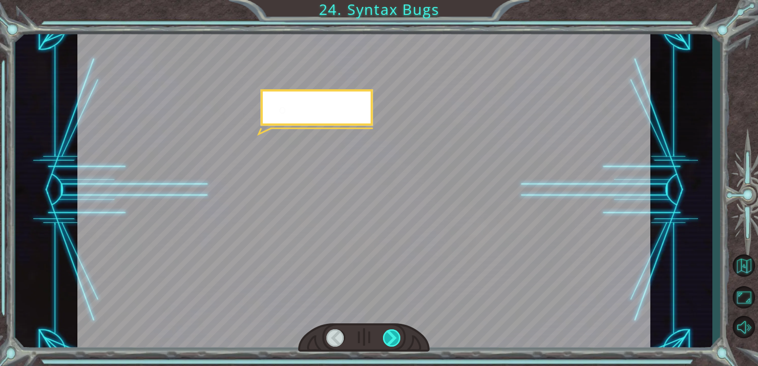
click at [396, 335] on div at bounding box center [392, 337] width 18 height 17
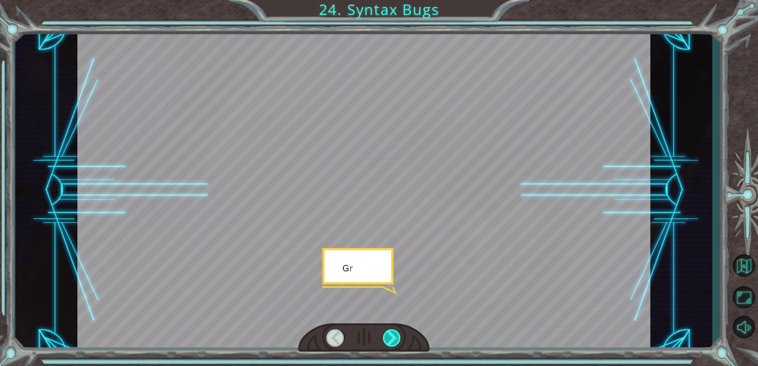
click at [396, 335] on div at bounding box center [392, 337] width 18 height 17
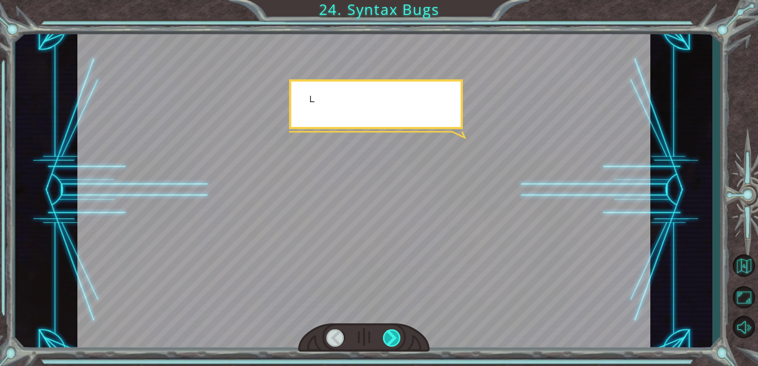
click at [396, 335] on div at bounding box center [392, 337] width 18 height 17
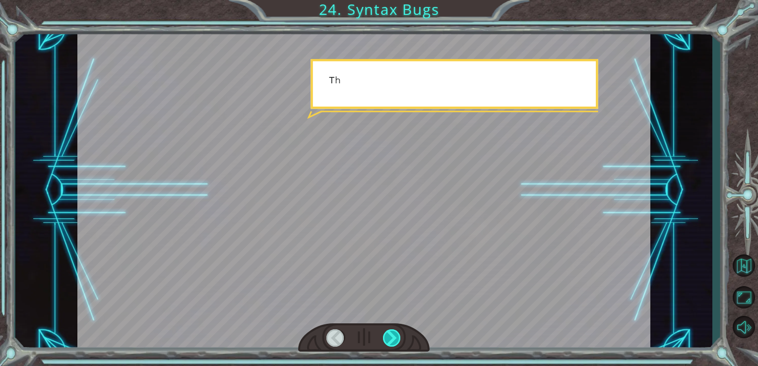
click at [396, 335] on div at bounding box center [392, 337] width 18 height 17
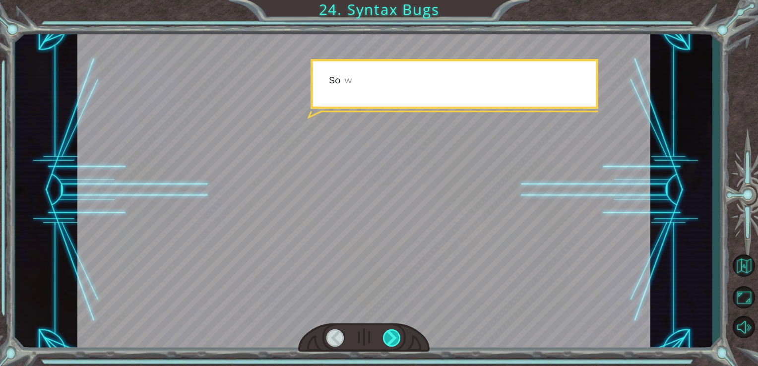
click at [396, 335] on div at bounding box center [392, 337] width 18 height 17
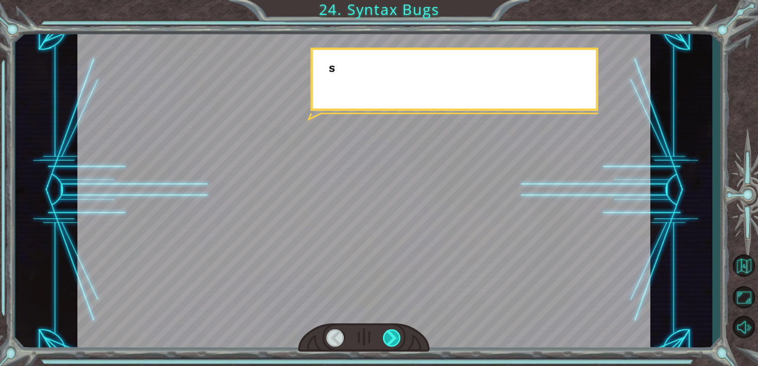
click at [396, 335] on div at bounding box center [392, 337] width 18 height 17
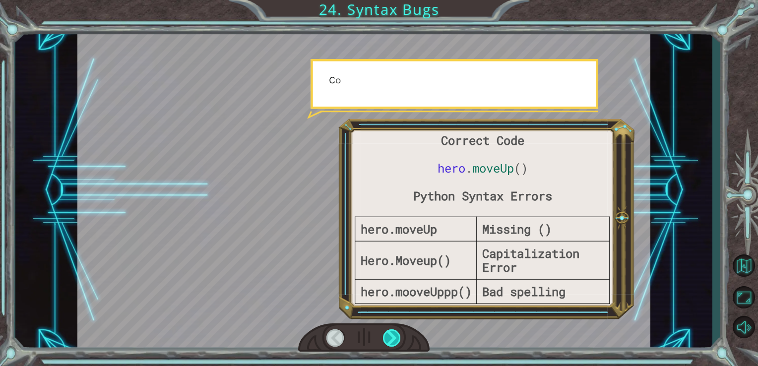
click at [396, 335] on div at bounding box center [392, 337] width 18 height 17
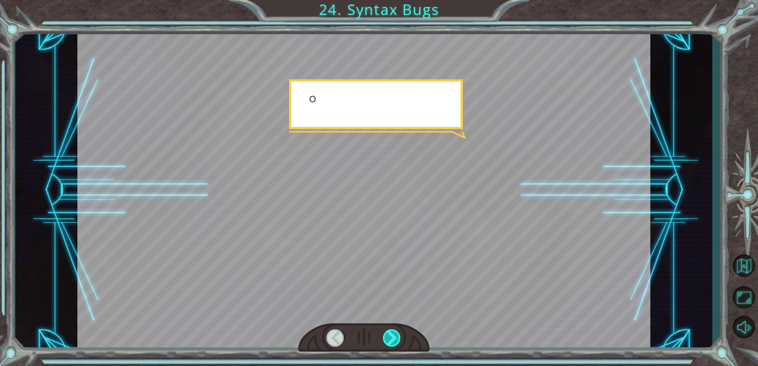
click at [396, 335] on div at bounding box center [392, 337] width 18 height 17
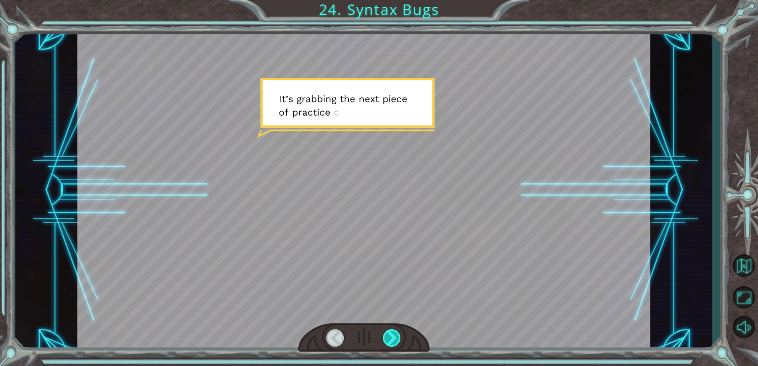
click at [396, 335] on div at bounding box center [392, 337] width 18 height 17
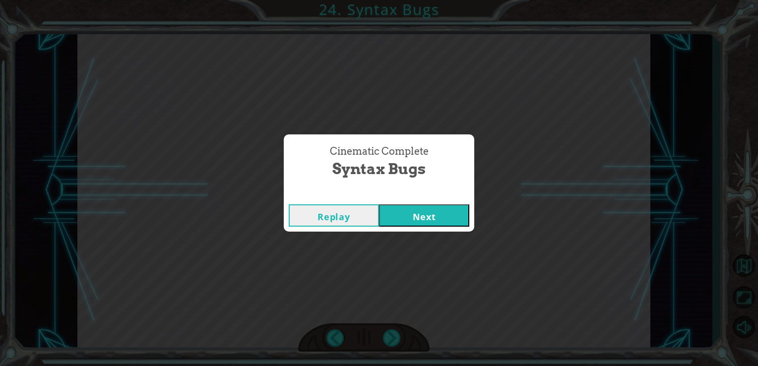
click at [416, 217] on button "Next" at bounding box center [424, 215] width 90 height 22
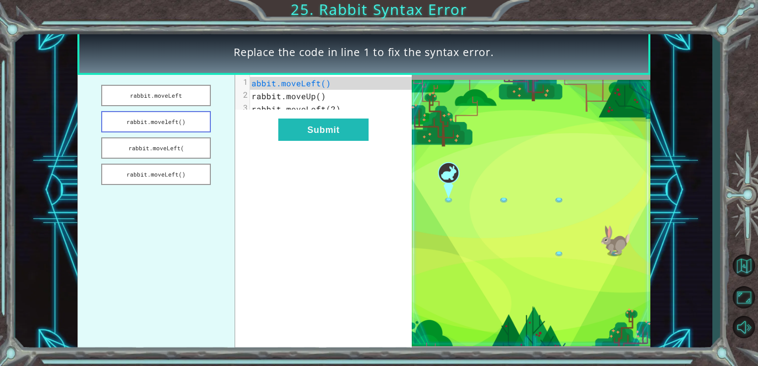
click at [146, 119] on button "rabbit.moveleft()" at bounding box center [156, 121] width 110 height 21
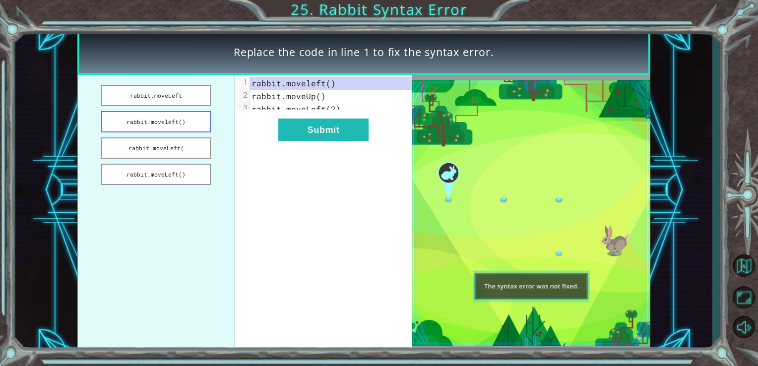
click at [146, 119] on button "rabbit.moveleft()" at bounding box center [156, 121] width 110 height 21
click at [289, 152] on div "xxxxxxxxxx 3 1 rabbit.moveleft() 2 rabbit.moveUp() 3 rabbit.moveLeft(2) Submit" at bounding box center [323, 213] width 177 height 277
click at [301, 135] on button "Submit" at bounding box center [323, 130] width 90 height 22
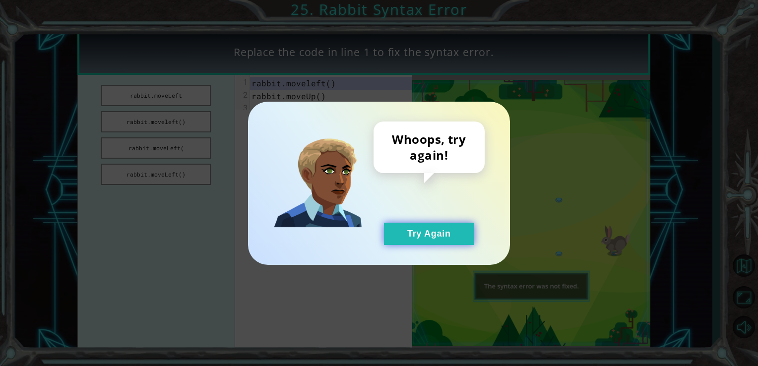
click at [409, 236] on button "Try Again" at bounding box center [429, 234] width 90 height 22
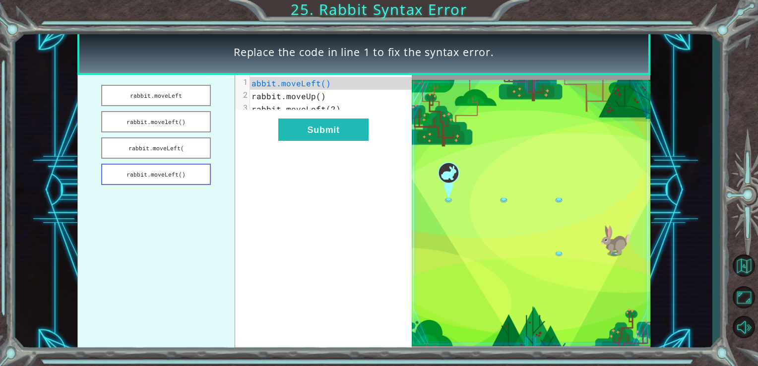
click at [173, 168] on button "rabbit.moveLeft()" at bounding box center [156, 174] width 110 height 21
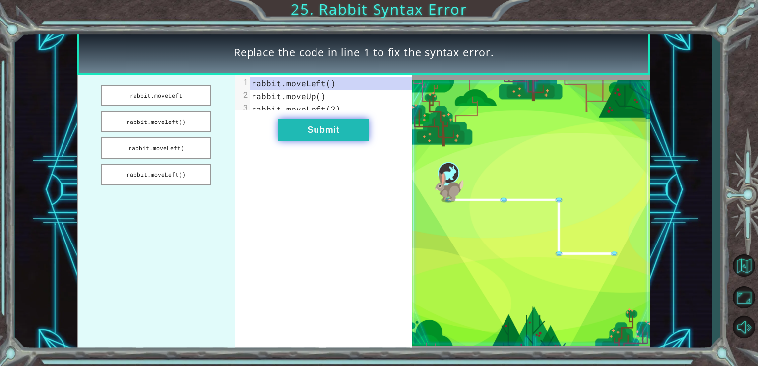
click at [292, 141] on button "Submit" at bounding box center [323, 130] width 90 height 22
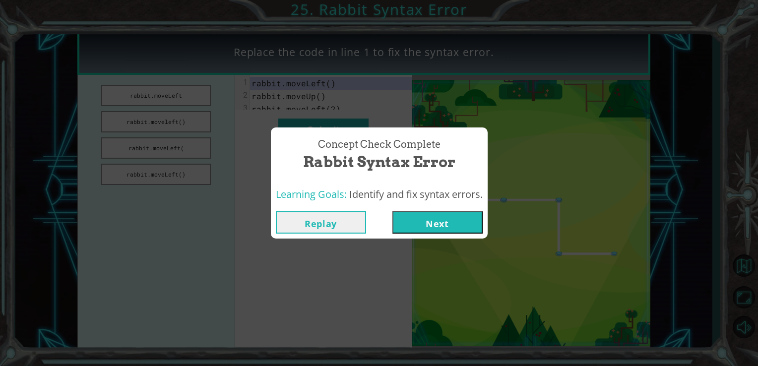
click at [416, 226] on button "Next" at bounding box center [437, 222] width 90 height 22
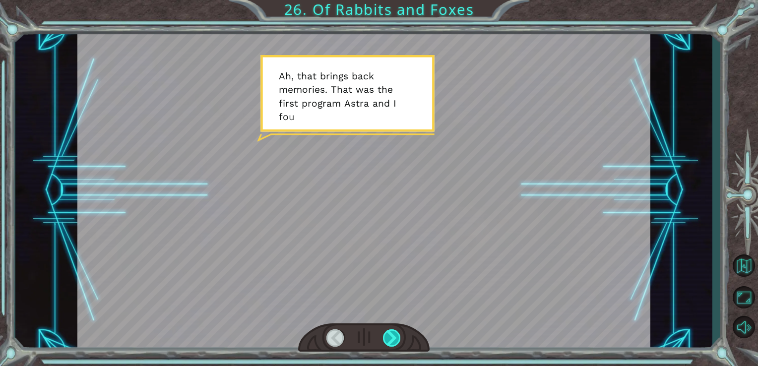
click at [391, 337] on div at bounding box center [392, 337] width 18 height 17
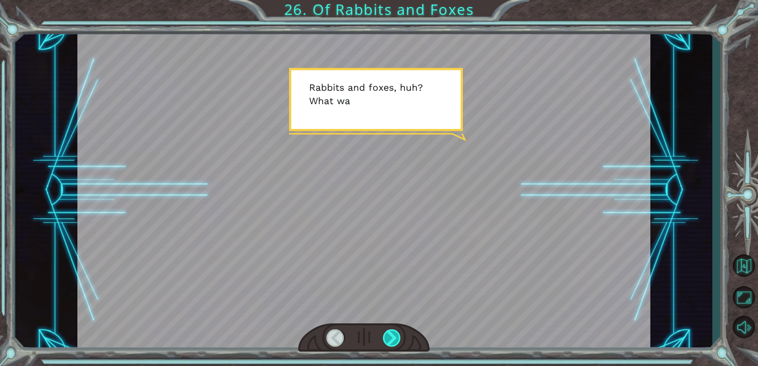
click at [391, 337] on div at bounding box center [392, 337] width 18 height 17
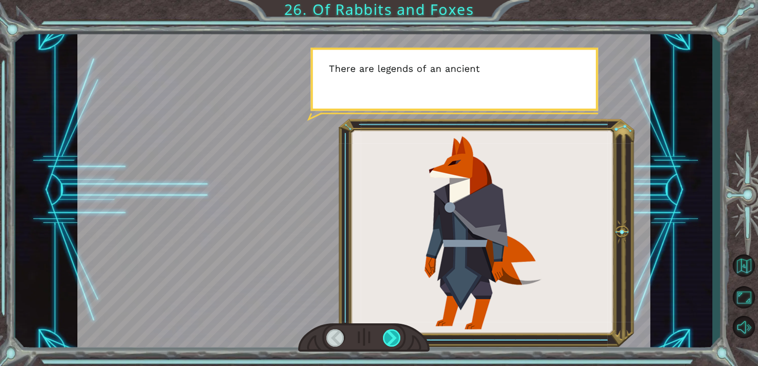
click at [391, 337] on div at bounding box center [392, 337] width 18 height 17
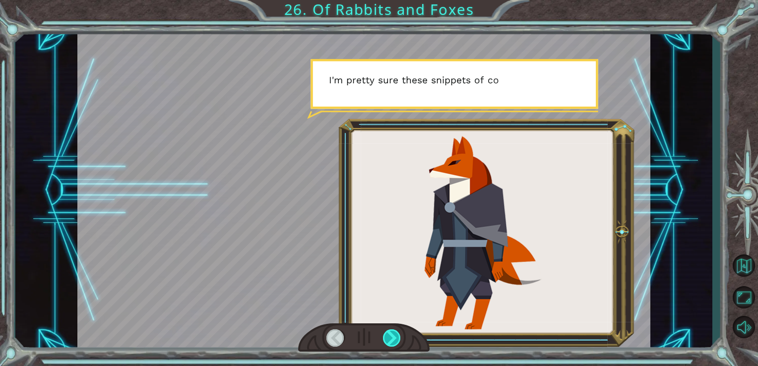
click at [391, 337] on div at bounding box center [392, 337] width 18 height 17
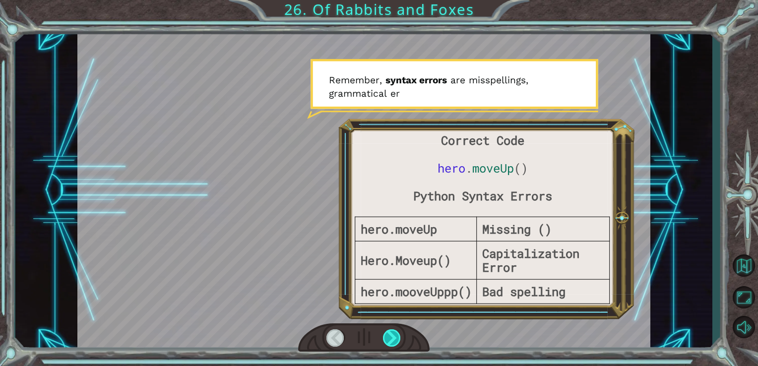
click at [391, 337] on div at bounding box center [392, 337] width 18 height 17
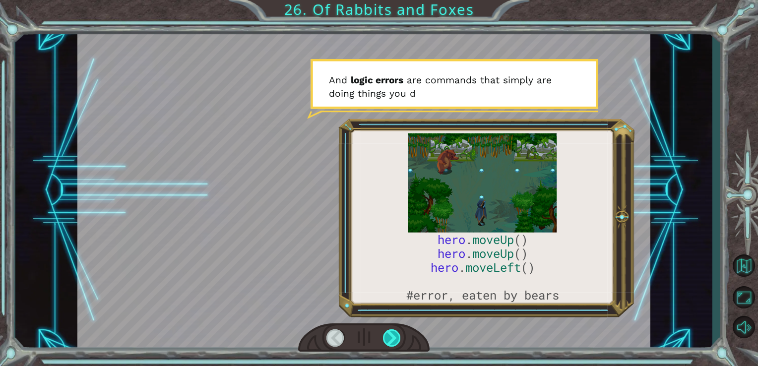
click at [391, 337] on div at bounding box center [392, 337] width 18 height 17
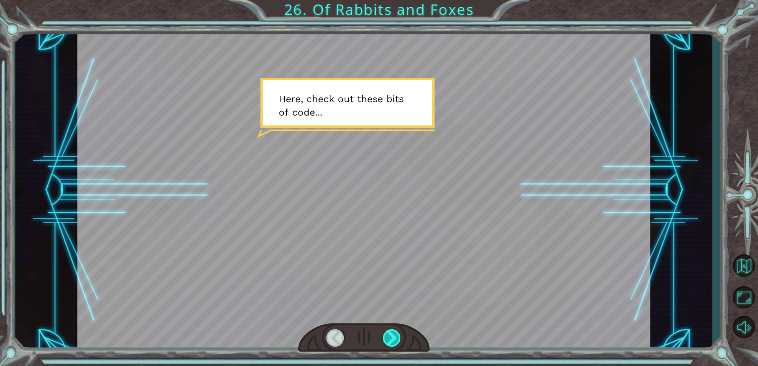
click at [391, 337] on div at bounding box center [392, 337] width 18 height 17
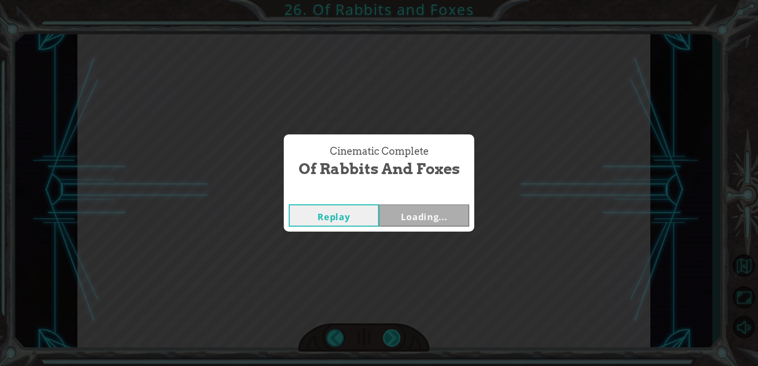
click at [391, 337] on div "Cinematic Complete Of Rabbits and Foxes Replay Loading..." at bounding box center [379, 183] width 758 height 366
click at [404, 226] on button "Next" at bounding box center [424, 215] width 90 height 22
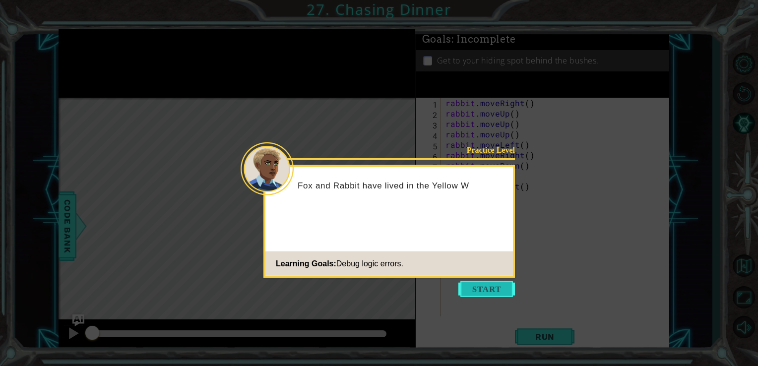
click at [486, 281] on button "Start" at bounding box center [486, 289] width 57 height 16
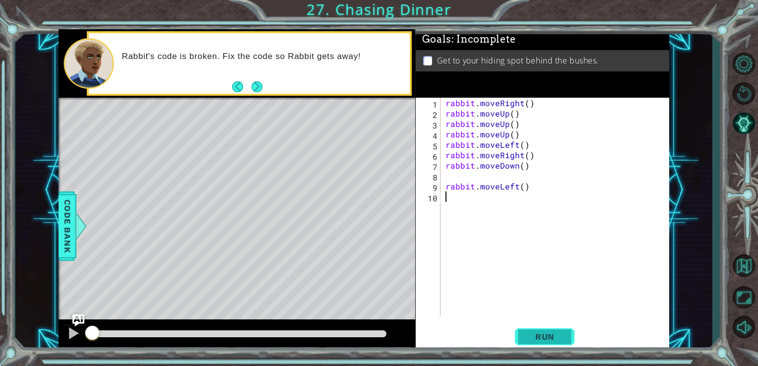
click at [529, 341] on span "Run" at bounding box center [544, 337] width 39 height 10
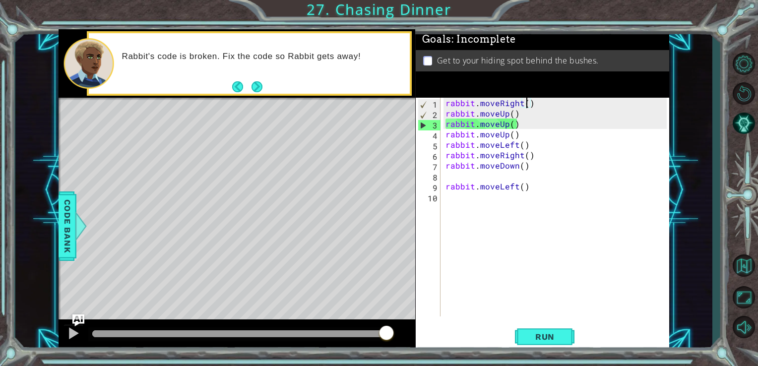
click at [525, 105] on div "rabbit . moveRight ( ) rabbit . moveUp ( ) rabbit . moveUp ( ) rabbit . moveUp …" at bounding box center [557, 218] width 229 height 240
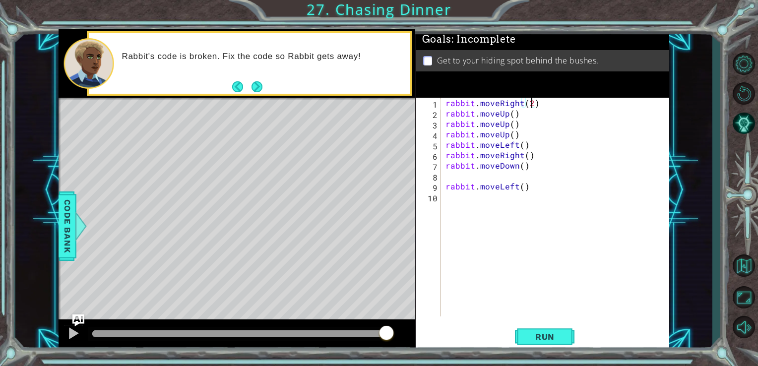
scroll to position [0, 5]
click at [525, 336] on span "Run" at bounding box center [544, 337] width 39 height 10
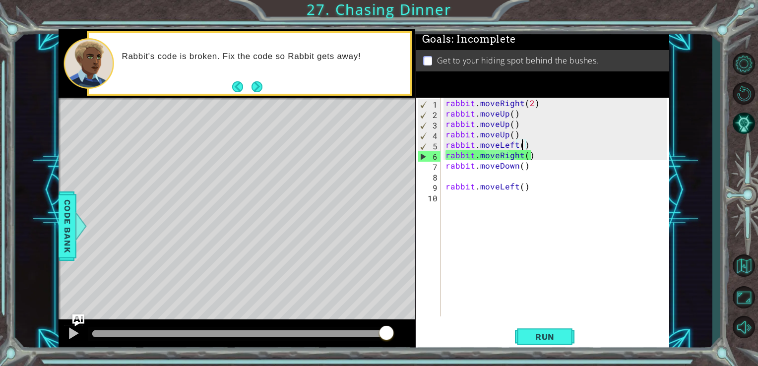
click at [522, 145] on div "rabbit . moveRight ( 2 ) rabbit . moveUp ( ) rabbit . moveUp ( ) rabbit . moveU…" at bounding box center [557, 218] width 229 height 240
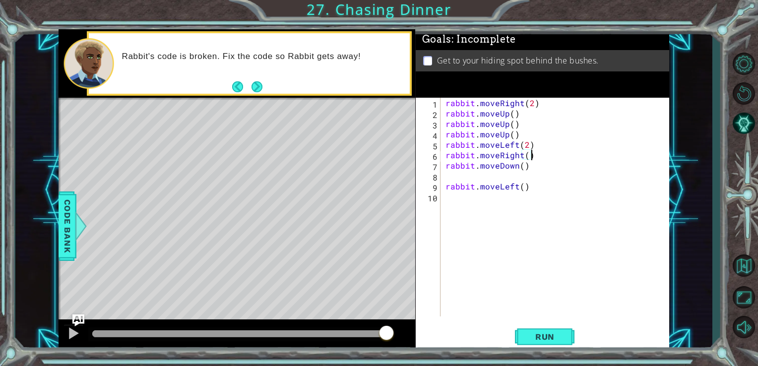
click at [536, 155] on div "rabbit . moveRight ( 2 ) rabbit . moveUp ( ) rabbit . moveUp ( ) rabbit . moveU…" at bounding box center [557, 218] width 229 height 240
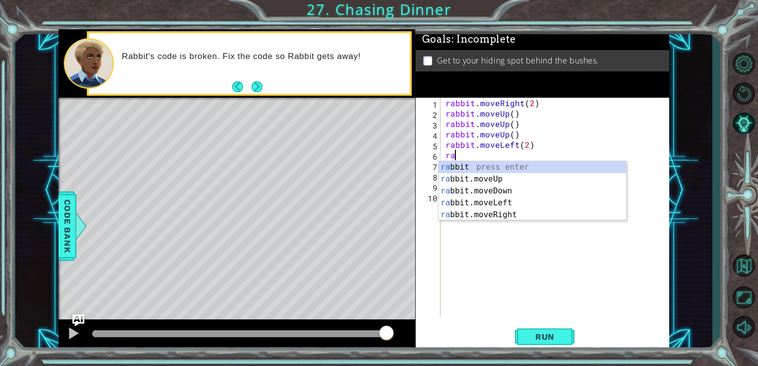
scroll to position [0, 0]
type textarea "r"
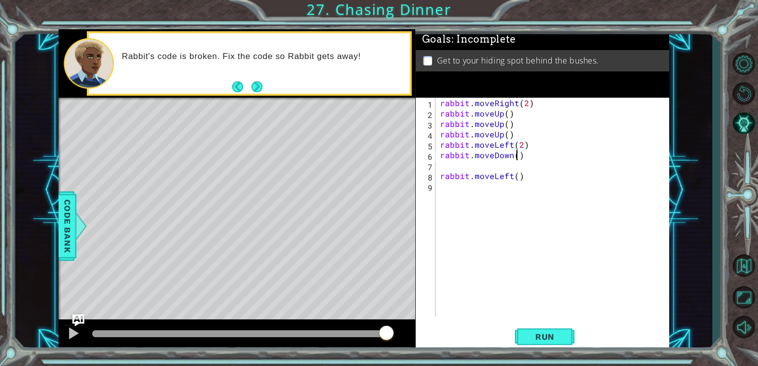
click at [516, 156] on div "rabbit . moveRight ( 2 ) rabbit . moveUp ( ) rabbit . moveUp ( ) rabbit . moveU…" at bounding box center [555, 218] width 234 height 240
type textarea "rabbit.moveDown()"
click at [521, 334] on button "Run" at bounding box center [545, 336] width 60 height 25
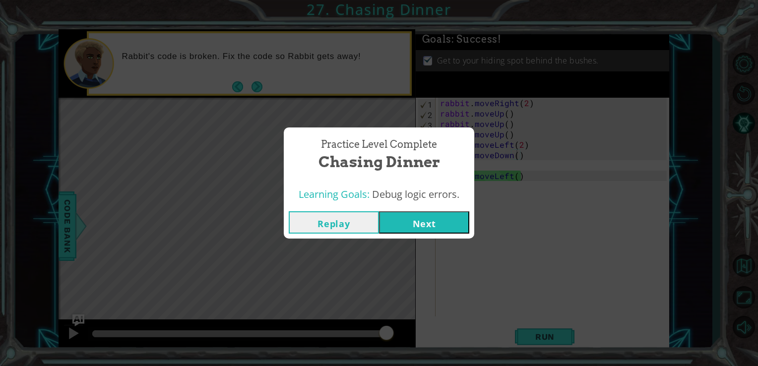
click at [407, 226] on button "Next" at bounding box center [424, 222] width 90 height 22
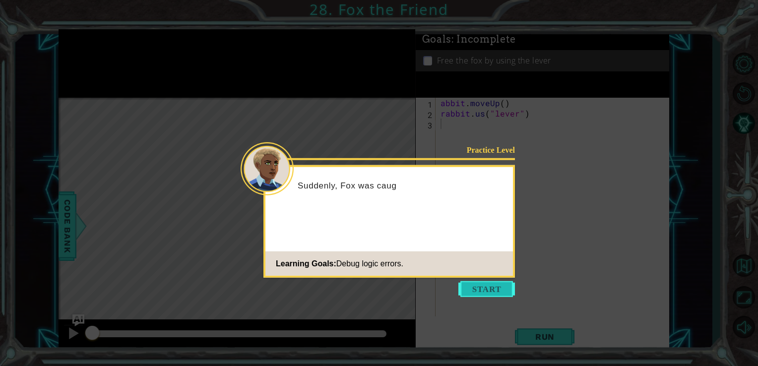
click at [480, 283] on button "Start" at bounding box center [486, 289] width 57 height 16
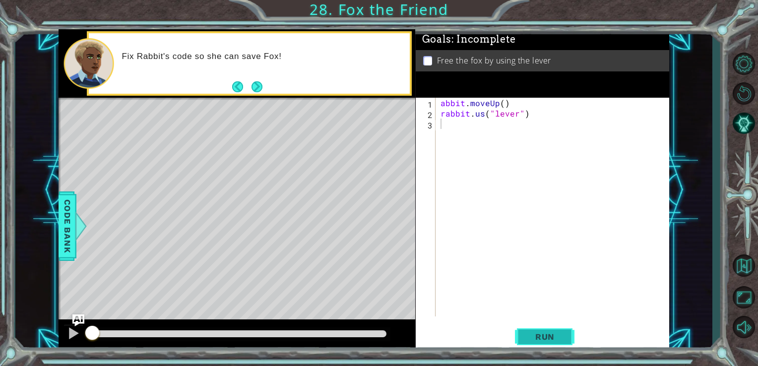
click at [528, 336] on span "Run" at bounding box center [544, 337] width 39 height 10
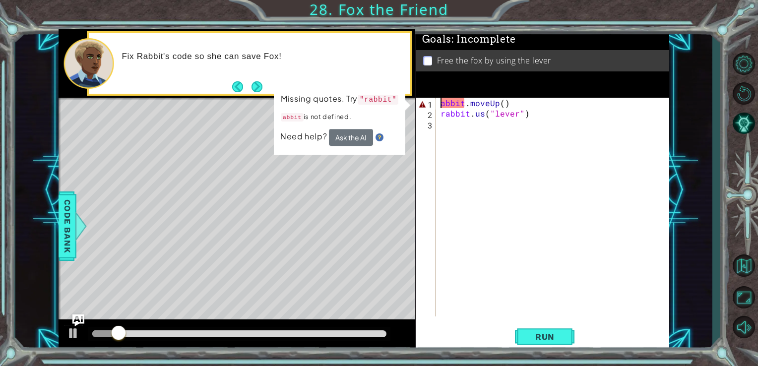
click at [439, 98] on div "abbit . moveUp ( ) rabbit . us ( "lever" )" at bounding box center [556, 218] width 234 height 240
type textarea "rabbit.moveUp()"
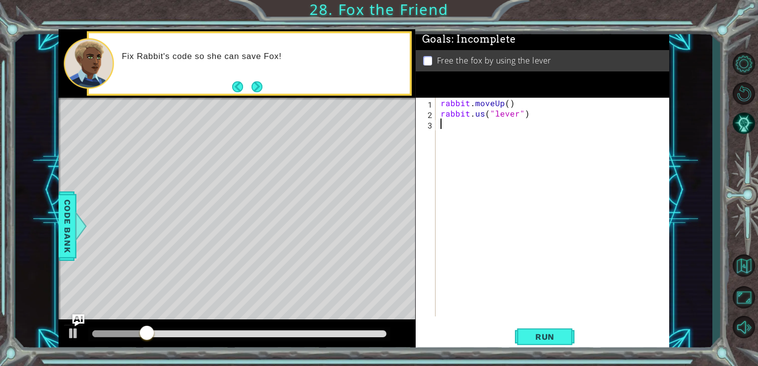
click at [521, 188] on div "rabbit . moveUp ( ) rabbit . us ( "lever" )" at bounding box center [556, 218] width 234 height 240
click at [534, 344] on button "Run" at bounding box center [545, 336] width 60 height 25
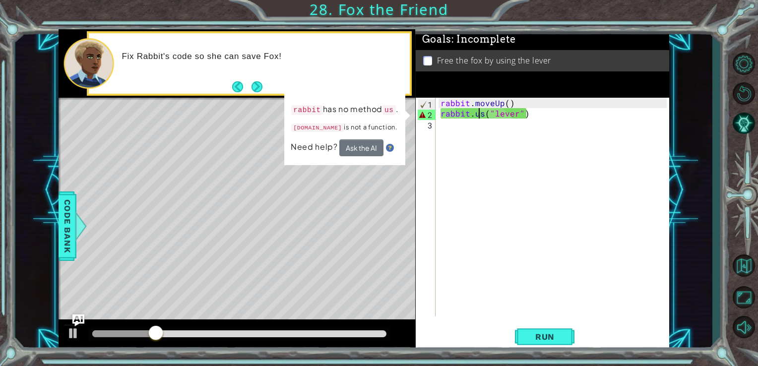
click at [481, 111] on div "rabbit . moveUp ( ) rabbit . us ( "lever" )" at bounding box center [556, 218] width 234 height 240
click at [483, 111] on div "rabbit . moveUp ( ) rabbit . us ( "lever" )" at bounding box center [556, 218] width 234 height 240
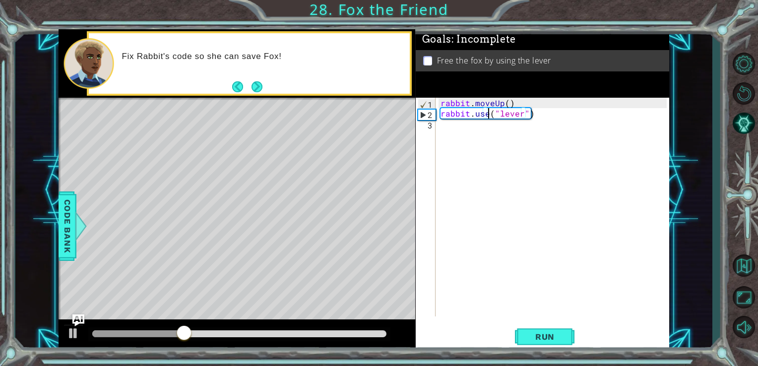
scroll to position [0, 2]
type textarea "rabbit.use("lever")"
click at [550, 347] on button "Run" at bounding box center [545, 336] width 60 height 25
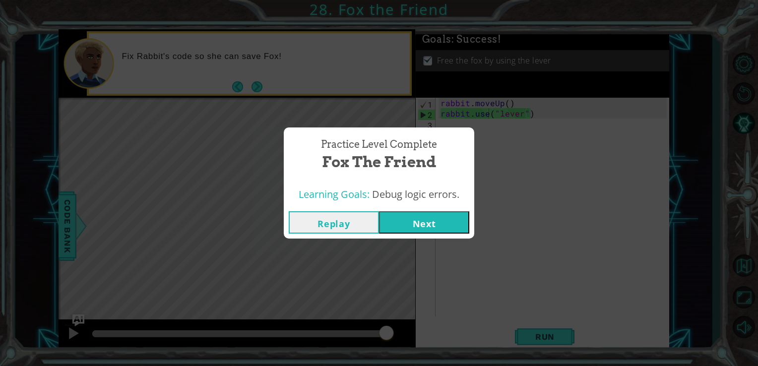
click at [413, 223] on button "Next" at bounding box center [424, 222] width 90 height 22
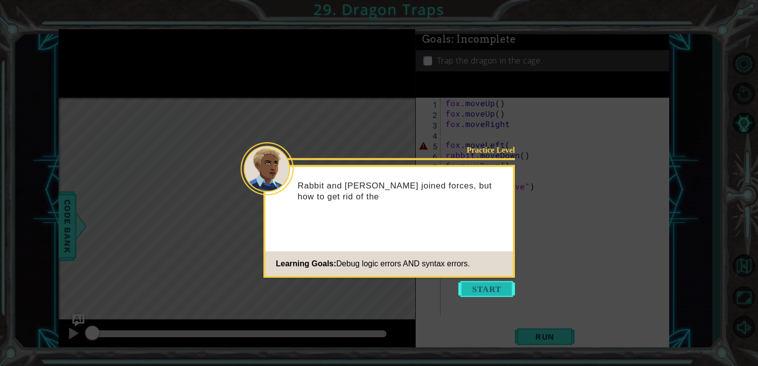
click at [486, 287] on button "Start" at bounding box center [486, 289] width 57 height 16
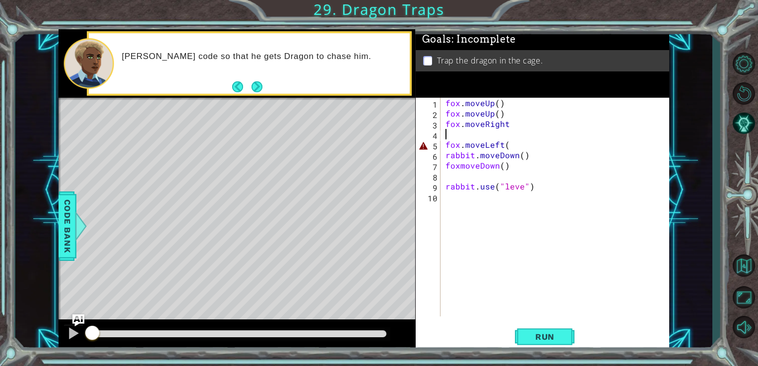
click at [521, 138] on div "fox . moveUp ( ) fox . moveUp ( ) fox . moveRight fox . moveLeft ( rabbit . mov…" at bounding box center [557, 218] width 229 height 240
click at [570, 173] on div "fox . moveUp ( ) fox . moveUp ( ) fox . moveRight fox . moveLeft ( rabbit . mov…" at bounding box center [557, 218] width 229 height 240
click at [554, 142] on div "fox . moveUp ( ) fox . moveUp ( ) fox . moveRight fox . moveLeft ( rabbit . mov…" at bounding box center [557, 218] width 229 height 240
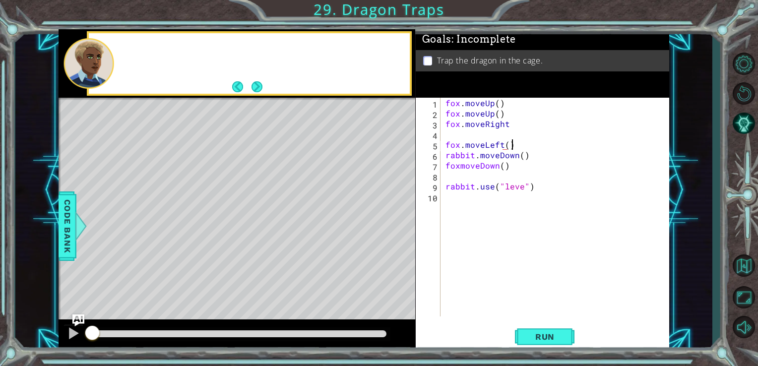
scroll to position [0, 3]
click at [523, 186] on div "fox . moveUp ( ) fox . moveUp ( ) fox . moveRight fox . moveLeft ( ) rabbit . m…" at bounding box center [557, 218] width 229 height 240
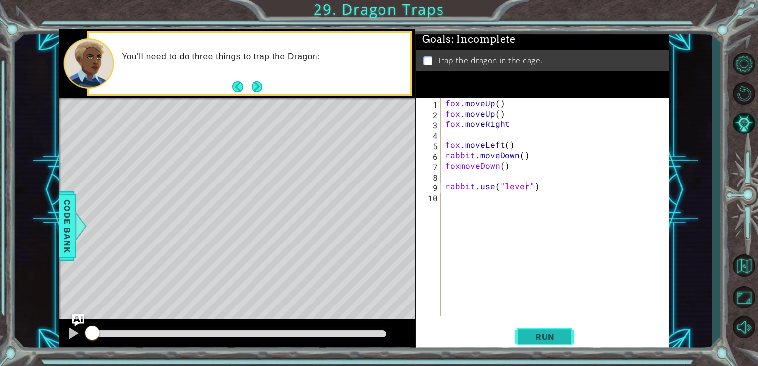
click at [523, 335] on button "Run" at bounding box center [545, 336] width 60 height 25
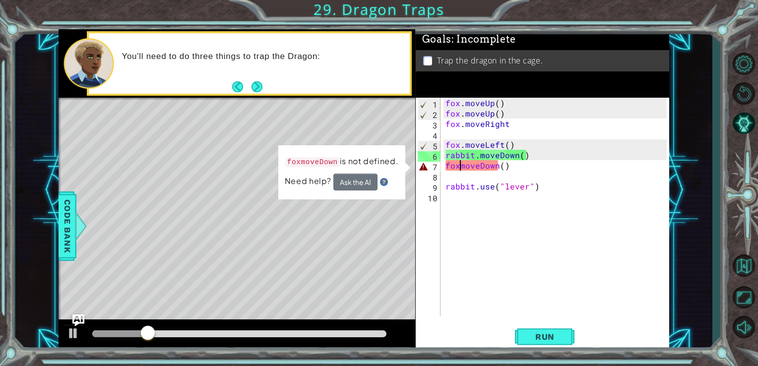
click at [460, 168] on div "fox . moveUp ( ) fox . moveUp ( ) fox . moveRight fox . moveLeft ( ) rabbit . m…" at bounding box center [557, 218] width 229 height 240
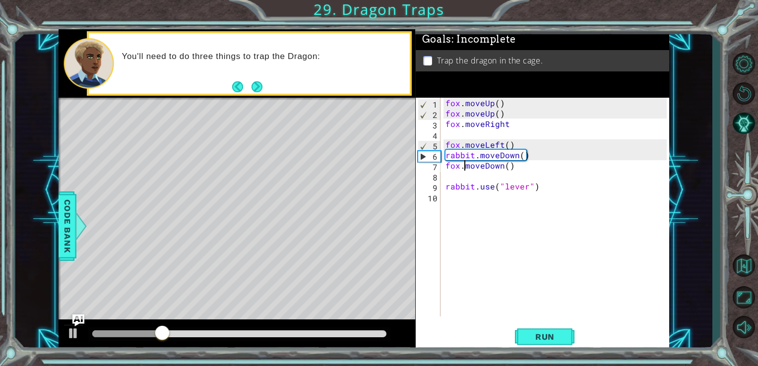
scroll to position [0, 1]
type textarea "fox.moveDown()"
click at [535, 329] on button "Run" at bounding box center [545, 336] width 60 height 25
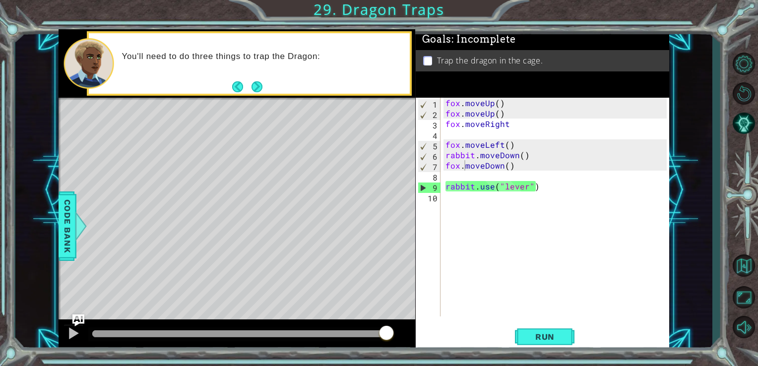
scroll to position [0, 0]
click at [469, 132] on div "fox . moveUp ( ) fox . moveUp ( ) fox . moveRight fox . moveLeft ( ) rabbit . m…" at bounding box center [557, 218] width 229 height 240
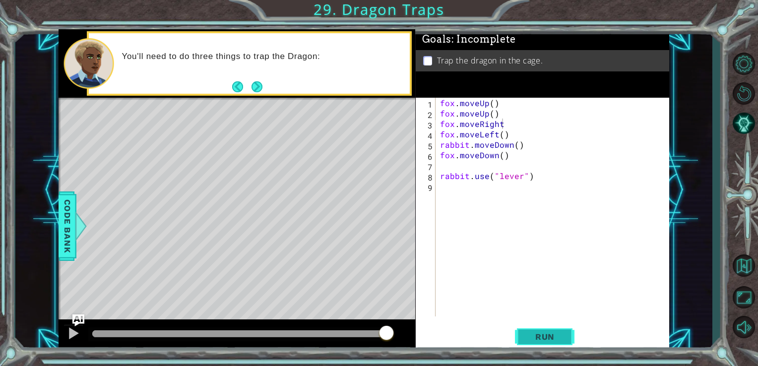
click at [537, 344] on button "Run" at bounding box center [545, 336] width 60 height 25
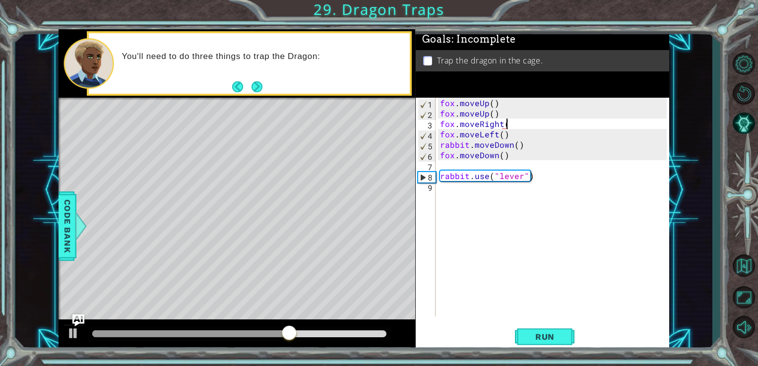
type textarea "fox.moveRight()"
click at [461, 166] on div "fox . moveUp ( ) fox . moveUp ( ) fox . moveRight ( ) fox . moveLeft ( ) rabbit…" at bounding box center [555, 218] width 234 height 240
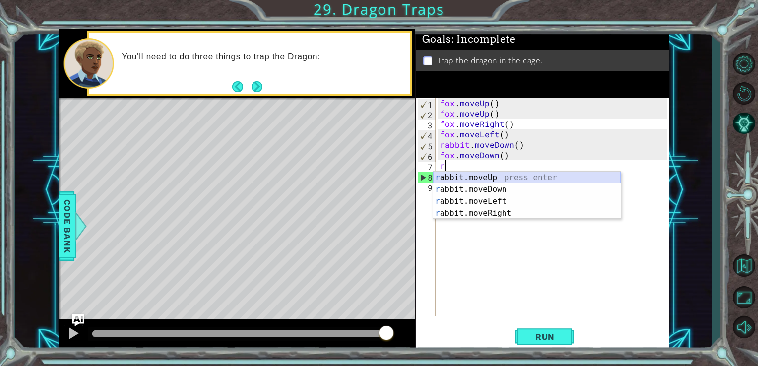
click at [474, 176] on div "r abbit.moveUp press enter r abbit.moveDown press enter r abbit.moveLeft press …" at bounding box center [527, 207] width 188 height 71
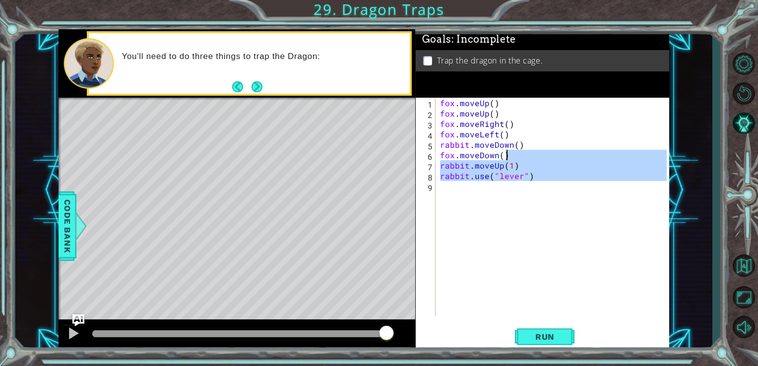
drag, startPoint x: 567, startPoint y: 193, endPoint x: 530, endPoint y: 163, distance: 47.3
click at [530, 163] on div "fox . moveUp ( ) fox . moveUp ( ) fox . moveRight ( ) fox . moveLeft ( ) rabbit…" at bounding box center [555, 218] width 234 height 240
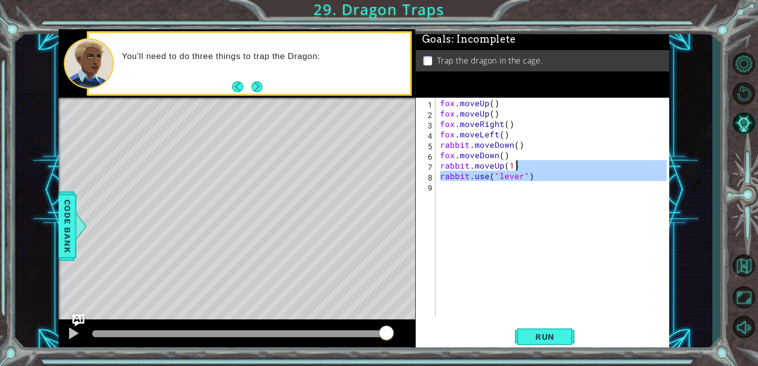
click at [530, 163] on div "fox . moveUp ( ) fox . moveUp ( ) fox . moveRight ( ) fox . moveLeft ( ) rabbit…" at bounding box center [552, 207] width 229 height 219
type textarea "rabbit.moveUp(1)"
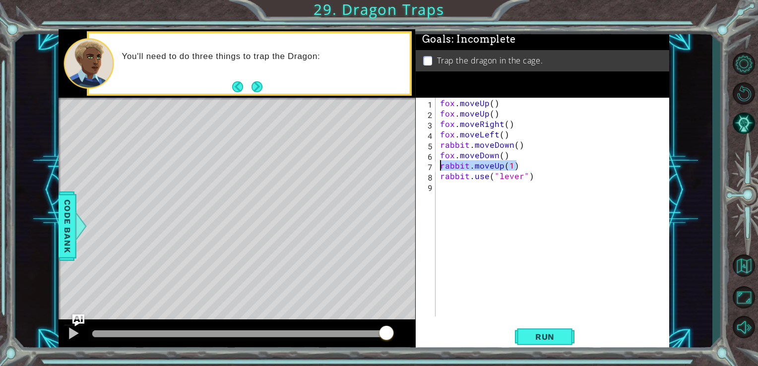
drag, startPoint x: 530, startPoint y: 163, endPoint x: 441, endPoint y: 162, distance: 88.8
click at [441, 162] on div "fox . moveUp ( ) fox . moveUp ( ) fox . moveRight ( ) fox . moveLeft ( ) rabbit…" at bounding box center [555, 218] width 234 height 240
click at [557, 333] on span "Run" at bounding box center [544, 337] width 39 height 10
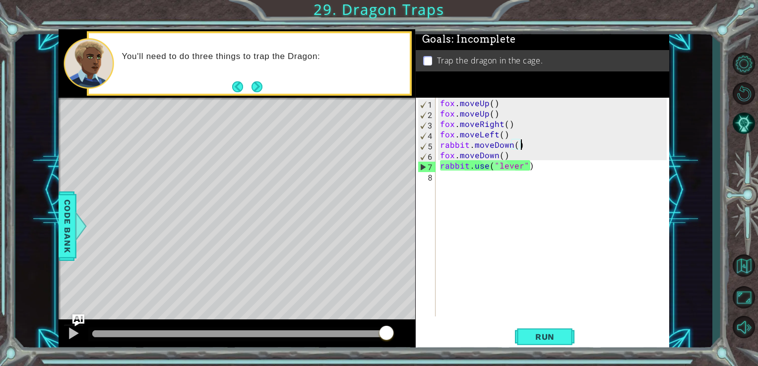
click at [536, 141] on div "fox . moveUp ( ) fox . moveUp ( ) fox . moveRight ( ) fox . moveLeft ( ) rabbit…" at bounding box center [555, 218] width 234 height 240
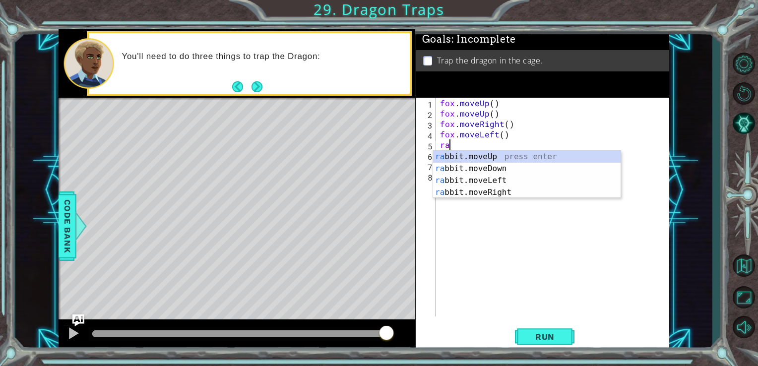
type textarea "r"
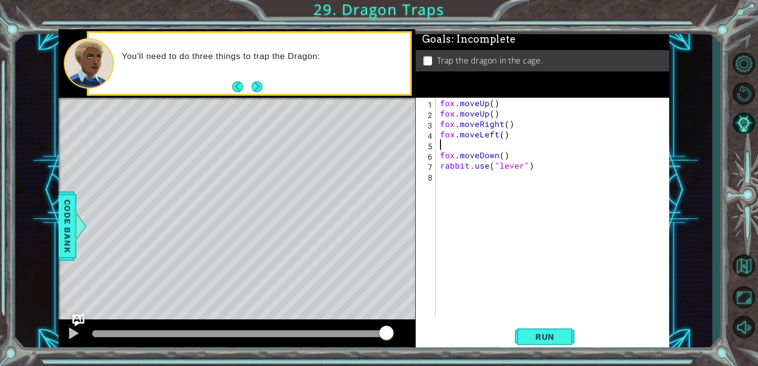
type textarea "fox.moveLeft()"
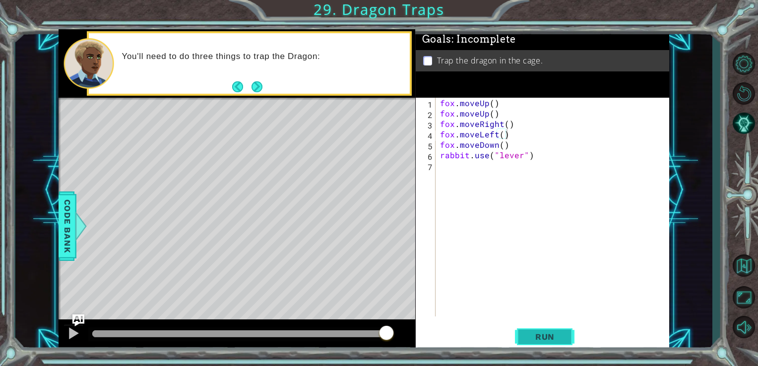
click at [549, 331] on button "Run" at bounding box center [545, 336] width 60 height 25
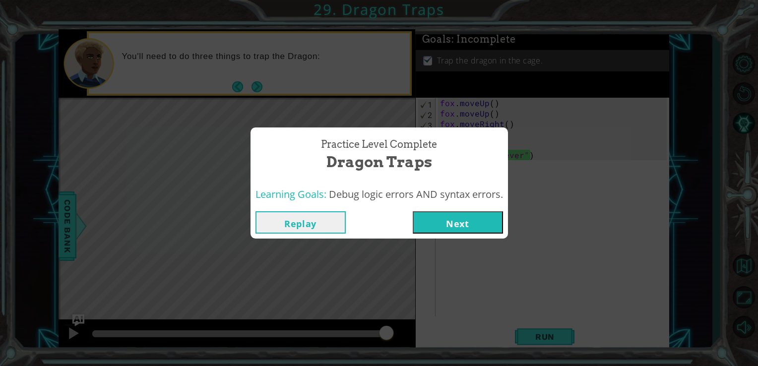
click at [449, 224] on button "Next" at bounding box center [458, 222] width 90 height 22
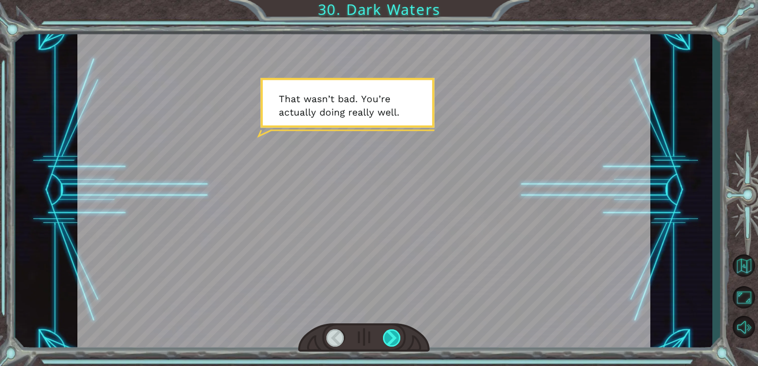
click at [399, 330] on div at bounding box center [392, 337] width 18 height 17
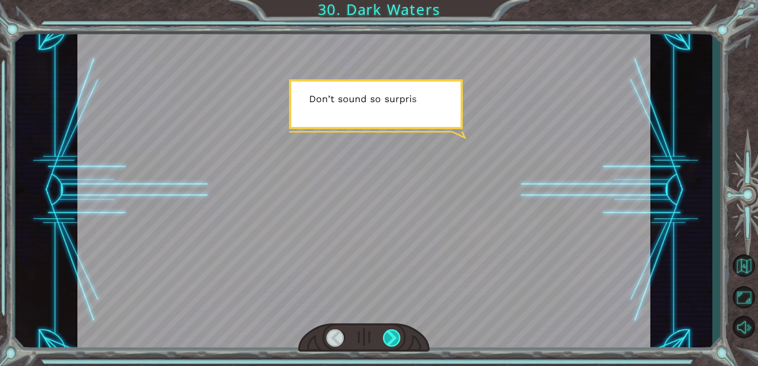
click at [399, 330] on div at bounding box center [392, 337] width 18 height 17
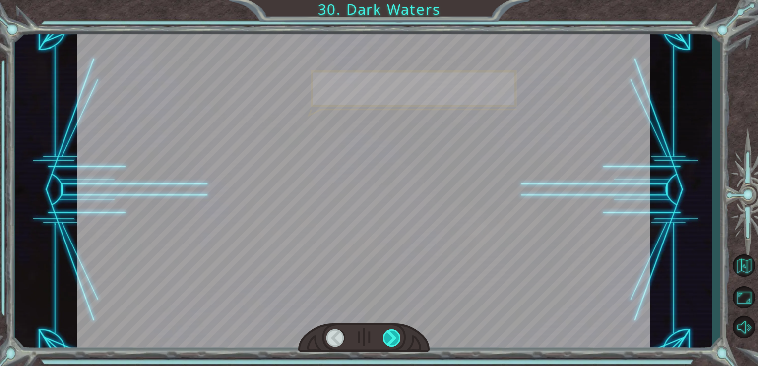
click at [399, 330] on div at bounding box center [392, 337] width 18 height 17
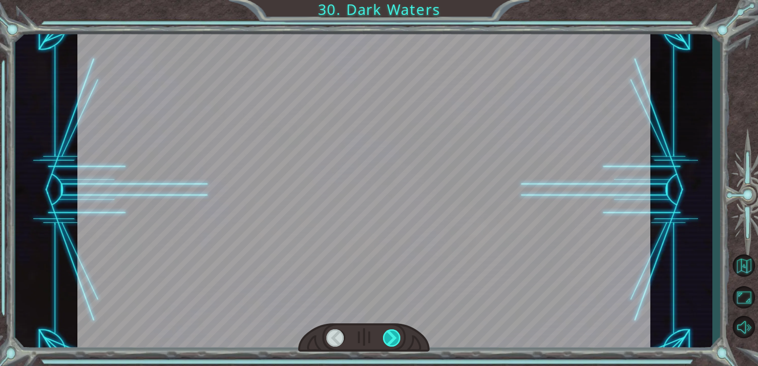
click at [399, 330] on div at bounding box center [392, 337] width 18 height 17
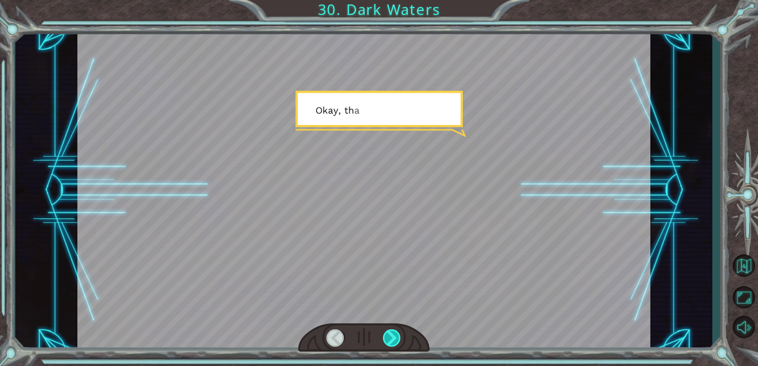
click at [399, 330] on div at bounding box center [392, 337] width 18 height 17
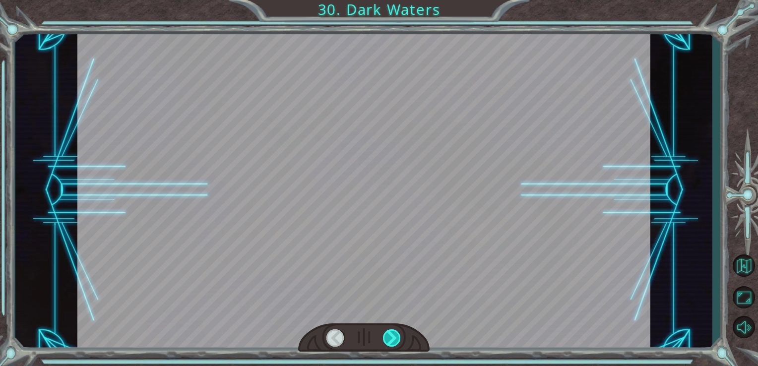
click at [399, 330] on div at bounding box center [392, 337] width 18 height 17
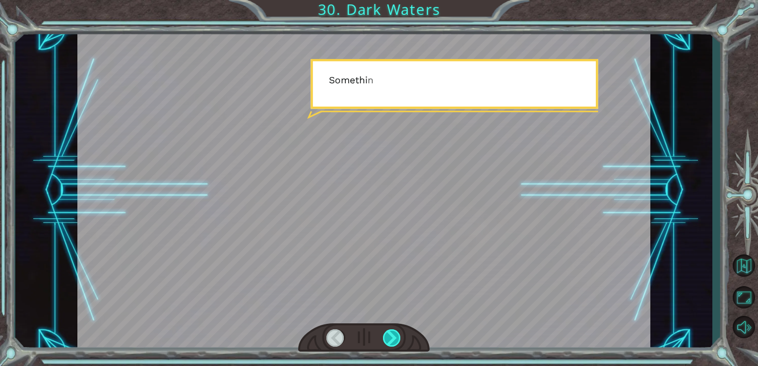
click at [399, 330] on div at bounding box center [392, 337] width 18 height 17
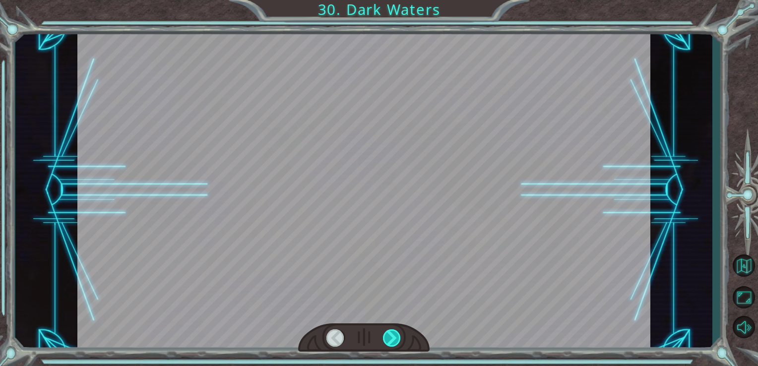
click at [399, 330] on div at bounding box center [392, 337] width 18 height 17
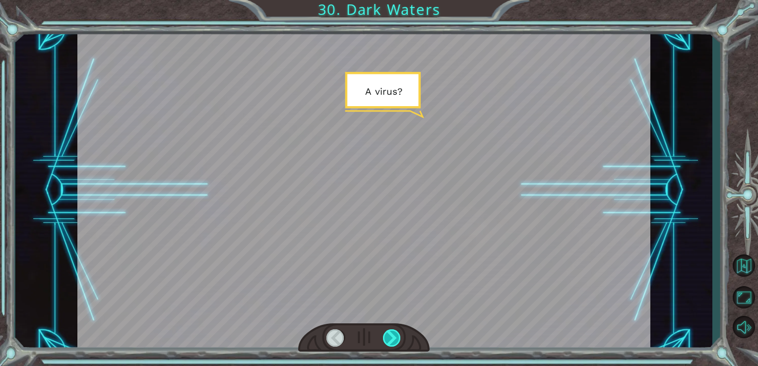
click at [399, 330] on div at bounding box center [392, 337] width 18 height 17
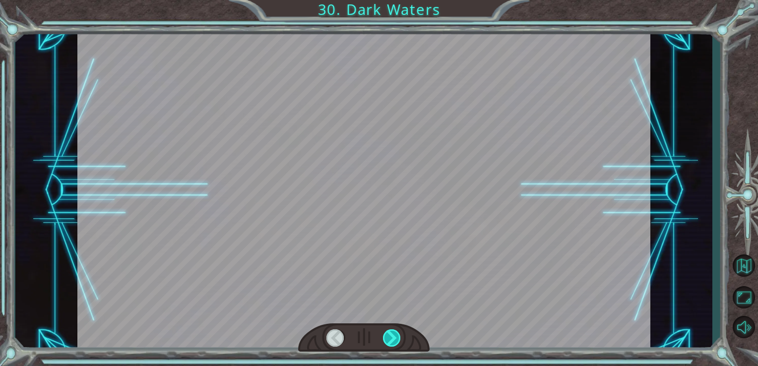
click at [399, 330] on div at bounding box center [392, 337] width 18 height 17
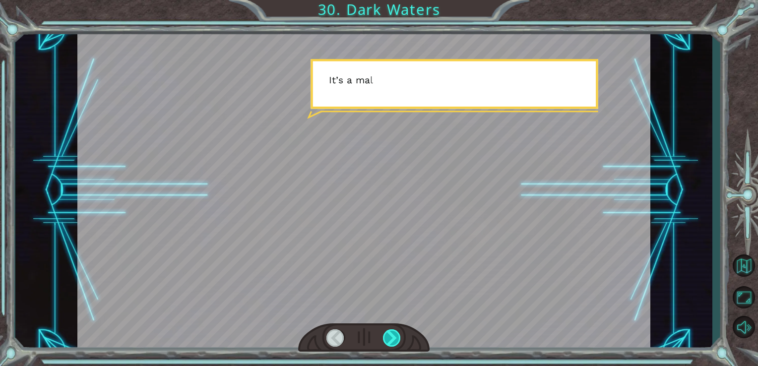
click at [399, 330] on div at bounding box center [392, 337] width 18 height 17
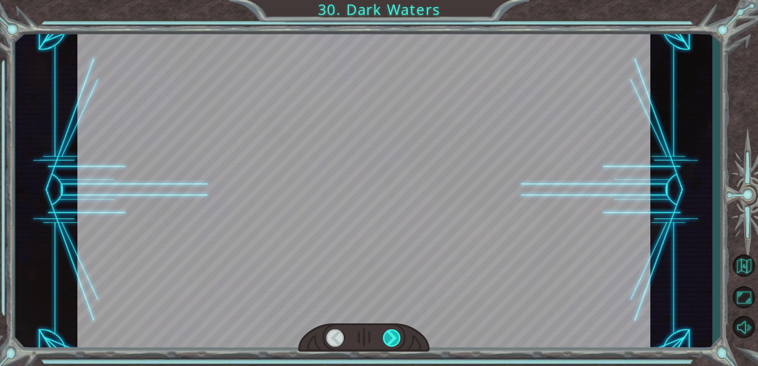
click at [399, 330] on div at bounding box center [392, 337] width 18 height 17
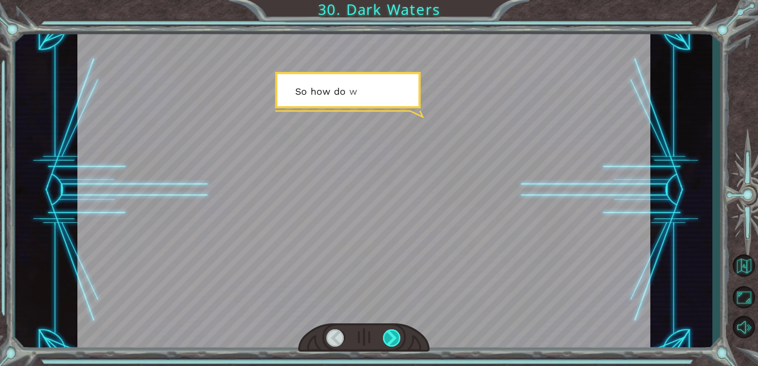
click at [399, 330] on div at bounding box center [392, 337] width 18 height 17
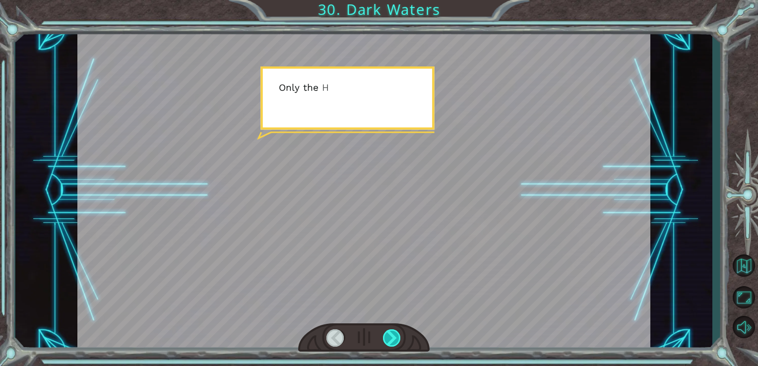
click at [399, 330] on div at bounding box center [392, 337] width 18 height 17
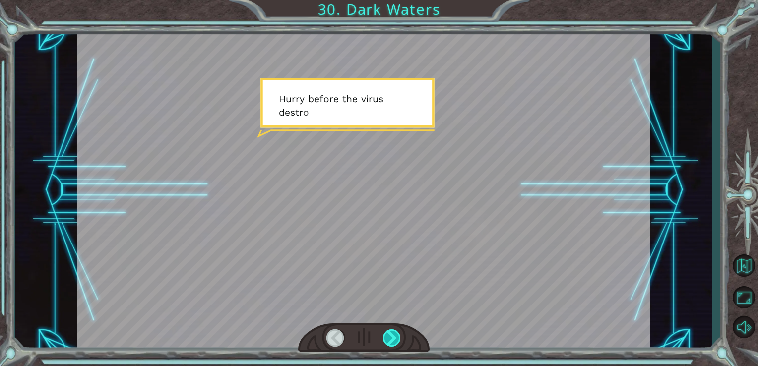
click at [399, 330] on div at bounding box center [392, 337] width 18 height 17
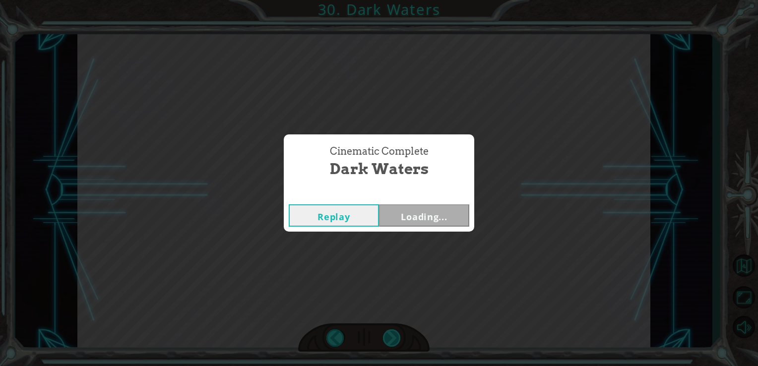
click at [399, 330] on div "Cinematic Complete Dark Waters Replay Loading..." at bounding box center [379, 183] width 758 height 366
click at [407, 212] on button "Next" at bounding box center [424, 215] width 90 height 22
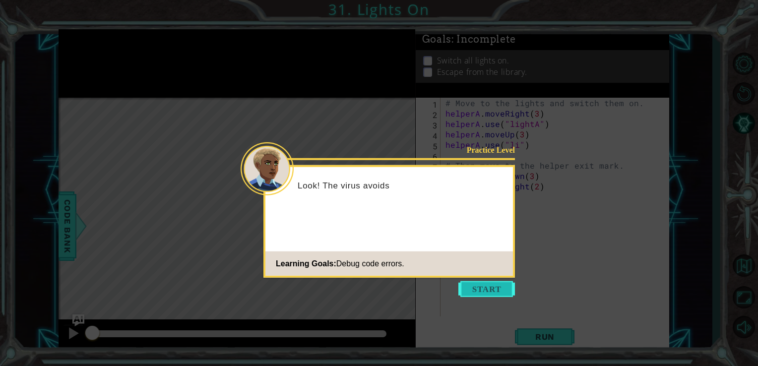
click at [478, 288] on button "Start" at bounding box center [486, 289] width 57 height 16
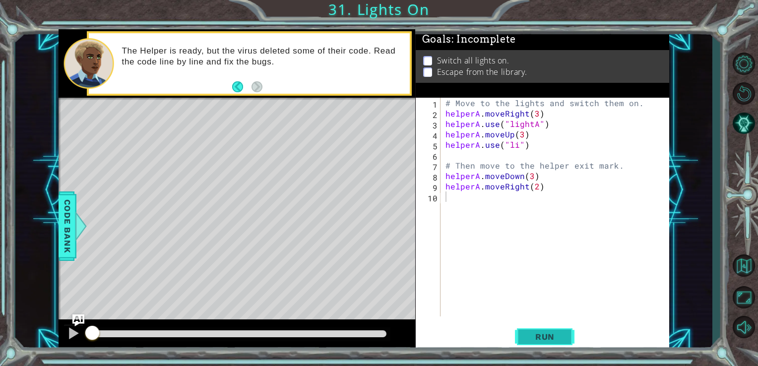
click at [526, 340] on span "Run" at bounding box center [544, 337] width 39 height 10
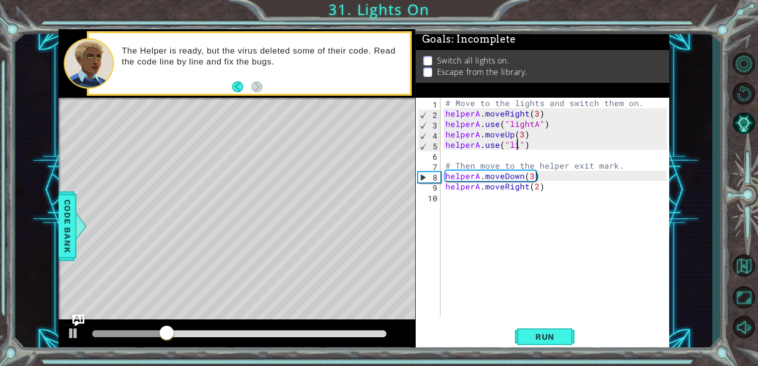
click at [516, 146] on div "# Move to the lights and switch them on. helperA . moveRight ( 3 ) helperA . us…" at bounding box center [557, 218] width 229 height 240
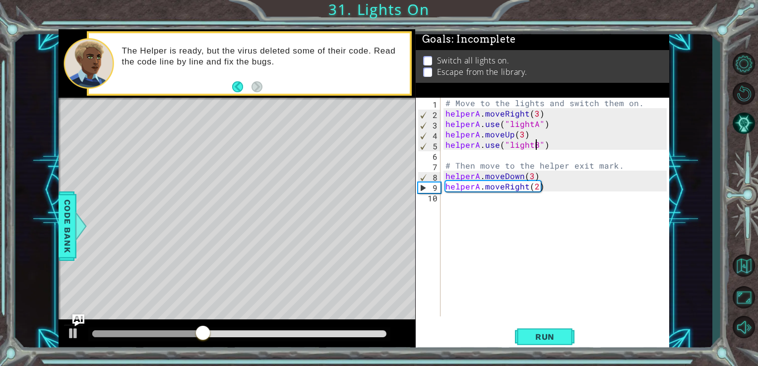
scroll to position [0, 5]
click at [547, 342] on button "Run" at bounding box center [545, 336] width 60 height 25
click at [528, 174] on div "# Move to the lights and switch them on. helperA . moveRight ( 3 ) helperA . us…" at bounding box center [557, 218] width 229 height 240
click at [532, 174] on div "# Move to the lights and switch them on. helperA . moveRight ( 3 ) helperA . us…" at bounding box center [557, 218] width 229 height 240
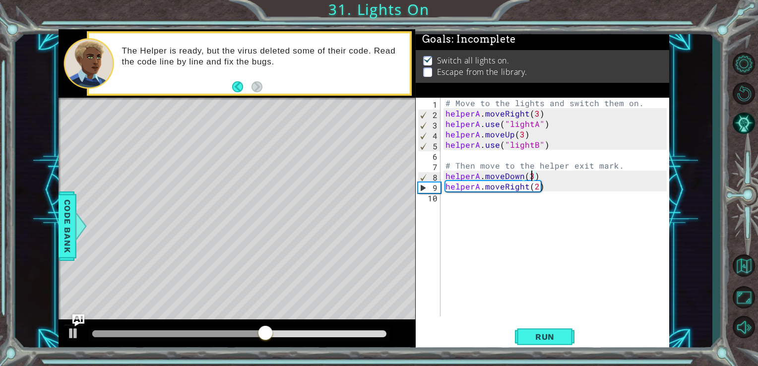
type textarea "helperA.moveDown()"
click at [532, 338] on span "Run" at bounding box center [544, 337] width 39 height 10
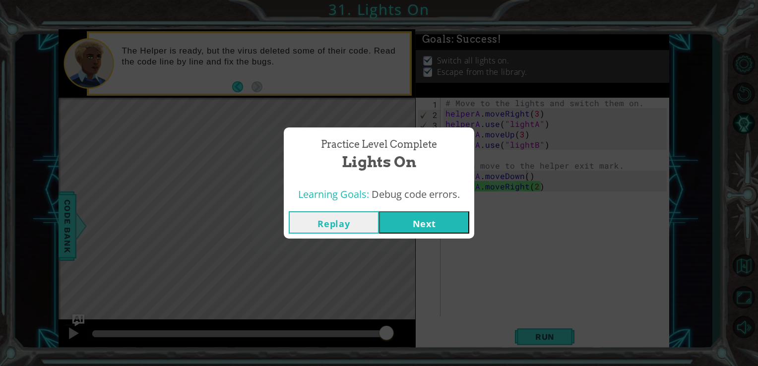
click at [441, 221] on button "Next" at bounding box center [424, 222] width 90 height 22
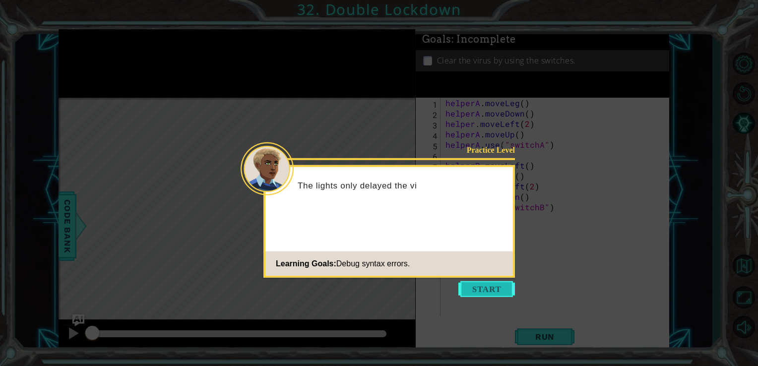
click at [480, 284] on button "Start" at bounding box center [486, 289] width 57 height 16
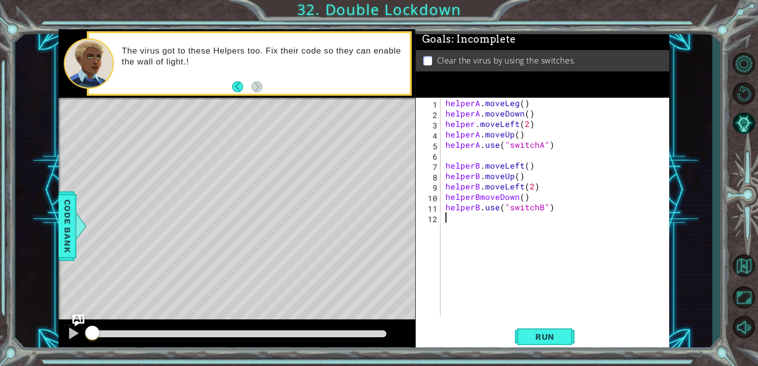
click at [516, 101] on div "helperA . moveLeg ( ) helperA . moveDown ( ) helper . moveLeft ( 2 ) helperA . …" at bounding box center [557, 218] width 229 height 240
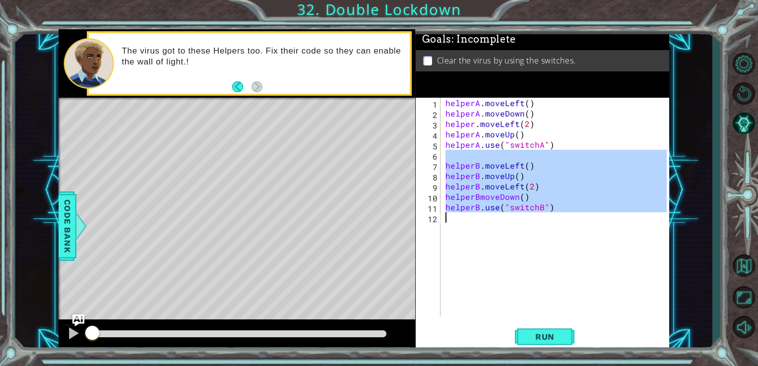
drag, startPoint x: 429, startPoint y: 156, endPoint x: 483, endPoint y: 262, distance: 118.5
click at [483, 262] on div "helperA.moveLeft() 1 2 3 4 5 6 7 8 9 10 11 12 helperA . moveLeft ( ) helperA . …" at bounding box center [542, 207] width 252 height 219
type textarea "helperB.use("switchB")"
click at [483, 262] on div "helperA . moveLeft ( ) helperA . moveDown ( ) helper . moveLeft ( 2 ) helperA .…" at bounding box center [555, 207] width 224 height 219
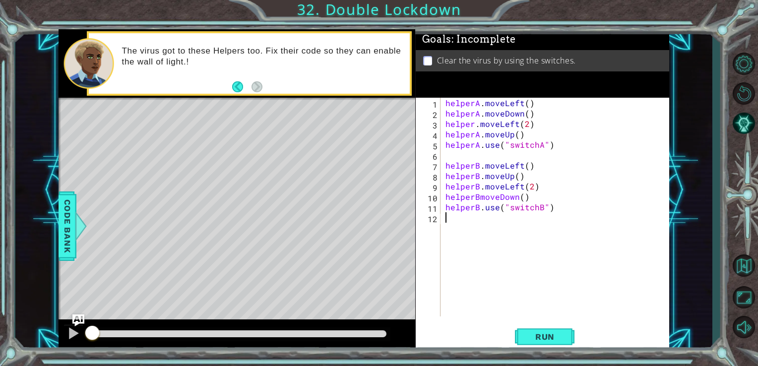
click at [529, 330] on button "Run" at bounding box center [545, 336] width 60 height 25
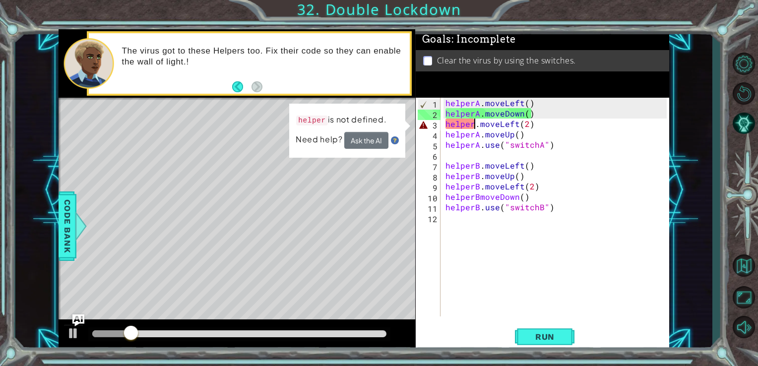
click at [474, 124] on div "helperA . moveLeft ( ) helperA . moveDown ( ) helper . moveLeft ( 2 ) helperA .…" at bounding box center [557, 218] width 229 height 240
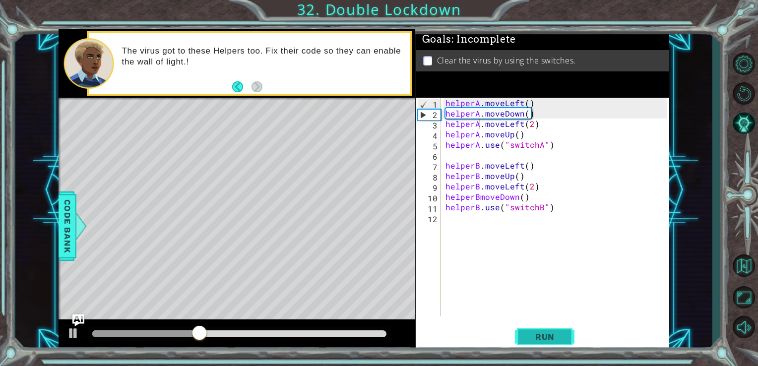
click at [533, 342] on button "Run" at bounding box center [545, 336] width 60 height 25
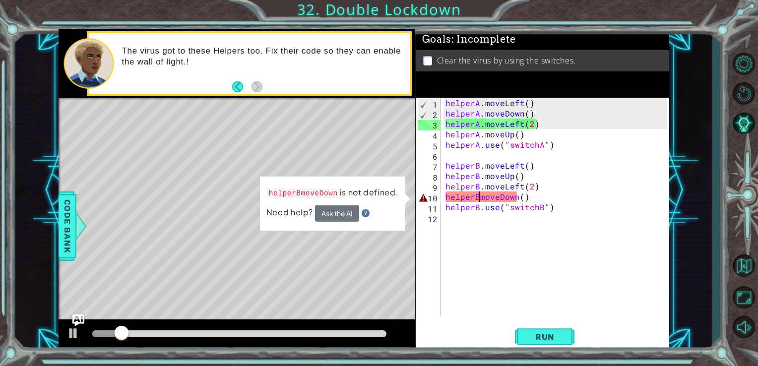
click at [476, 196] on div "helperA . moveLeft ( ) helperA . moveDown ( ) helperA . moveLeft ( 2 ) helperA …" at bounding box center [557, 218] width 229 height 240
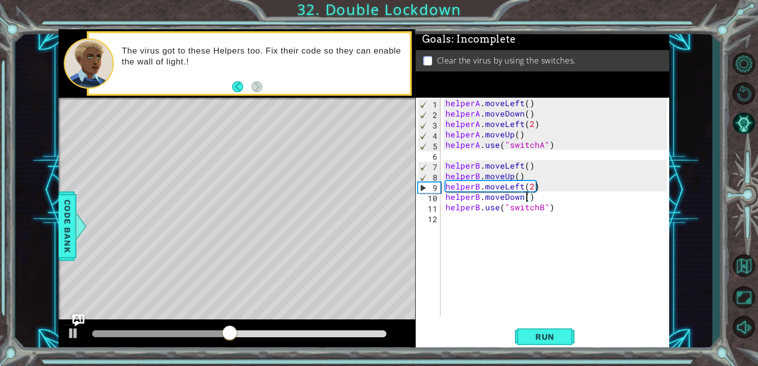
click at [525, 193] on div "helperA . moveLeft ( ) helperA . moveDown ( ) helperA . moveLeft ( 2 ) helperA …" at bounding box center [557, 218] width 229 height 240
click at [519, 201] on div "helperA . moveLeft ( ) helperA . moveDown ( ) helperA . moveLeft ( 2 ) helperA …" at bounding box center [557, 218] width 229 height 240
click at [536, 197] on div "helperA . moveLeft ( ) helperA . moveDown ( ) helperA . moveLeft ( 2 ) helperA …" at bounding box center [557, 218] width 229 height 240
click at [528, 198] on div "helperA . moveLeft ( ) helperA . moveDown ( ) helperA . moveLeft ( 2 ) helperA …" at bounding box center [557, 218] width 229 height 240
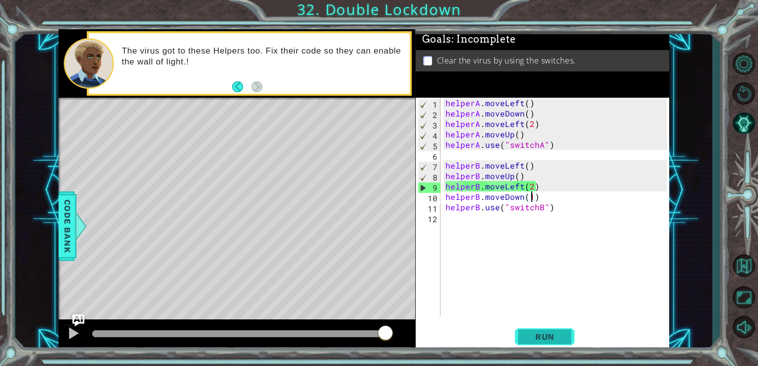
type textarea "helperB.moveDown(1)"
click at [556, 326] on button "Run" at bounding box center [545, 336] width 60 height 25
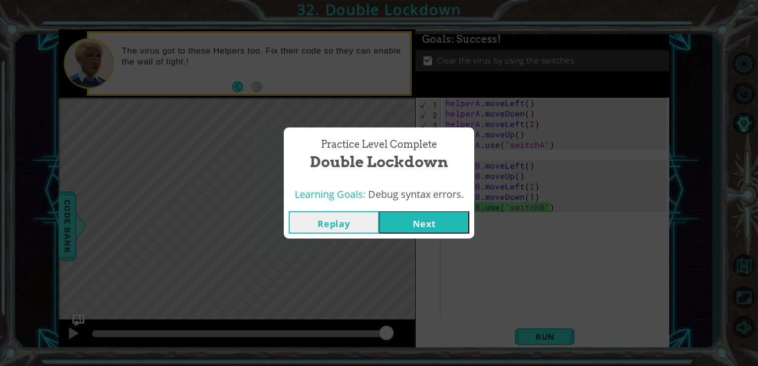
click at [415, 223] on button "Next" at bounding box center [424, 222] width 90 height 22
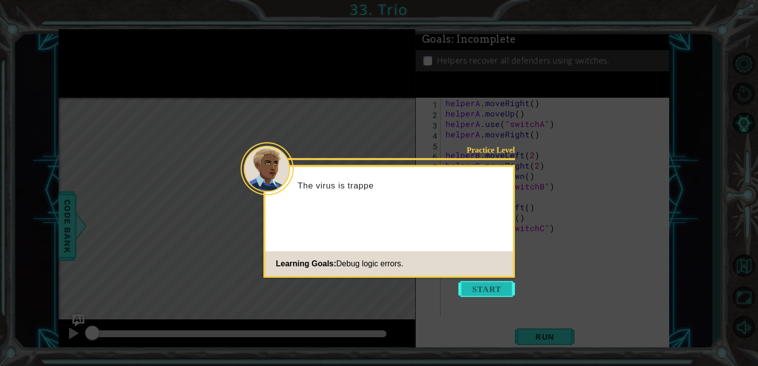
click at [467, 288] on button "Start" at bounding box center [486, 289] width 57 height 16
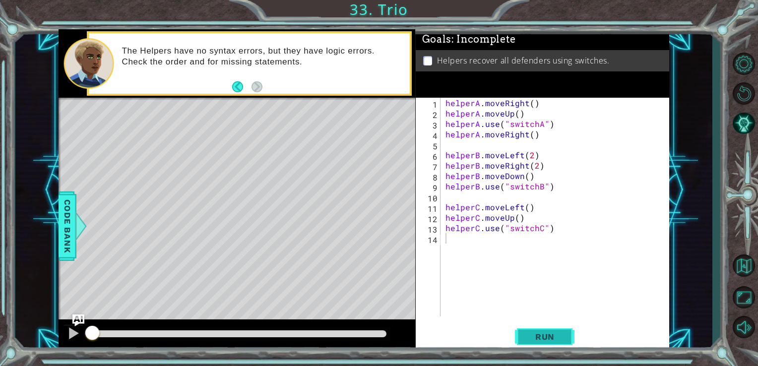
click at [556, 338] on span "Run" at bounding box center [544, 337] width 39 height 10
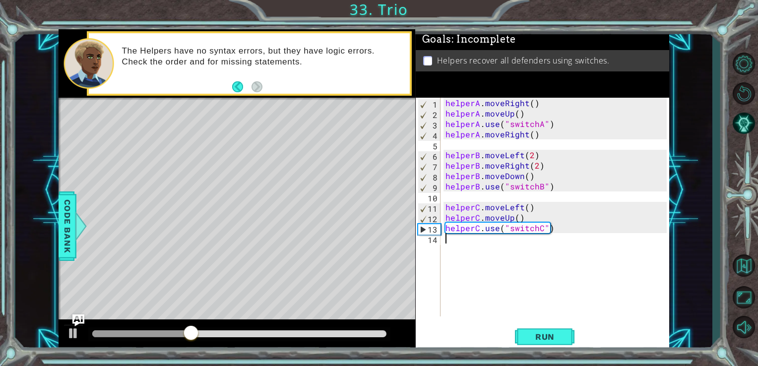
click at [534, 219] on div "helperA . moveRight ( ) helperA . moveUp ( ) helperA . use ( "switchA" ) helper…" at bounding box center [557, 218] width 229 height 240
type textarea "helperC.moveUp()"
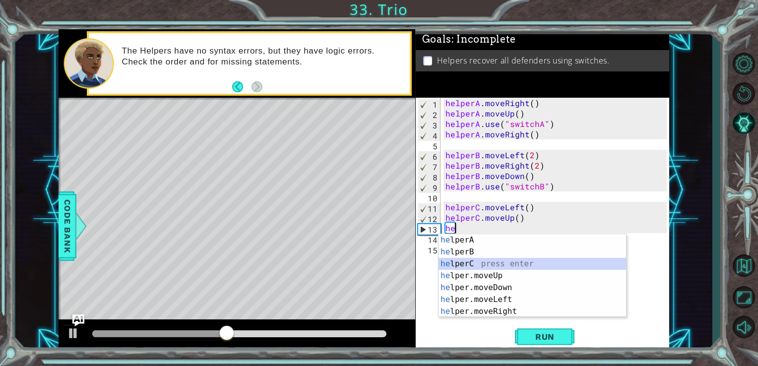
click at [522, 263] on div "he lperA press enter he lperB press enter he lperC press enter he lper.moveUp p…" at bounding box center [533, 287] width 188 height 107
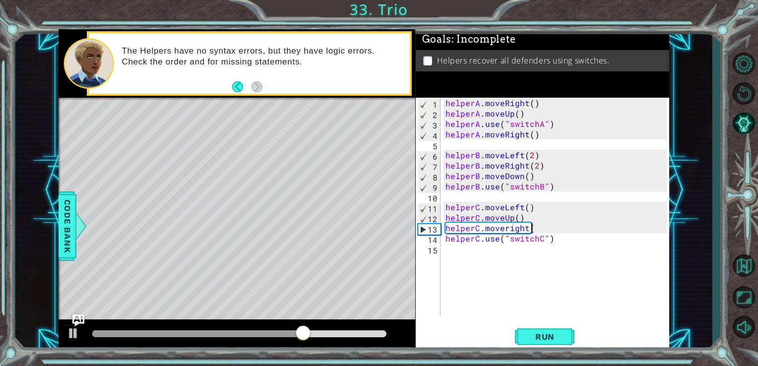
scroll to position [0, 5]
click at [505, 227] on div "helperA . moveRight ( ) helperA . moveUp ( ) helperA . use ( "switchA" ) helper…" at bounding box center [557, 218] width 229 height 240
click at [546, 335] on span "Run" at bounding box center [544, 337] width 39 height 10
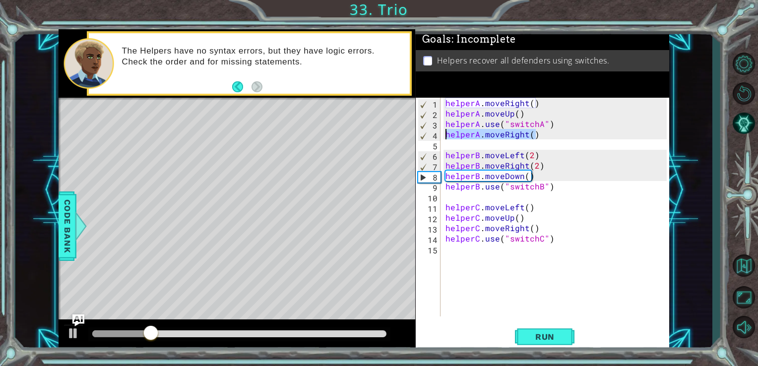
drag, startPoint x: 537, startPoint y: 135, endPoint x: 431, endPoint y: 134, distance: 105.7
click at [431, 134] on div "helperC.moveRight() 1 2 3 4 5 6 7 8 9 10 11 12 13 14 15 helperA . moveRight ( )…" at bounding box center [542, 207] width 252 height 219
type textarea "helperA.moveRight()"
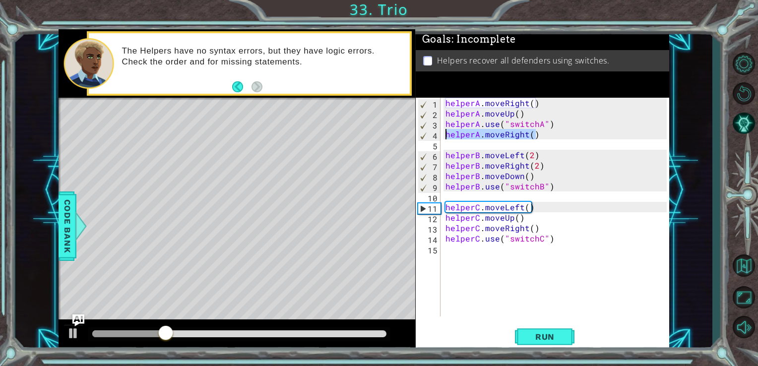
scroll to position [0, 0]
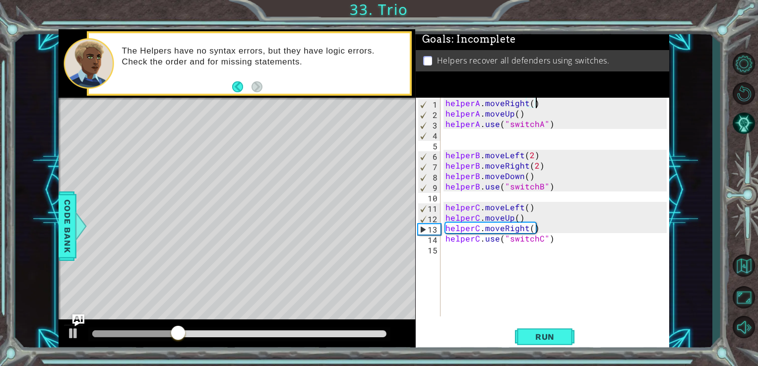
click at [539, 108] on div "helperA . moveRight ( ) helperA . moveUp ( ) helperA . use ( "switchA" ) helper…" at bounding box center [557, 218] width 229 height 240
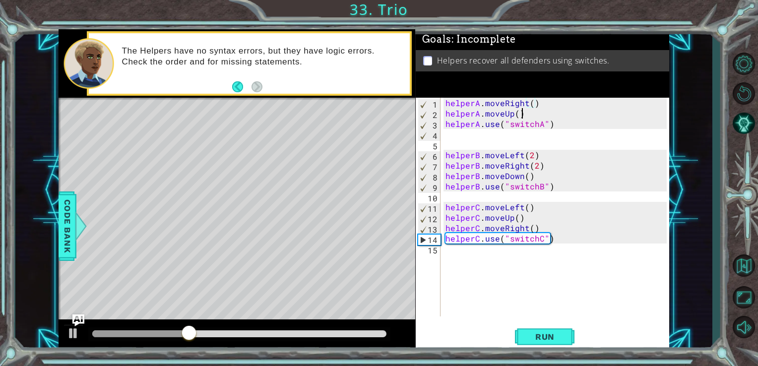
click at [525, 112] on div "helperA . moveRight ( ) helperA . moveUp ( ) helperA . use ( "switchA" ) helper…" at bounding box center [557, 218] width 229 height 240
type textarea "helperA.moveUp()"
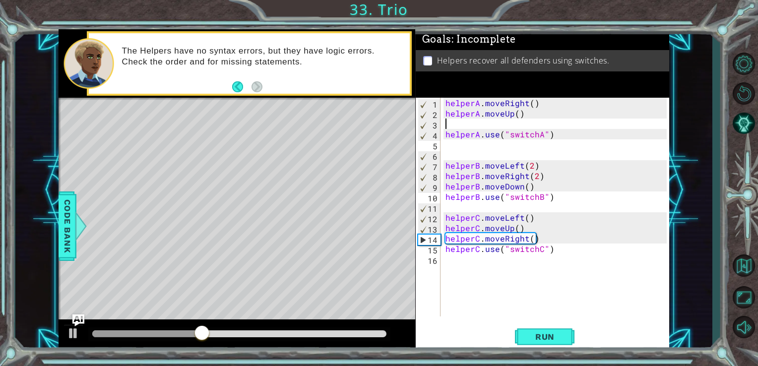
paste textarea "helperA.moveRight()"
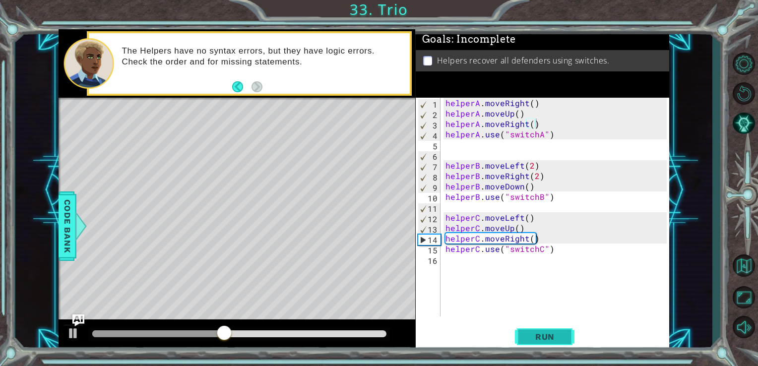
click at [556, 341] on span "Run" at bounding box center [544, 337] width 39 height 10
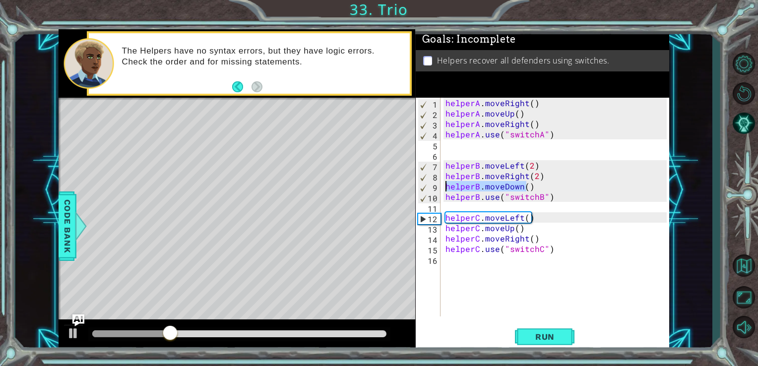
drag, startPoint x: 528, startPoint y: 187, endPoint x: 444, endPoint y: 186, distance: 83.3
click at [444, 186] on div "helperA . moveRight ( ) helperA . moveUp ( ) helperA . moveRight ( ) helperA . …" at bounding box center [557, 218] width 229 height 240
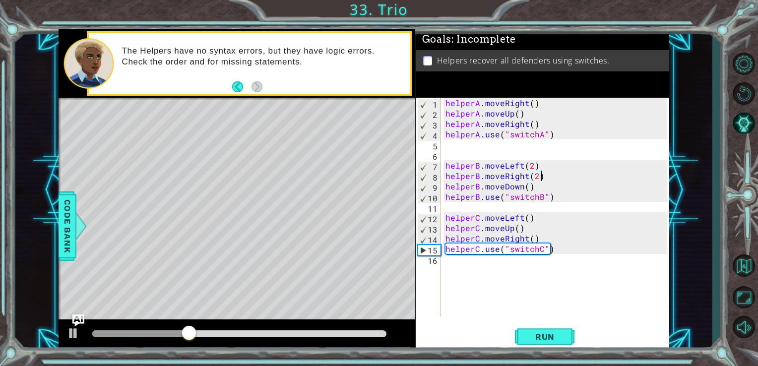
click at [556, 173] on div "helperA . moveRight ( ) helperA . moveUp ( ) helperA . moveRight ( ) helperA . …" at bounding box center [557, 218] width 229 height 240
click at [545, 168] on div "helperA . moveRight ( ) helperA . moveUp ( ) helperA . moveRight ( ) helperA . …" at bounding box center [557, 218] width 229 height 240
type textarea "helperB.moveLeft(2)"
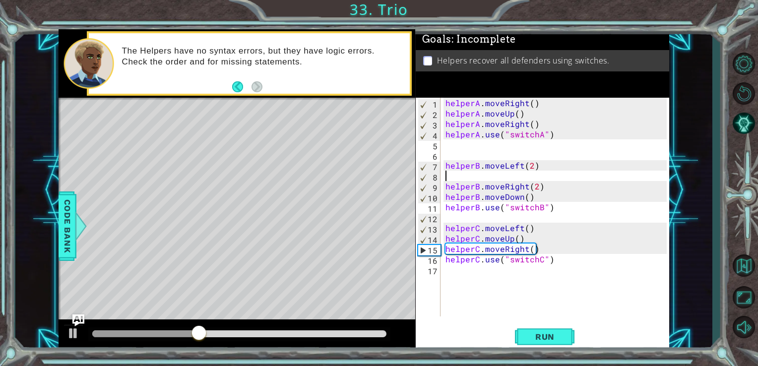
paste textarea "helperB.moveDown("
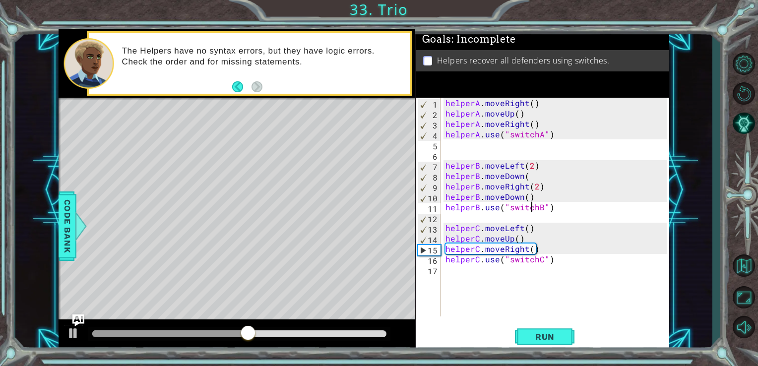
click at [533, 203] on div "helperA . moveRight ( ) helperA . moveUp ( ) helperA . moveRight ( ) helperA . …" at bounding box center [557, 218] width 229 height 240
click at [528, 187] on div "helperA . moveRight ( ) helperA . moveUp ( ) helperA . moveRight ( ) helperA . …" at bounding box center [557, 218] width 229 height 240
click at [540, 195] on div "helperA . moveRight ( ) helperA . moveUp ( ) helperA . moveRight ( ) helperA . …" at bounding box center [557, 218] width 229 height 240
click at [544, 332] on span "Run" at bounding box center [544, 337] width 39 height 10
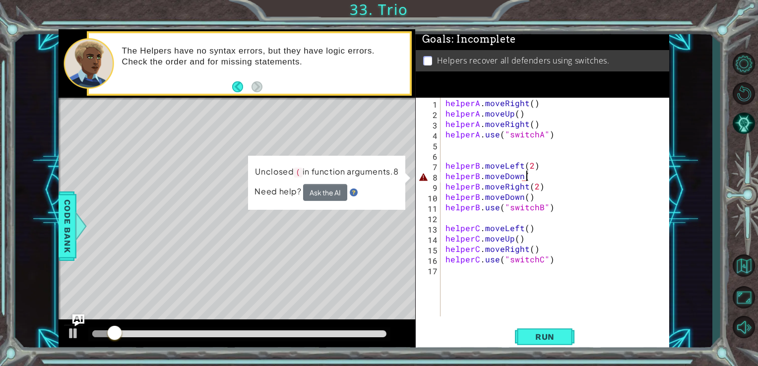
click at [552, 178] on div "helperA . moveRight ( ) helperA . moveUp ( ) helperA . moveRight ( ) helperA . …" at bounding box center [557, 218] width 229 height 240
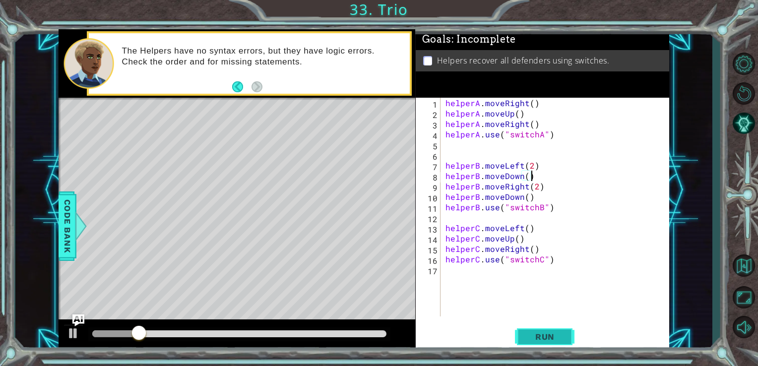
type textarea "helperB.moveDown()"
click at [538, 332] on span "Run" at bounding box center [544, 337] width 39 height 10
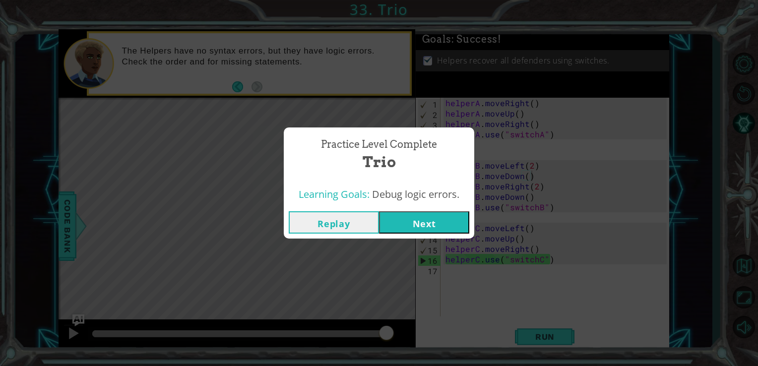
click at [433, 219] on button "Next" at bounding box center [424, 222] width 90 height 22
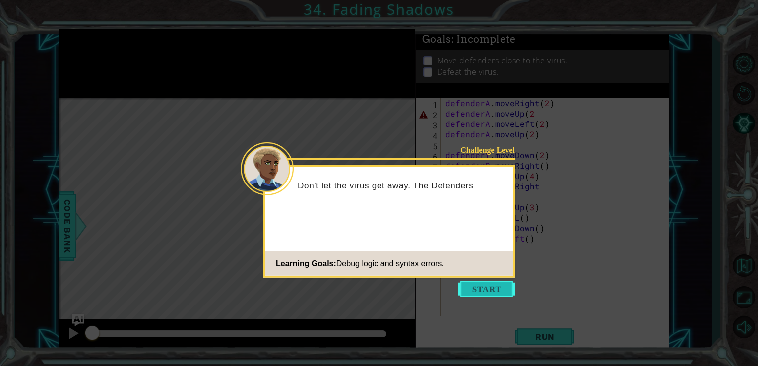
click at [484, 288] on button "Start" at bounding box center [486, 289] width 57 height 16
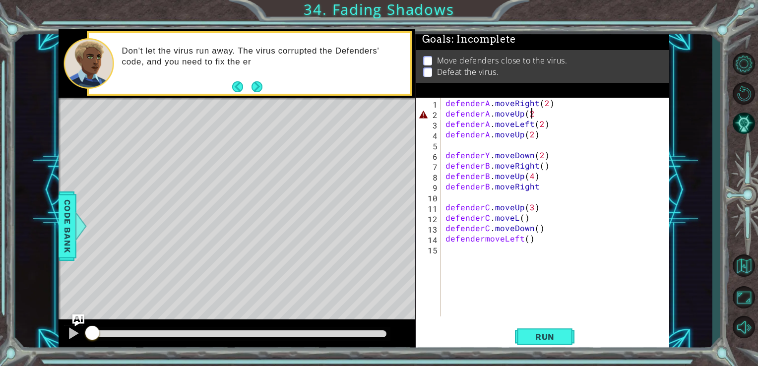
click at [543, 114] on div "defenderA . moveRight ( 2 ) defenderA . moveUp ( 2 defenderA . moveLeft ( 2 ) d…" at bounding box center [557, 218] width 229 height 240
click at [541, 341] on span "Run" at bounding box center [544, 337] width 39 height 10
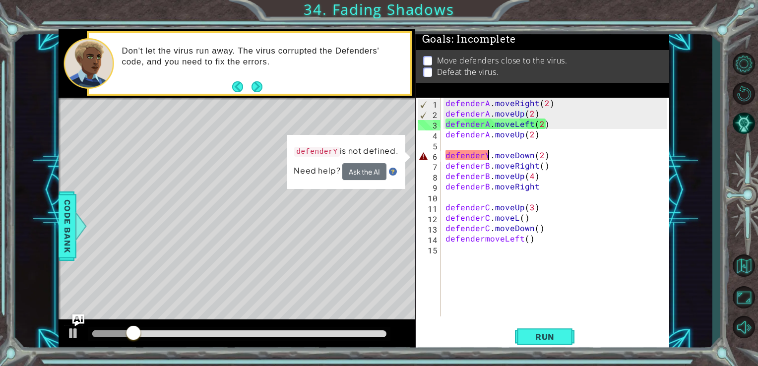
click at [486, 152] on div "defenderA . moveRight ( 2 ) defenderA . moveUp ( 2 ) defenderA . moveLeft ( 2 )…" at bounding box center [557, 218] width 229 height 240
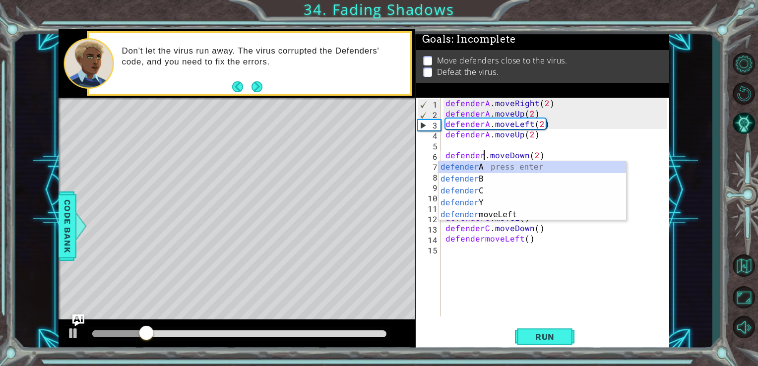
scroll to position [0, 2]
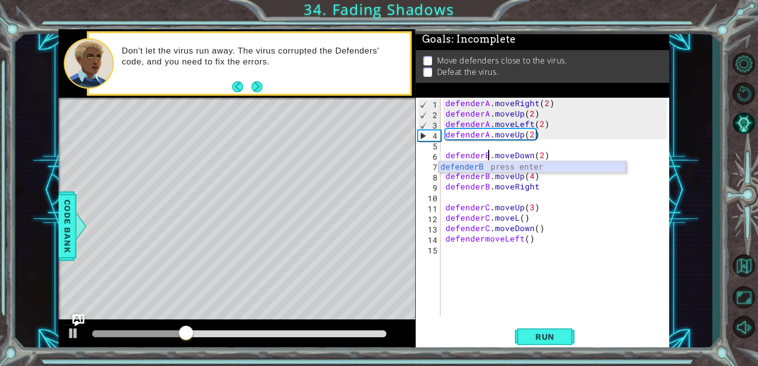
click at [468, 168] on div "defenderB press enter" at bounding box center [533, 179] width 188 height 36
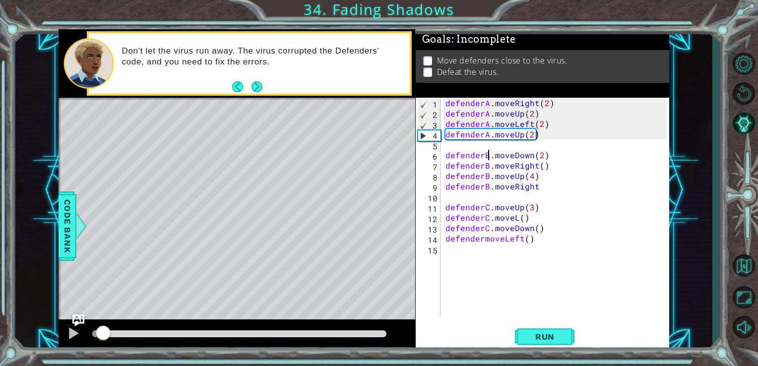
click at [103, 335] on div at bounding box center [97, 333] width 11 height 7
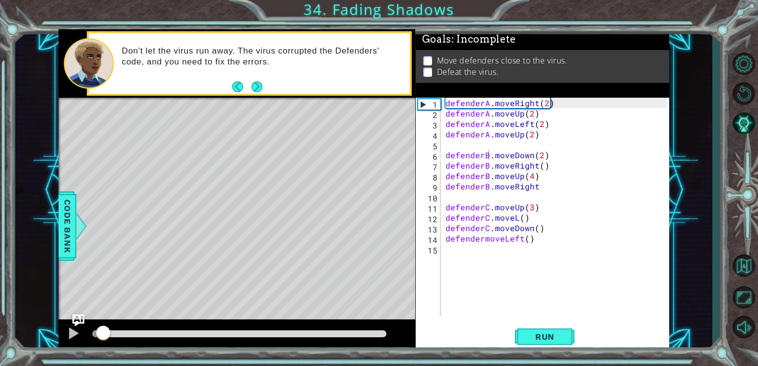
click at [276, 277] on div "Level Map" at bounding box center [288, 244] width 458 height 292
click at [283, 285] on div "Level Map" at bounding box center [288, 244] width 458 height 292
click at [523, 335] on button "Run" at bounding box center [545, 336] width 60 height 25
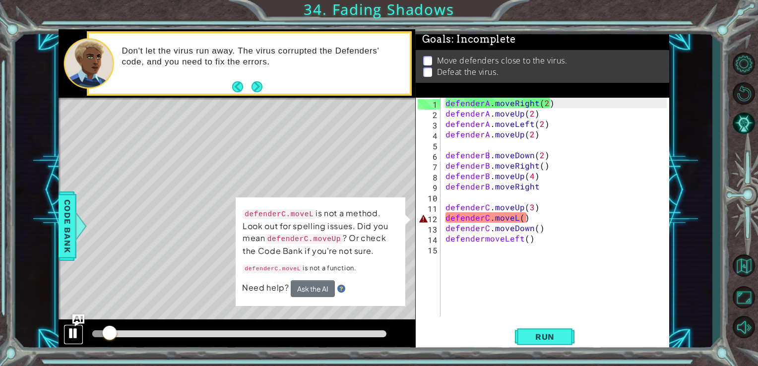
click at [67, 332] on div at bounding box center [73, 333] width 13 height 13
click at [529, 219] on div "defenderA . moveRight ( 2 ) defenderA . moveUp ( 2 ) defenderA . moveLeft ( 2 )…" at bounding box center [557, 218] width 229 height 240
click at [514, 216] on div "defenderA . moveRight ( 2 ) defenderA . moveUp ( 2 ) defenderA . moveLeft ( 2 )…" at bounding box center [557, 218] width 229 height 240
click at [518, 216] on div "defenderA . moveRight ( 2 ) defenderA . moveUp ( 2 ) defenderA . moveLeft ( 2 )…" at bounding box center [557, 218] width 229 height 240
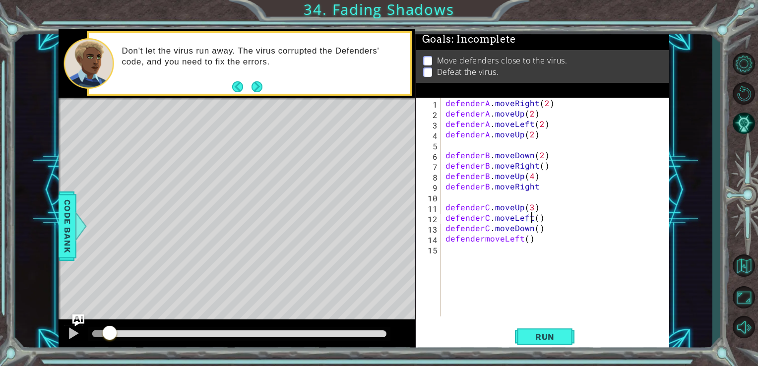
scroll to position [0, 5]
click at [531, 334] on span "Run" at bounding box center [544, 337] width 39 height 10
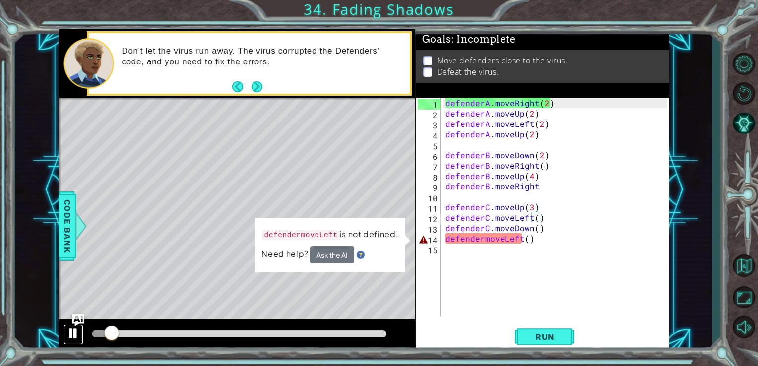
click at [69, 332] on div at bounding box center [73, 333] width 13 height 13
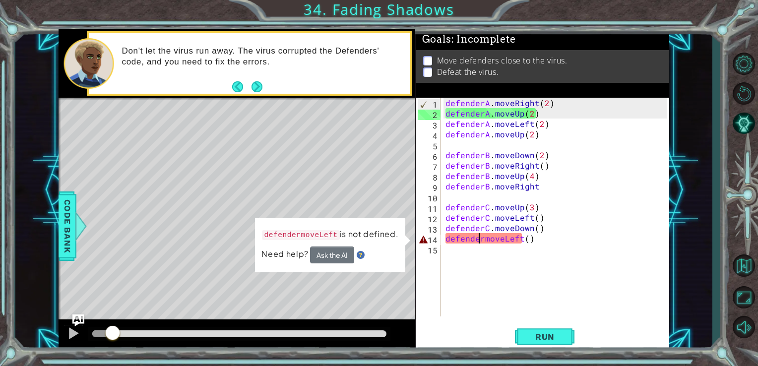
click at [480, 237] on div "defenderA . moveRight ( 2 ) defenderA . moveUp ( 2 ) defenderA . moveLeft ( 2 )…" at bounding box center [557, 218] width 229 height 240
click at [482, 236] on div "defenderA . moveRight ( 2 ) defenderA . moveUp ( 2 ) defenderA . moveLeft ( 2 )…" at bounding box center [557, 218] width 229 height 240
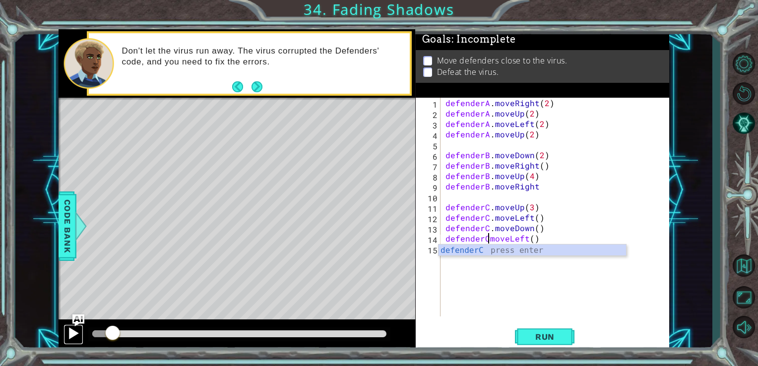
click at [63, 329] on button at bounding box center [73, 334] width 20 height 20
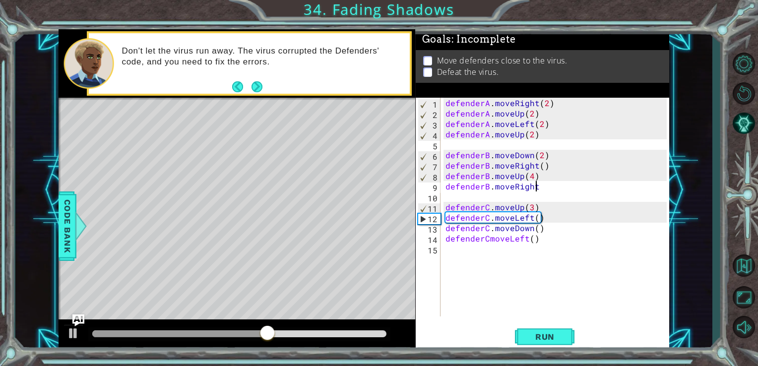
click at [557, 189] on div "defenderA . moveRight ( 2 ) defenderA . moveUp ( 2 ) defenderA . moveLeft ( 2 )…" at bounding box center [557, 218] width 229 height 240
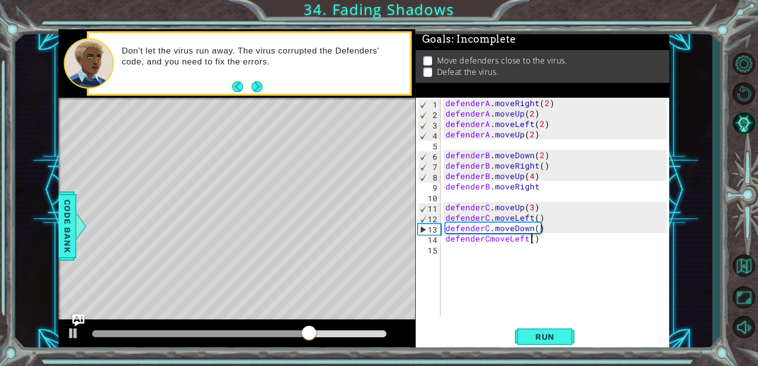
click at [532, 235] on div "defenderA . moveRight ( 2 ) defenderA . moveUp ( 2 ) defenderA . moveLeft ( 2 )…" at bounding box center [557, 218] width 229 height 240
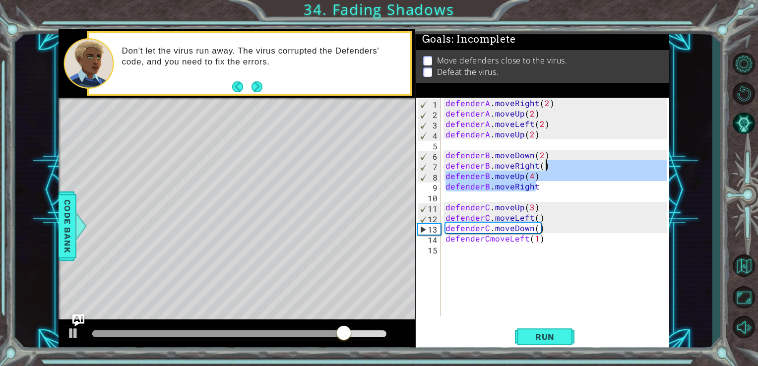
drag, startPoint x: 550, startPoint y: 188, endPoint x: 548, endPoint y: 166, distance: 21.5
click at [548, 166] on div "defenderA . moveRight ( 2 ) defenderA . moveUp ( 2 ) defenderA . moveLeft ( 2 )…" at bounding box center [557, 218] width 229 height 240
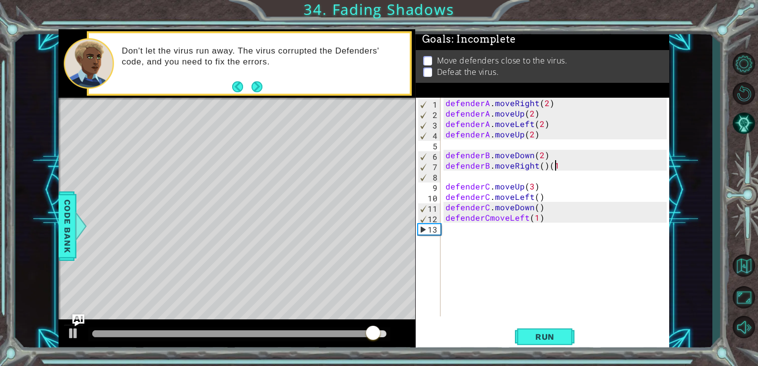
scroll to position [0, 6]
click at [566, 361] on div "1 ההההההההההההההההההההההההההההההההההההההההההההההההההההההההההההההההההההההההההההה…" at bounding box center [379, 183] width 758 height 366
click at [527, 332] on span "Run" at bounding box center [544, 337] width 39 height 10
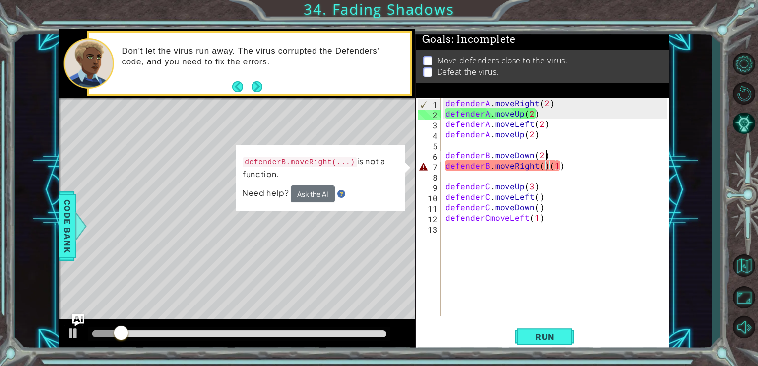
click at [548, 159] on div "defenderA . moveRight ( 2 ) defenderA . moveUp ( 2 ) defenderA . moveLeft ( 2 )…" at bounding box center [557, 218] width 229 height 240
click at [548, 164] on div "defenderA . moveRight ( 2 ) defenderA . moveUp ( 2 ) defenderA . moveLeft ( 2 )…" at bounding box center [557, 218] width 229 height 240
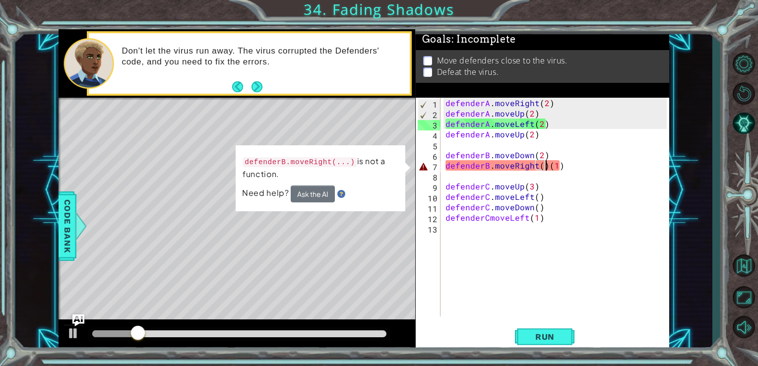
click at [544, 167] on div "defenderA . moveRight ( 2 ) defenderA . moveUp ( 2 ) defenderA . moveLeft ( 2 )…" at bounding box center [557, 218] width 229 height 240
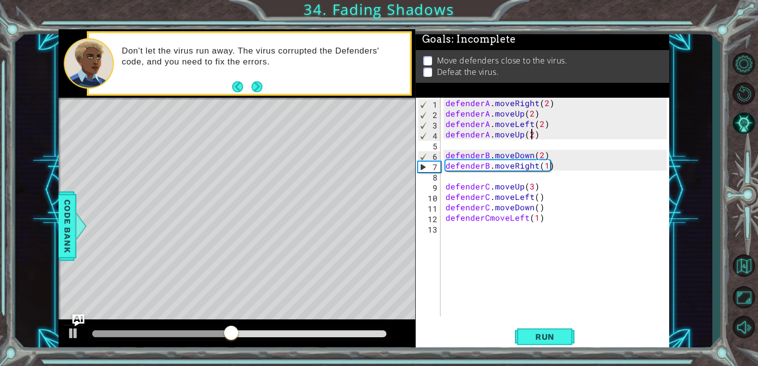
click at [530, 132] on div "defenderA . moveRight ( 2 ) defenderA . moveUp ( 2 ) defenderA . moveLeft ( 2 )…" at bounding box center [557, 218] width 229 height 240
click at [500, 170] on div "defenderA . moveRight ( 2 ) defenderA . moveUp ( 2 ) defenderA . moveLeft ( 2 )…" at bounding box center [557, 218] width 229 height 240
type textarea "defenderB.moveRight(1)"
click at [486, 176] on div "defenderA . moveRight ( 2 ) defenderA . moveUp ( 2 ) defenderA . moveLeft ( 2 )…" at bounding box center [557, 218] width 229 height 240
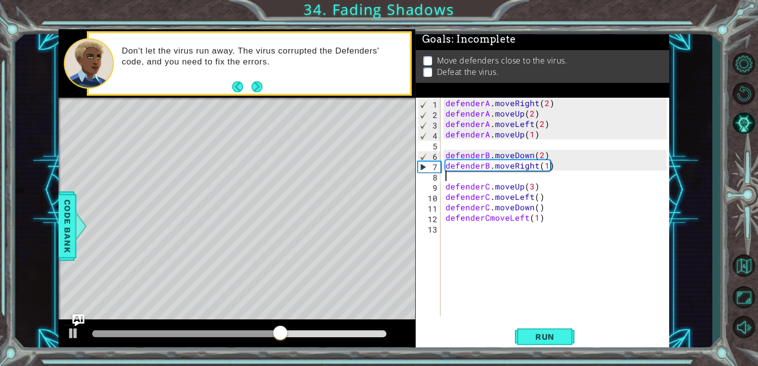
scroll to position [0, 0]
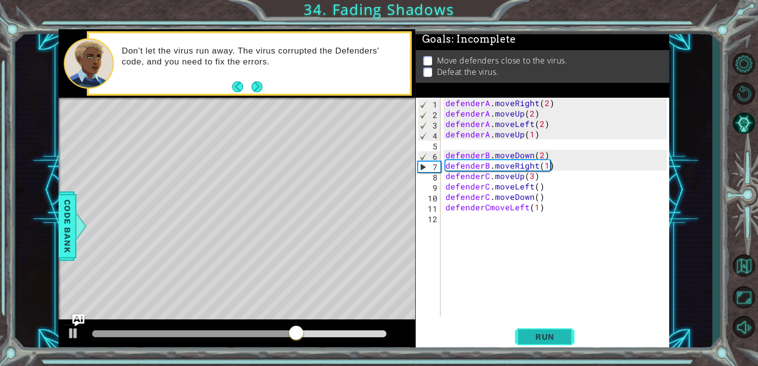
click at [552, 335] on span "Run" at bounding box center [544, 337] width 39 height 10
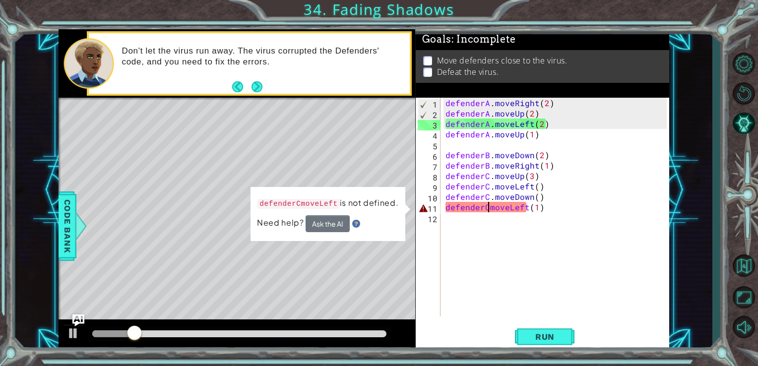
click at [486, 206] on div "defenderA . moveRight ( 2 ) defenderA . moveUp ( 2 ) defenderA . moveLeft ( 2 )…" at bounding box center [557, 218] width 229 height 240
type textarea "defenderC.moveLeft(1)"
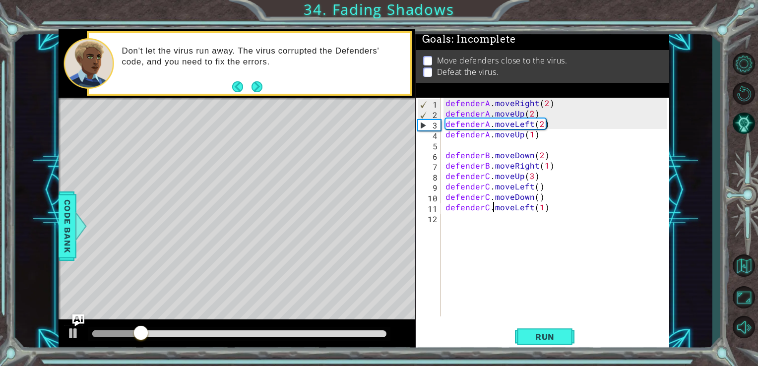
scroll to position [0, 2]
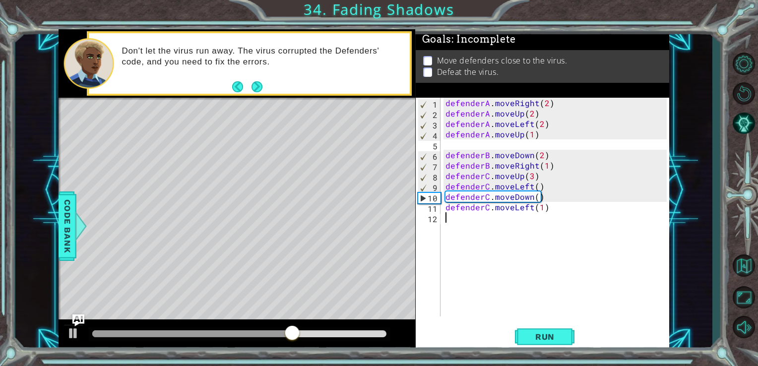
click at [550, 215] on div "defenderA . moveRight ( 2 ) defenderA . moveUp ( 2 ) defenderA . moveLeft ( 2 )…" at bounding box center [557, 218] width 229 height 240
drag, startPoint x: 533, startPoint y: 211, endPoint x: 540, endPoint y: 204, distance: 10.2
click at [540, 204] on div "defenderA . moveRight ( 2 ) defenderA . moveUp ( 2 ) defenderA . moveLeft ( 2 )…" at bounding box center [557, 218] width 229 height 240
click at [540, 204] on div "defenderA . moveRight ( 2 ) defenderA . moveUp ( 2 ) defenderA . moveLeft ( 2 )…" at bounding box center [555, 207] width 224 height 219
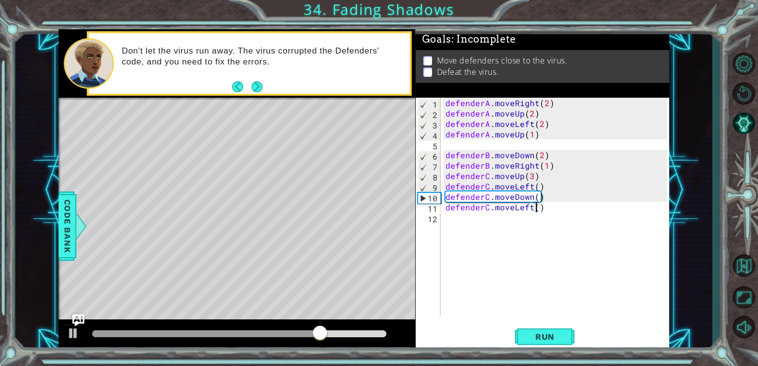
scroll to position [0, 5]
click at [558, 162] on div "defenderA . moveRight ( 2 ) defenderA . moveUp ( 2 ) defenderA . moveLeft ( 2 )…" at bounding box center [557, 218] width 229 height 240
type textarea "defenderB.moveRight(1)"
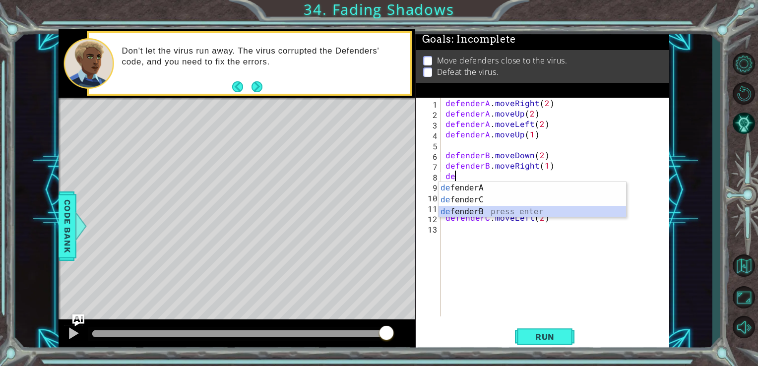
click at [502, 206] on div "de fenderA press enter de fenderC press enter de fenderB press enter" at bounding box center [533, 212] width 188 height 60
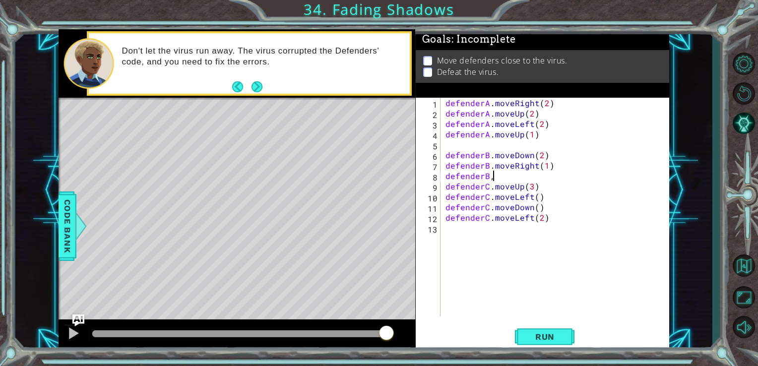
scroll to position [0, 2]
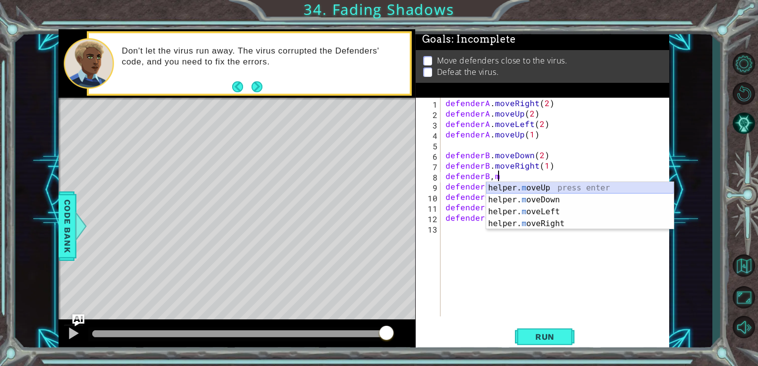
click at [526, 185] on div "helper. m oveUp press enter helper. m oveDown press enter helper. m oveLeft pre…" at bounding box center [580, 217] width 188 height 71
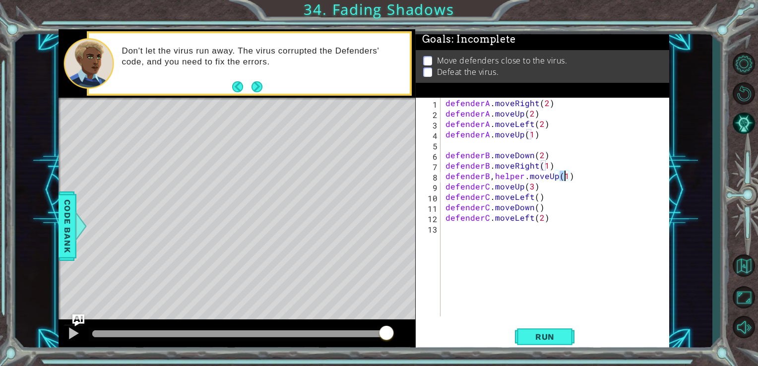
type textarea "defenderB,helper.moveUp(3)"
click at [572, 179] on div "defenderA . moveRight ( 2 ) defenderA . moveUp ( 2 ) defenderA . moveLeft ( 2 )…" at bounding box center [557, 218] width 229 height 240
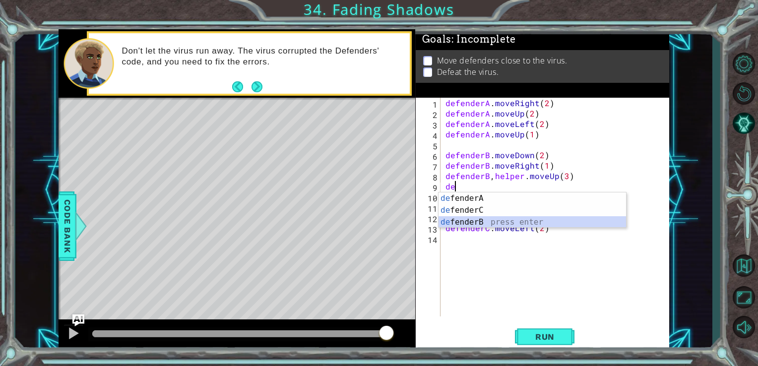
click at [503, 220] on div "de fenderA press enter de fenderC press enter de fenderB press enter" at bounding box center [533, 222] width 188 height 60
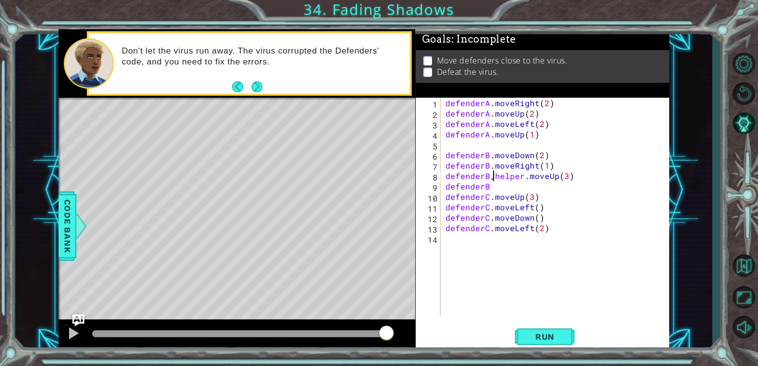
click at [491, 176] on div "defenderA . moveRight ( 2 ) defenderA . moveUp ( 2 ) defenderA . moveLeft ( 2 )…" at bounding box center [557, 218] width 229 height 240
click at [512, 175] on div "defenderA . moveRight ( 2 ) defenderA . moveUp ( 2 ) defenderA . moveLeft ( 2 )…" at bounding box center [557, 218] width 229 height 240
click at [485, 170] on div "defenderA . moveRight ( 2 ) defenderA . moveUp ( 2 ) defenderA . moveLeft ( 2 )…" at bounding box center [557, 218] width 229 height 240
click at [480, 182] on div "defenderA . moveRight ( 2 ) defenderA . moveUp ( 2 ) defenderA . moveLeft ( 2 )…" at bounding box center [557, 218] width 229 height 240
click at [482, 179] on div "defenderA . moveRight ( 2 ) defenderA . moveUp ( 2 ) defenderA . moveLeft ( 2 )…" at bounding box center [557, 218] width 229 height 240
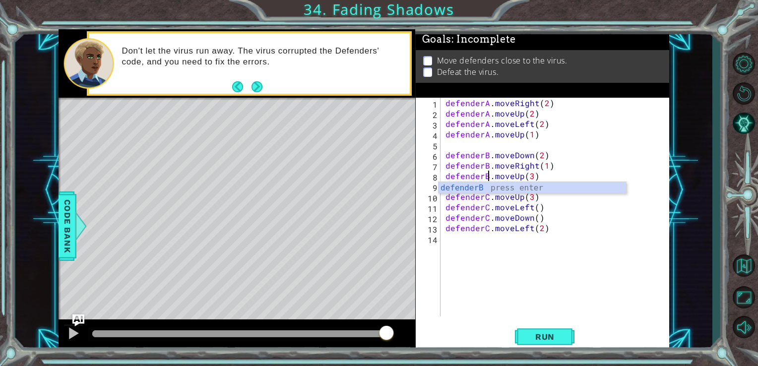
scroll to position [0, 2]
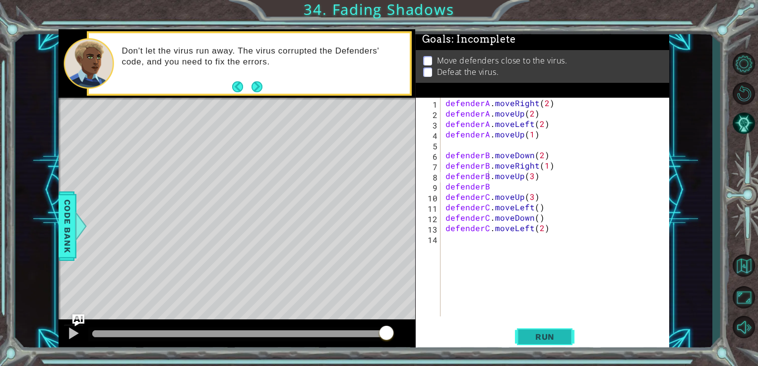
click at [545, 339] on span "Run" at bounding box center [544, 337] width 39 height 10
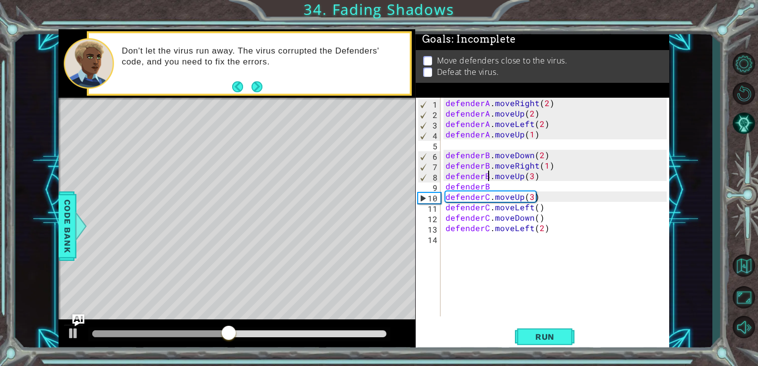
click at [498, 186] on div "defenderA . moveRight ( 2 ) defenderA . moveUp ( 2 ) defenderA . moveLeft ( 2 )…" at bounding box center [557, 218] width 229 height 240
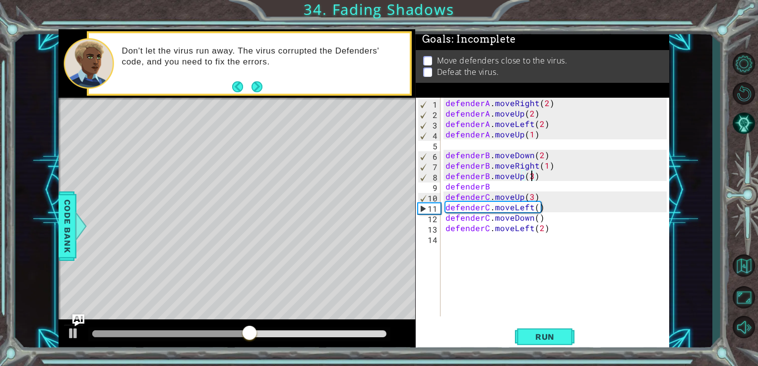
click at [530, 176] on div "defenderA . moveRight ( 2 ) defenderA . moveUp ( 2 ) defenderA . moveLeft ( 2 )…" at bounding box center [557, 218] width 229 height 240
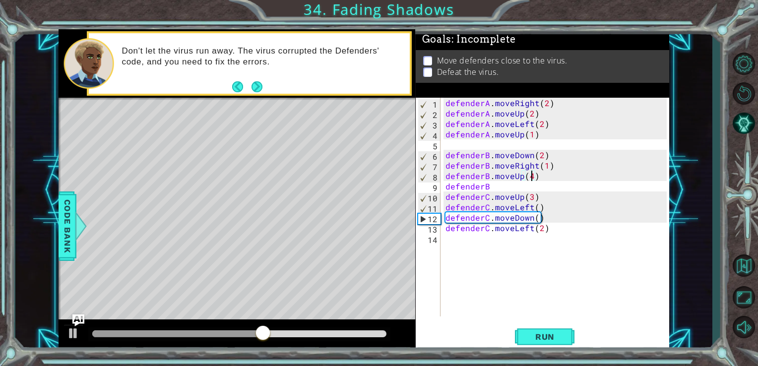
scroll to position [0, 5]
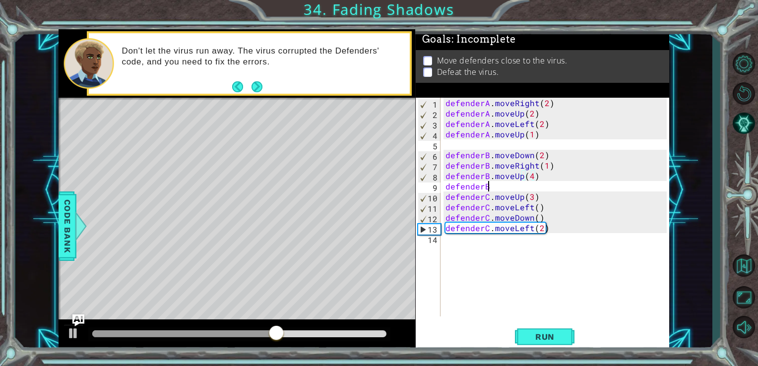
click at [492, 186] on div "defenderA . moveRight ( 2 ) defenderA . moveUp ( 2 ) defenderA . moveLeft ( 2 )…" at bounding box center [557, 218] width 229 height 240
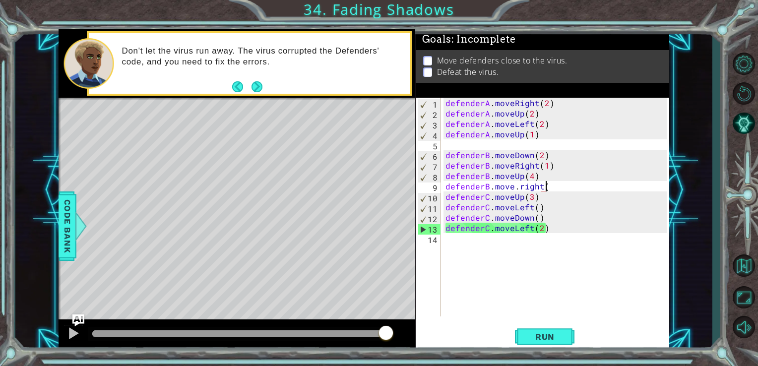
scroll to position [0, 6]
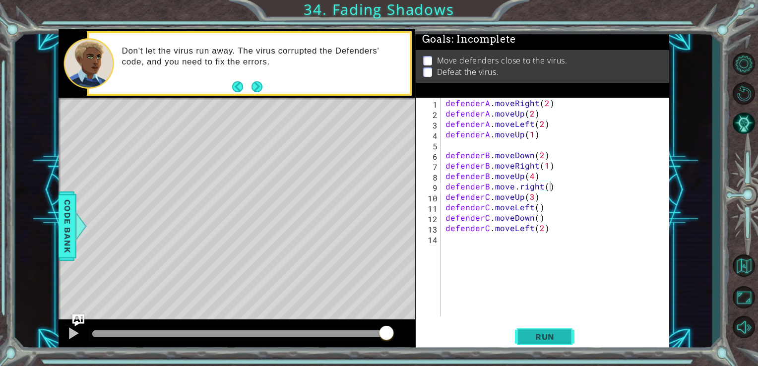
click at [535, 342] on span "Run" at bounding box center [544, 337] width 39 height 10
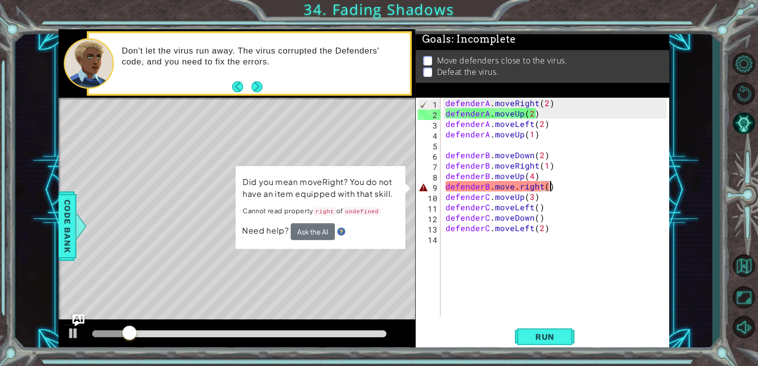
click at [516, 186] on div "defenderA . moveRight ( 2 ) defenderA . moveUp ( 2 ) defenderA . moveLeft ( 2 )…" at bounding box center [557, 218] width 229 height 240
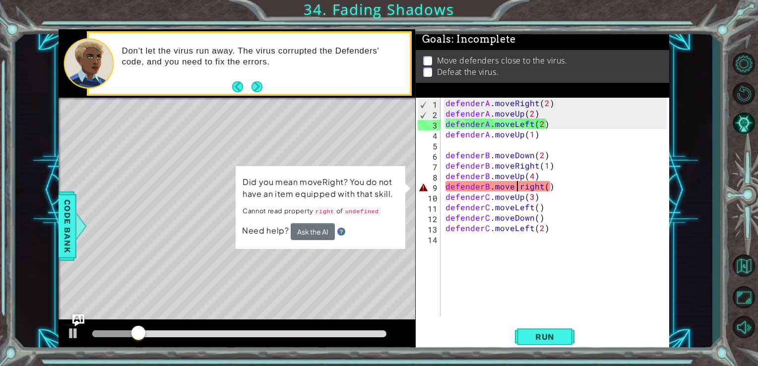
scroll to position [0, 5]
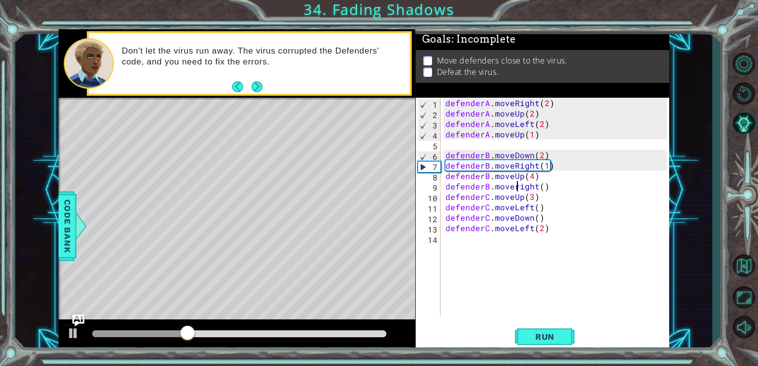
click at [516, 183] on div "defenderA . moveRight ( 2 ) defenderA . moveUp ( 2 ) defenderA . moveLeft ( 2 )…" at bounding box center [557, 218] width 229 height 240
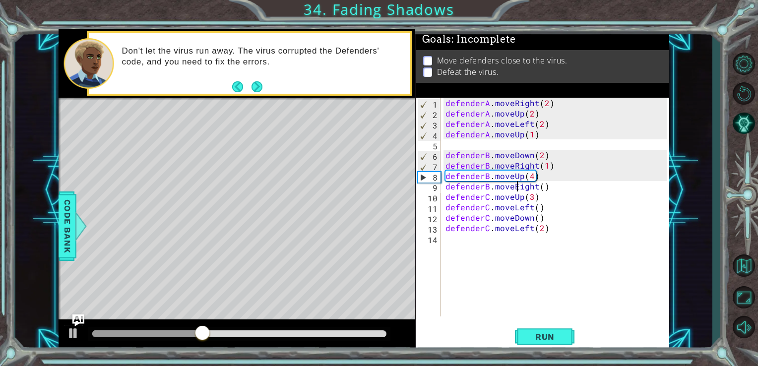
scroll to position [0, 4]
type textarea "defenderB.moveRight()"
click at [548, 334] on span "Run" at bounding box center [544, 337] width 39 height 10
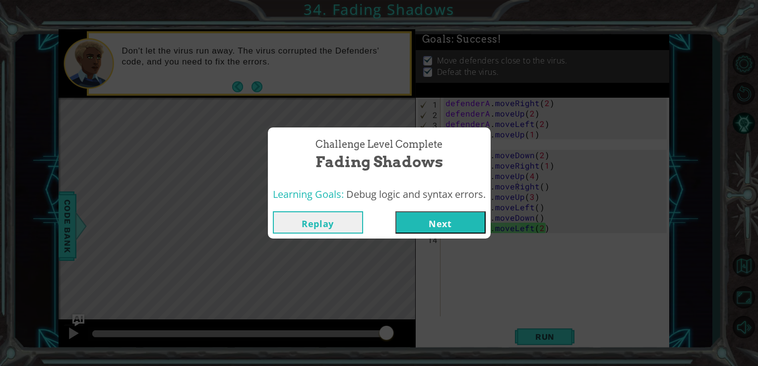
click at [449, 223] on button "Next" at bounding box center [440, 222] width 90 height 22
